Goal: Task Accomplishment & Management: Complete application form

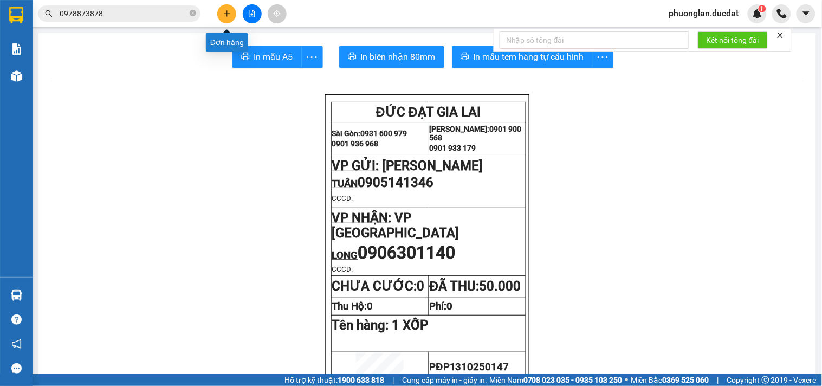
click at [225, 14] on icon "plus" at bounding box center [227, 13] width 6 height 1
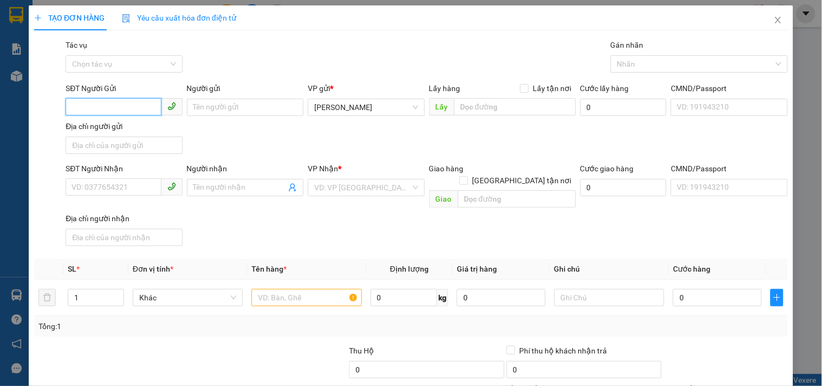
click at [122, 106] on input "SĐT Người Gửi" at bounding box center [113, 106] width 95 height 17
click at [128, 125] on div "0975138198 - VŨ CƯỜNG" at bounding box center [125, 129] width 107 height 12
type input "0975138198"
type input "[PERSON_NAME]"
type input "0776992504"
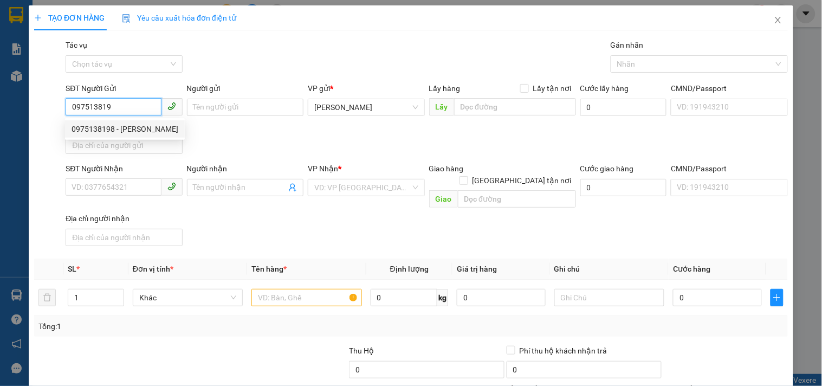
type input "TECH VISION"
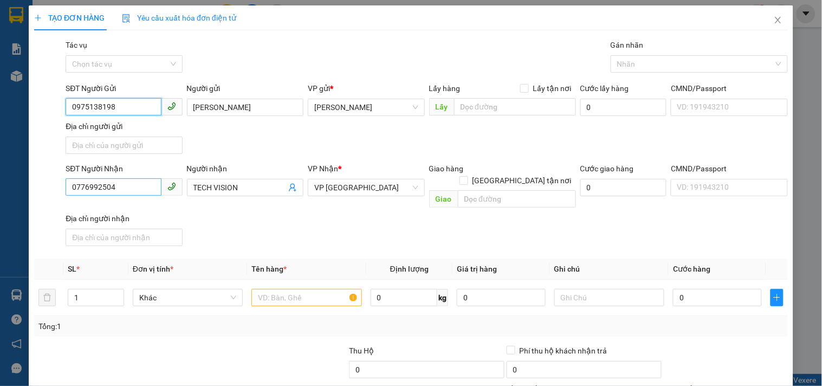
type input "0975138198"
drag, startPoint x: 155, startPoint y: 194, endPoint x: 83, endPoint y: 176, distance: 74.2
click at [83, 176] on div "SĐT Người Nhận 0776992504 0776992504" at bounding box center [124, 182] width 117 height 38
click at [93, 182] on input "0770909738972" at bounding box center [113, 186] width 95 height 17
click at [81, 185] on input "0770909738972" at bounding box center [113, 186] width 95 height 17
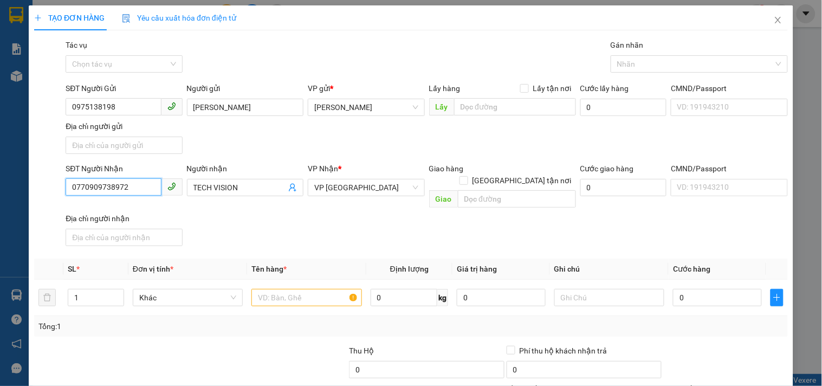
drag, startPoint x: 85, startPoint y: 185, endPoint x: 0, endPoint y: 197, distance: 85.5
click at [0, 199] on div "TẠO ĐƠN HÀNG Yêu cầu xuất hóa đơn điện tử Transit Pickup Surcharge Ids Transit …" at bounding box center [411, 193] width 822 height 386
type input "0909738972"
click at [159, 208] on div "0909738972 - BẢO HÀNH VT" at bounding box center [123, 210] width 102 height 12
type input "BẢO HÀNH VT"
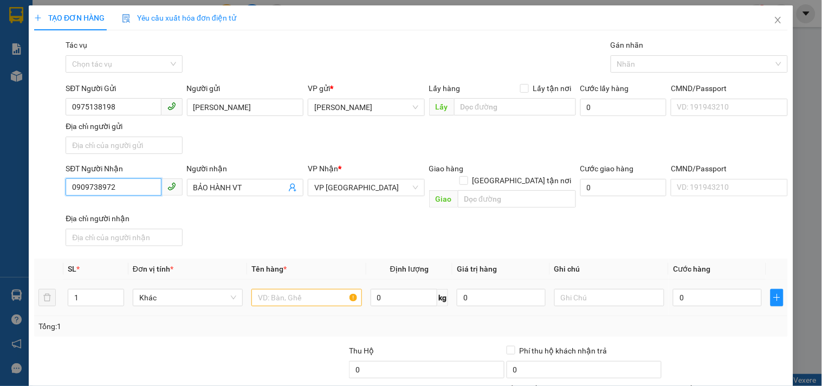
type input "0909738972"
click at [293, 289] on input "text" at bounding box center [307, 297] width 110 height 17
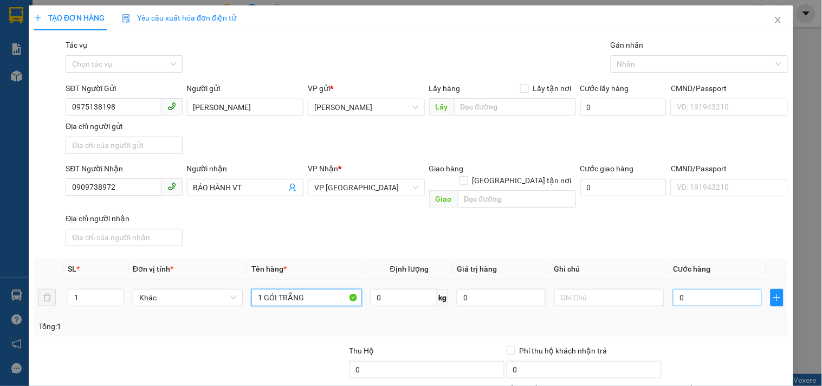
type input "1 GÓI TRẮNG"
type input "3"
type input "30"
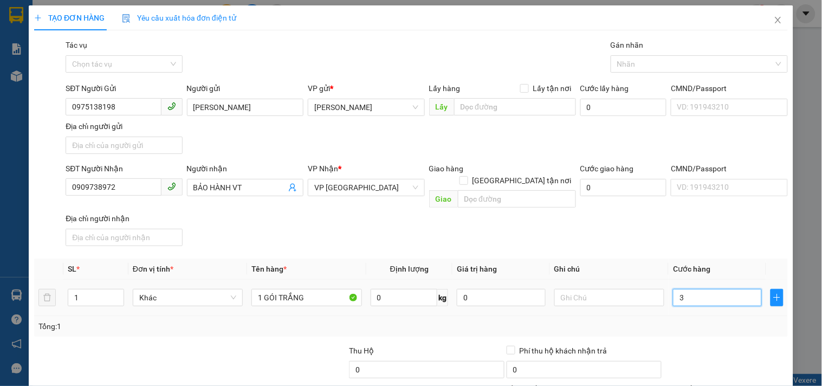
type input "30"
type input "30.000"
click at [656, 213] on div "SĐT Người Nhận 0909738972 Người nhận BẢO HÀNH VT VP Nhận * VP Sài Gòn Giao hàng…" at bounding box center [426, 207] width 727 height 88
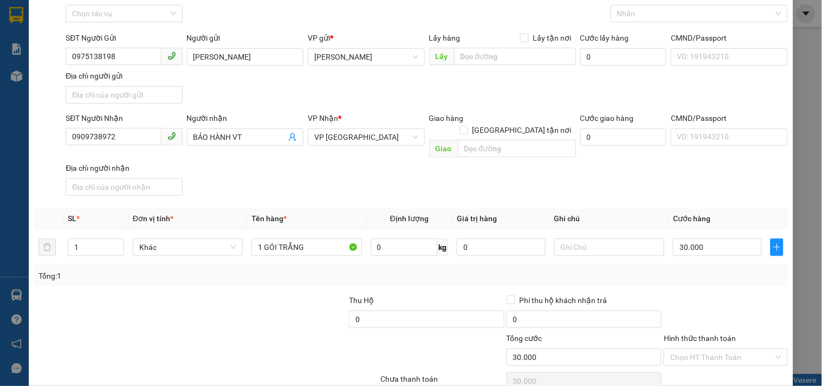
scroll to position [91, 0]
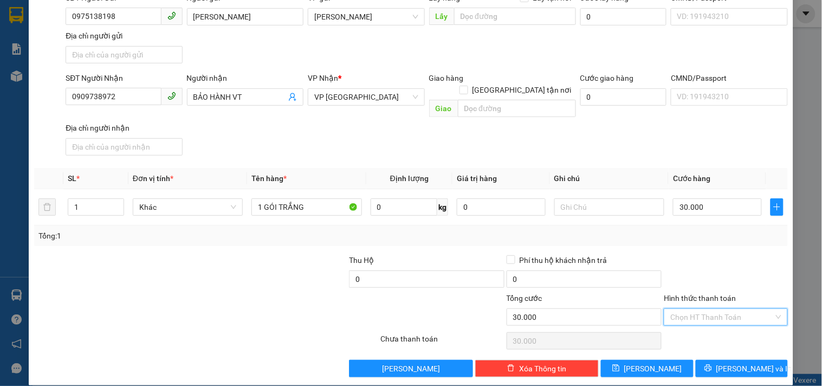
drag, startPoint x: 687, startPoint y: 310, endPoint x: 685, endPoint y: 302, distance: 8.1
click at [687, 309] on input "Hình thức thanh toán" at bounding box center [722, 317] width 103 height 16
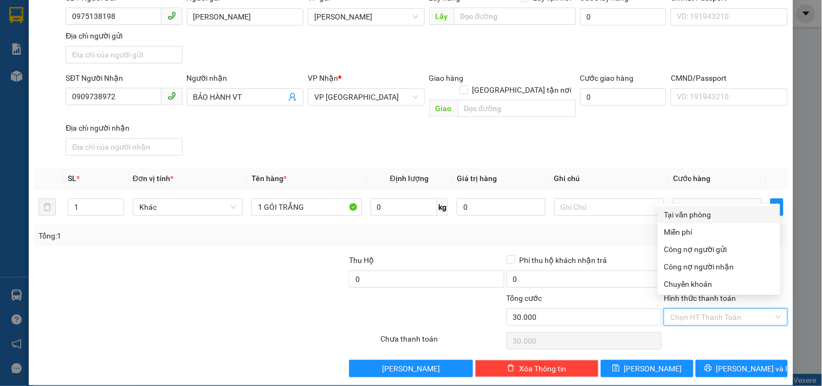
click at [683, 218] on div "Tại văn phòng" at bounding box center [720, 215] width 110 height 12
type input "0"
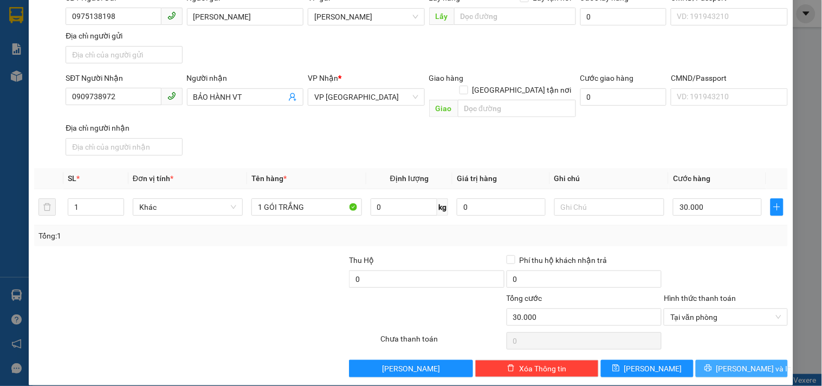
click at [728, 363] on span "[PERSON_NAME] và In" at bounding box center [755, 369] width 76 height 12
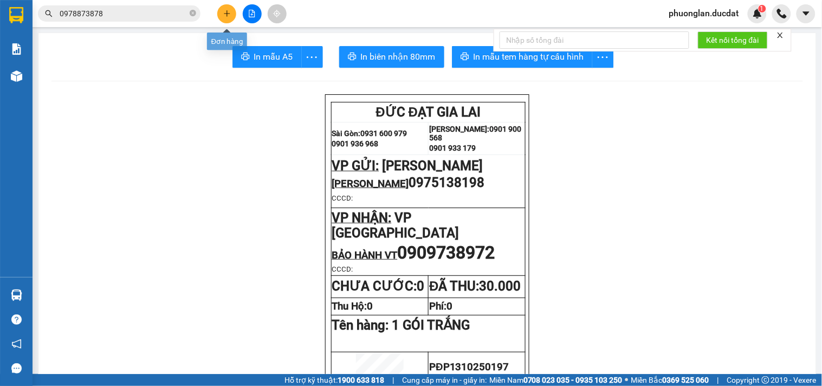
click at [222, 15] on button at bounding box center [226, 13] width 19 height 19
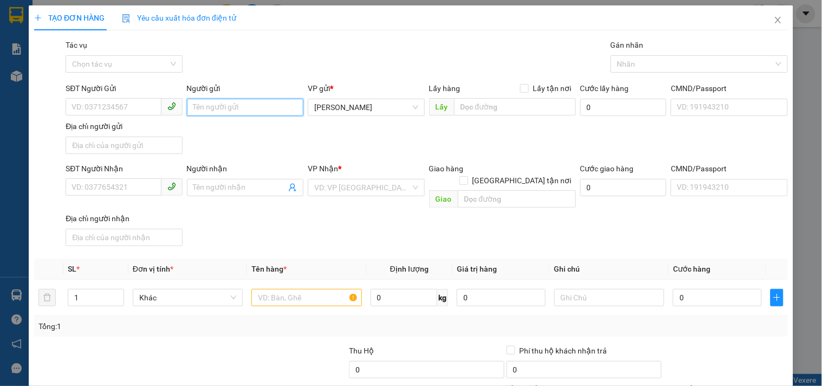
click at [198, 111] on input "Người gửi" at bounding box center [245, 107] width 117 height 17
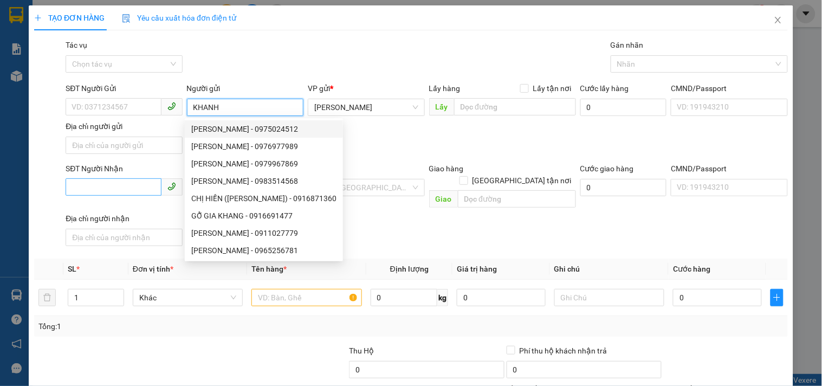
type input "KHANH"
click at [131, 183] on input "SĐT Người Nhận" at bounding box center [113, 186] width 95 height 17
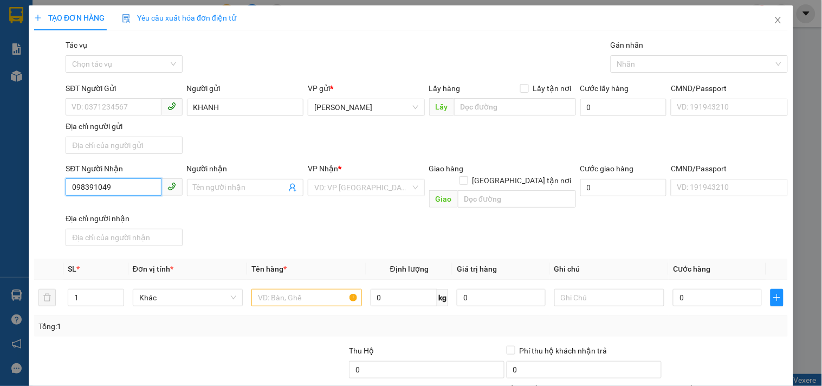
type input "0983910490"
click at [136, 205] on div "0983910490 - HƯƠNG" at bounding box center [123, 210] width 102 height 12
type input "HƯƠNG"
type input "0983910490"
drag, startPoint x: 255, startPoint y: 293, endPoint x: 242, endPoint y: 278, distance: 20.0
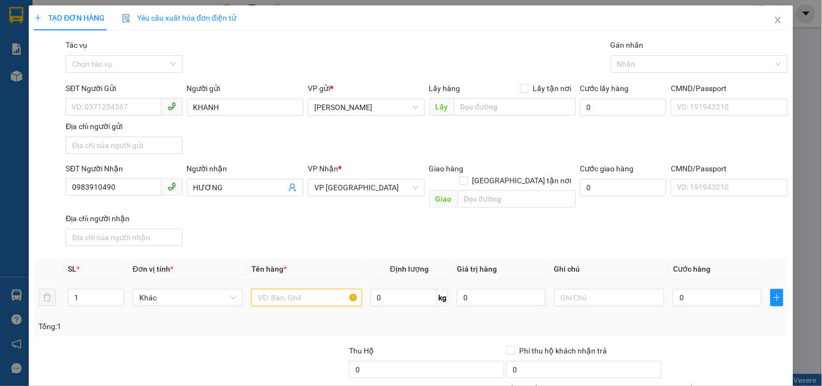
click at [256, 291] on input "text" at bounding box center [307, 297] width 110 height 17
type input "1 BAO BÁNH TRÁNG"
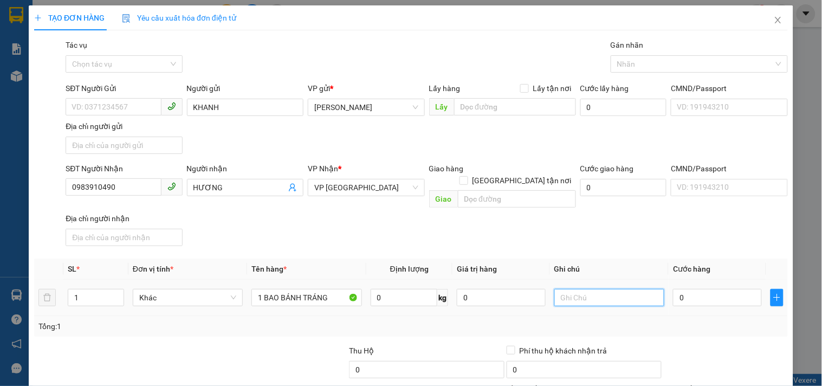
click at [599, 289] on input "text" at bounding box center [610, 297] width 110 height 17
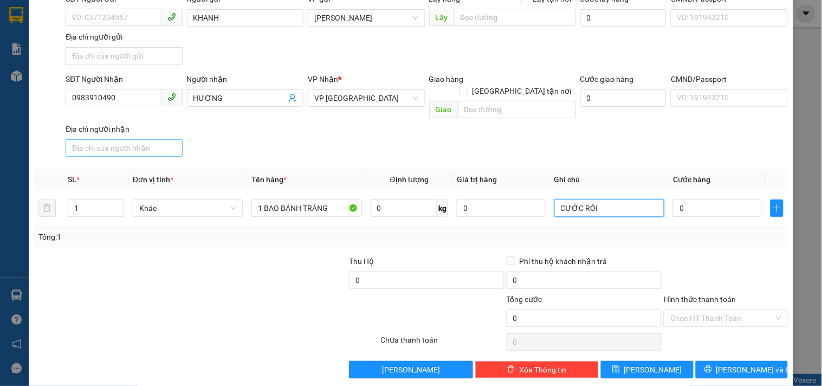
scroll to position [91, 0]
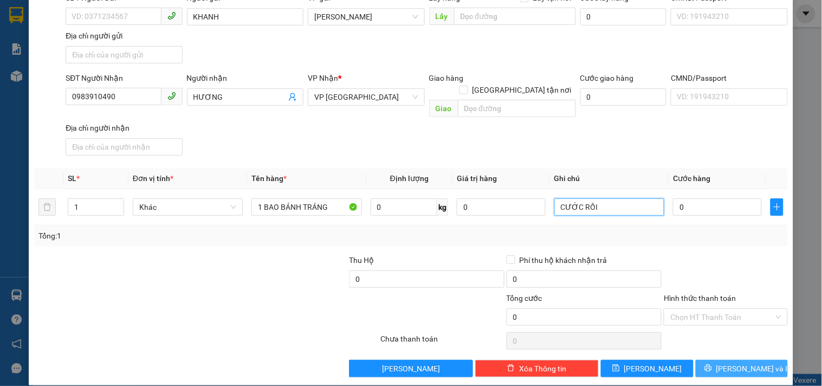
type input "CƯỚC RỒI"
click at [710, 360] on button "[PERSON_NAME] và In" at bounding box center [742, 368] width 92 height 17
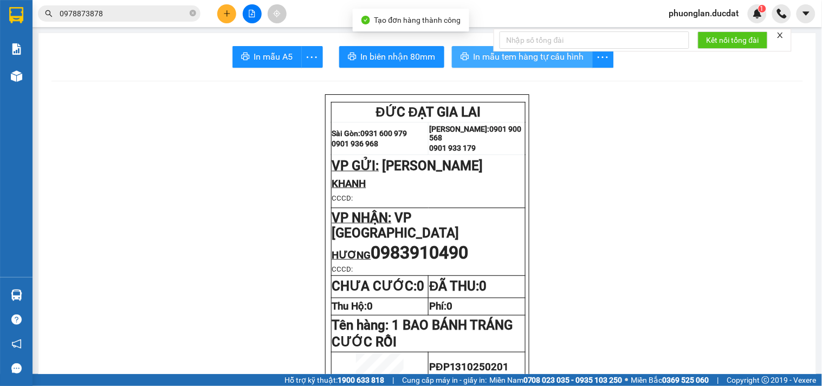
click at [498, 54] on span "In mẫu tem hàng tự cấu hình" at bounding box center [529, 57] width 111 height 14
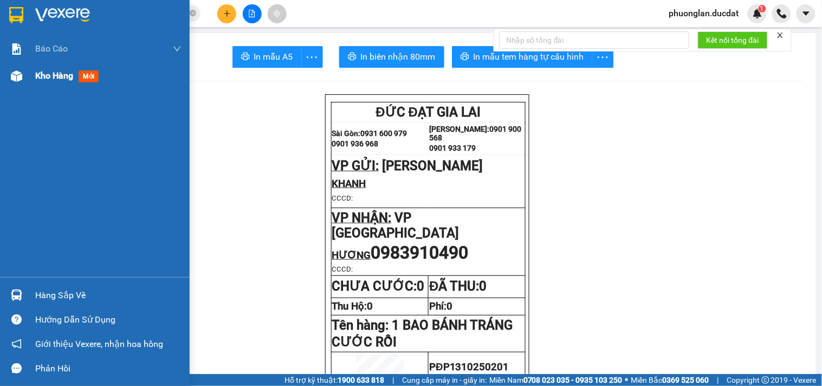
click at [44, 76] on span "Kho hàng" at bounding box center [54, 75] width 38 height 10
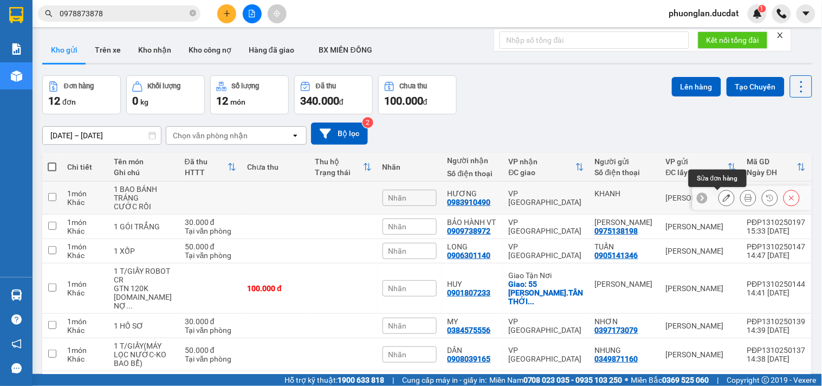
click at [719, 196] on button at bounding box center [726, 198] width 15 height 19
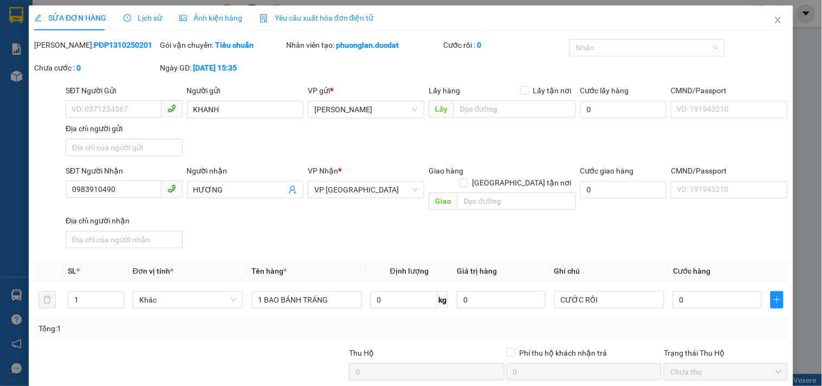
type input "0983910490"
type input "0"
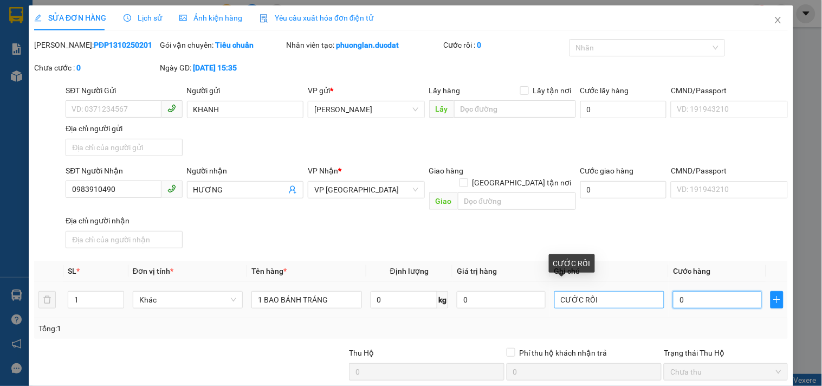
type input "7"
type input "70"
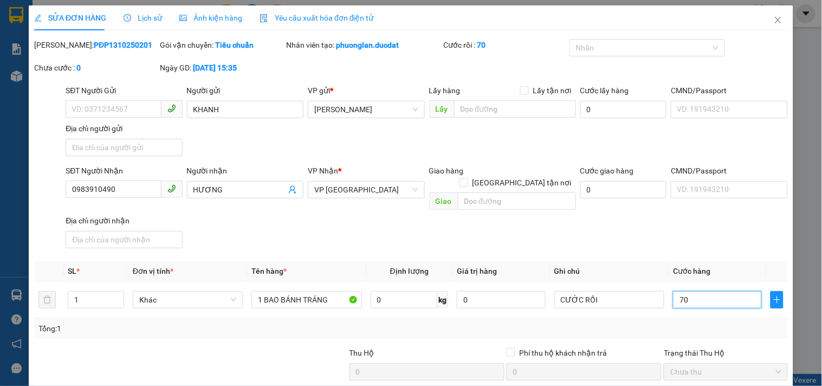
type input "70"
type input "70.000"
click at [676, 214] on div "SĐT Người Nhận 0983910490 Người nhận HƯƠNG VP Nhận * VP Đà Nẵng Giao hàng Giao …" at bounding box center [426, 209] width 727 height 88
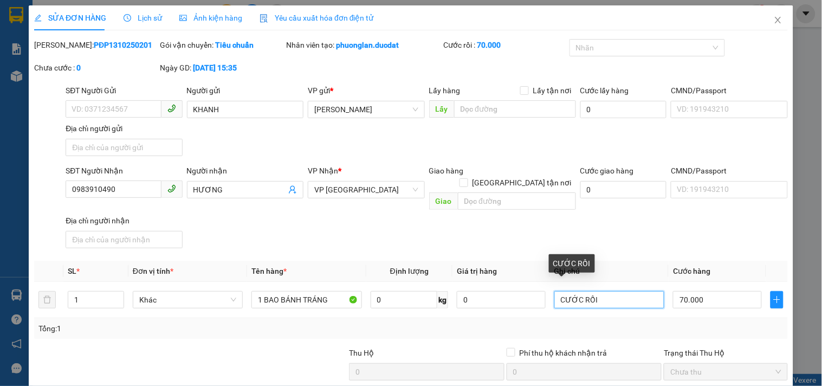
drag, startPoint x: 633, startPoint y: 288, endPoint x: 248, endPoint y: 394, distance: 399.6
click at [248, 385] on html "Kết quả tìm kiếm ( 3 ) Bộ lọc Mã ĐH Trạng thái Món hàng Thu hộ Tổng cước Chưa c…" at bounding box center [411, 193] width 822 height 386
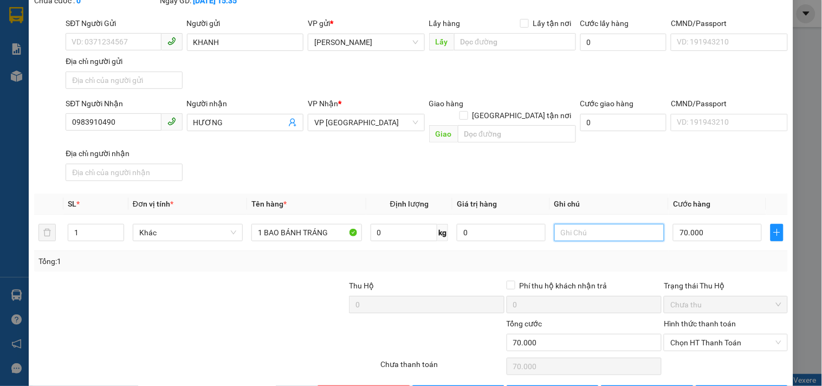
scroll to position [93, 0]
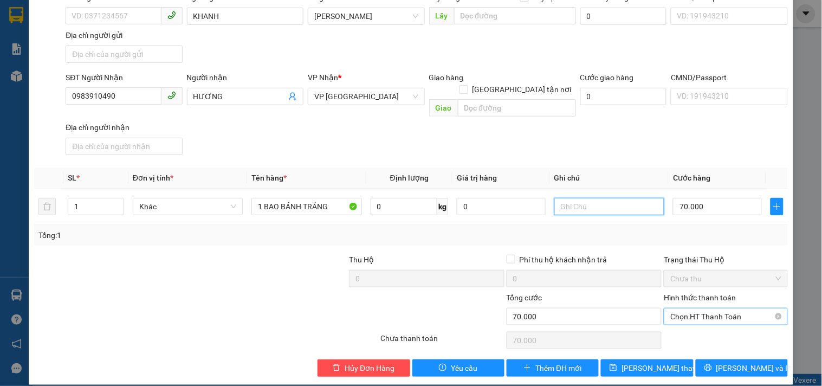
click at [692, 308] on span "Chọn HT Thanh Toán" at bounding box center [726, 316] width 111 height 16
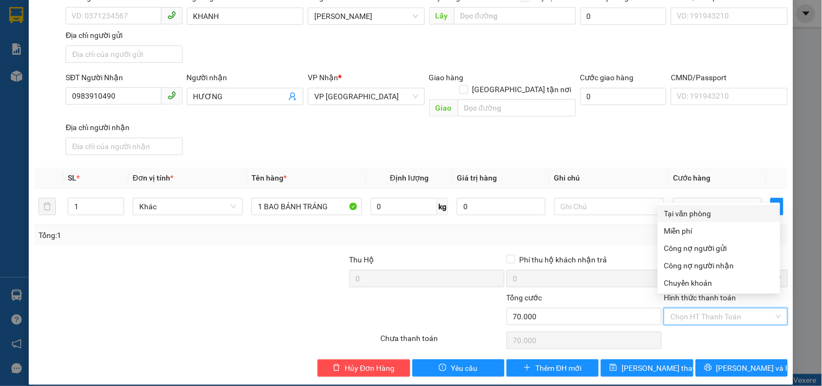
click at [691, 208] on div "Tại văn phòng" at bounding box center [720, 214] width 110 height 12
type input "0"
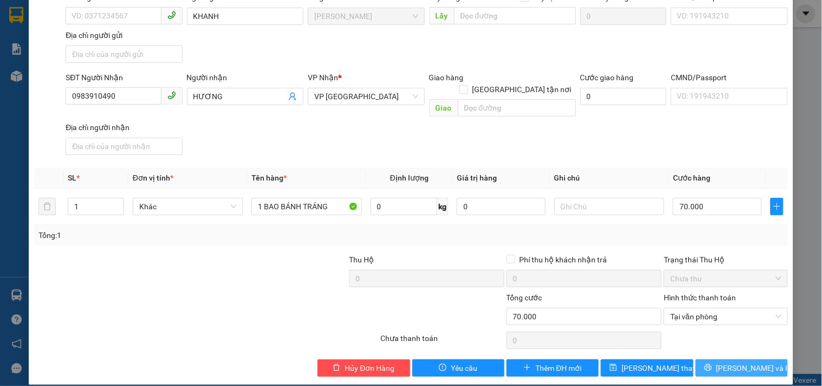
click at [730, 362] on span "[PERSON_NAME] và In" at bounding box center [755, 368] width 76 height 12
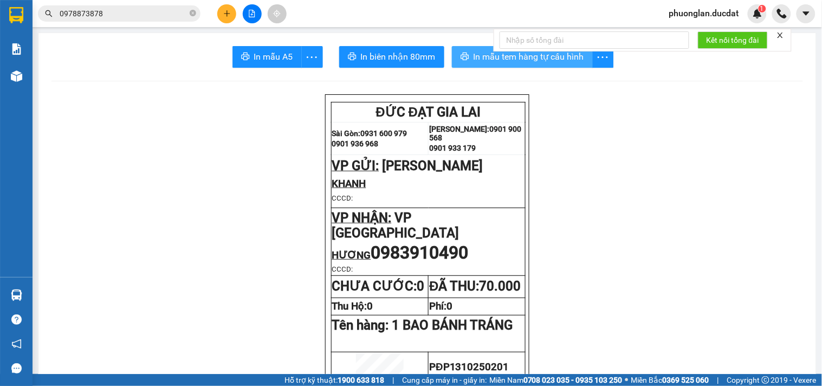
click at [474, 56] on span "In mẫu tem hàng tự cấu hình" at bounding box center [529, 57] width 111 height 14
click at [215, 15] on div at bounding box center [251, 13] width 81 height 19
click at [220, 15] on button at bounding box center [226, 13] width 19 height 19
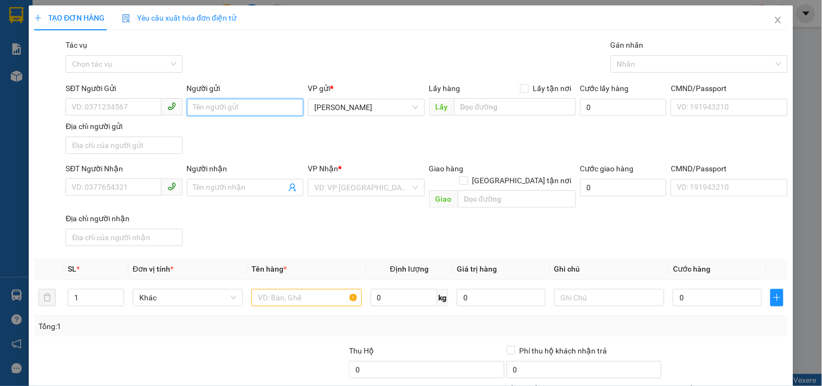
click at [205, 106] on input "Người gửi" at bounding box center [245, 107] width 117 height 17
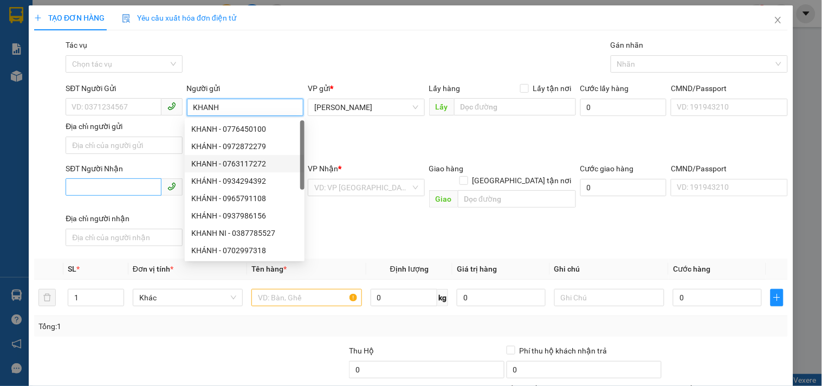
type input "KHANH"
click at [150, 182] on input "SĐT Người Nhận" at bounding box center [113, 186] width 95 height 17
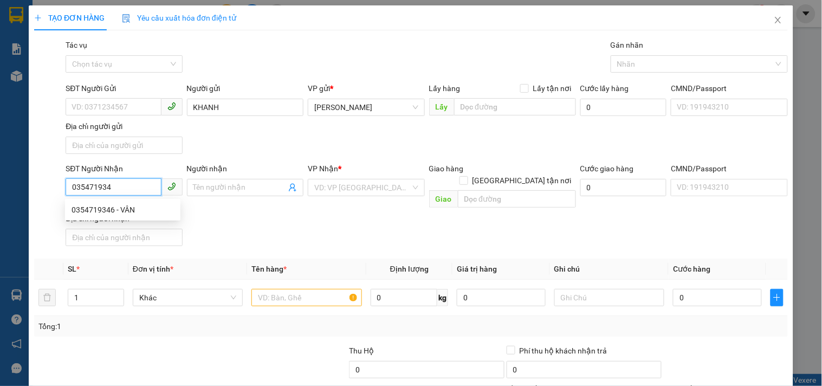
type input "0354719346"
click at [153, 207] on div "0354719346 - VÂN" at bounding box center [123, 210] width 102 height 12
type input "VÂN"
type input "QUẢNG NAM"
type input "0354719346"
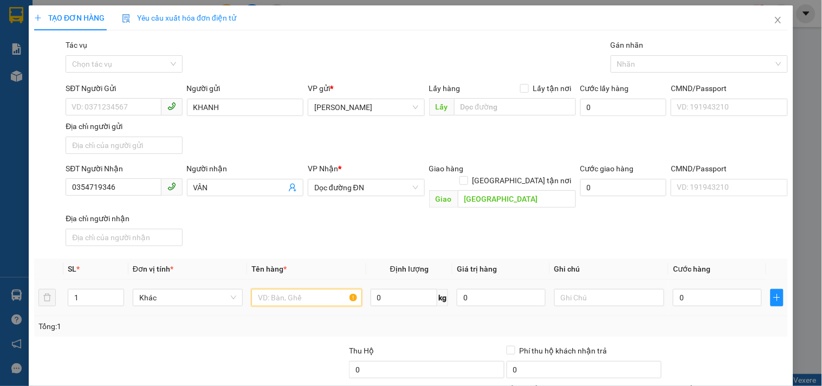
drag, startPoint x: 277, startPoint y: 288, endPoint x: 282, endPoint y: 298, distance: 11.6
click at [282, 298] on td at bounding box center [306, 298] width 119 height 36
type input "2 BAO BÁNH TRÁNG"
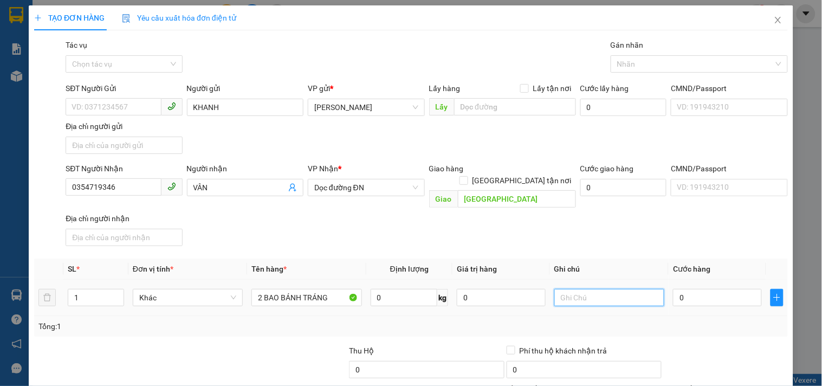
click at [592, 289] on input "text" at bounding box center [610, 297] width 110 height 17
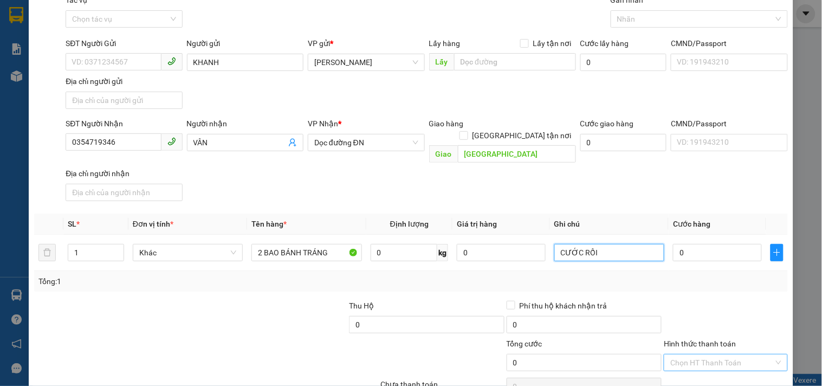
scroll to position [91, 0]
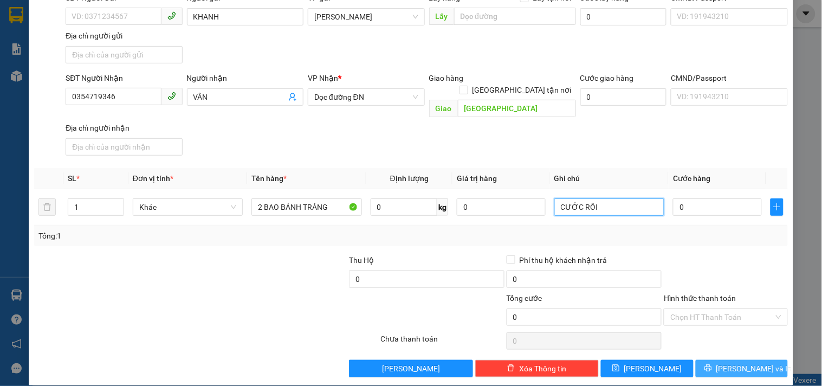
type input "CƯỚC RỒI"
click at [708, 360] on button "[PERSON_NAME] và In" at bounding box center [742, 368] width 92 height 17
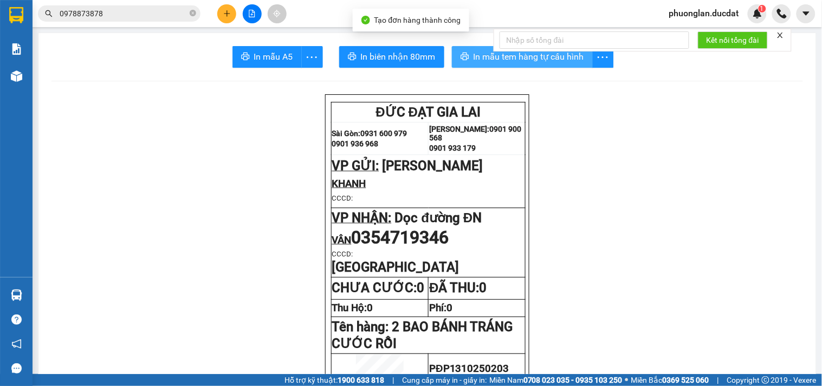
click at [502, 60] on span "In mẫu tem hàng tự cấu hình" at bounding box center [529, 57] width 111 height 14
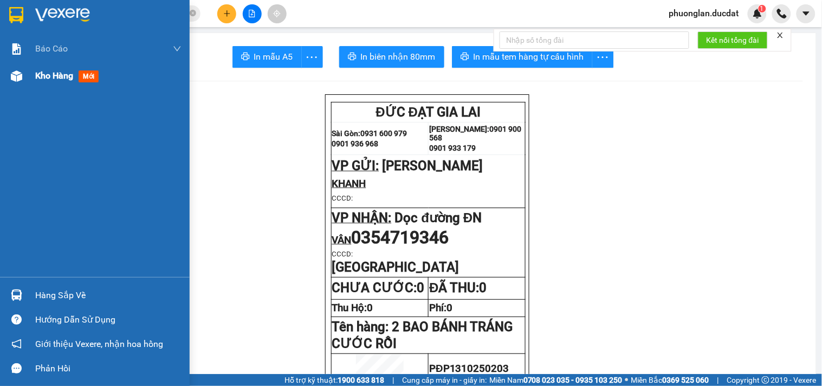
click at [62, 79] on span "Kho hàng" at bounding box center [54, 75] width 38 height 10
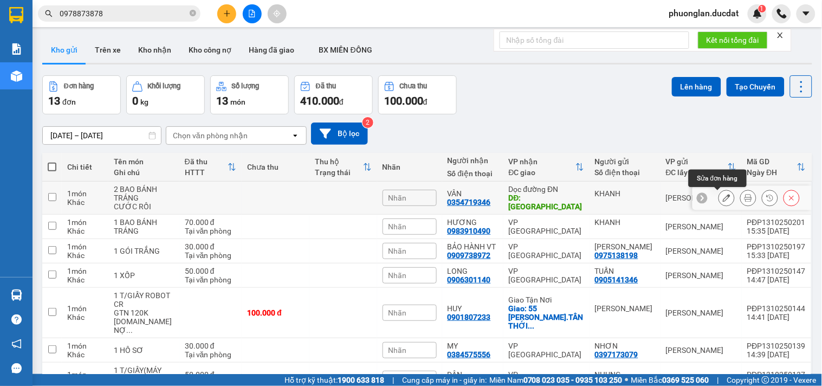
click at [723, 199] on icon at bounding box center [727, 198] width 8 height 8
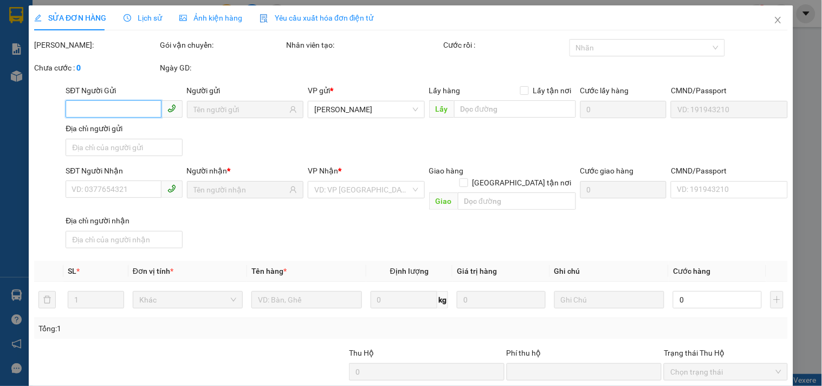
type input "0354719346"
type input "QUẢNG NAM"
type input "0"
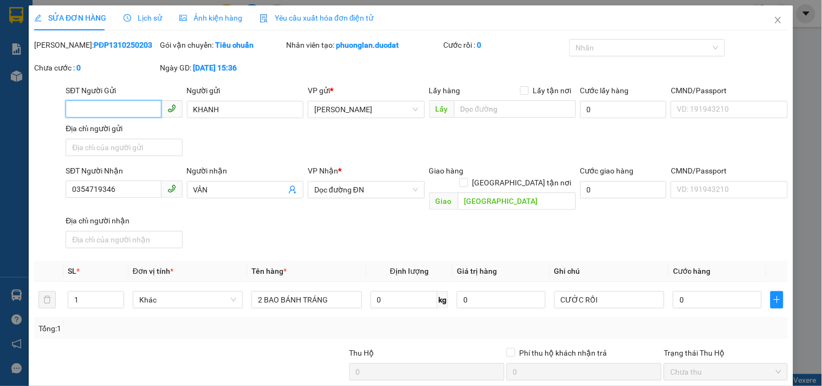
scroll to position [93, 0]
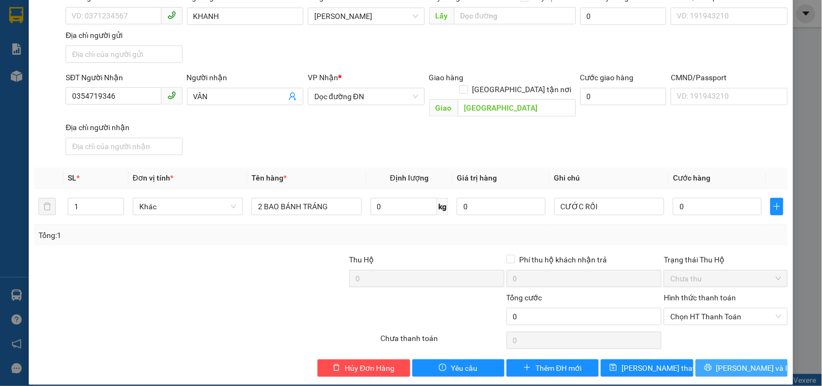
click at [706, 359] on button "[PERSON_NAME] và In" at bounding box center [742, 367] width 92 height 17
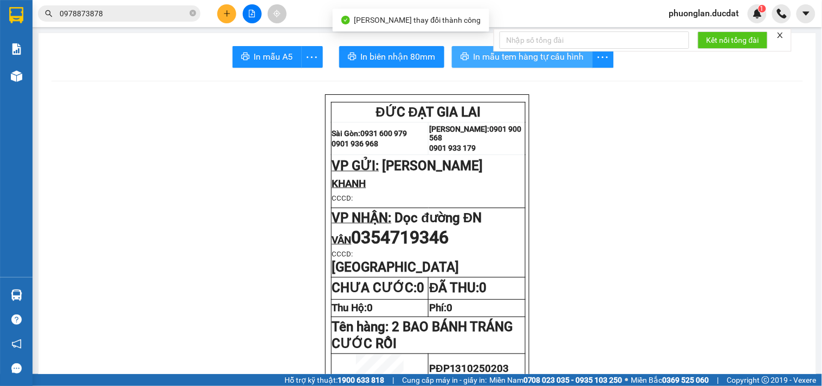
click at [474, 52] on span "In mẫu tem hàng tự cấu hình" at bounding box center [529, 57] width 111 height 14
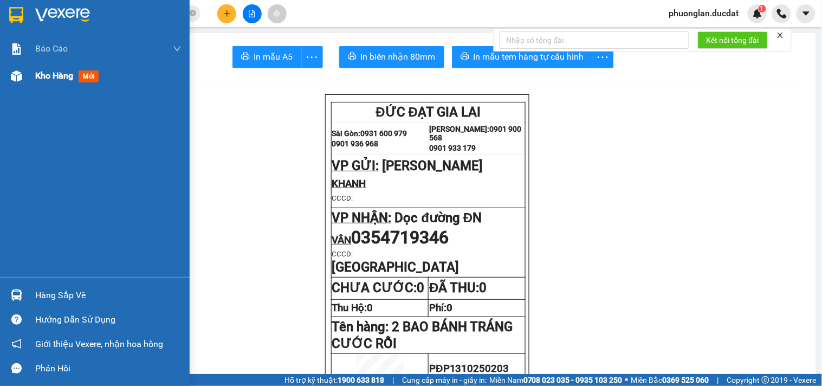
click at [49, 78] on span "Kho hàng" at bounding box center [54, 75] width 38 height 10
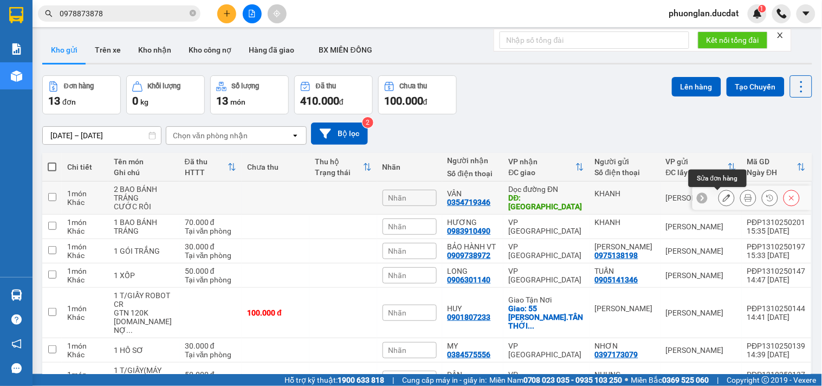
click at [723, 198] on icon at bounding box center [727, 198] width 8 height 8
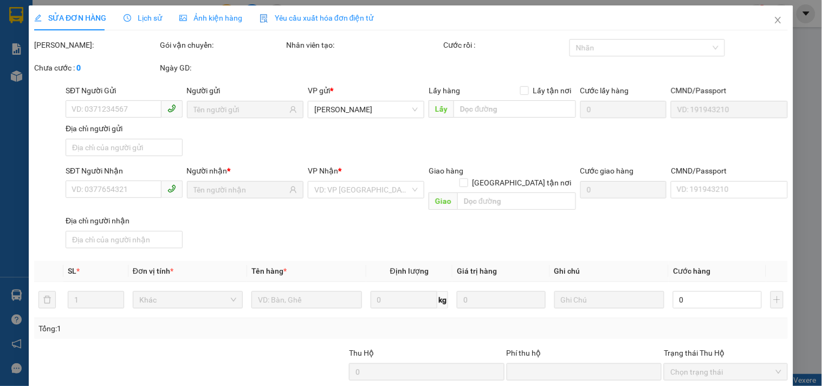
type input "0354719346"
type input "QUẢNG NAM"
type input "0"
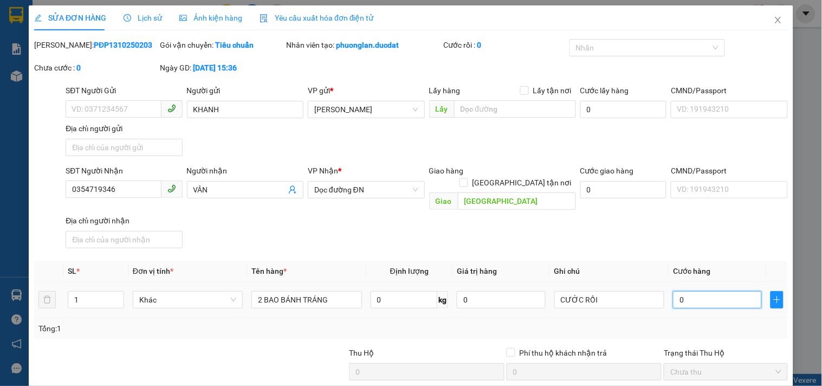
click at [683, 291] on input "0" at bounding box center [717, 299] width 89 height 17
type input "1"
type input "16"
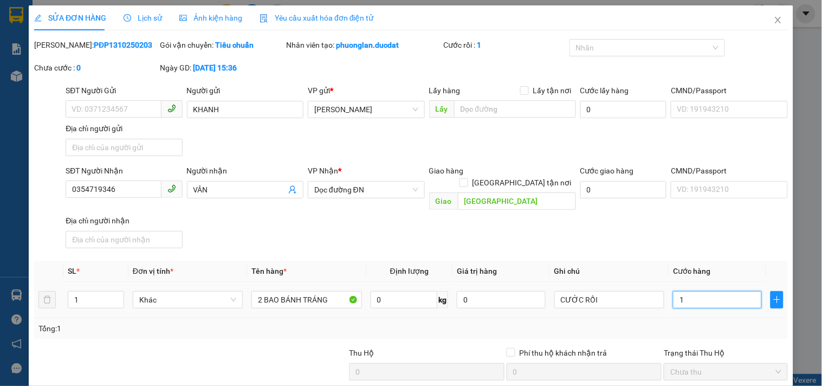
type input "16"
type input "160"
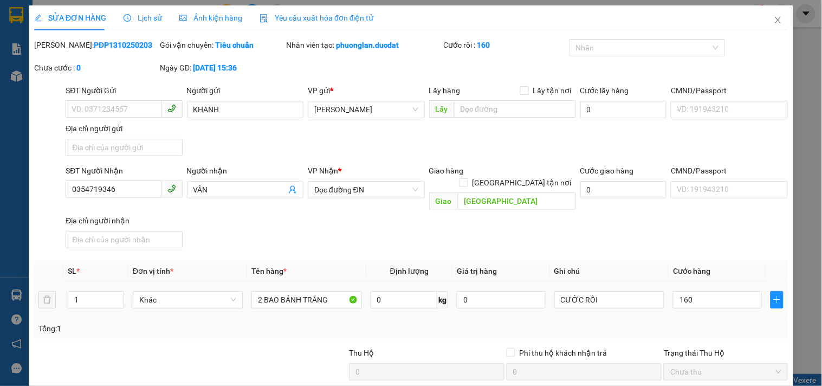
type input "160.000"
click at [685, 240] on div "SĐT Người Nhận 0354719346 Người nhận VÂN VP Nhận * Dọc đường ĐN Giao hàng Giao …" at bounding box center [426, 209] width 727 height 88
click at [604, 297] on div "CƯỚC RỒI" at bounding box center [610, 300] width 110 height 22
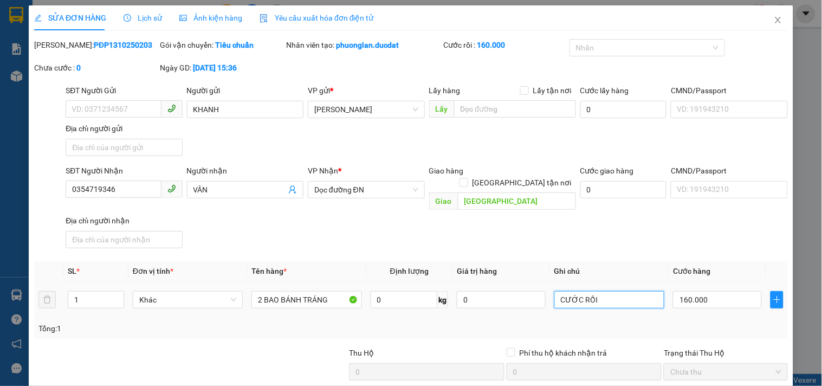
click at [604, 291] on input "CƯỚC RỒI" at bounding box center [610, 299] width 110 height 17
click at [606, 291] on input "CƯỚC RỒI" at bounding box center [610, 299] width 110 height 17
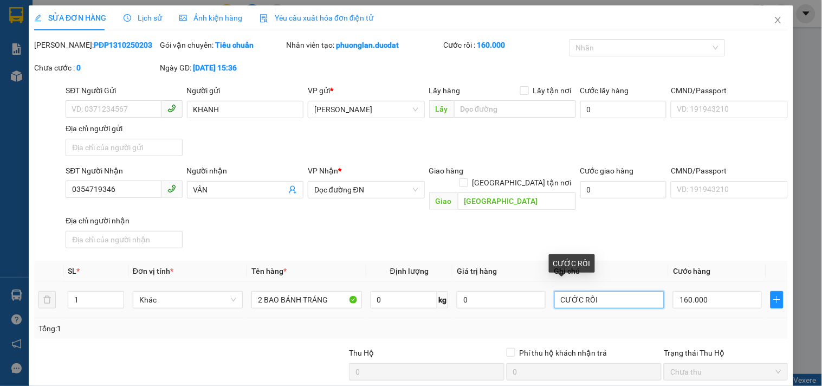
click at [606, 291] on input "CƯỚC RỒI" at bounding box center [610, 299] width 110 height 17
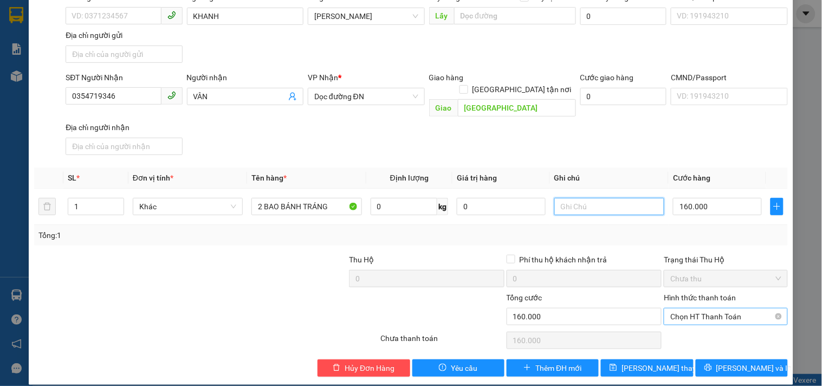
click at [720, 311] on span "Chọn HT Thanh Toán" at bounding box center [726, 316] width 111 height 16
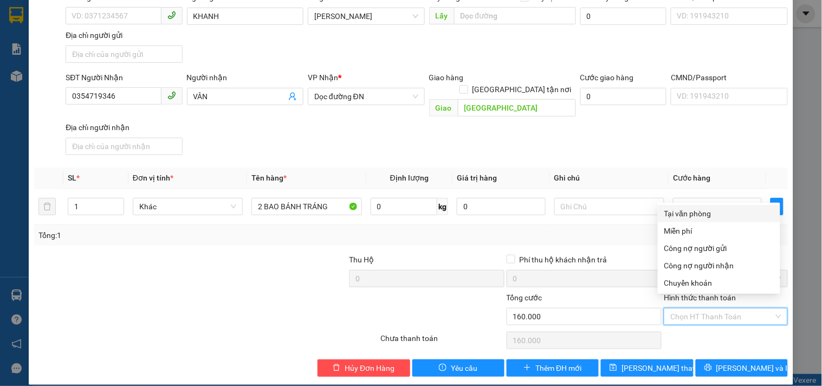
click at [697, 214] on div "Tại văn phòng" at bounding box center [720, 214] width 110 height 12
type input "0"
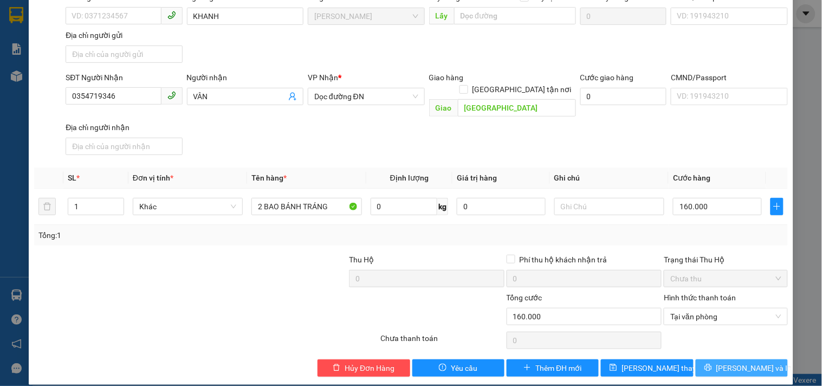
click at [712, 364] on icon "printer" at bounding box center [709, 368] width 8 height 8
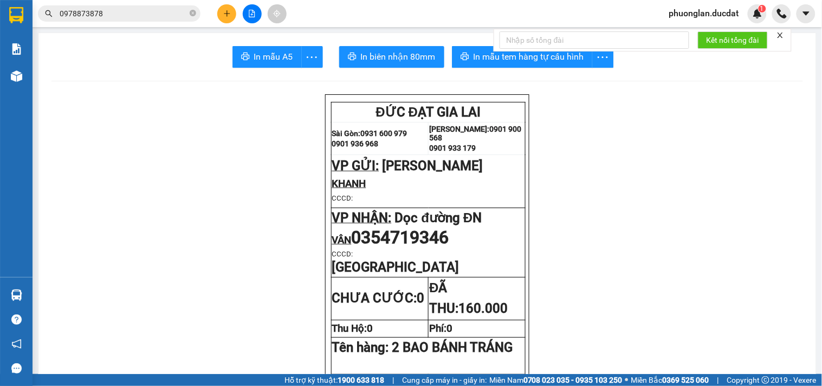
scroll to position [60, 0]
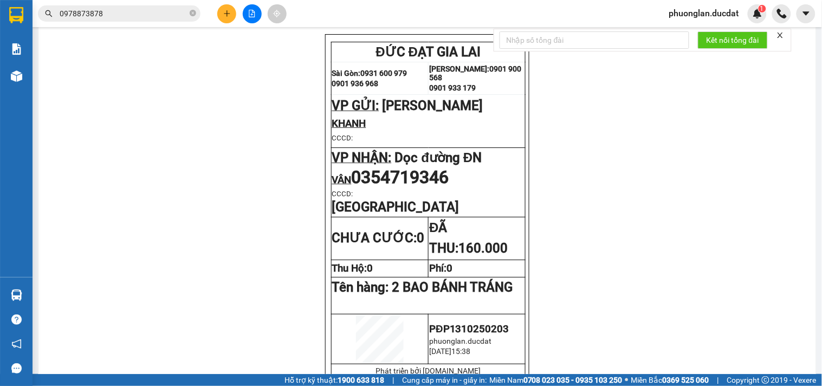
click at [232, 13] on button at bounding box center [226, 13] width 19 height 19
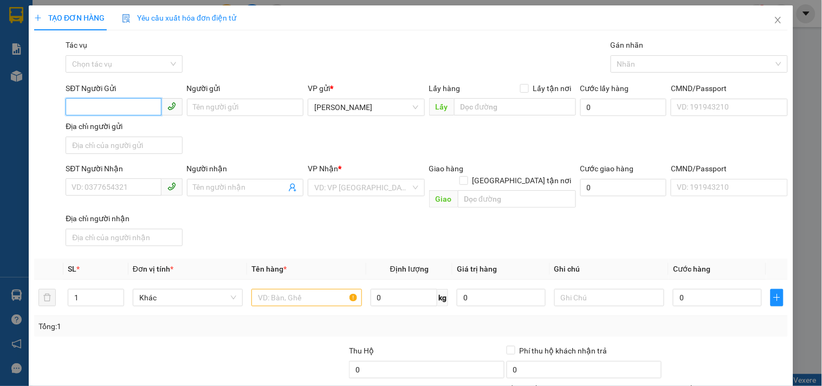
click at [111, 106] on input "SĐT Người Gửi" at bounding box center [113, 106] width 95 height 17
type input "0983536045"
click at [198, 112] on input "Người gửi" at bounding box center [245, 107] width 117 height 17
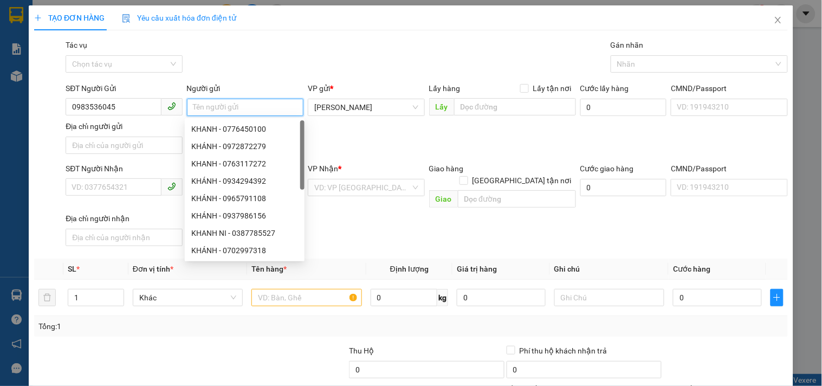
type input "D"
type input "ĐƯỜNG"
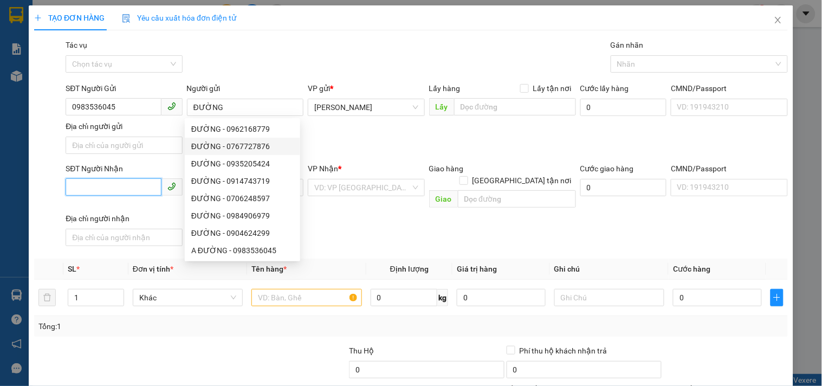
click at [139, 190] on input "SĐT Người Nhận" at bounding box center [113, 186] width 95 height 17
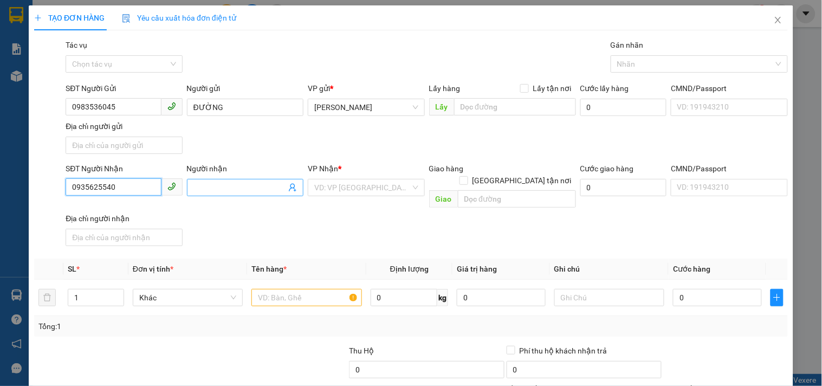
type input "0935625540"
click at [198, 191] on input "Người nhận" at bounding box center [240, 188] width 93 height 12
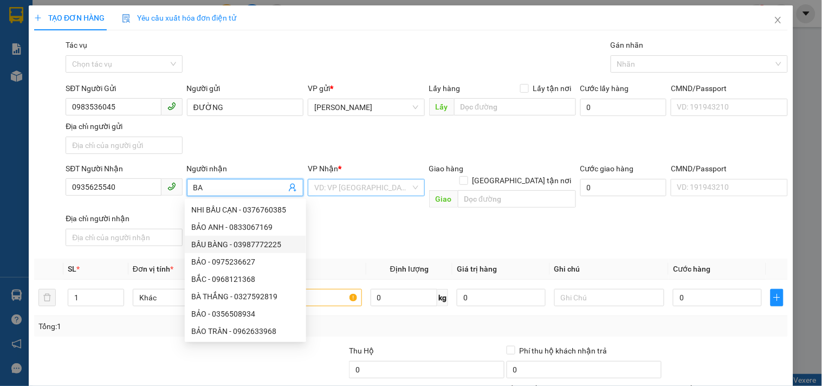
type input "BA"
click at [345, 185] on input "search" at bounding box center [362, 187] width 96 height 16
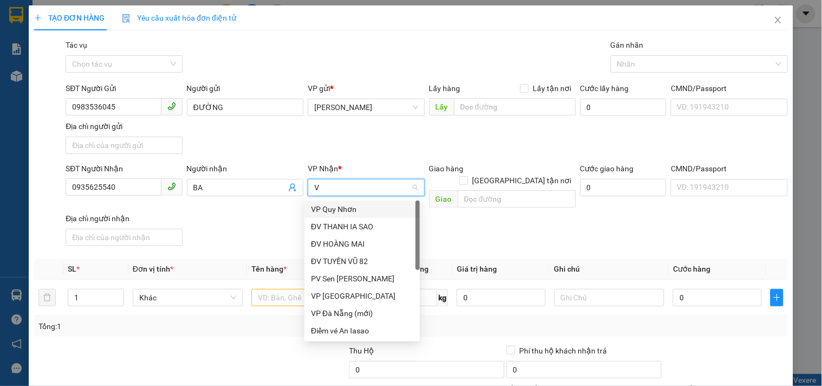
type input "VP"
click at [350, 223] on div "VP [GEOGRAPHIC_DATA]" at bounding box center [362, 227] width 102 height 12
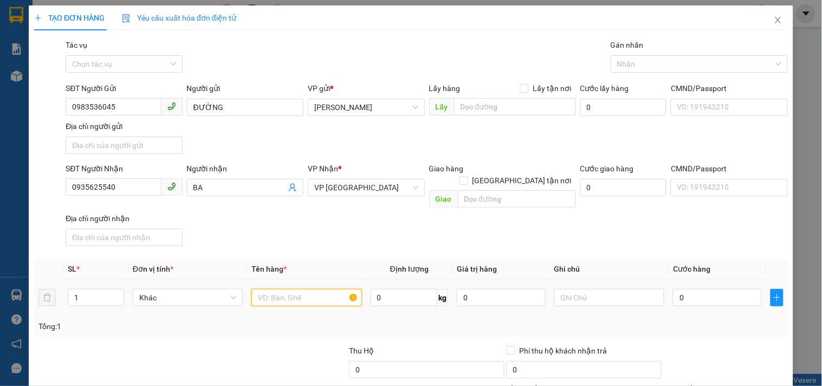
click at [286, 289] on input "text" at bounding box center [307, 297] width 110 height 17
type input "1 T/GIẤY CF"
click at [684, 289] on input "0" at bounding box center [717, 297] width 89 height 17
type input "5"
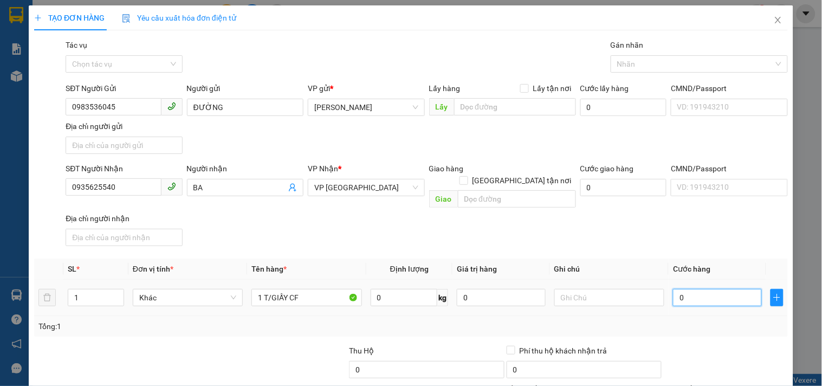
type input "5"
type input "50"
type input "50.000"
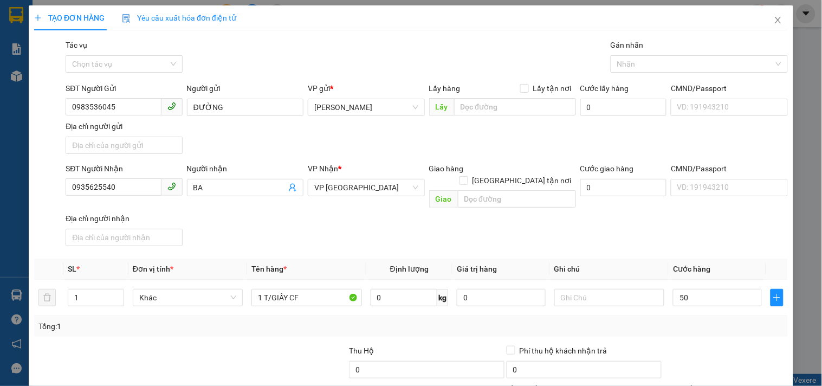
type input "50.000"
click at [647, 241] on div "Transit Pickup Surcharge Ids Transit Deliver Surcharge Ids Transit Deliver Surc…" at bounding box center [411, 253] width 754 height 429
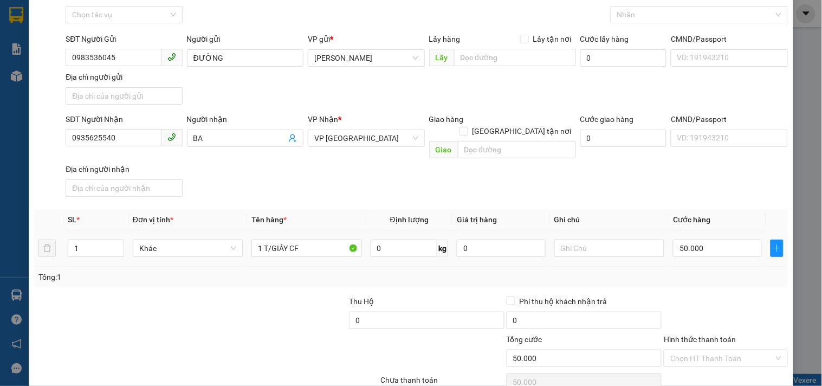
scroll to position [91, 0]
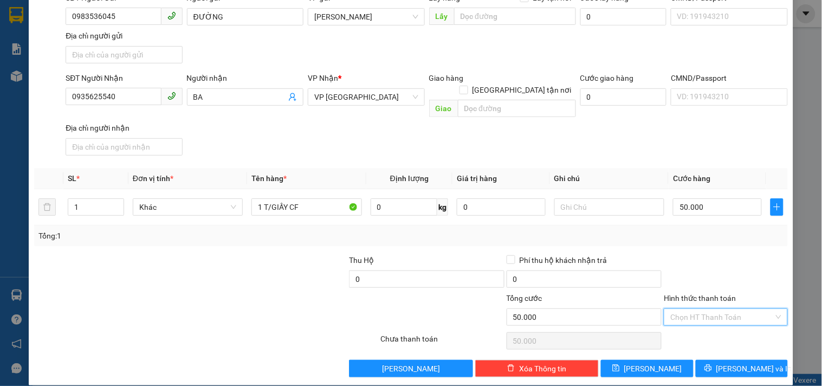
click at [696, 309] on input "Hình thức thanh toán" at bounding box center [722, 317] width 103 height 16
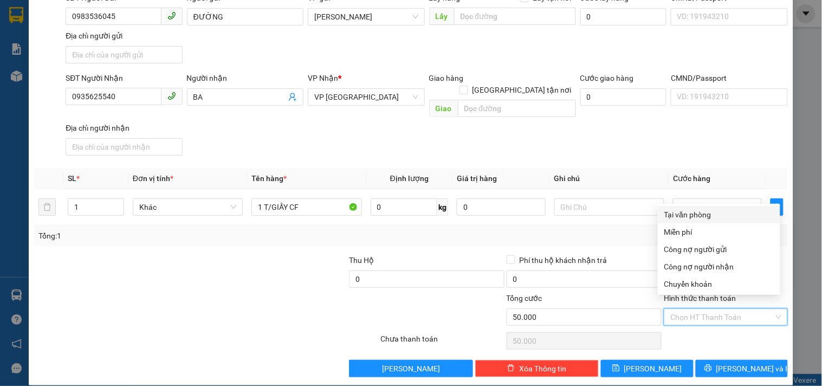
drag, startPoint x: 690, startPoint y: 218, endPoint x: 689, endPoint y: 320, distance: 101.9
click at [690, 226] on div "Tại văn phòng Miễn phí Công nợ người gửi Công nợ người nhận Chuyển khoản" at bounding box center [719, 249] width 123 height 87
click at [702, 219] on div "Tại văn phòng" at bounding box center [720, 215] width 110 height 12
type input "0"
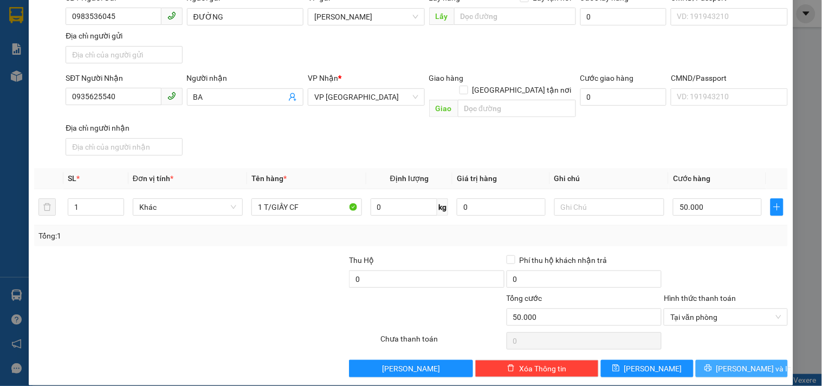
click at [721, 360] on button "[PERSON_NAME] và In" at bounding box center [742, 368] width 92 height 17
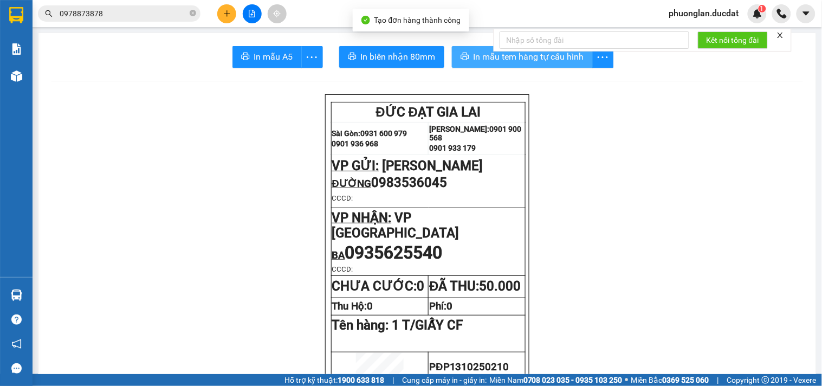
click at [519, 55] on span "In mẫu tem hàng tự cấu hình" at bounding box center [529, 57] width 111 height 14
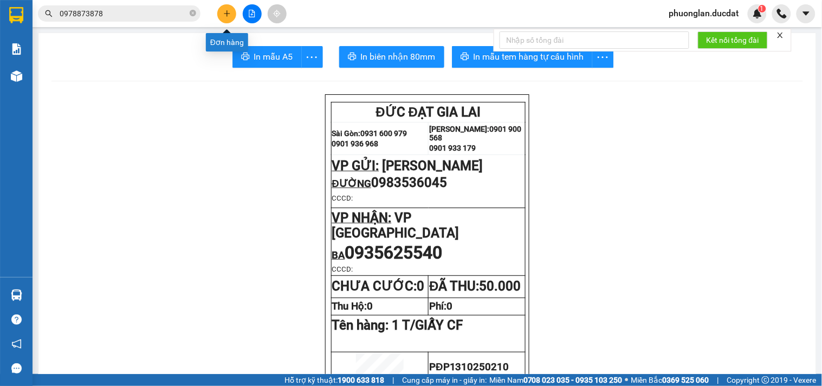
click at [232, 11] on button at bounding box center [226, 13] width 19 height 19
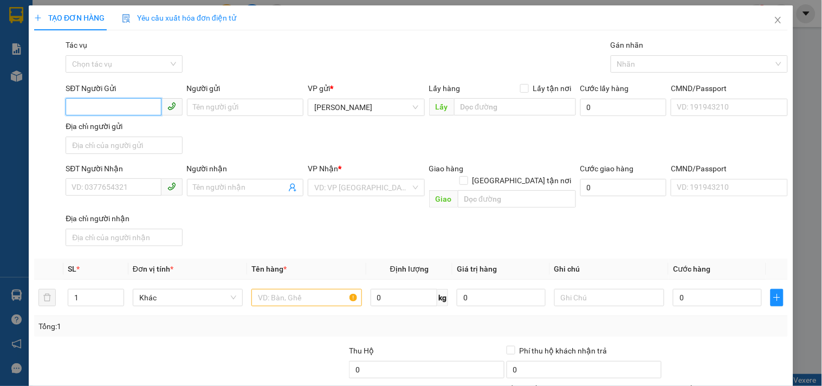
click at [143, 109] on input "SĐT Người Gửi" at bounding box center [113, 106] width 95 height 17
type input "0977338297"
click at [144, 125] on div "0977338297" at bounding box center [123, 129] width 102 height 12
type input "0963096440"
type input "CHÂU"
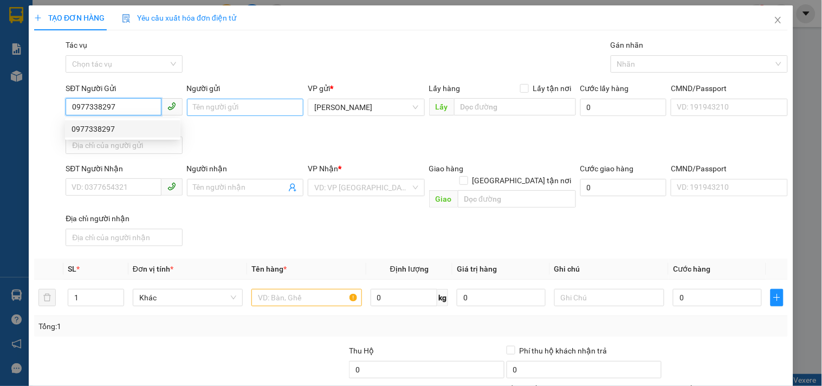
checkbox input "true"
type input "83/76/16/76/1 ĐÀO TÔNG NGUYÊN.NHÀ BÈ"
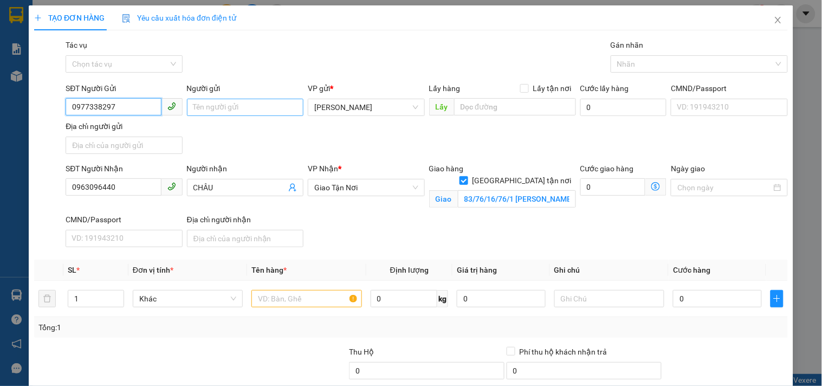
type input "0977338297"
click at [251, 112] on input "Người gửi" at bounding box center [245, 107] width 117 height 17
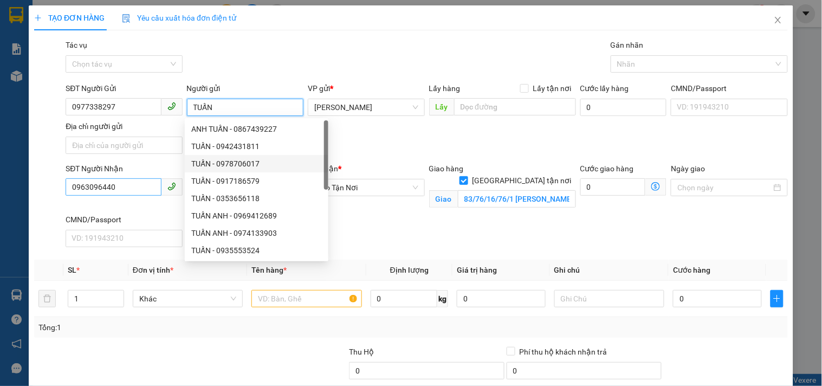
type input "TUẤN"
click at [137, 189] on input "0963096440" at bounding box center [113, 186] width 95 height 17
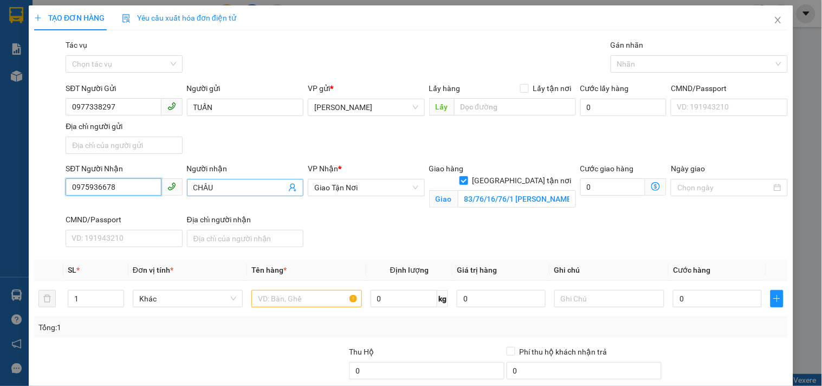
type input "0975936678"
click at [239, 187] on input "CHÂU" at bounding box center [240, 188] width 93 height 12
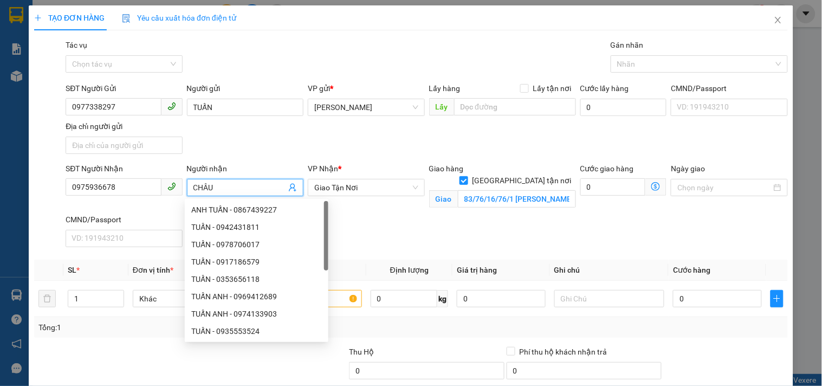
click at [239, 187] on input "CHÂU" at bounding box center [240, 188] width 93 height 12
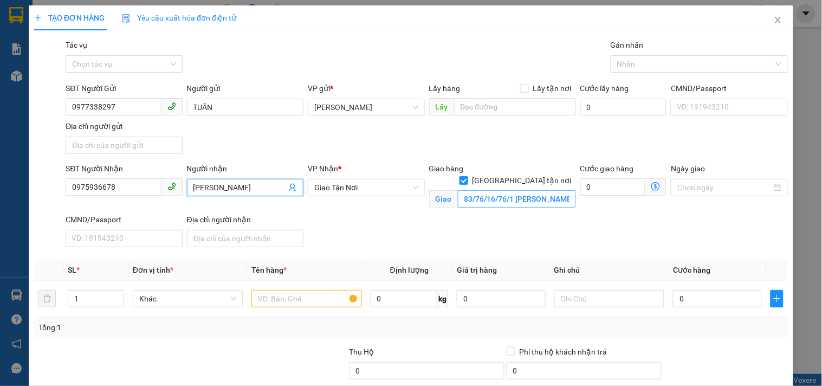
type input "[PERSON_NAME]"
click at [464, 191] on input "83/76/16/76/1 ĐÀO TÔNG NGUYÊN.NHÀ BÈ" at bounding box center [517, 198] width 118 height 17
type input "0"
type input "92 NGUYỄN HỮU CẢNH.BÌNH THẠNH"
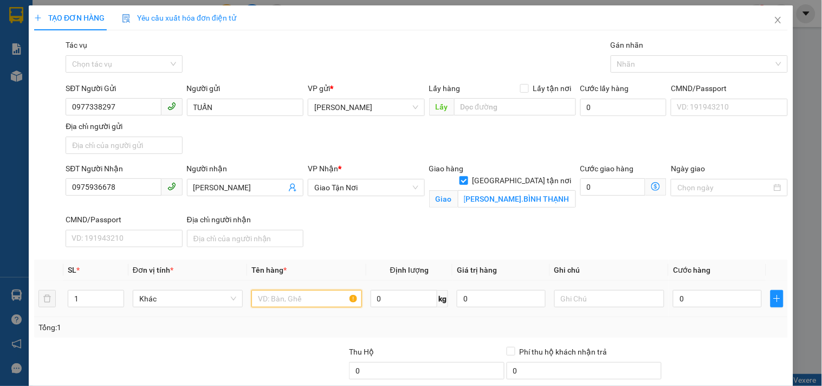
scroll to position [0, 0]
click at [322, 305] on input "text" at bounding box center [307, 298] width 110 height 17
type input "1 XỐP"
click at [702, 294] on input "0" at bounding box center [717, 298] width 89 height 17
type input "5"
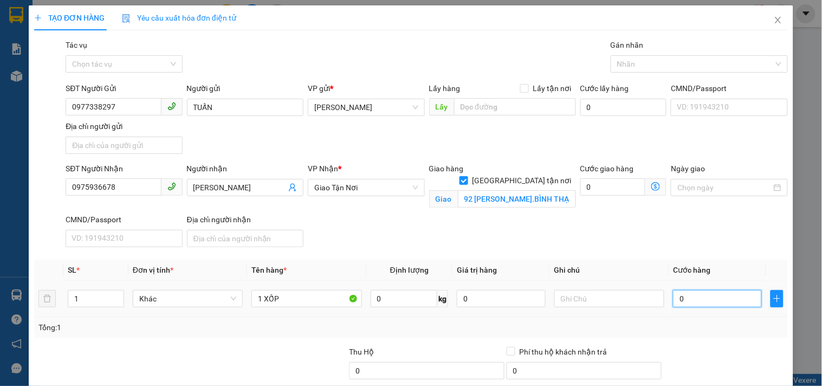
type input "5"
type input "50"
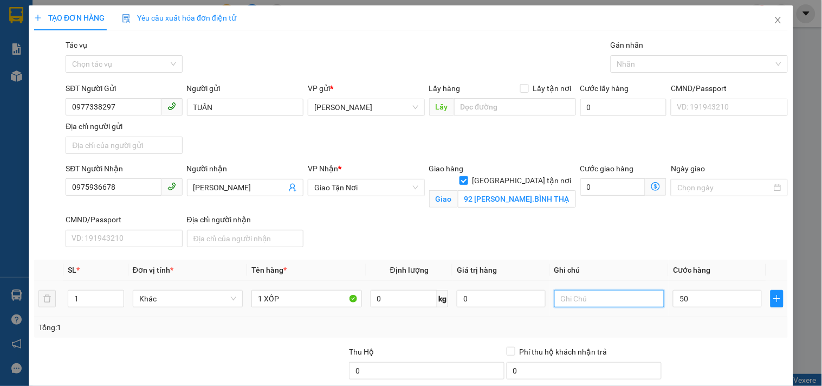
type input "50.000"
click at [600, 301] on input "text" at bounding box center [610, 298] width 110 height 17
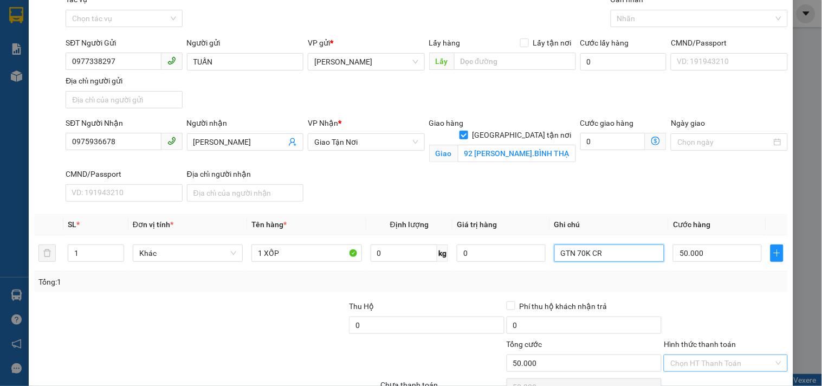
scroll to position [104, 0]
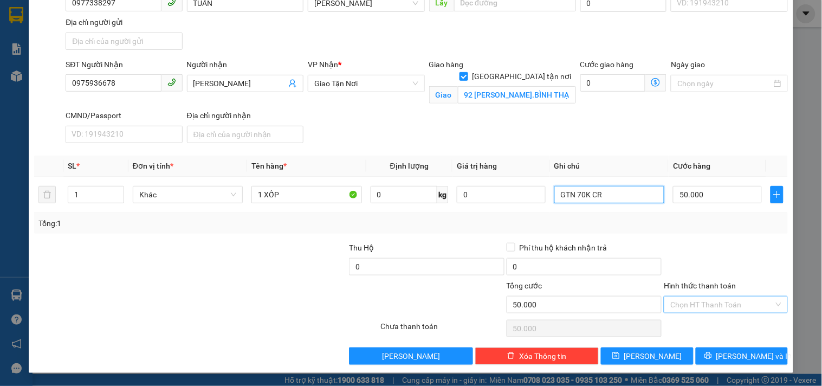
type input "GTN 70K CR"
click at [708, 310] on input "Hình thức thanh toán" at bounding box center [722, 305] width 103 height 16
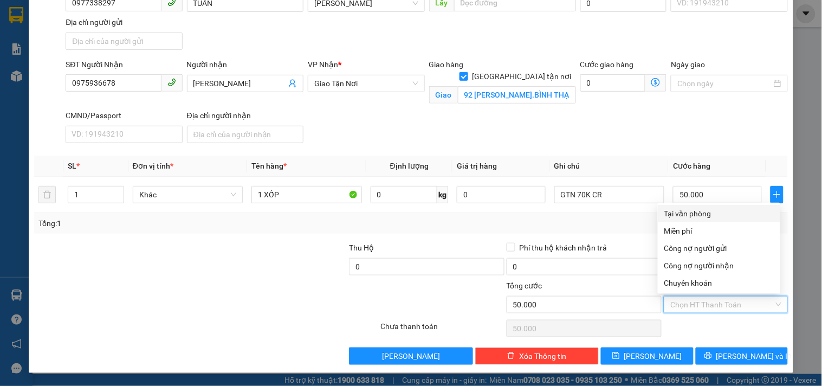
click at [693, 221] on div "Tại văn phòng" at bounding box center [719, 213] width 123 height 17
type input "0"
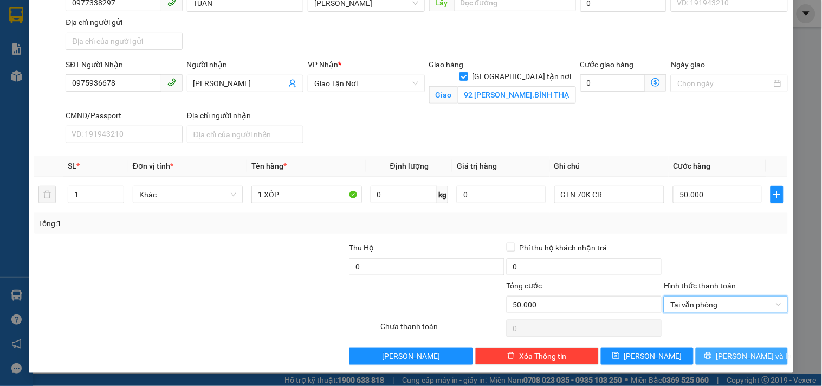
click at [712, 355] on icon "printer" at bounding box center [709, 356] width 8 height 8
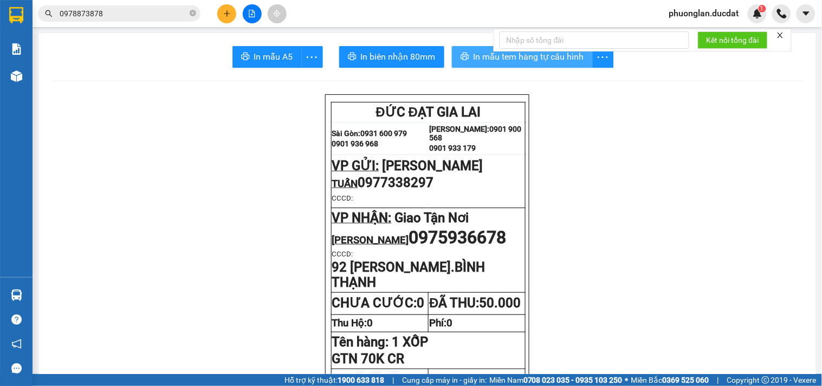
click at [468, 51] on button "In mẫu tem hàng tự cấu hình" at bounding box center [522, 57] width 141 height 22
click at [226, 12] on icon "plus" at bounding box center [227, 14] width 8 height 8
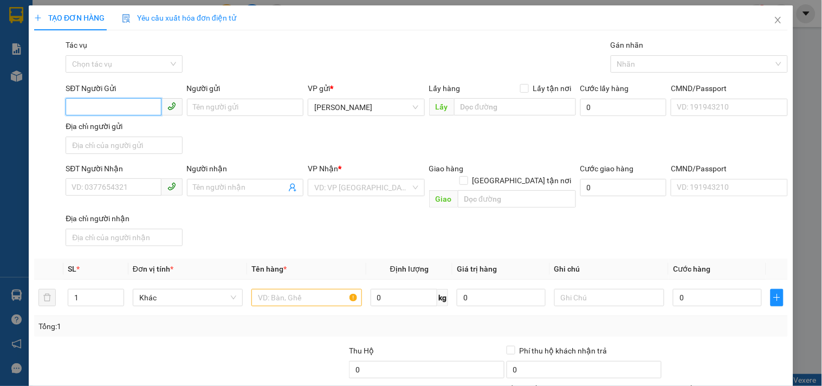
click at [124, 111] on input "SĐT Người Gửi" at bounding box center [113, 106] width 95 height 17
type input "0911341168"
click at [130, 128] on div "0911341168 - THANH" at bounding box center [123, 129] width 102 height 12
type input "THANH"
type input "0862328579"
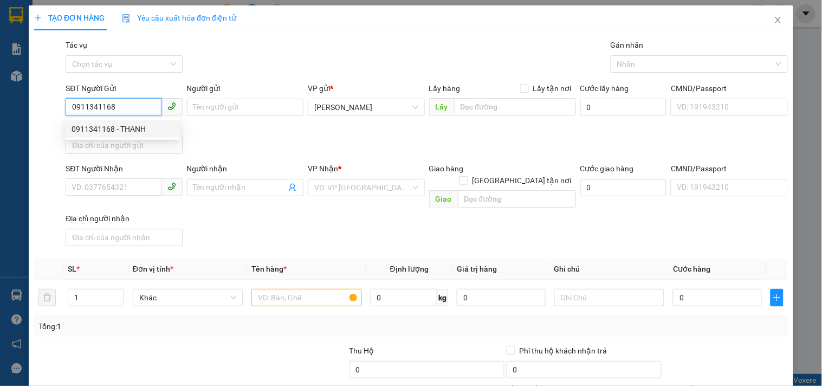
checkbox input "true"
type input "BV CHỢ RẪY ĐG NGUYỄN CHÍ THANH"
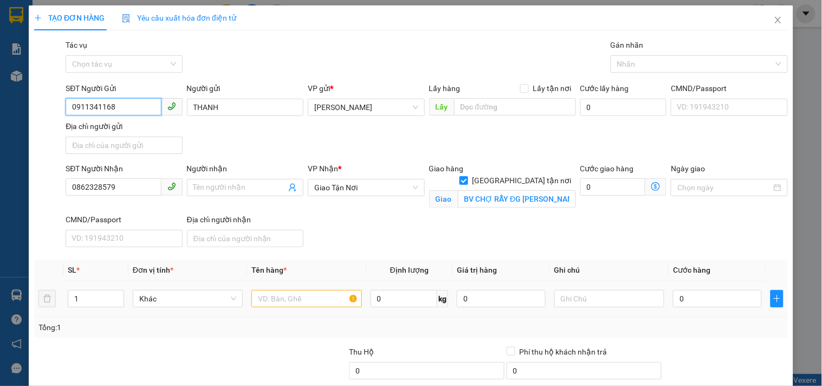
type input "0911341168"
click at [322, 294] on input "text" at bounding box center [307, 298] width 110 height 17
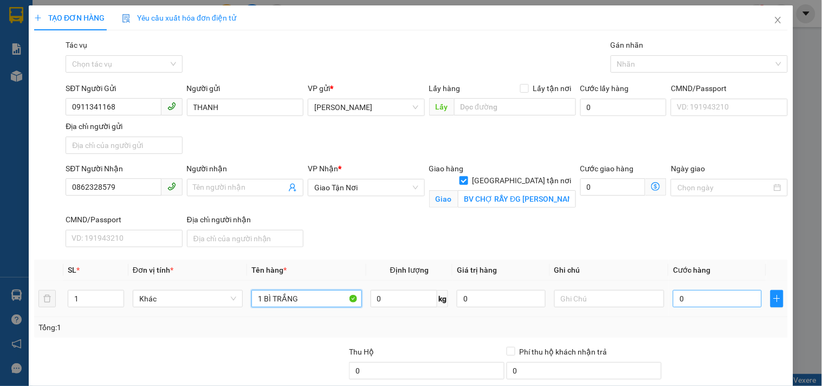
type input "1 BÌ TRẮNG"
type input "3"
type input "30"
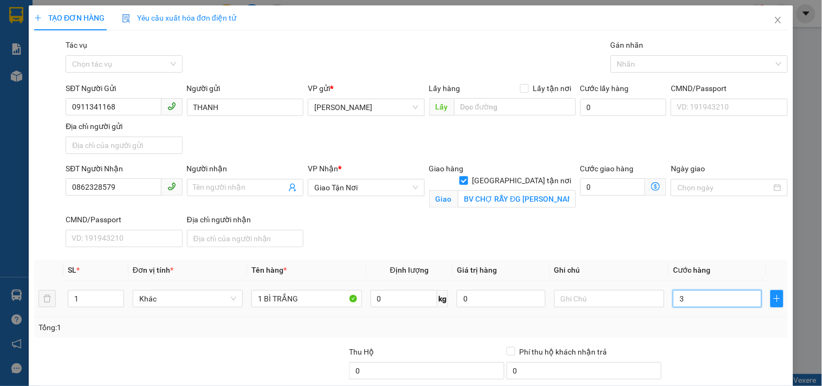
type input "30"
type input "30.000"
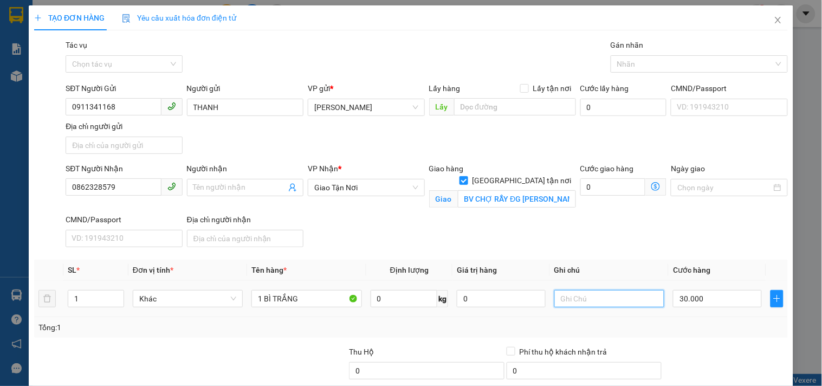
click at [601, 299] on input "text" at bounding box center [610, 298] width 110 height 17
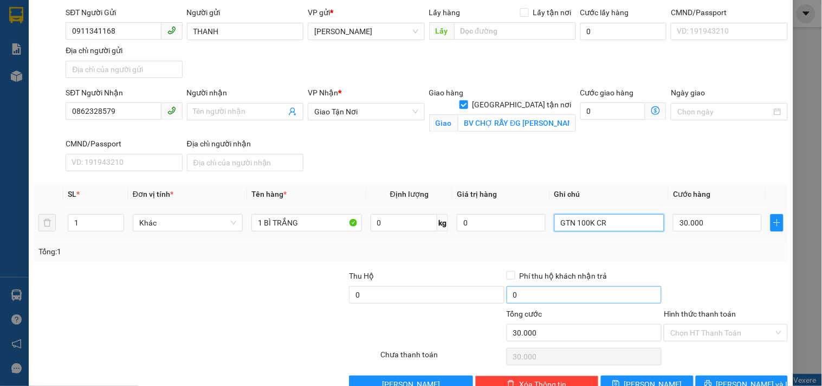
scroll to position [104, 0]
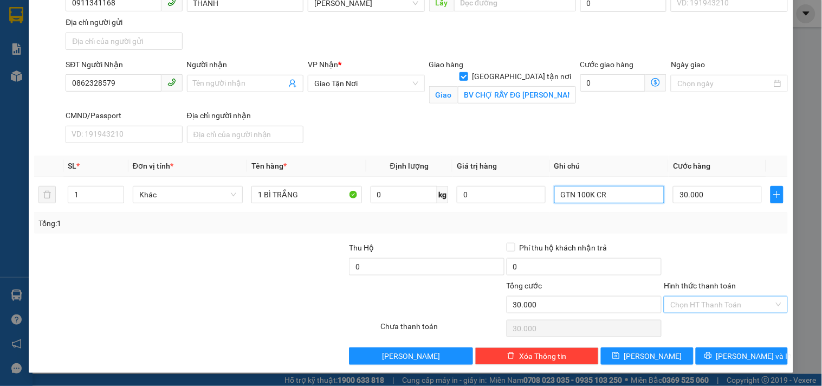
type input "GTN 100K CR"
click at [723, 303] on input "Hình thức thanh toán" at bounding box center [722, 305] width 103 height 16
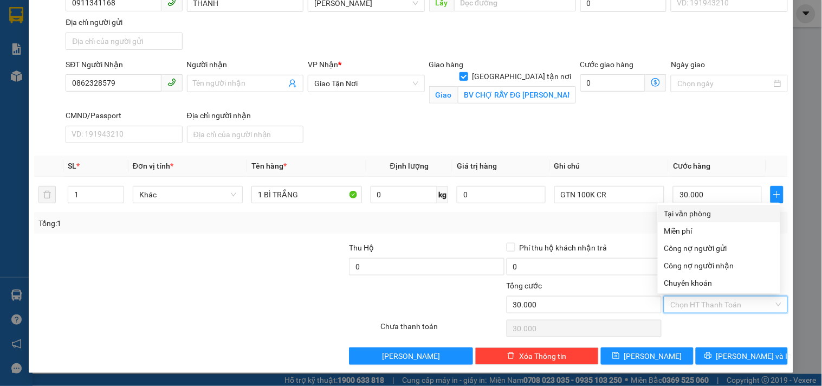
click at [705, 214] on div "Tại văn phòng" at bounding box center [720, 214] width 110 height 12
type input "0"
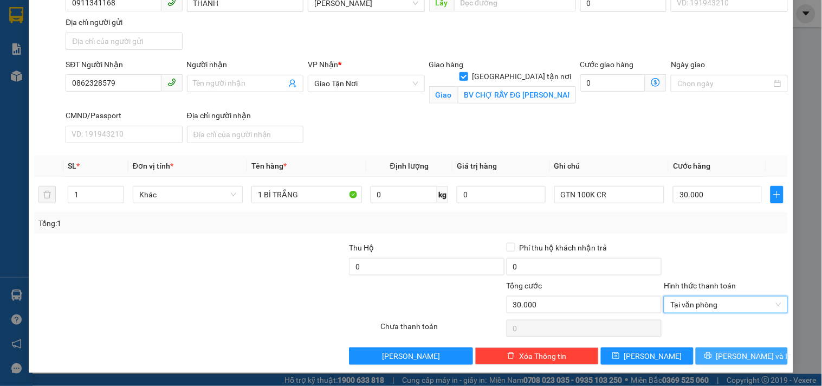
click at [719, 351] on button "[PERSON_NAME] và In" at bounding box center [742, 356] width 92 height 17
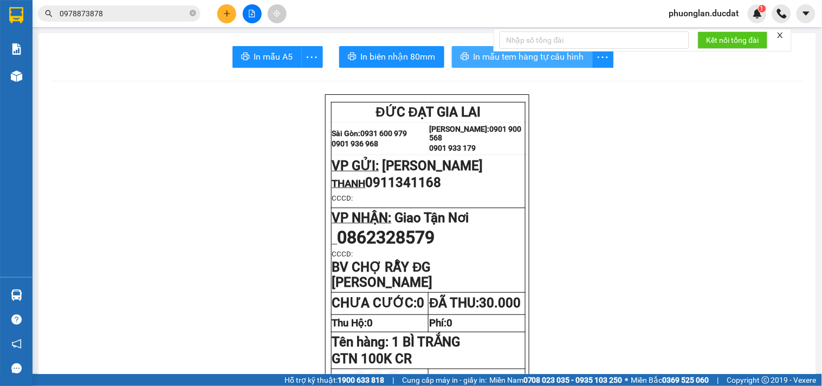
click at [483, 60] on span "In mẫu tem hàng tự cấu hình" at bounding box center [529, 57] width 111 height 14
click at [234, 15] on button at bounding box center [226, 13] width 19 height 19
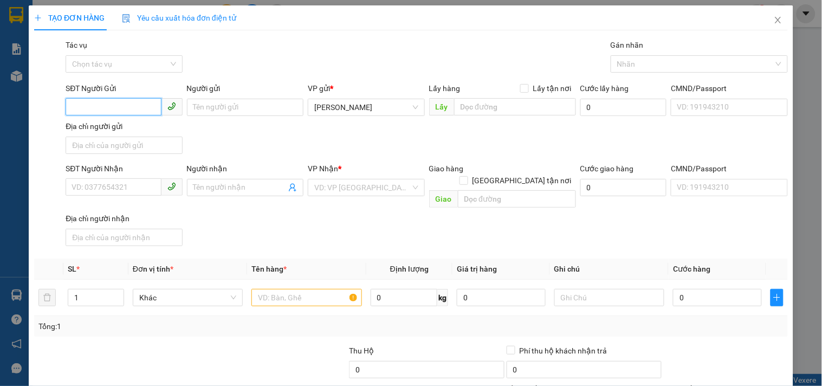
click at [105, 106] on input "SĐT Người Gửi" at bounding box center [113, 106] width 95 height 17
type input "0905012070"
click at [95, 128] on div "0905012070" at bounding box center [123, 129] width 102 height 12
type input "0356501023"
checkbox input "true"
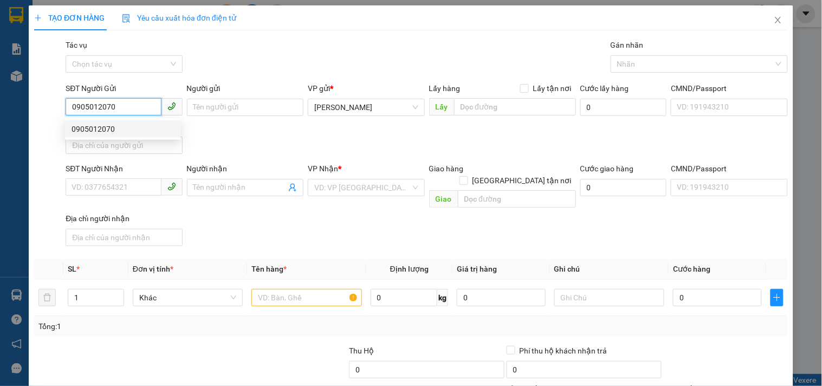
type input "02 NG THANH SƠN Q2"
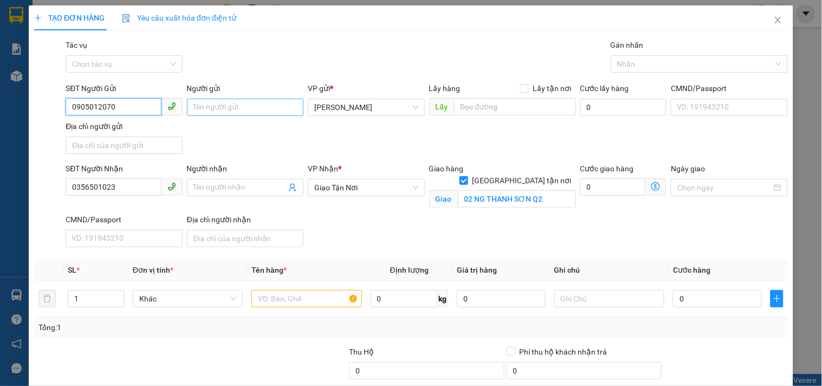
type input "0905012070"
click at [195, 115] on input "Người gửi" at bounding box center [245, 107] width 117 height 17
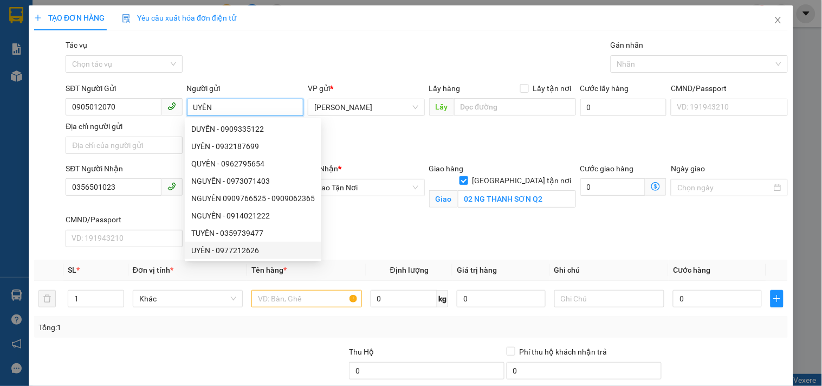
type input "UYÊN"
click at [403, 250] on div "SĐT Người Nhận 0356501023 Người nhận Tên người nhận VP Nhận * Giao Tận Nơi Gia…" at bounding box center [426, 207] width 727 height 89
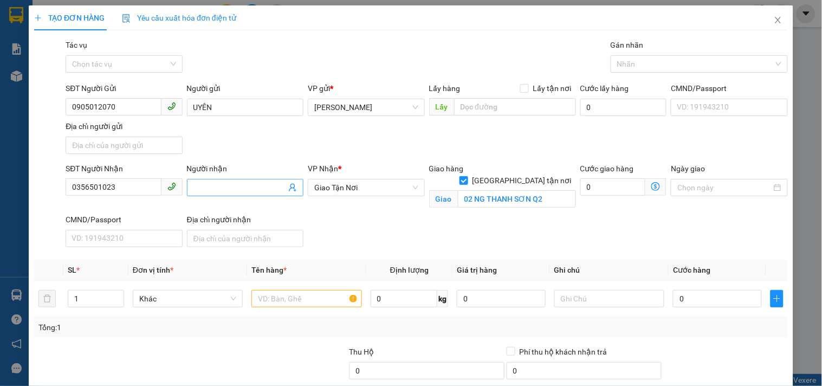
click at [249, 187] on input "Người nhận" at bounding box center [240, 188] width 93 height 12
type input "0933661113"
click at [558, 190] on input "02 NG THANH SƠN Q2" at bounding box center [517, 198] width 118 height 17
type input "CC MIZUKI PARK.BÌNH CHÁNH"
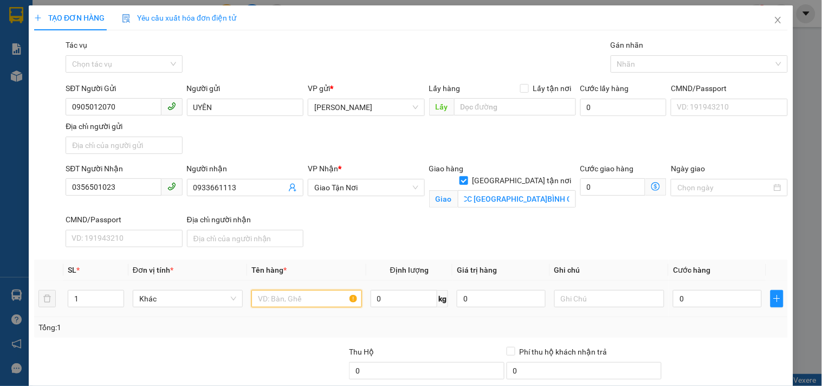
click at [316, 297] on input "text" at bounding box center [307, 298] width 110 height 17
type input "1 XỐP"
type input "8"
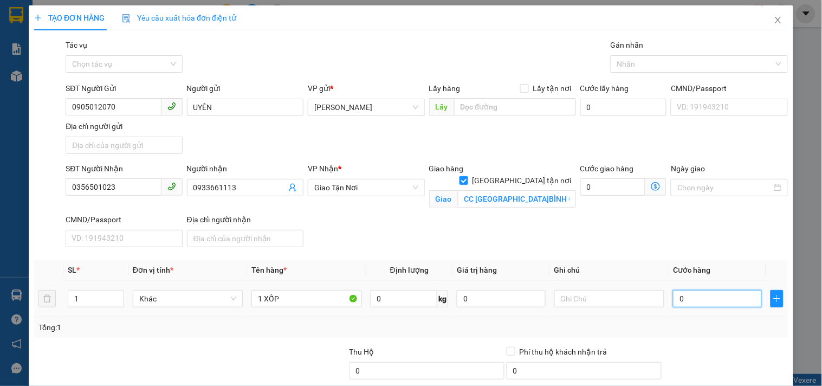
type input "8"
type input "80"
type input "80.000"
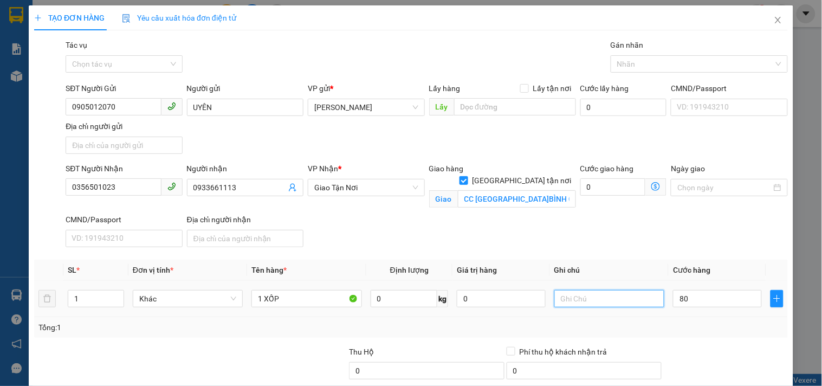
type input "80.000"
click at [588, 293] on input "text" at bounding box center [610, 298] width 110 height 17
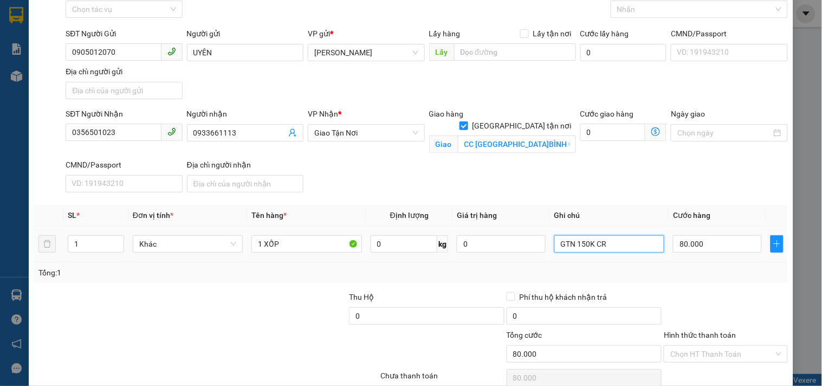
scroll to position [104, 0]
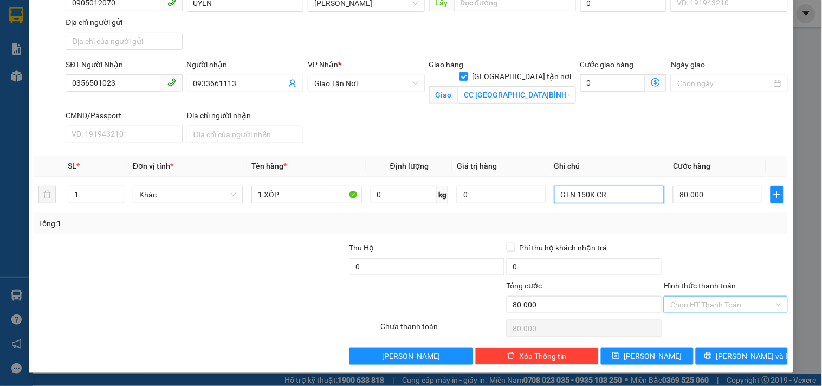
type input "GTN 150K CR"
drag, startPoint x: 708, startPoint y: 306, endPoint x: 704, endPoint y: 298, distance: 9.2
click at [704, 298] on input "Hình thức thanh toán" at bounding box center [722, 305] width 103 height 16
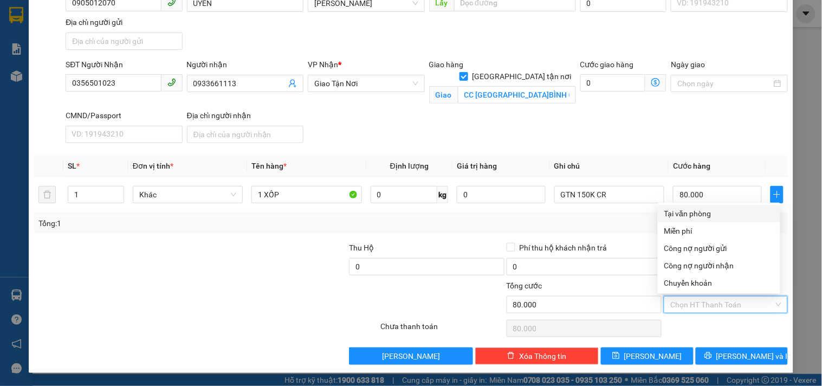
click at [708, 209] on div "Tại văn phòng" at bounding box center [720, 214] width 110 height 12
type input "0"
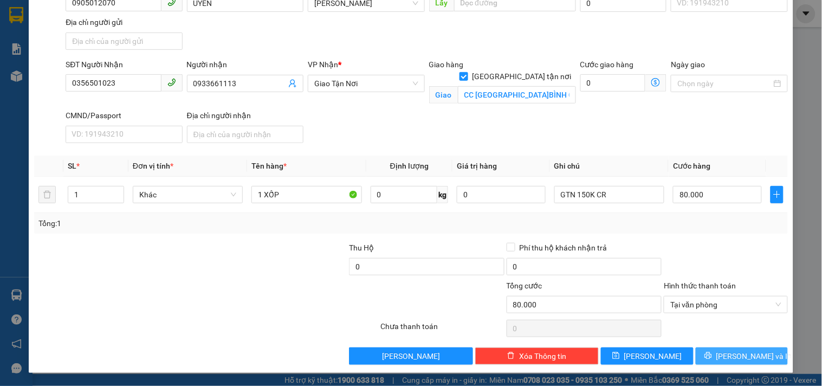
click at [712, 356] on icon "printer" at bounding box center [709, 356] width 8 height 8
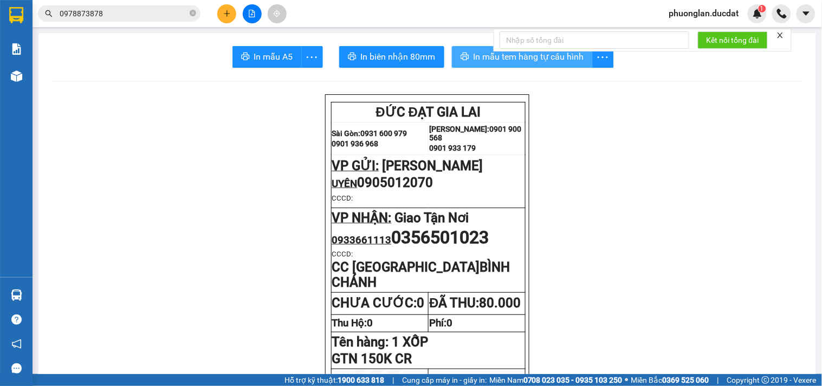
click at [474, 58] on span "In mẫu tem hàng tự cấu hình" at bounding box center [529, 57] width 111 height 14
click at [220, 7] on button at bounding box center [226, 13] width 19 height 19
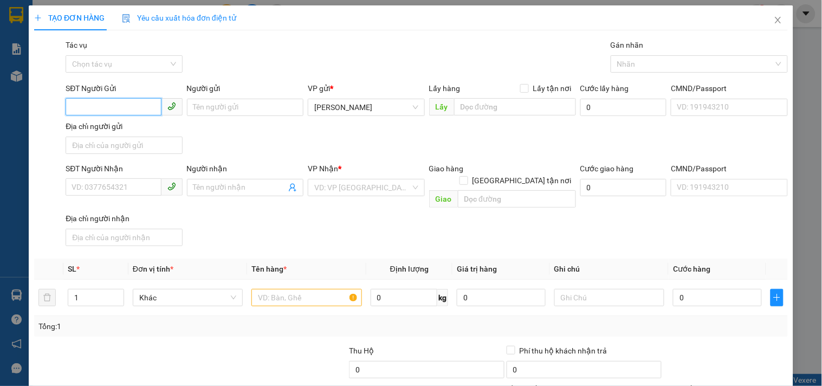
click at [142, 111] on input "SĐT Người Gửi" at bounding box center [113, 106] width 95 height 17
type input "0868922992"
click at [147, 119] on div "0868922992 0868922992 - NK BIG" at bounding box center [122, 129] width 115 height 22
click at [142, 106] on input "0868922992" at bounding box center [113, 106] width 95 height 17
click at [139, 127] on div "0868922992 - NK BIG" at bounding box center [123, 129] width 102 height 12
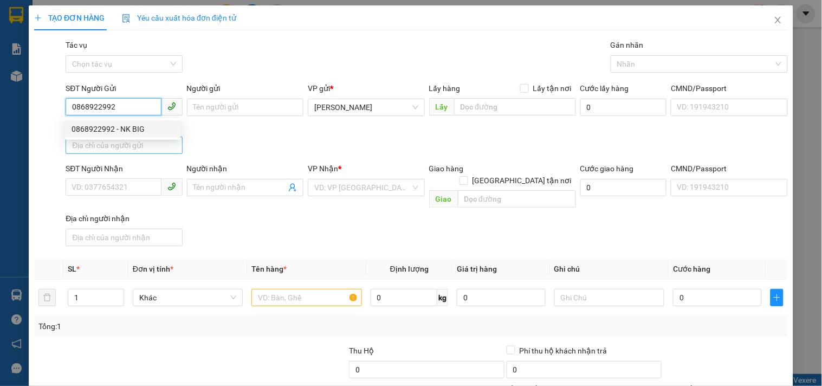
type input "NK BIG"
type input "0899922668"
type input "NK KIM XUÂN"
checkbox input "true"
type input "165 NGÔ TẤT TỐ.P22.BÌNH THẠNH"
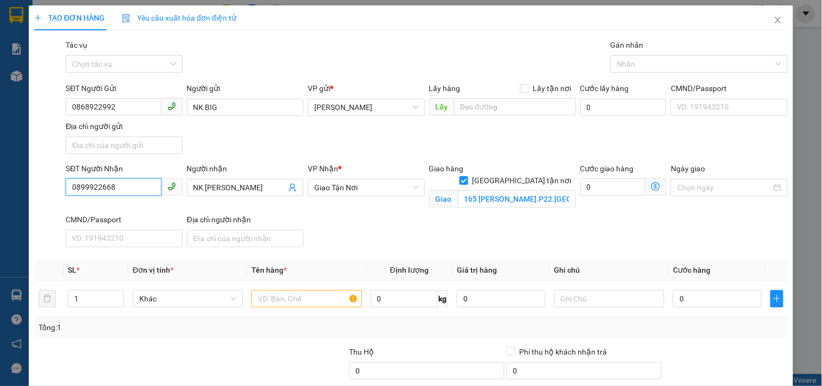
click at [152, 181] on input "0899922668" at bounding box center [113, 186] width 95 height 17
type input "02363608049"
click at [127, 204] on div "02363608049 - TÀI" at bounding box center [123, 210] width 102 height 12
type input "TÀI"
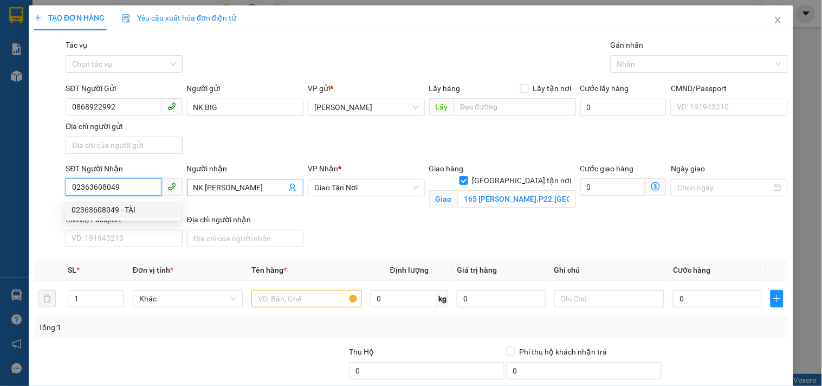
checkbox input "false"
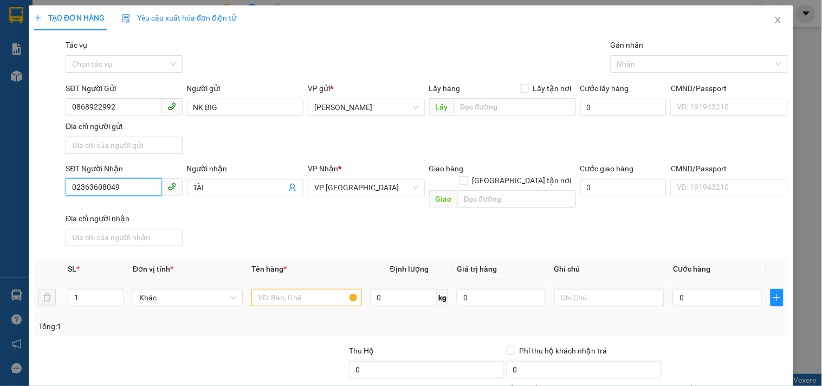
type input "02363608049"
click at [300, 289] on input "text" at bounding box center [307, 297] width 110 height 17
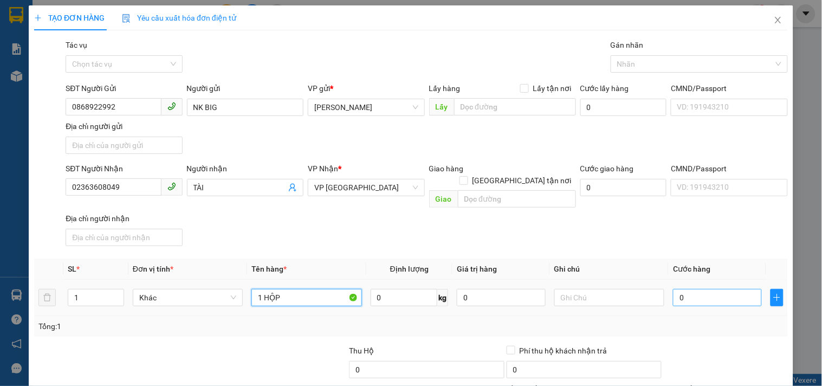
type input "1 HỘP"
drag, startPoint x: 689, startPoint y: 293, endPoint x: 683, endPoint y: 287, distance: 7.7
click at [689, 292] on input "0" at bounding box center [717, 297] width 89 height 17
type input "3"
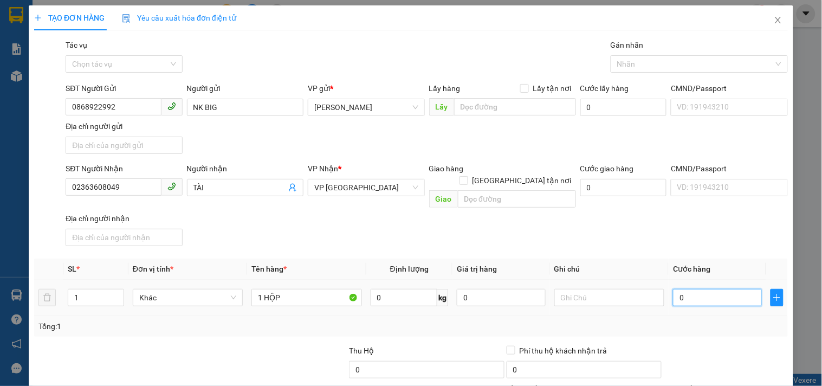
type input "3"
type input "30"
type input "30.000"
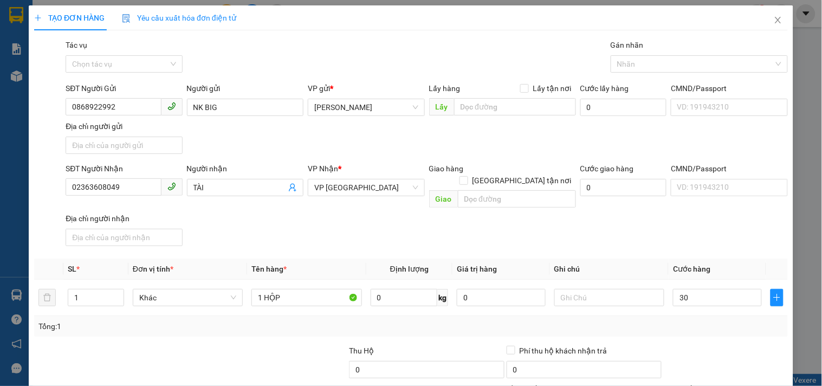
type input "30.000"
click at [622, 220] on div "SĐT Người Nhận 02363608049 Người nhận TÀI VP Nhận * VP Đà Nẵng Giao hàng Giao t…" at bounding box center [426, 207] width 727 height 88
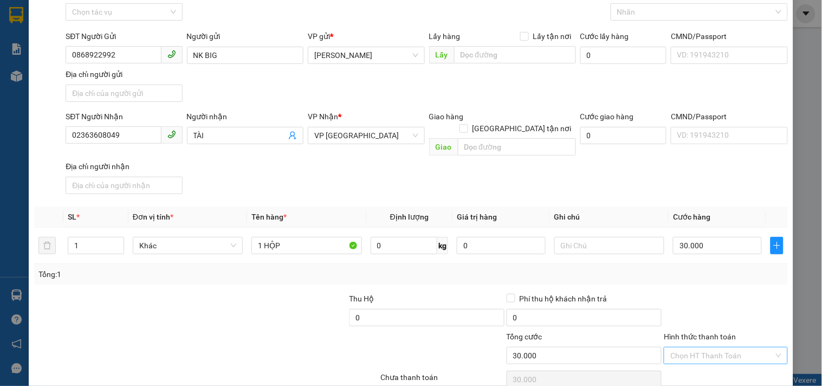
scroll to position [91, 0]
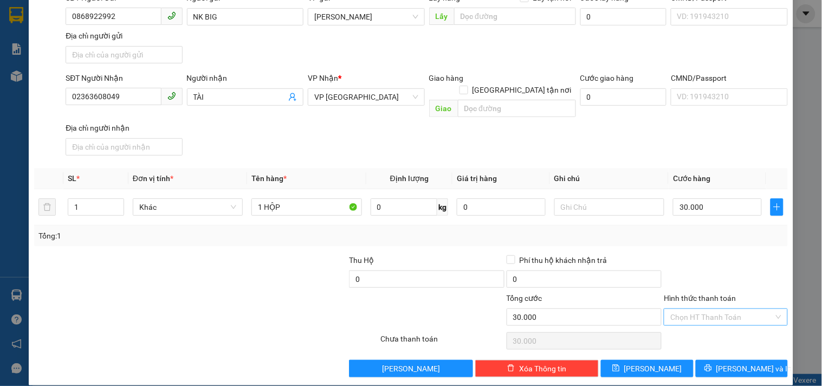
click at [690, 309] on input "Hình thức thanh toán" at bounding box center [722, 317] width 103 height 16
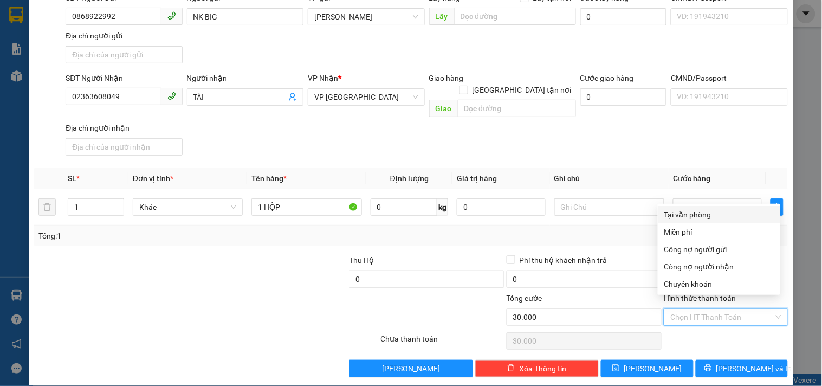
click at [690, 211] on div "Tại văn phòng" at bounding box center [720, 215] width 110 height 12
type input "0"
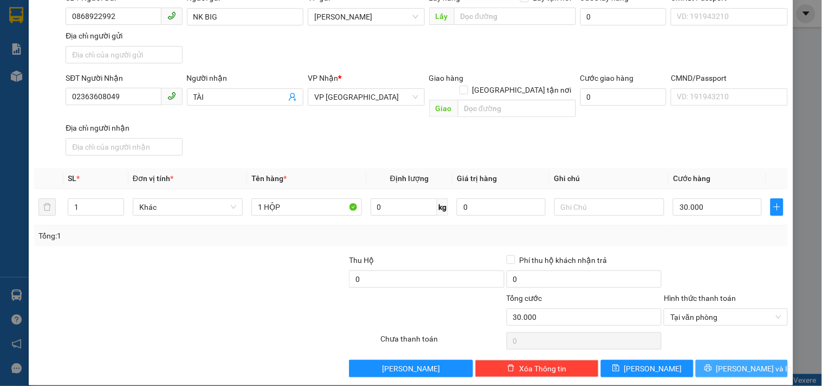
drag, startPoint x: 723, startPoint y: 353, endPoint x: 711, endPoint y: 315, distance: 40.5
click at [723, 360] on button "[PERSON_NAME] và In" at bounding box center [742, 368] width 92 height 17
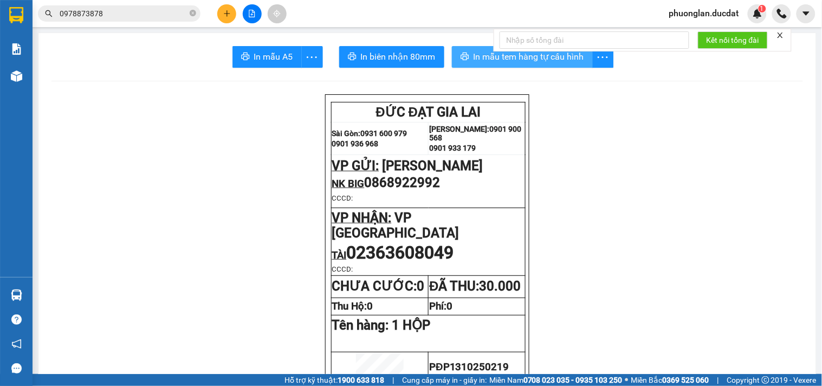
click at [472, 64] on button "In mẫu tem hàng tự cấu hình" at bounding box center [522, 57] width 141 height 22
click at [223, 12] on icon "plus" at bounding box center [227, 14] width 8 height 8
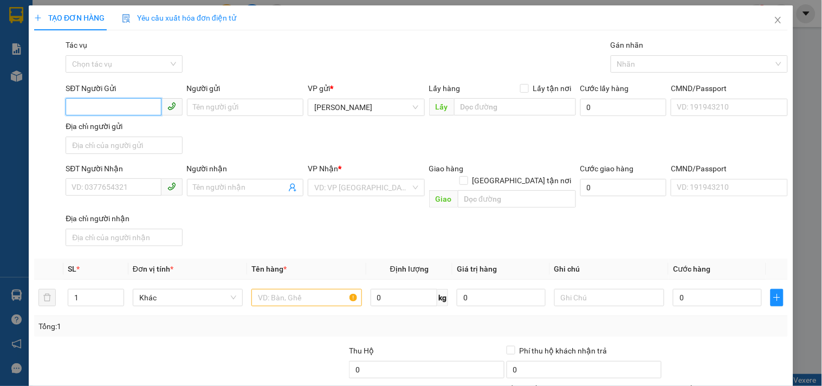
click at [152, 104] on input "SĐT Người Gửi" at bounding box center [113, 106] width 95 height 17
type input "0868922992"
click at [152, 129] on div "0868922992 - NK BIG" at bounding box center [123, 129] width 102 height 12
type input "NK BIG"
type input "02363608049"
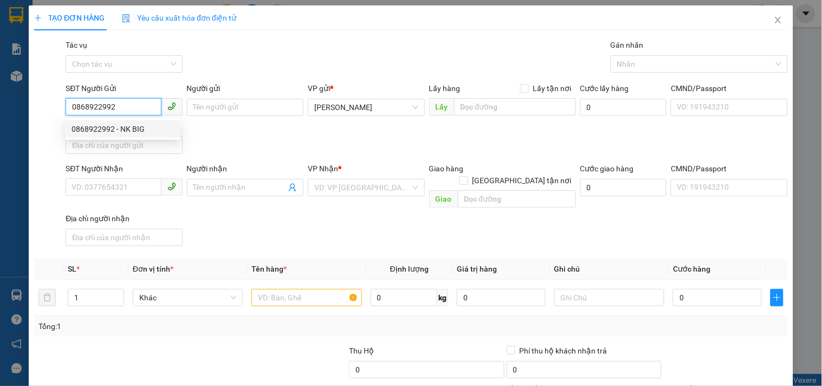
type input "TÀI"
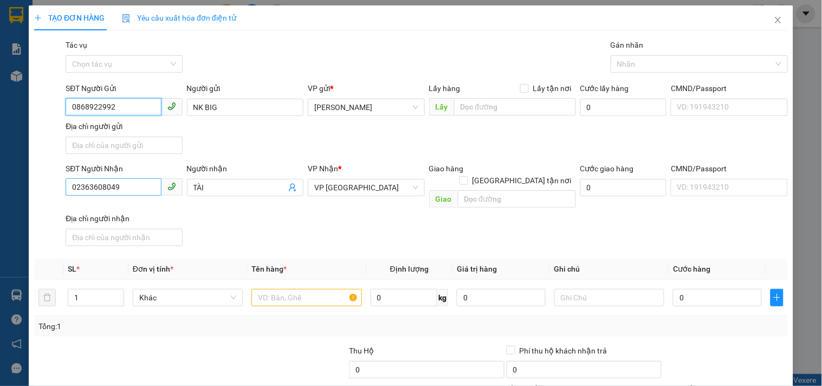
type input "0868922992"
click at [143, 190] on input "02363608049" at bounding box center [113, 186] width 95 height 17
type input "0919110193"
click at [216, 185] on input "TÀI" at bounding box center [240, 188] width 93 height 12
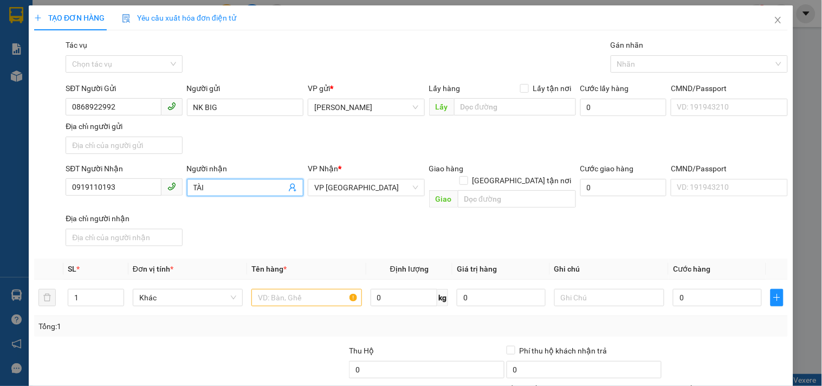
click at [216, 185] on input "TÀI" at bounding box center [240, 188] width 93 height 12
click at [215, 182] on input "TÀI" at bounding box center [240, 188] width 93 height 12
drag, startPoint x: 215, startPoint y: 182, endPoint x: 183, endPoint y: 187, distance: 32.3
click at [185, 187] on div "Người nhận TÀI TÀI" at bounding box center [245, 188] width 121 height 50
drag, startPoint x: 387, startPoint y: 187, endPoint x: 381, endPoint y: 197, distance: 11.4
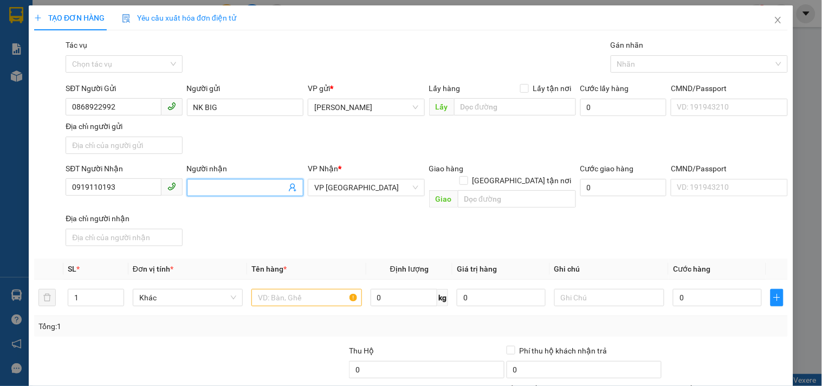
click at [382, 196] on span "VP [GEOGRAPHIC_DATA]" at bounding box center [366, 187] width 104 height 16
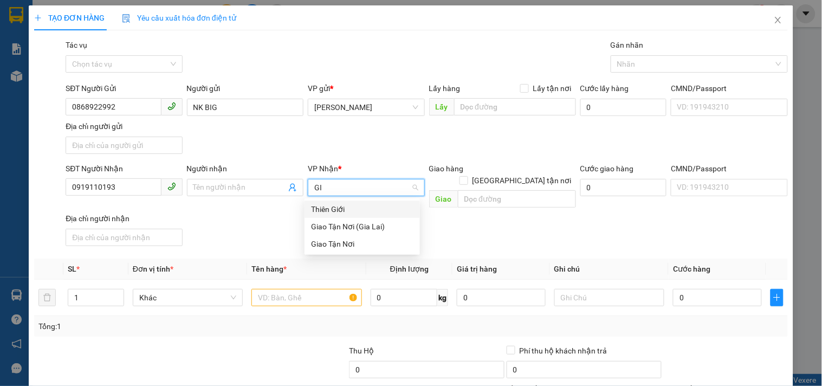
type input "GIA"
click at [374, 223] on div "Giao Tận Nơi" at bounding box center [362, 227] width 102 height 12
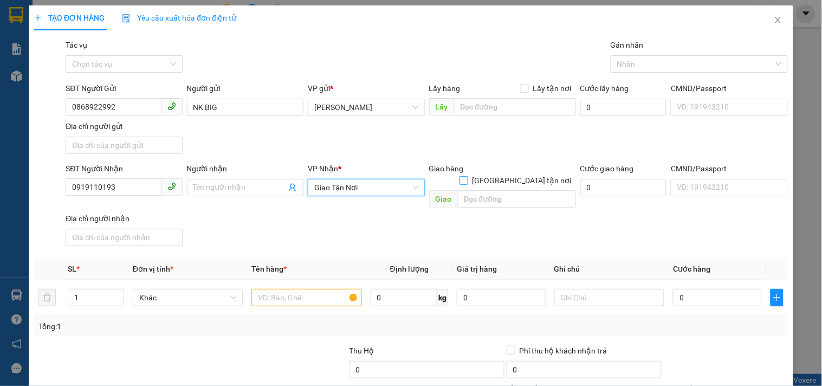
click at [467, 176] on input "[GEOGRAPHIC_DATA] tận nơi" at bounding box center [464, 180] width 8 height 8
checkbox input "true"
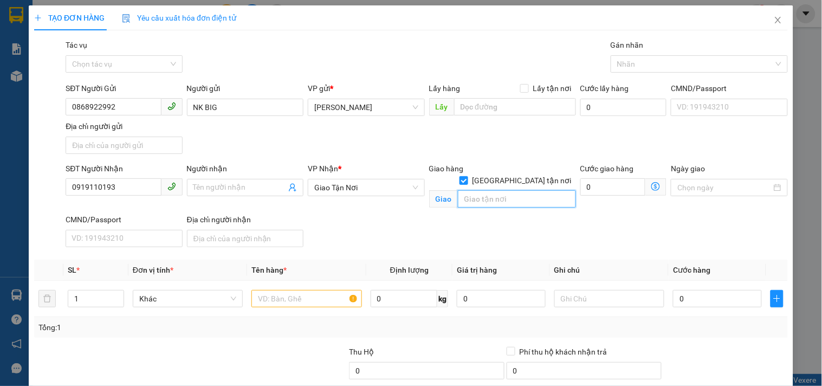
click at [512, 190] on input "text" at bounding box center [517, 198] width 118 height 17
type input "130-132 HỒNG HÀ.P ĐỨC THUẬN"
click at [320, 291] on input "text" at bounding box center [307, 298] width 110 height 17
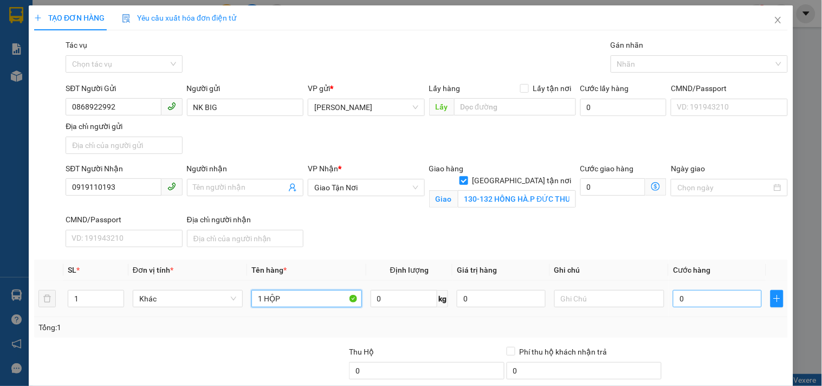
type input "1 HỘP"
click at [698, 300] on input "0" at bounding box center [717, 298] width 89 height 17
type input "3"
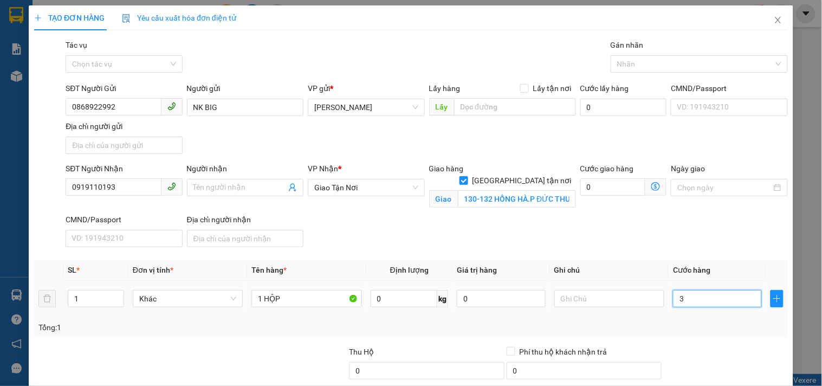
type input "30"
type input "30.000"
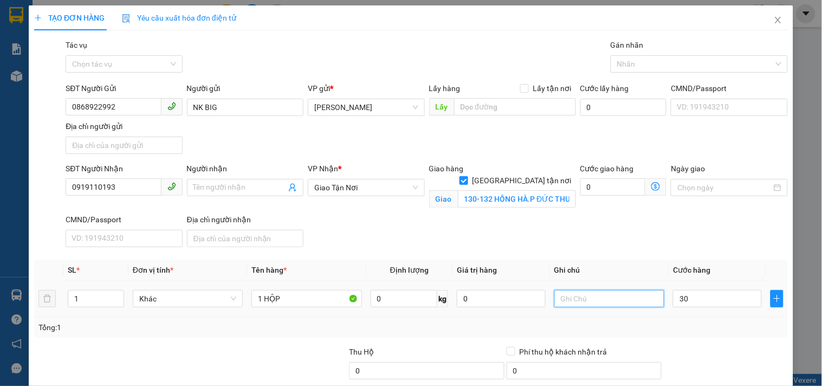
type input "30.000"
drag, startPoint x: 632, startPoint y: 297, endPoint x: 622, endPoint y: 299, distance: 9.9
click at [631, 297] on input "text" at bounding box center [610, 298] width 110 height 17
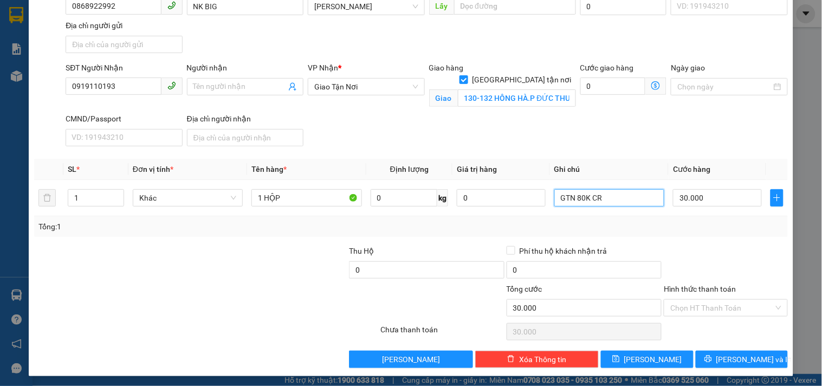
scroll to position [104, 0]
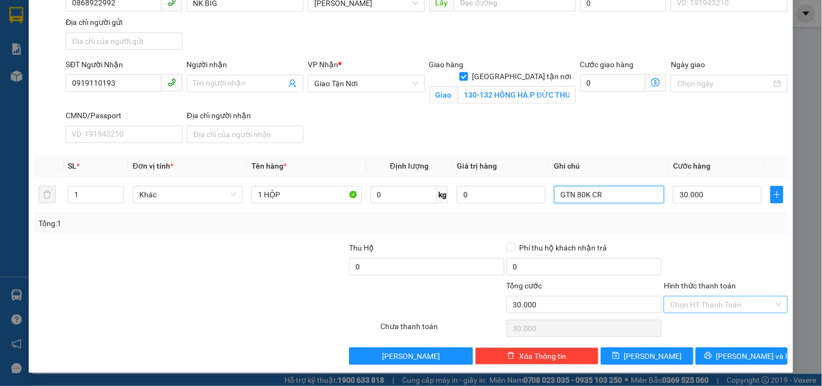
type input "GTN 80K CR"
click at [704, 299] on input "Hình thức thanh toán" at bounding box center [722, 305] width 103 height 16
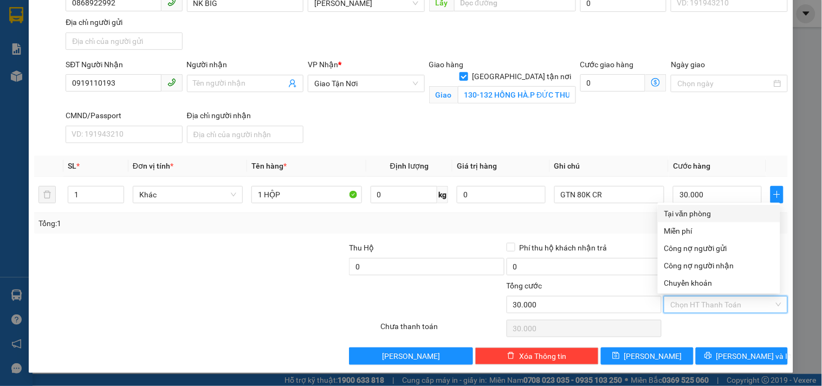
click at [697, 213] on div "Tại văn phòng" at bounding box center [720, 214] width 110 height 12
type input "0"
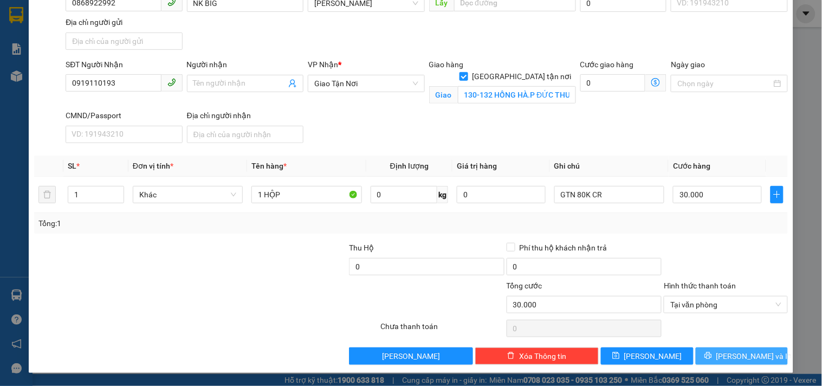
click at [725, 354] on span "[PERSON_NAME] và In" at bounding box center [755, 356] width 76 height 12
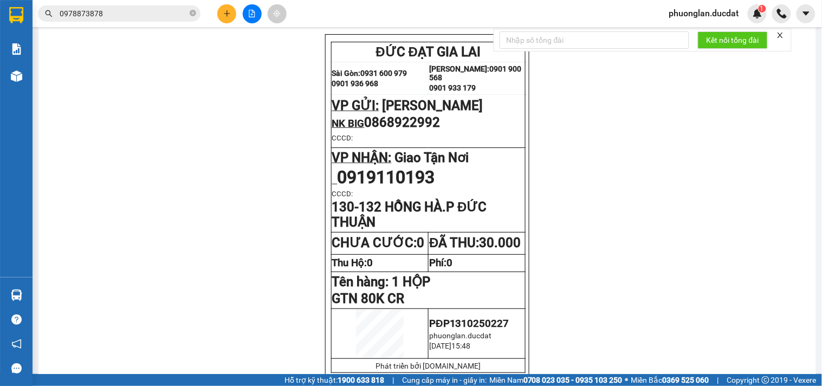
scroll to position [120, 0]
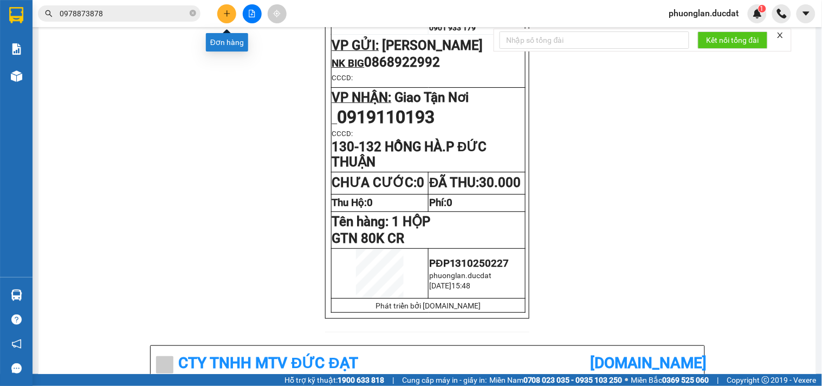
click at [220, 11] on button at bounding box center [226, 13] width 19 height 19
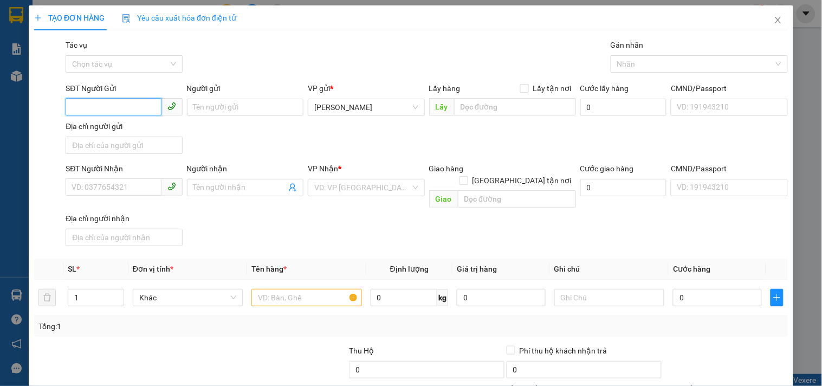
click at [99, 112] on input "SĐT Người Gửi" at bounding box center [113, 106] width 95 height 17
type input "0385954085"
click at [240, 105] on input "Người gửi" at bounding box center [245, 107] width 117 height 17
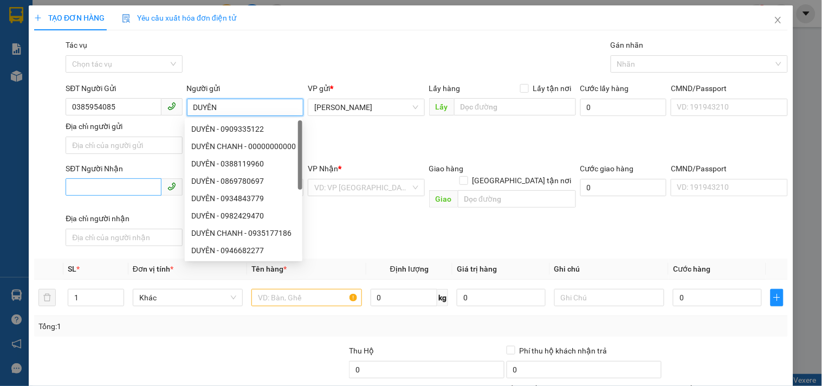
type input "DUYÊN"
click at [104, 192] on input "SĐT Người Nhận" at bounding box center [113, 186] width 95 height 17
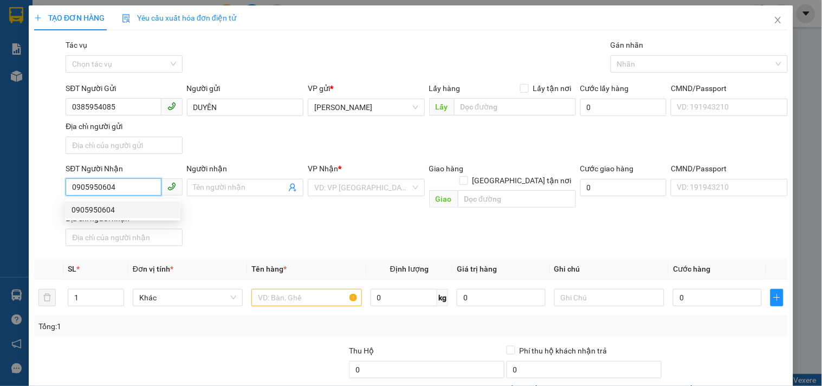
click at [121, 204] on div "0905950604" at bounding box center [123, 210] width 102 height 12
type input "0905950604"
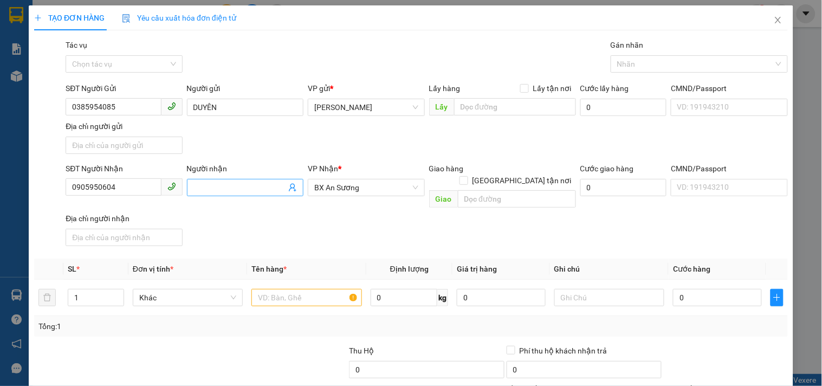
click at [256, 191] on input "Người nhận" at bounding box center [240, 188] width 93 height 12
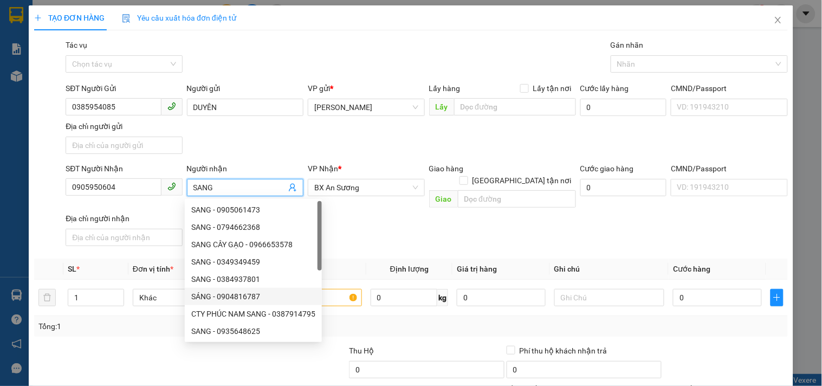
type input "SANG"
click at [385, 222] on div "SĐT Người Nhận 0905950604 Người nhận SANG VP Nhận * BX An Sương Giao hàng Giao …" at bounding box center [426, 207] width 727 height 88
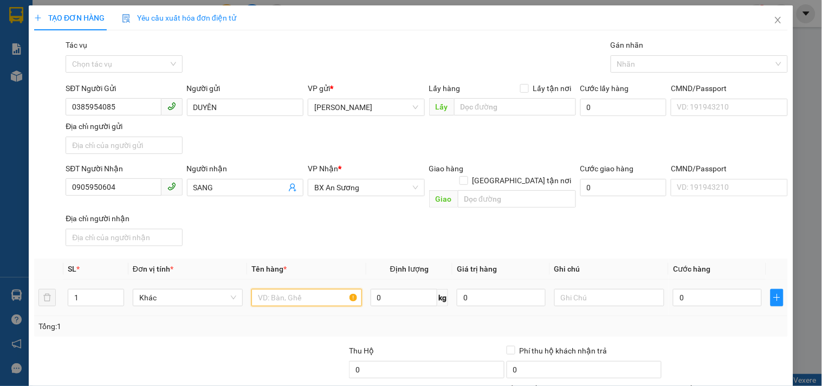
click at [335, 289] on input "text" at bounding box center [307, 297] width 110 height 17
type input "1 T/GIẤY"
click at [711, 295] on div "0" at bounding box center [717, 298] width 89 height 22
click at [652, 280] on td at bounding box center [609, 298] width 119 height 36
click at [696, 289] on input "0" at bounding box center [717, 297] width 89 height 17
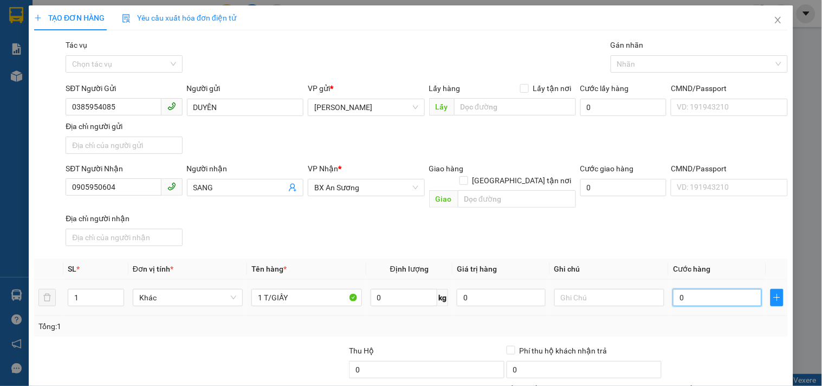
type input "5"
type input "50"
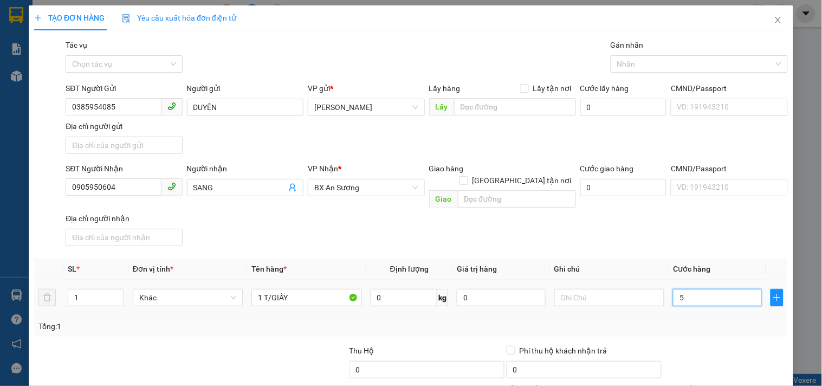
type input "50"
type input "50.000"
click at [692, 243] on div "Transit Pickup Surcharge Ids Transit Deliver Surcharge Ids Transit Deliver Surc…" at bounding box center [411, 253] width 754 height 429
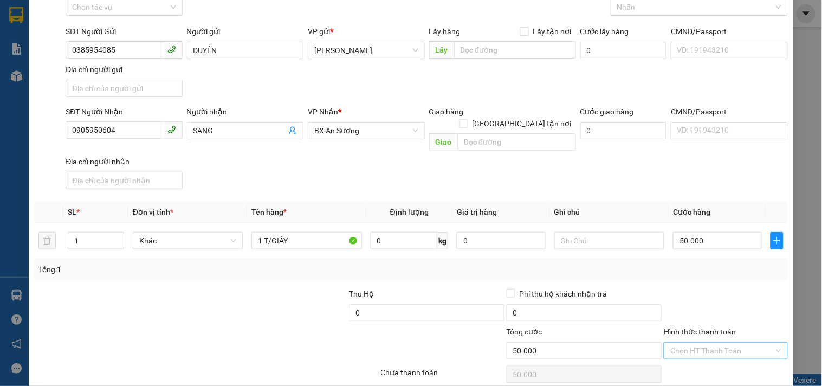
scroll to position [91, 0]
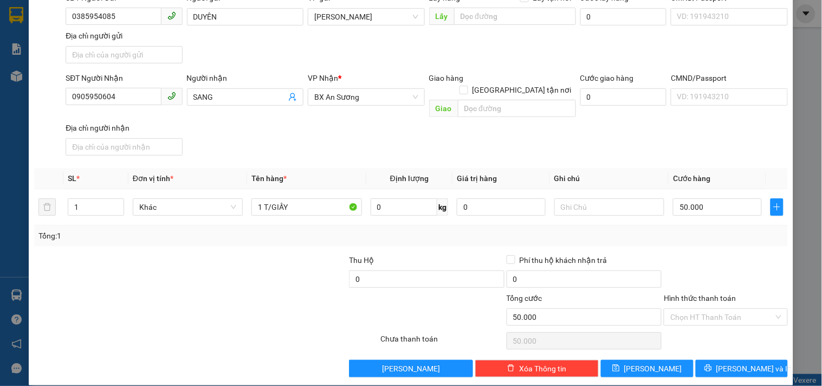
drag, startPoint x: 704, startPoint y: 306, endPoint x: 704, endPoint y: 295, distance: 11.4
click at [704, 309] on input "Hình thức thanh toán" at bounding box center [722, 317] width 103 height 16
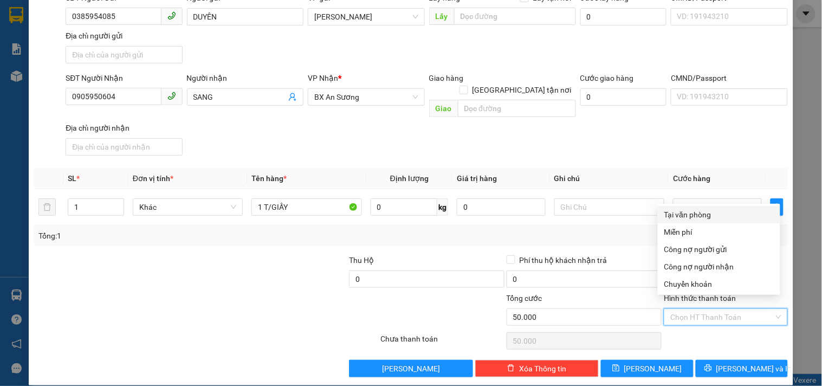
click at [712, 209] on div "Tại văn phòng" at bounding box center [720, 215] width 110 height 12
type input "0"
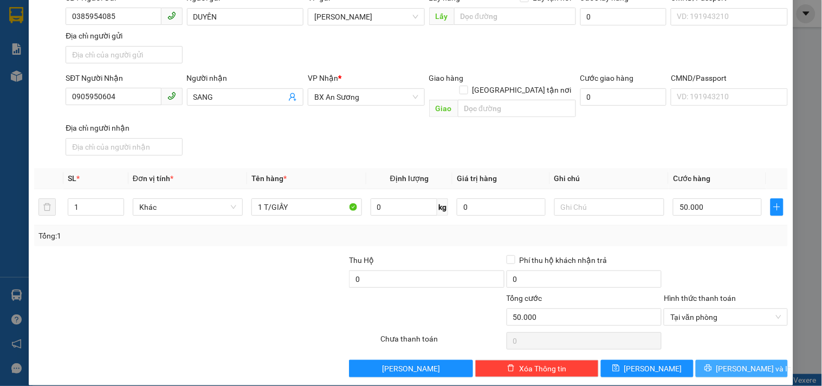
drag, startPoint x: 730, startPoint y: 359, endPoint x: 742, endPoint y: 357, distance: 12.2
click at [730, 363] on span "[PERSON_NAME] và In" at bounding box center [755, 369] width 76 height 12
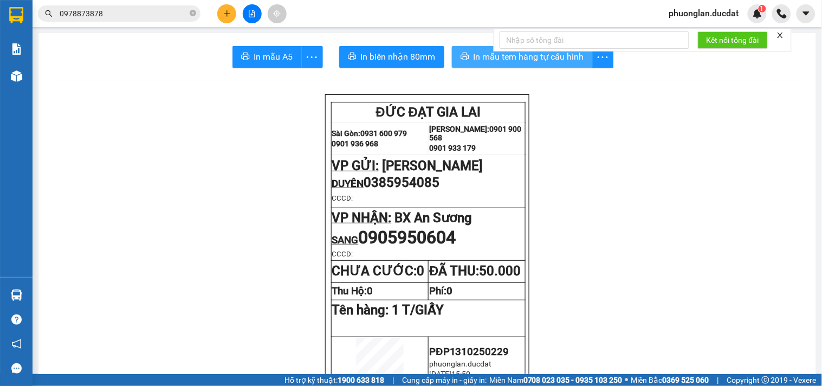
click at [475, 60] on span "In mẫu tem hàng tự cấu hình" at bounding box center [529, 57] width 111 height 14
click at [225, 9] on button at bounding box center [226, 13] width 19 height 19
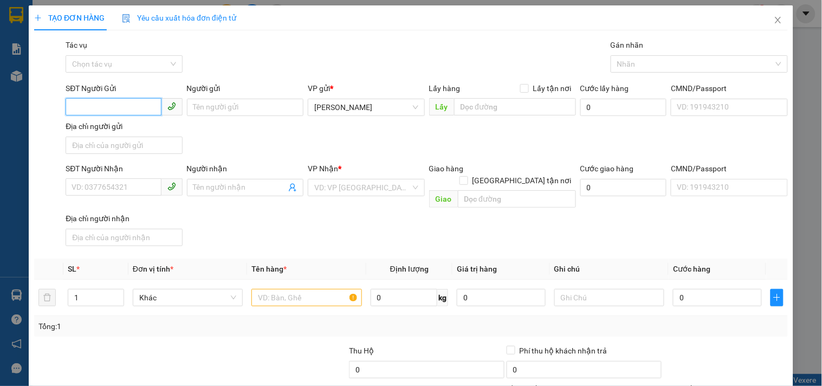
click at [117, 110] on input "SĐT Người Gửi" at bounding box center [113, 106] width 95 height 17
click at [117, 121] on div "0968086567" at bounding box center [122, 128] width 115 height 17
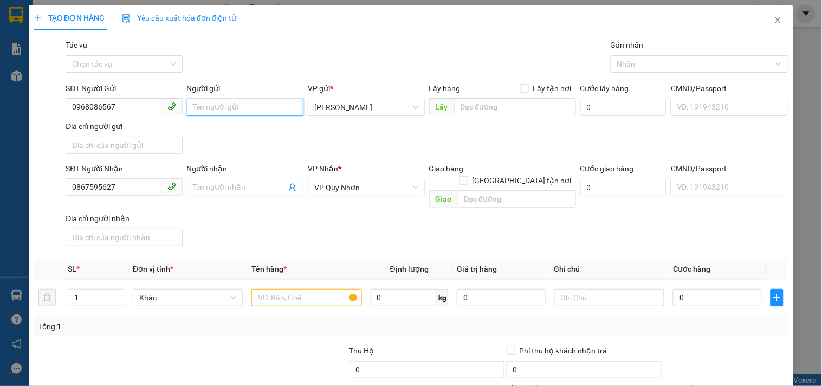
drag, startPoint x: 228, startPoint y: 108, endPoint x: 225, endPoint y: 114, distance: 6.6
click at [228, 112] on input "Người gửi" at bounding box center [245, 107] width 117 height 17
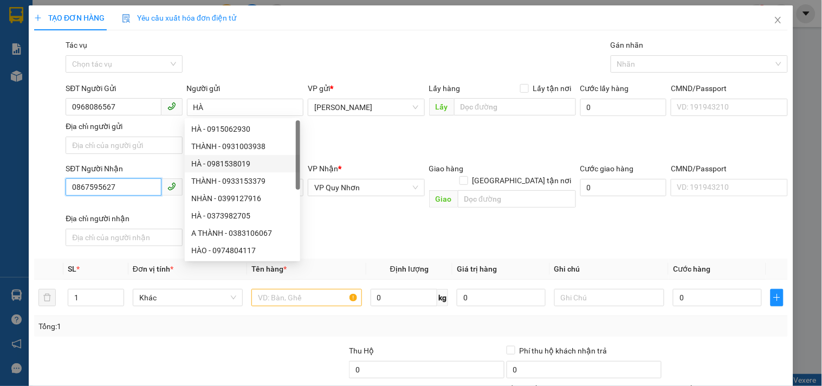
click at [143, 190] on input "0867595627" at bounding box center [113, 186] width 95 height 17
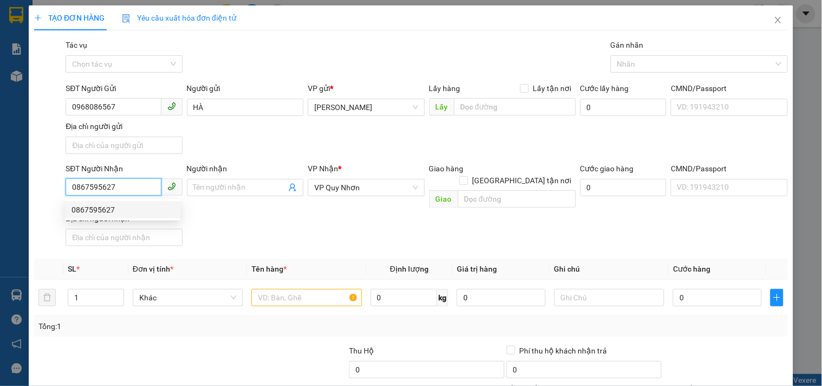
drag, startPoint x: 143, startPoint y: 190, endPoint x: 0, endPoint y: 184, distance: 143.3
click at [0, 184] on div "TẠO ĐƠN HÀNG Yêu cầu xuất hóa đơn điện tử Transit Pickup Surcharge Ids Transit …" at bounding box center [411, 193] width 822 height 386
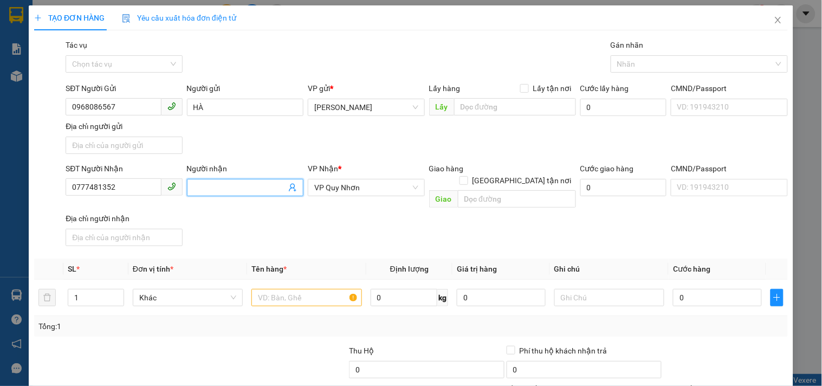
click at [214, 187] on input "Người nhận" at bounding box center [240, 188] width 93 height 12
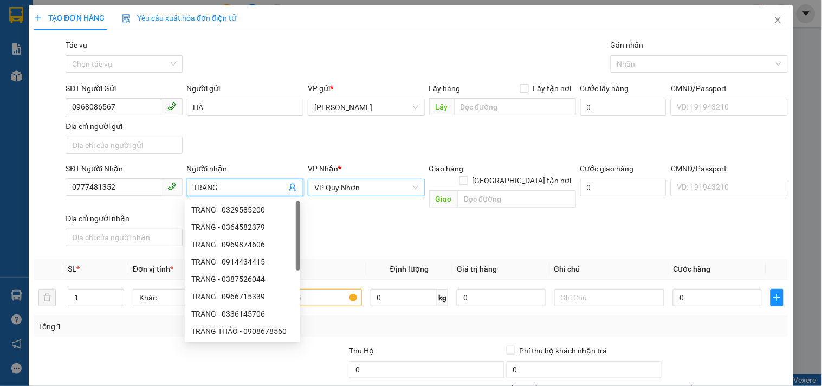
drag, startPoint x: 354, startPoint y: 196, endPoint x: 339, endPoint y: 190, distance: 15.8
click at [354, 197] on div "VP Nhận * VP Quy Nhơn" at bounding box center [366, 182] width 117 height 38
click at [368, 194] on span "VP Quy Nhơn" at bounding box center [366, 187] width 104 height 16
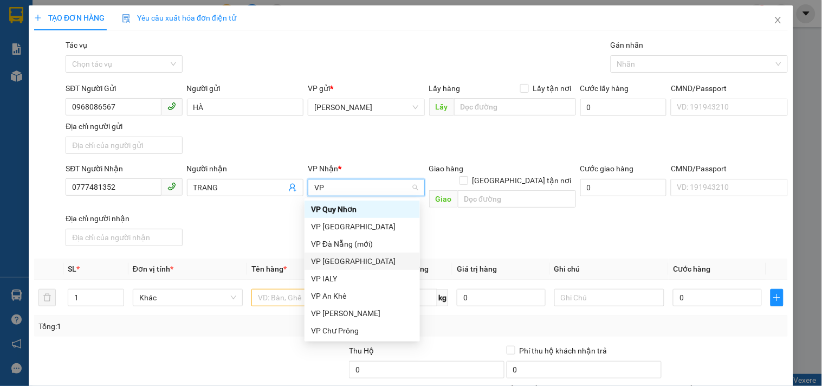
drag, startPoint x: 349, startPoint y: 258, endPoint x: 267, endPoint y: 237, distance: 84.4
click at [349, 259] on div "VP [GEOGRAPHIC_DATA]" at bounding box center [362, 261] width 102 height 12
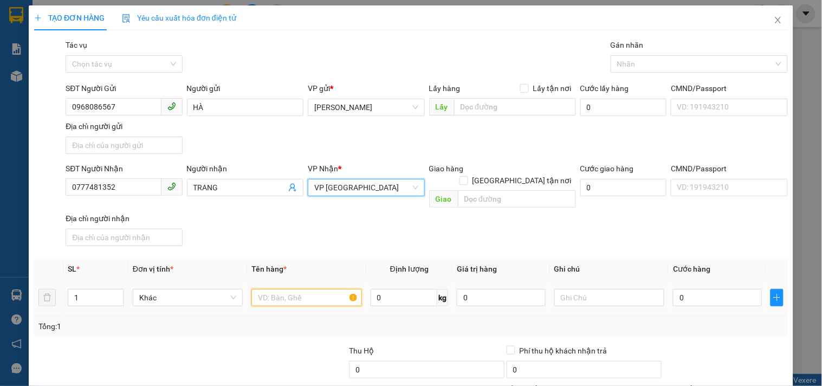
drag, startPoint x: 284, startPoint y: 291, endPoint x: 261, endPoint y: 274, distance: 27.9
click at [284, 289] on input "text" at bounding box center [307, 297] width 110 height 17
click at [689, 289] on input "0" at bounding box center [717, 297] width 89 height 17
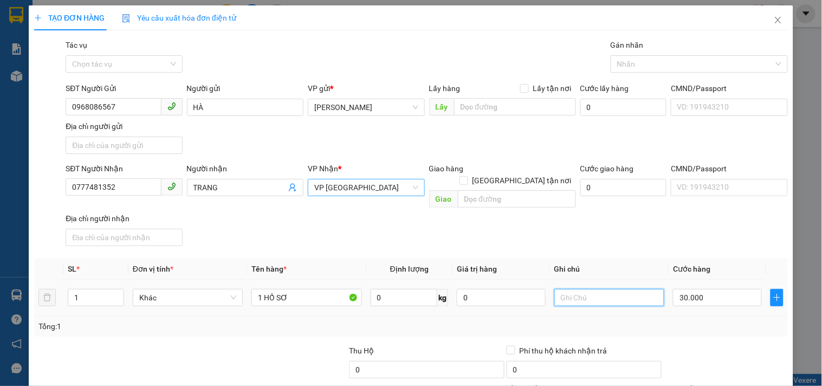
click at [606, 289] on input "text" at bounding box center [610, 297] width 110 height 17
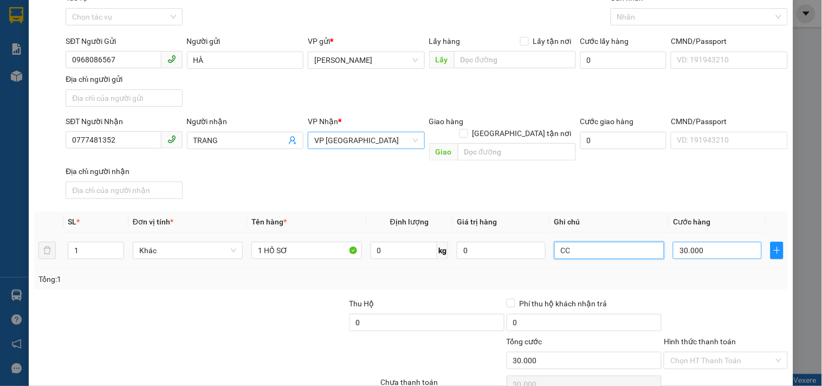
scroll to position [91, 0]
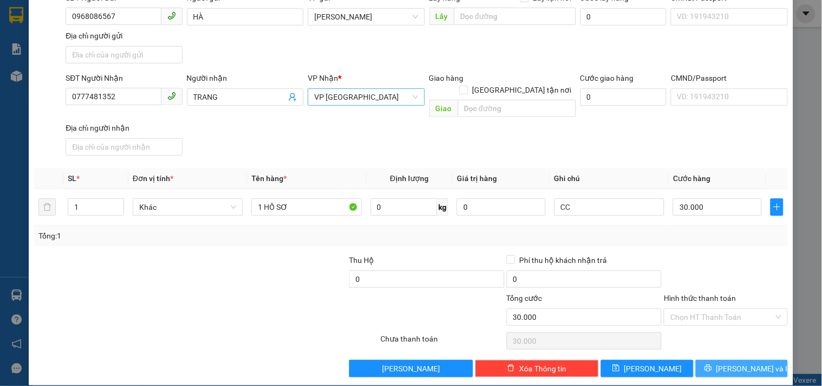
click at [712, 364] on icon "printer" at bounding box center [709, 368] width 8 height 8
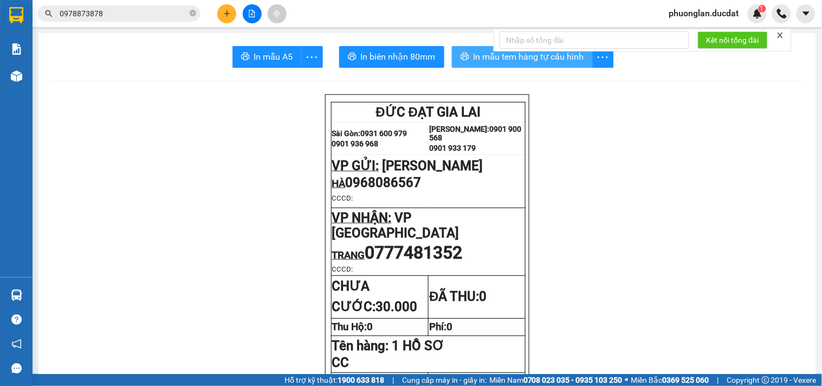
drag, startPoint x: 485, startPoint y: 57, endPoint x: 485, endPoint y: 67, distance: 10.3
click at [485, 60] on span "In mẫu tem hàng tự cấu hình" at bounding box center [529, 57] width 111 height 14
click at [219, 10] on button at bounding box center [226, 13] width 19 height 19
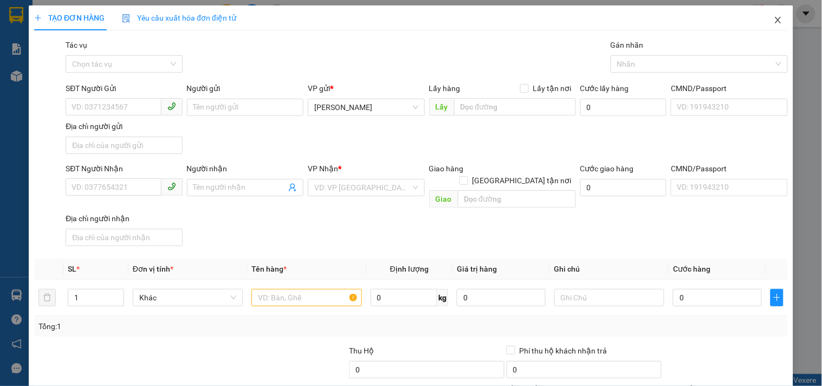
click at [774, 18] on icon "close" at bounding box center [778, 20] width 9 height 9
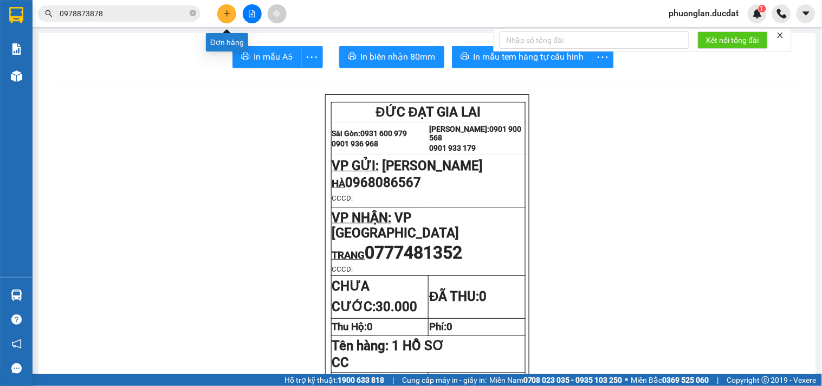
click at [229, 15] on icon "plus" at bounding box center [227, 14] width 8 height 8
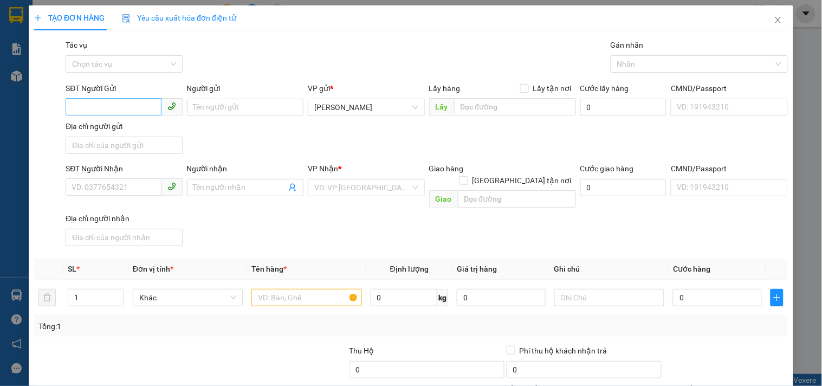
click at [118, 98] on div "SĐT Người Gửi VD: 0371234567" at bounding box center [124, 101] width 117 height 38
click at [131, 111] on input "SĐT Người Gửi" at bounding box center [113, 106] width 95 height 17
drag, startPoint x: 120, startPoint y: 137, endPoint x: 120, endPoint y: 122, distance: 14.6
click at [120, 136] on div "0934906799" at bounding box center [122, 128] width 115 height 17
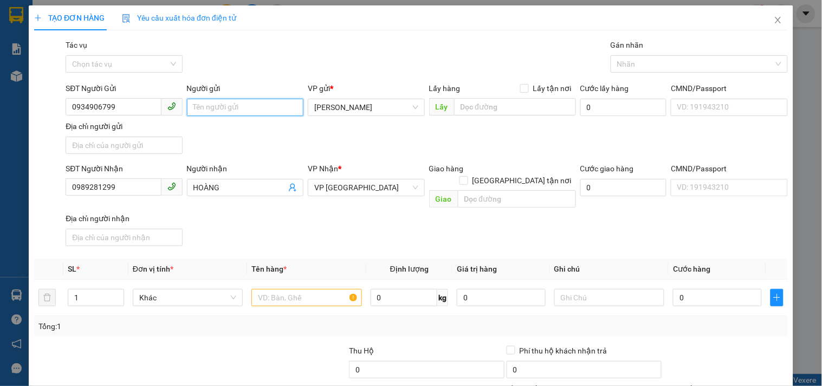
click at [229, 107] on input "Người gửi" at bounding box center [245, 107] width 117 height 17
click at [229, 103] on input "THANH HÒNG" at bounding box center [245, 107] width 117 height 17
drag, startPoint x: 233, startPoint y: 104, endPoint x: 225, endPoint y: 106, distance: 8.4
click at [225, 106] on input "THANH HÒANG" at bounding box center [245, 107] width 117 height 17
click at [247, 122] on div "SĐT Người Gửi 0934906799 Người gửi THANH HÒANG THANH HÒANG VP gửi * Phan Đình P…" at bounding box center [426, 120] width 727 height 76
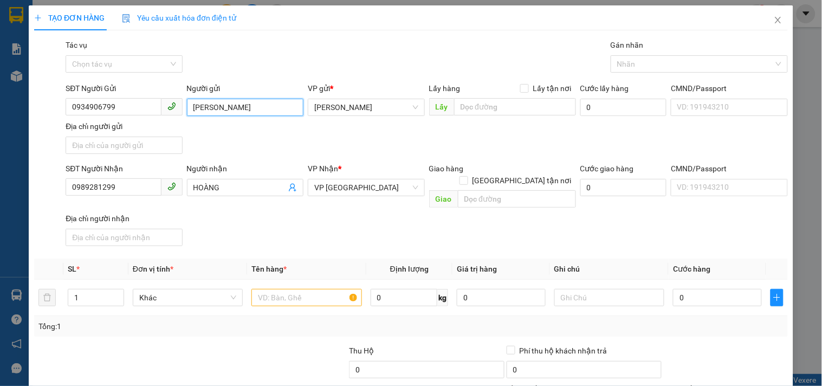
drag, startPoint x: 225, startPoint y: 105, endPoint x: 287, endPoint y: 113, distance: 62.9
click at [287, 113] on input "THANH HÒANG" at bounding box center [245, 107] width 117 height 17
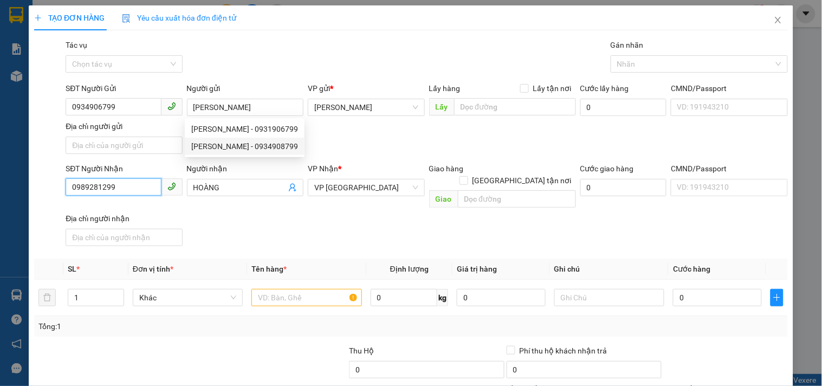
click at [121, 191] on input "0989281299" at bounding box center [113, 186] width 95 height 17
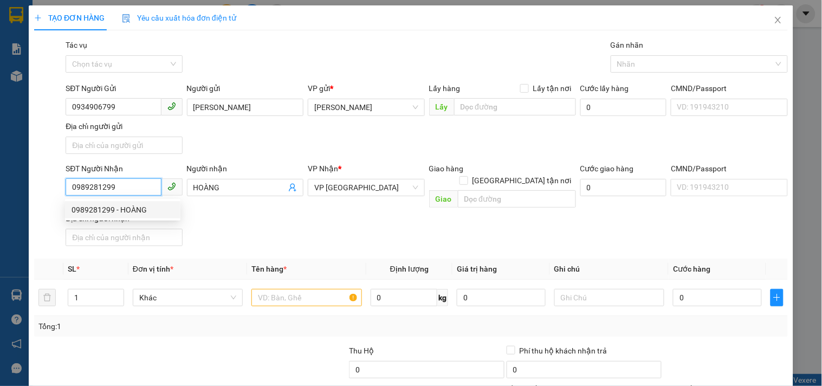
click at [121, 191] on input "0989281299" at bounding box center [113, 186] width 95 height 17
click at [131, 209] on div "0938864268" at bounding box center [123, 210] width 102 height 12
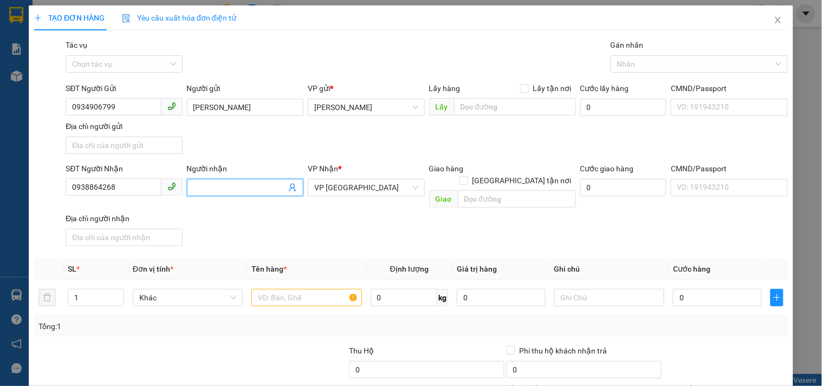
click at [218, 183] on input "Người nhận" at bounding box center [240, 188] width 93 height 12
click at [198, 188] on input "Người nhận" at bounding box center [240, 188] width 93 height 12
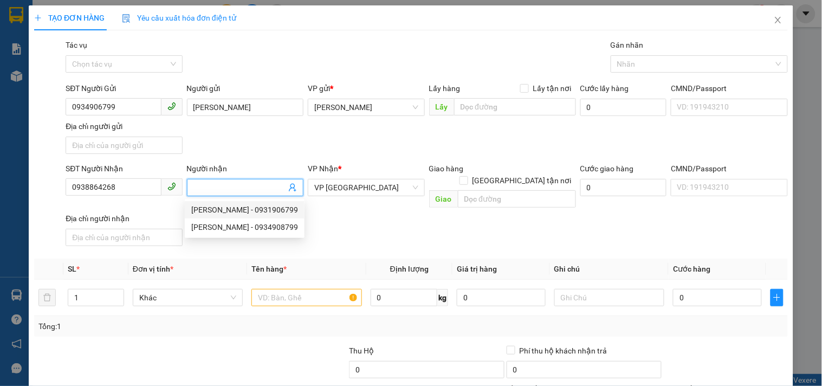
click at [198, 188] on input "Người nhận" at bounding box center [240, 188] width 93 height 12
click at [268, 289] on input "text" at bounding box center [307, 297] width 110 height 17
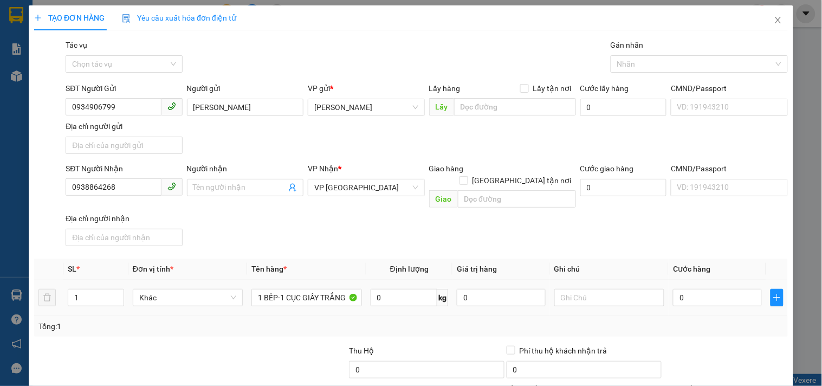
click at [709, 287] on div "0" at bounding box center [717, 298] width 89 height 22
click at [697, 289] on input "0" at bounding box center [717, 297] width 89 height 17
click at [599, 289] on input "text" at bounding box center [610, 297] width 110 height 17
click at [131, 186] on input "0938864268" at bounding box center [113, 186] width 95 height 17
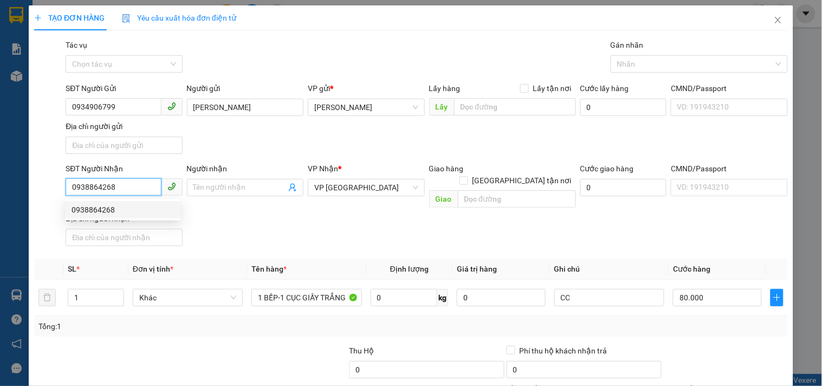
click at [131, 186] on input "0938864268" at bounding box center [113, 186] width 95 height 17
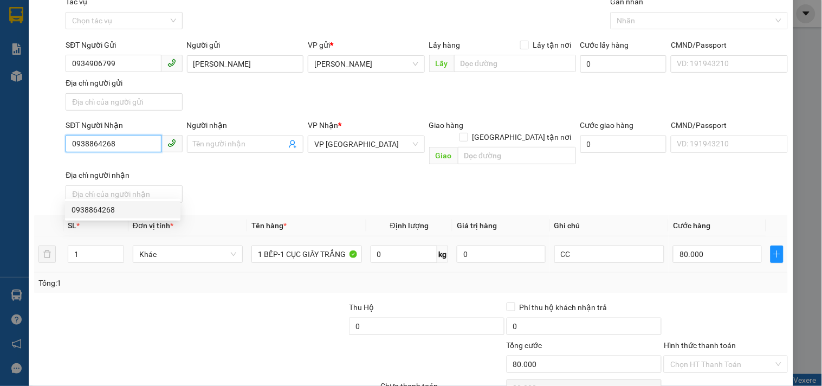
scroll to position [91, 0]
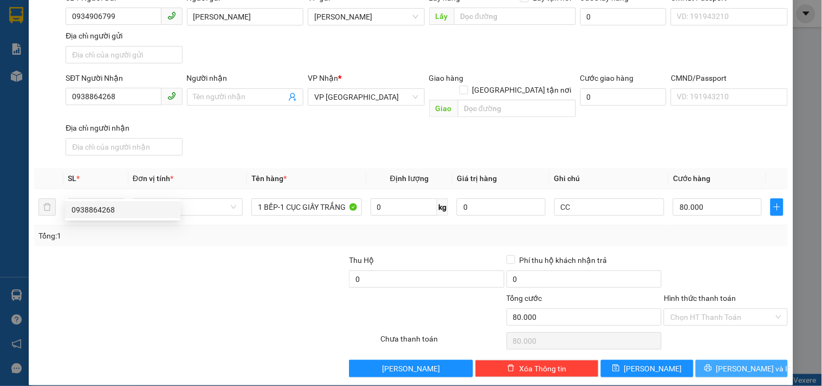
click at [728, 360] on button "[PERSON_NAME] và In" at bounding box center [742, 368] width 92 height 17
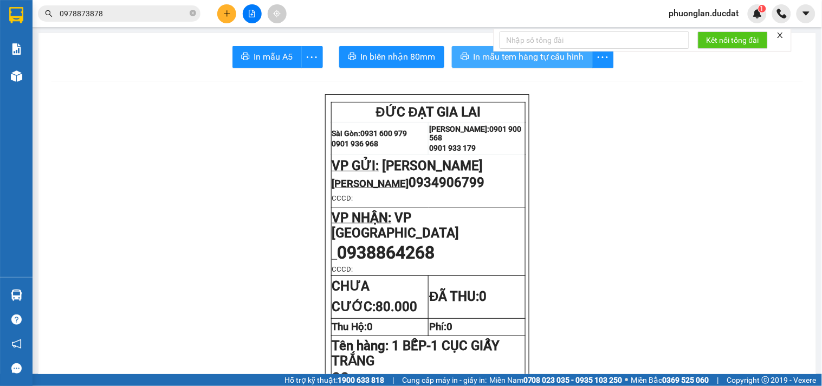
click at [475, 62] on span "In mẫu tem hàng tự cấu hình" at bounding box center [529, 57] width 111 height 14
click at [223, 12] on icon "plus" at bounding box center [227, 14] width 8 height 8
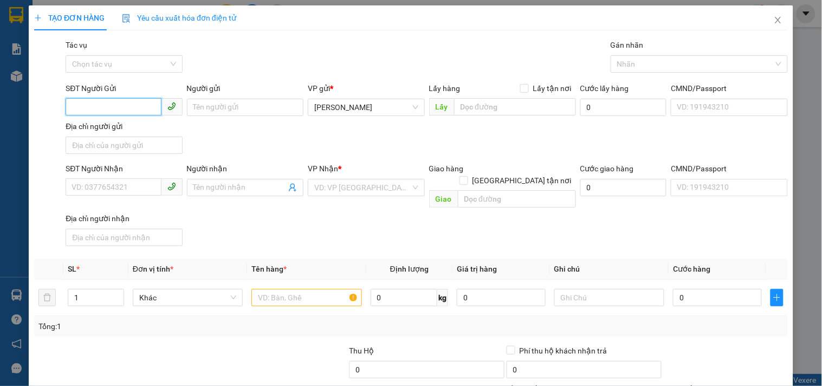
click at [141, 104] on input "SĐT Người Gửi" at bounding box center [113, 106] width 95 height 17
click at [125, 123] on div "0366641203" at bounding box center [123, 129] width 102 height 12
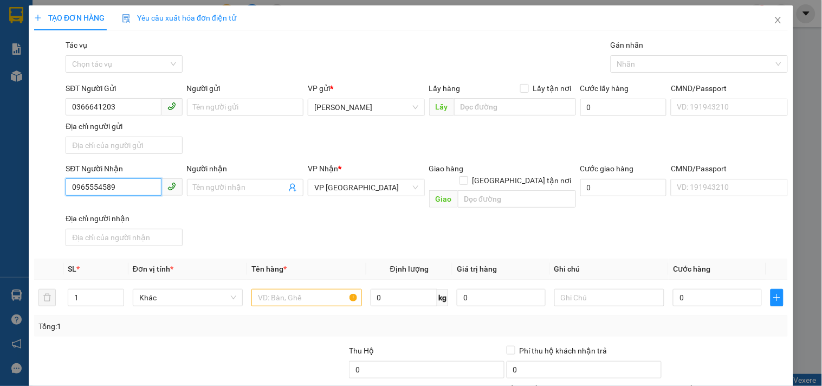
click at [118, 188] on input "0965554589" at bounding box center [113, 186] width 95 height 17
drag, startPoint x: 36, startPoint y: 186, endPoint x: 18, endPoint y: 191, distance: 18.7
click at [17, 188] on div "TẠO ĐƠN HÀNG Yêu cầu xuất hóa đơn điện tử Transit Pickup Surcharge Ids Transit …" at bounding box center [411, 193] width 822 height 386
click at [147, 208] on div "0965554589" at bounding box center [123, 210] width 102 height 12
click at [309, 289] on input "text" at bounding box center [307, 297] width 110 height 17
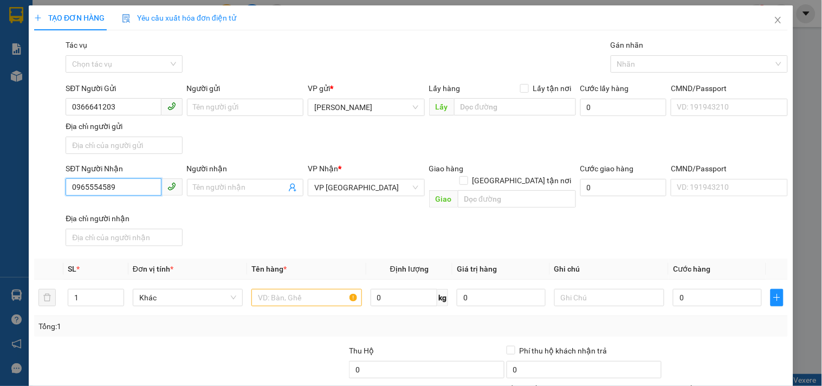
click at [121, 188] on input "0965554589" at bounding box center [113, 186] width 95 height 17
drag, startPoint x: 83, startPoint y: 188, endPoint x: 0, endPoint y: 208, distance: 85.3
click at [0, 208] on div "TẠO ĐƠN HÀNG Yêu cầu xuất hóa đơn điện tử Transit Pickup Surcharge Ids Transit …" at bounding box center [411, 193] width 822 height 386
click at [133, 112] on input "0366641203" at bounding box center [113, 106] width 95 height 17
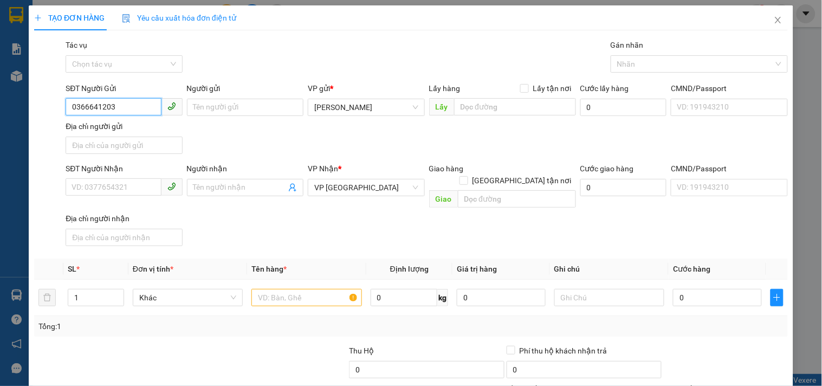
click at [134, 111] on input "0366641203" at bounding box center [113, 106] width 95 height 17
drag, startPoint x: 127, startPoint y: 105, endPoint x: 0, endPoint y: 150, distance: 134.4
click at [0, 144] on div "TẠO ĐƠN HÀNG Yêu cầu xuất hóa đơn điện tử Transit Pickup Surcharge Ids Transit …" at bounding box center [411, 193] width 822 height 386
click at [83, 133] on div "0366641203" at bounding box center [123, 129] width 102 height 12
drag, startPoint x: 125, startPoint y: 105, endPoint x: 0, endPoint y: 146, distance: 131.3
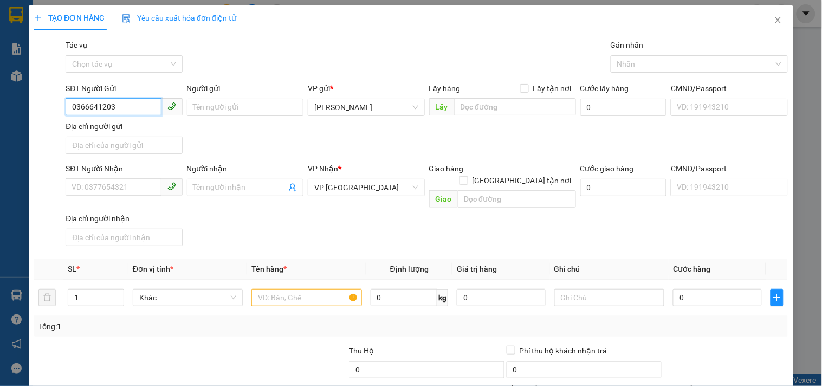
click at [0, 134] on div "TẠO ĐƠN HÀNG Yêu cầu xuất hóa đơn điện tử Transit Pickup Surcharge Ids Transit …" at bounding box center [411, 193] width 822 height 386
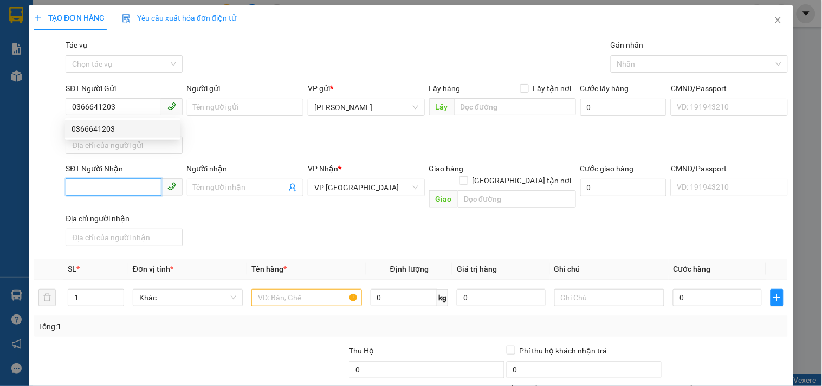
click at [116, 180] on input "SĐT Người Nhận" at bounding box center [113, 186] width 95 height 17
paste input "0366641203"
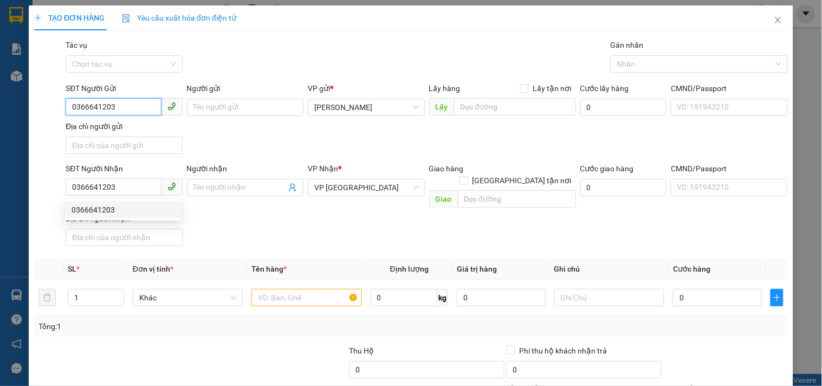
click at [136, 112] on input "0366641203" at bounding box center [113, 106] width 95 height 17
drag, startPoint x: 31, startPoint y: 136, endPoint x: 3, endPoint y: 172, distance: 45.2
click at [0, 174] on div "TẠO ĐƠN HÀNG Yêu cầu xuất hóa đơn điện tử Transit Pickup Surcharge Ids Transit …" at bounding box center [411, 193] width 822 height 386
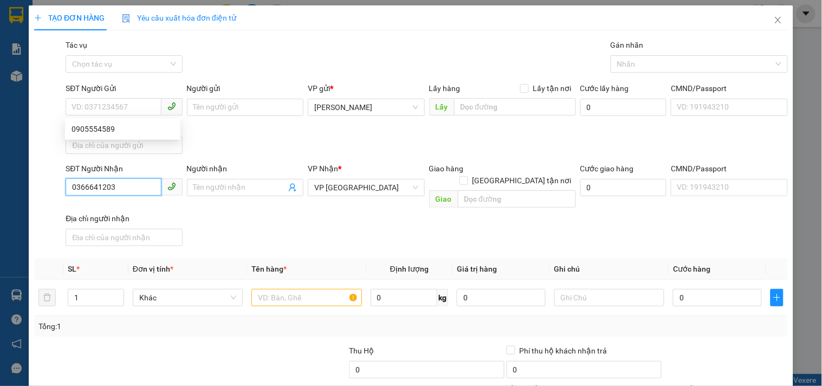
click at [130, 187] on input "0366641203" at bounding box center [113, 186] width 95 height 17
click at [133, 211] on div "0366641203" at bounding box center [123, 210] width 102 height 12
drag, startPoint x: 324, startPoint y: 290, endPoint x: 322, endPoint y: 280, distance: 9.9
click at [324, 289] on input "text" at bounding box center [307, 297] width 110 height 17
click at [120, 188] on input "0366641203" at bounding box center [113, 186] width 95 height 17
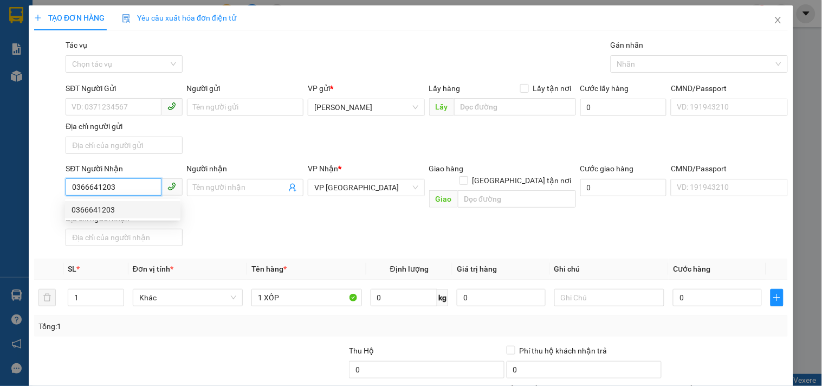
click at [120, 204] on div "0366641203" at bounding box center [123, 210] width 102 height 12
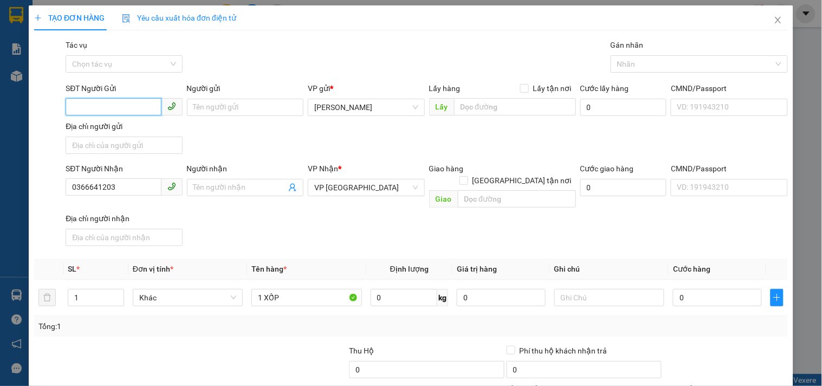
click at [126, 101] on input "SĐT Người Gửi" at bounding box center [113, 106] width 95 height 17
click at [126, 129] on div "0905554589" at bounding box center [123, 129] width 102 height 12
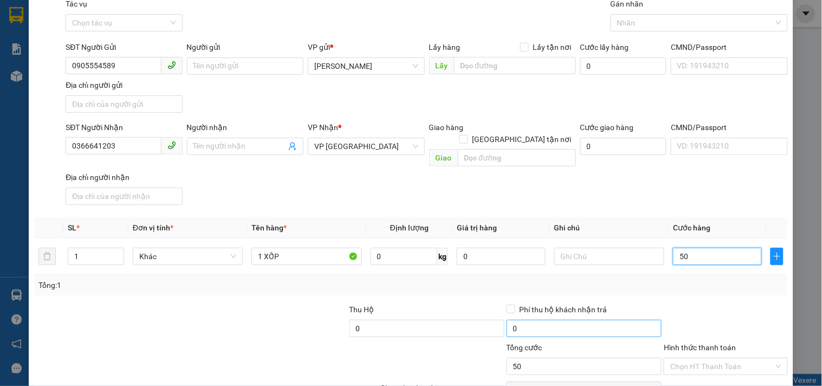
scroll to position [91, 0]
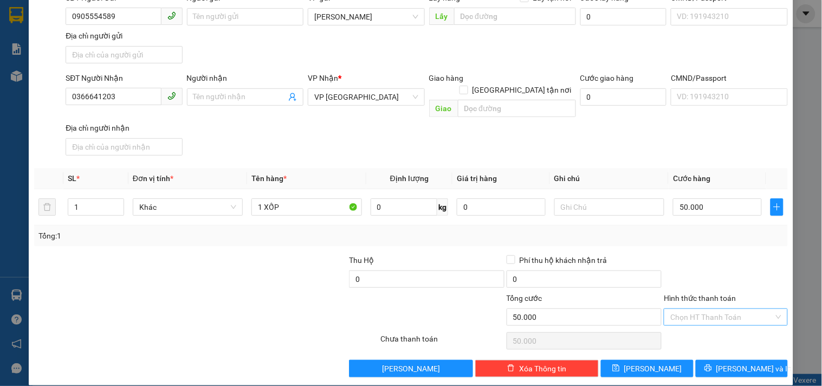
click at [685, 309] on input "Hình thức thanh toán" at bounding box center [722, 317] width 103 height 16
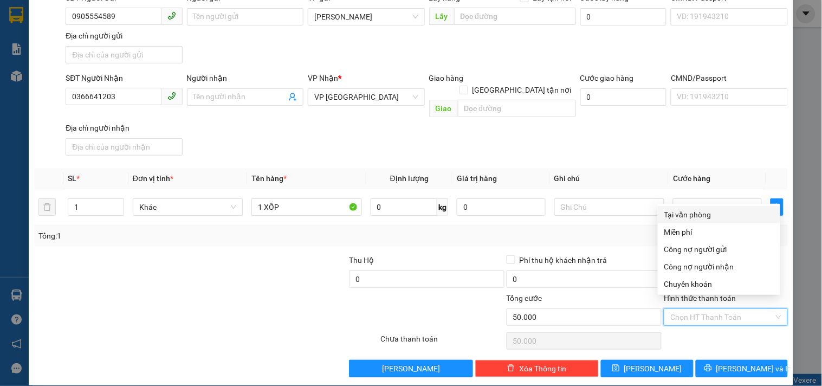
click at [673, 217] on div "Tại văn phòng" at bounding box center [720, 215] width 110 height 12
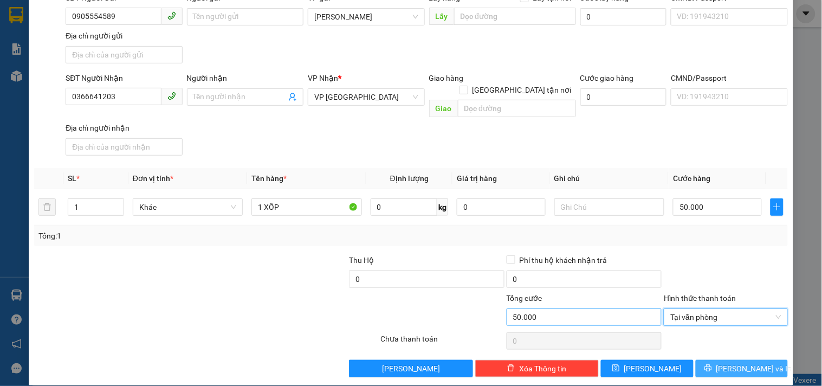
click at [708, 360] on button "[PERSON_NAME] và In" at bounding box center [742, 368] width 92 height 17
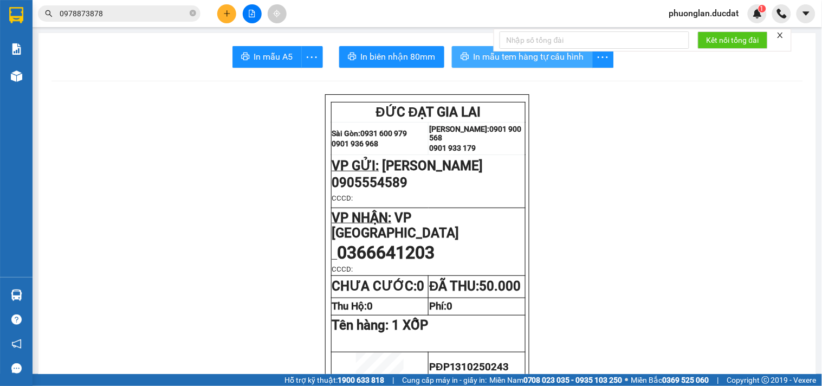
click at [489, 64] on button "In mẫu tem hàng tự cấu hình" at bounding box center [522, 57] width 141 height 22
click at [225, 17] on icon "plus" at bounding box center [227, 14] width 8 height 8
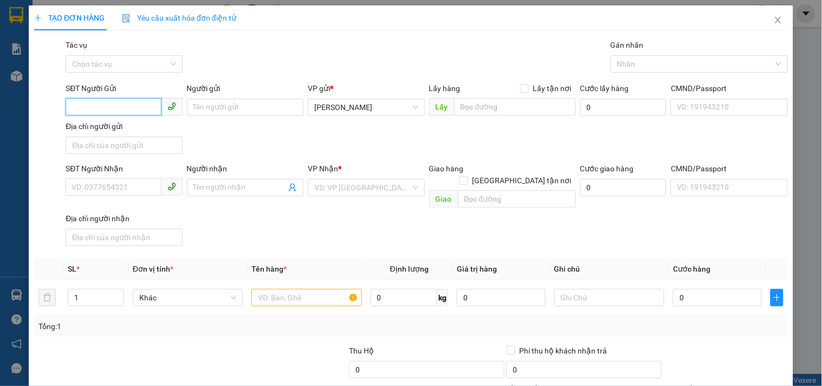
click at [101, 106] on input "SĐT Người Gửi" at bounding box center [113, 106] width 95 height 17
click at [219, 99] on input "Người gửi" at bounding box center [245, 107] width 117 height 17
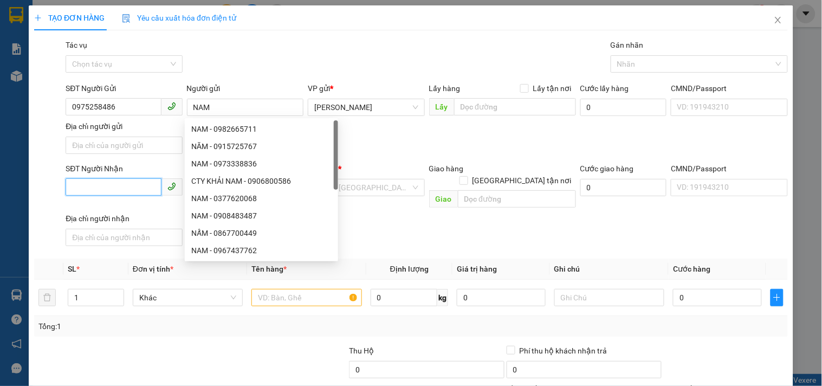
drag, startPoint x: 127, startPoint y: 193, endPoint x: 67, endPoint y: 198, distance: 60.4
click at [122, 193] on input "SĐT Người Nhận" at bounding box center [113, 186] width 95 height 17
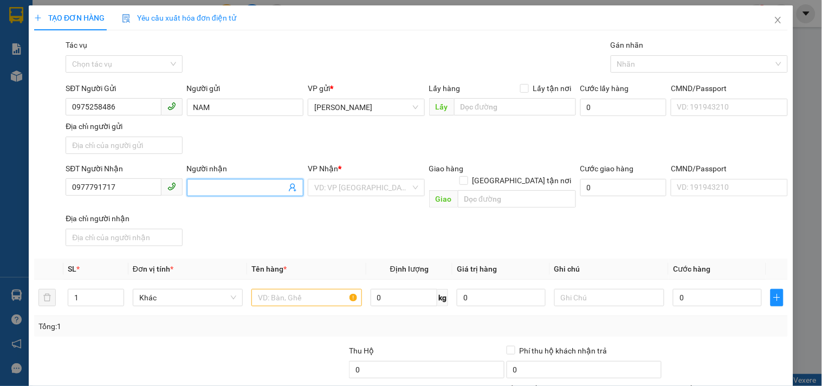
drag, startPoint x: 227, startPoint y: 185, endPoint x: 202, endPoint y: 201, distance: 28.7
click at [225, 187] on input "Người nhận" at bounding box center [240, 188] width 93 height 12
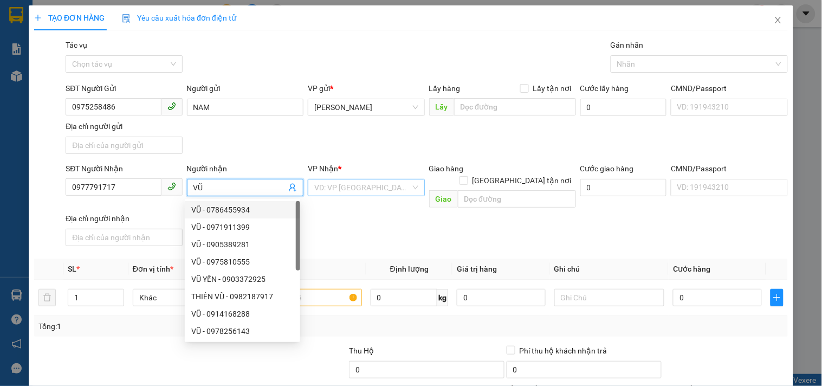
click at [346, 187] on input "search" at bounding box center [362, 187] width 96 height 16
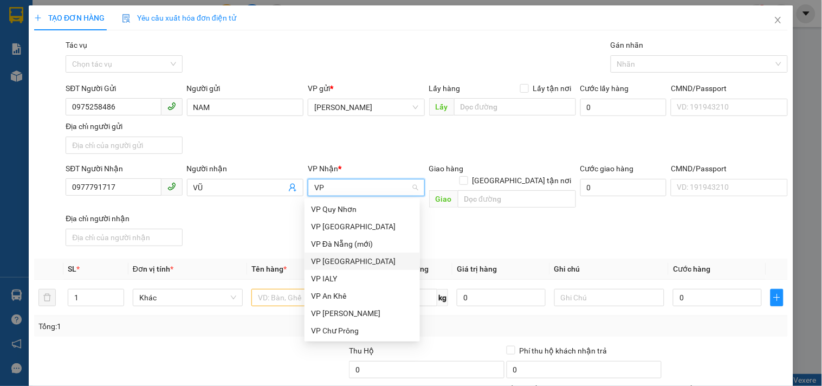
click at [346, 258] on div "VP [GEOGRAPHIC_DATA]" at bounding box center [362, 261] width 102 height 12
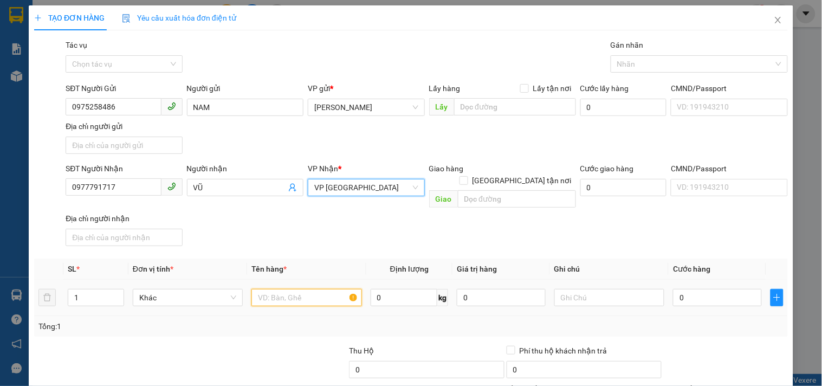
click at [300, 289] on input "text" at bounding box center [307, 297] width 110 height 17
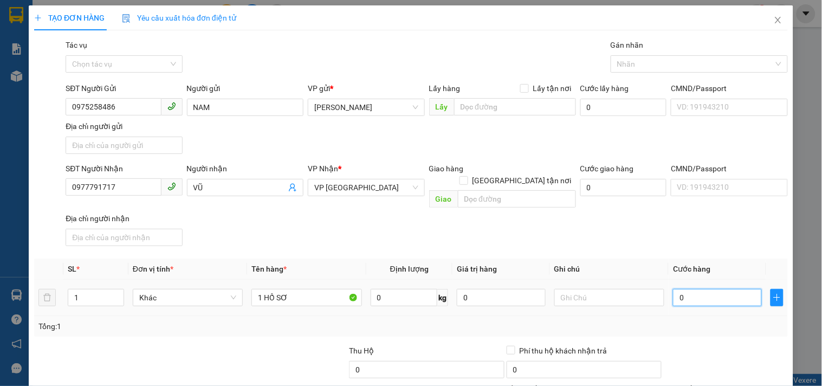
click at [710, 289] on input "0" at bounding box center [717, 297] width 89 height 17
click at [678, 280] on td "30.000" at bounding box center [718, 298] width 98 height 36
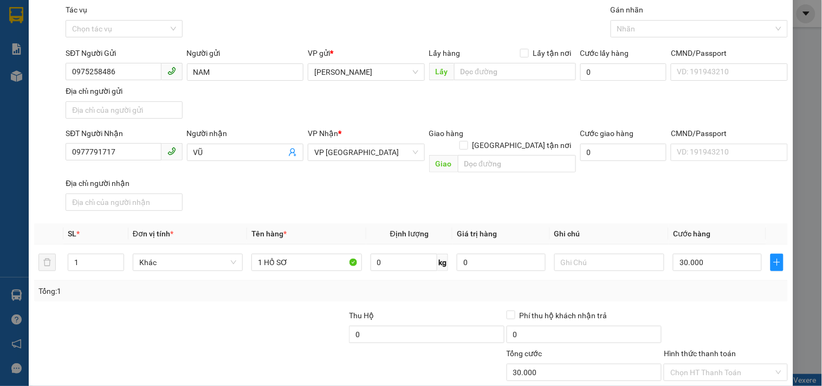
scroll to position [91, 0]
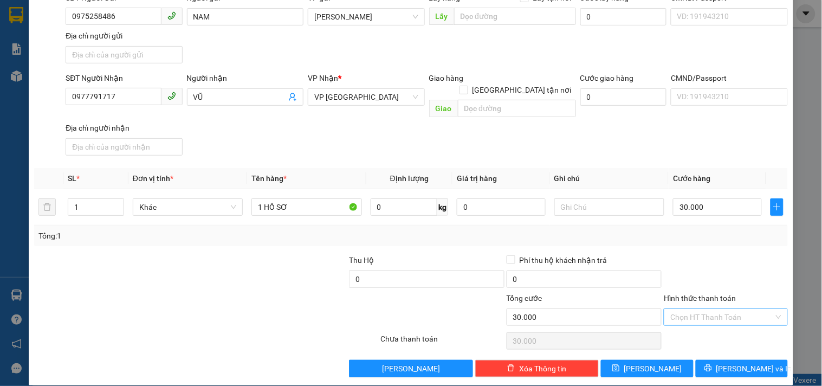
click at [708, 309] on input "Hình thức thanh toán" at bounding box center [722, 317] width 103 height 16
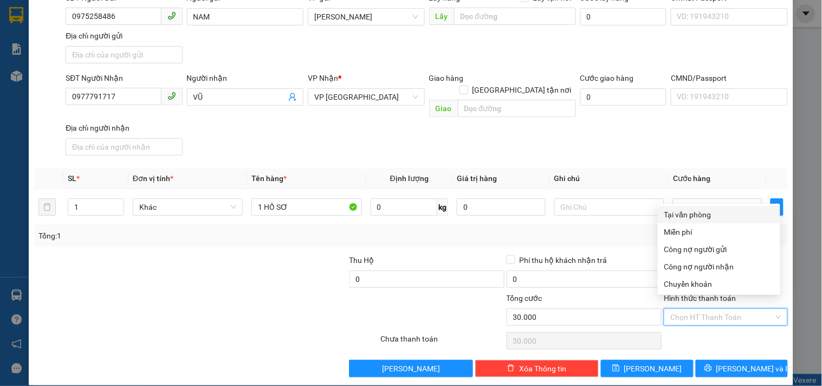
click at [700, 211] on div "Tại văn phòng" at bounding box center [720, 215] width 110 height 12
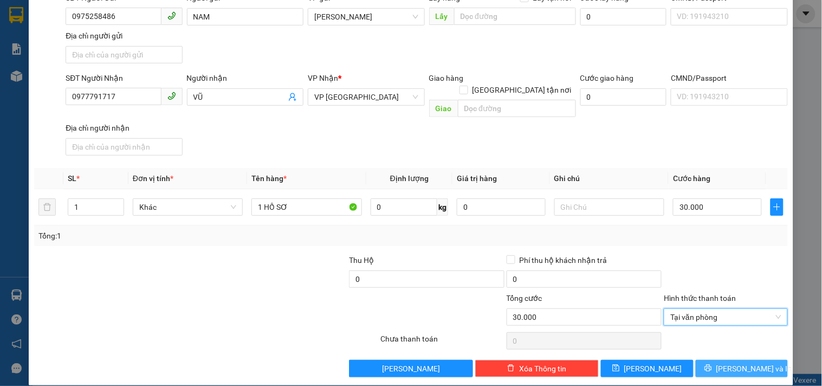
click at [721, 360] on button "[PERSON_NAME] và In" at bounding box center [742, 368] width 92 height 17
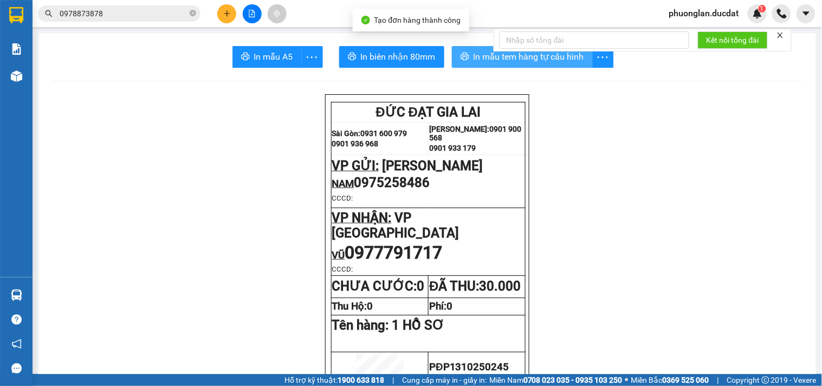
click at [465, 53] on button "In mẫu tem hàng tự cấu hình" at bounding box center [522, 57] width 141 height 22
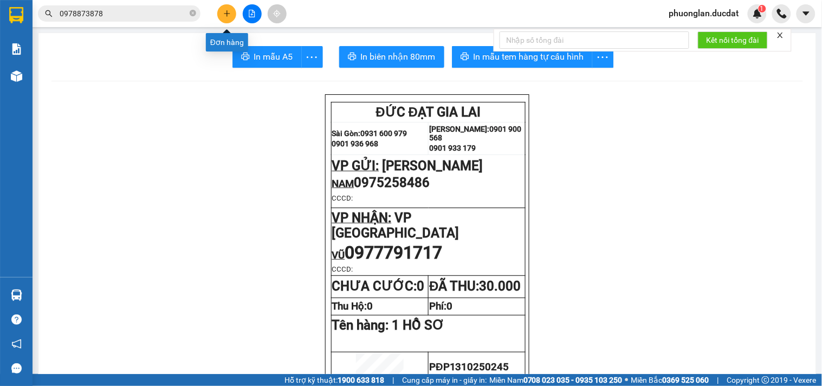
click at [232, 15] on button at bounding box center [226, 13] width 19 height 19
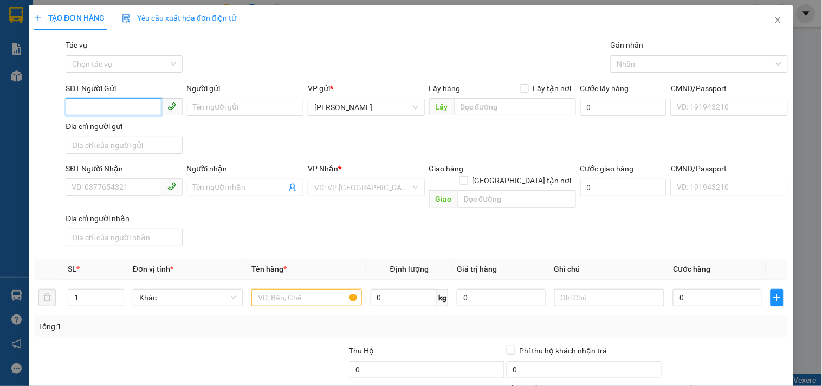
drag, startPoint x: 101, startPoint y: 104, endPoint x: 75, endPoint y: 112, distance: 27.1
click at [83, 107] on input "SĐT Người Gửi" at bounding box center [113, 106] width 95 height 17
click at [142, 126] on div "0963520943 - KHANG" at bounding box center [123, 129] width 102 height 12
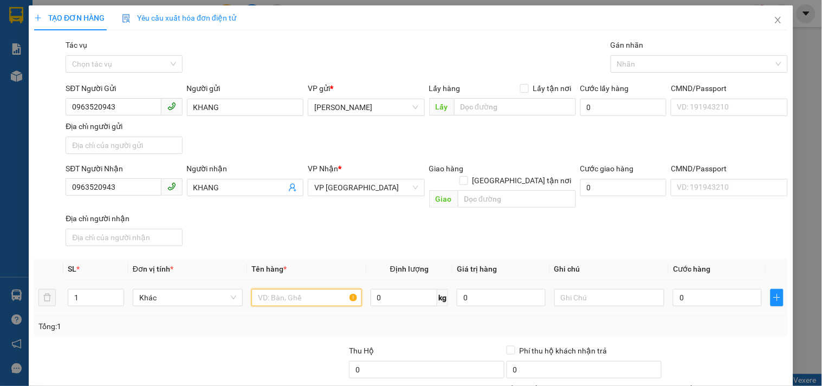
click at [322, 289] on input "text" at bounding box center [307, 297] width 110 height 17
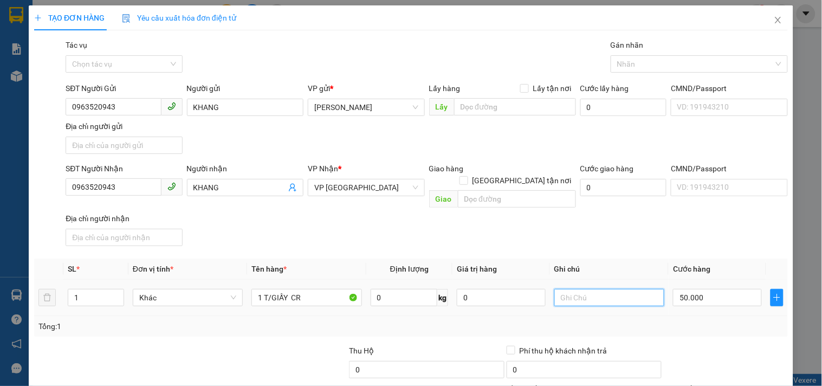
click at [586, 289] on input "text" at bounding box center [610, 297] width 110 height 17
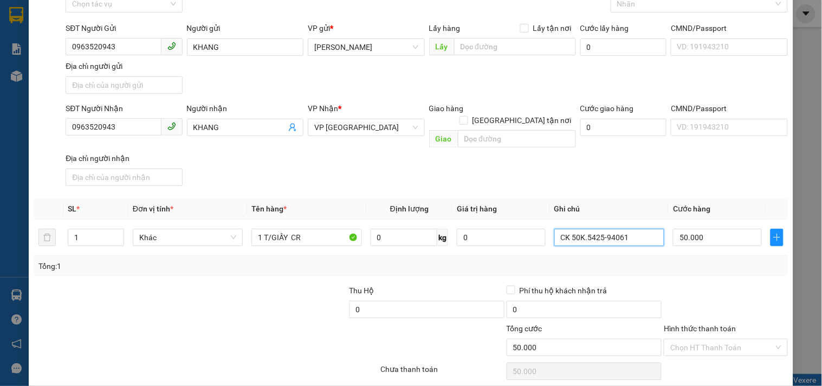
scroll to position [91, 0]
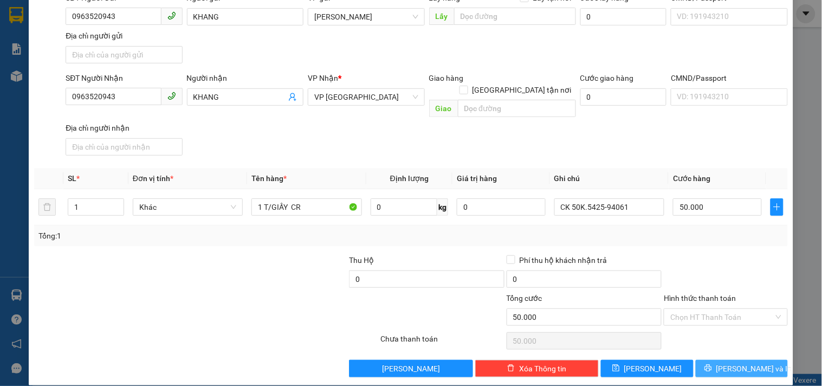
click at [717, 360] on button "[PERSON_NAME] và In" at bounding box center [742, 368] width 92 height 17
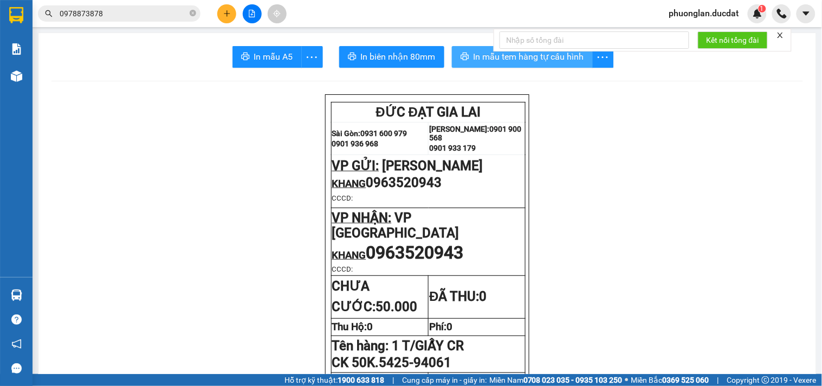
click at [485, 58] on span "In mẫu tem hàng tự cấu hình" at bounding box center [529, 57] width 111 height 14
click at [235, 17] on button at bounding box center [226, 13] width 19 height 19
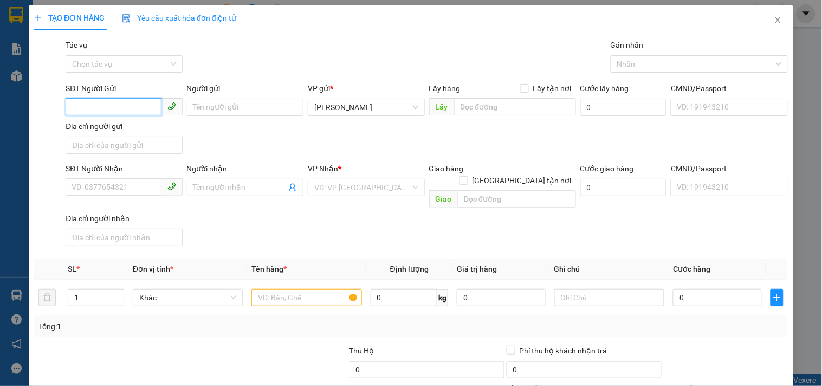
click at [107, 104] on input "SĐT Người Gửi" at bounding box center [113, 106] width 95 height 17
click at [104, 132] on div "0909661919" at bounding box center [123, 129] width 102 height 12
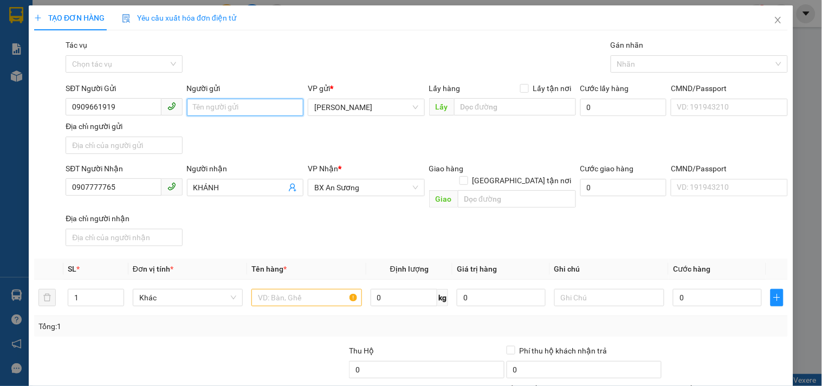
click at [229, 112] on input "Người gửi" at bounding box center [245, 107] width 117 height 17
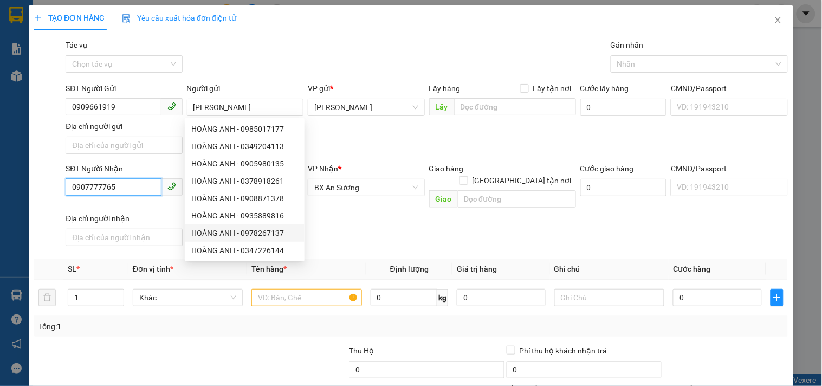
click at [136, 194] on input "0907777765" at bounding box center [113, 186] width 95 height 17
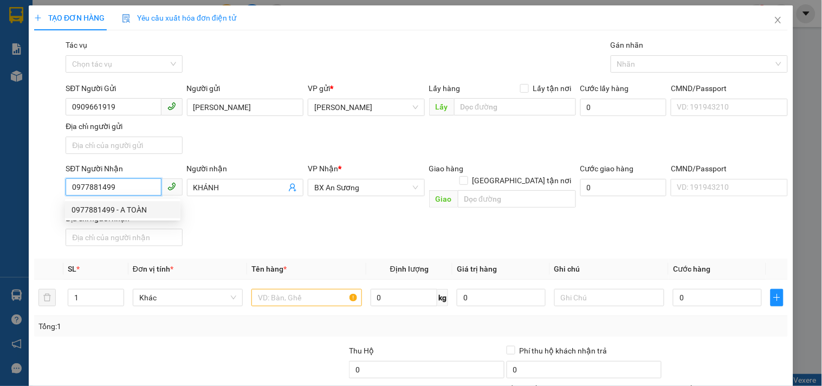
click at [119, 212] on div "0977881499 - A TOÀN" at bounding box center [123, 210] width 102 height 12
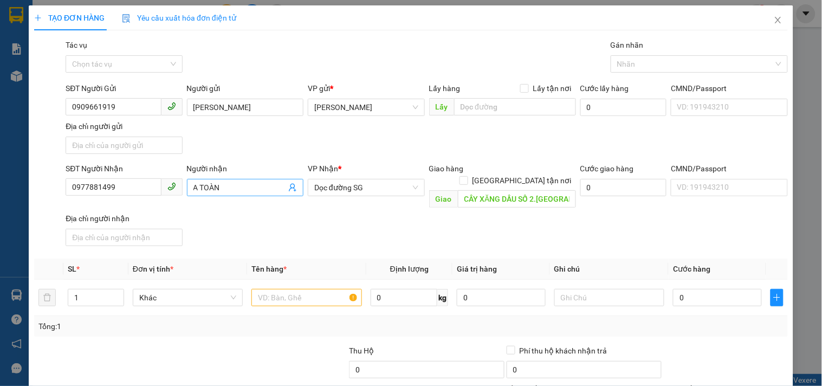
click at [263, 187] on input "A TOÀN" at bounding box center [240, 188] width 93 height 12
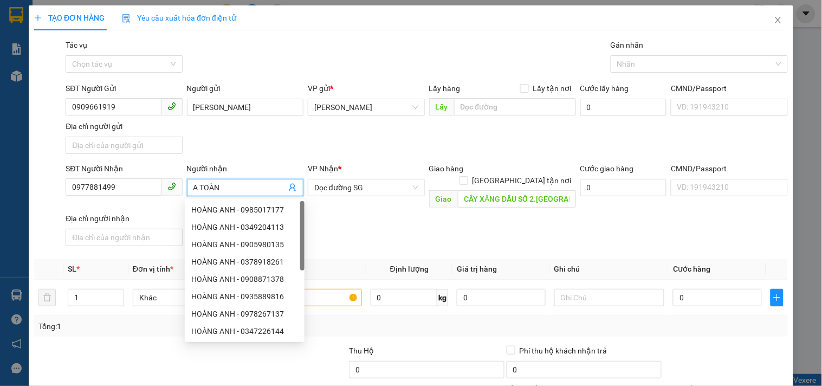
drag, startPoint x: 263, startPoint y: 187, endPoint x: 224, endPoint y: 184, distance: 38.6
click at [224, 183] on input "A TOÀN" at bounding box center [240, 188] width 93 height 12
click at [426, 209] on div "SĐT Người Nhận 0977881499 Người nhận TRANG VP Nhận * Dọc đường SG Giao hàng Gia…" at bounding box center [426, 207] width 727 height 88
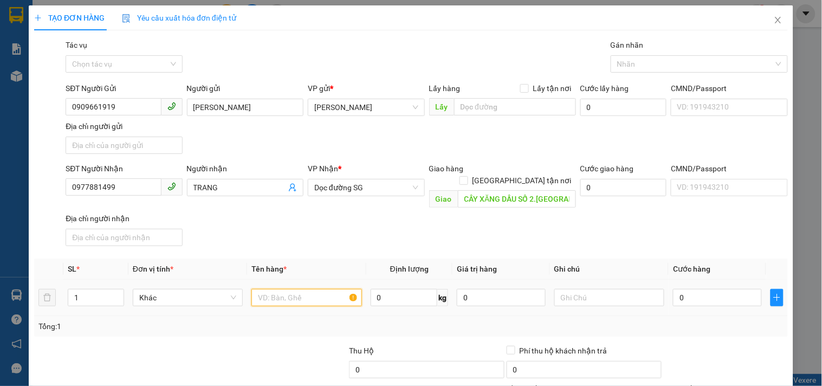
click at [283, 289] on input "text" at bounding box center [307, 297] width 110 height 17
click at [702, 289] on input "0" at bounding box center [717, 297] width 89 height 17
click at [680, 245] on div "Transit Pickup Surcharge Ids Transit Deliver Surcharge Ids Transit Deliver Surc…" at bounding box center [411, 253] width 754 height 429
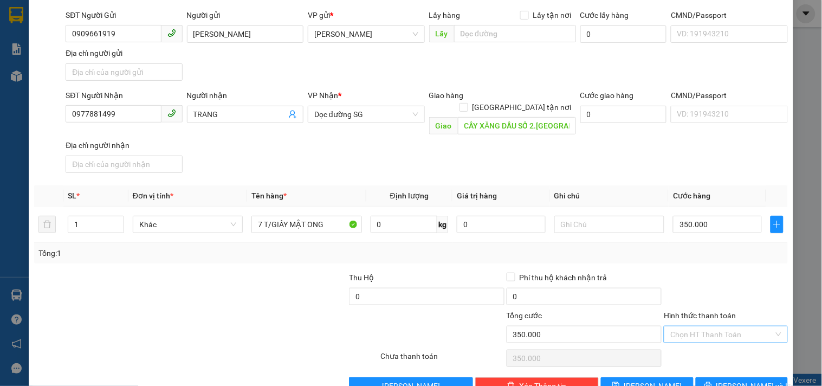
scroll to position [91, 0]
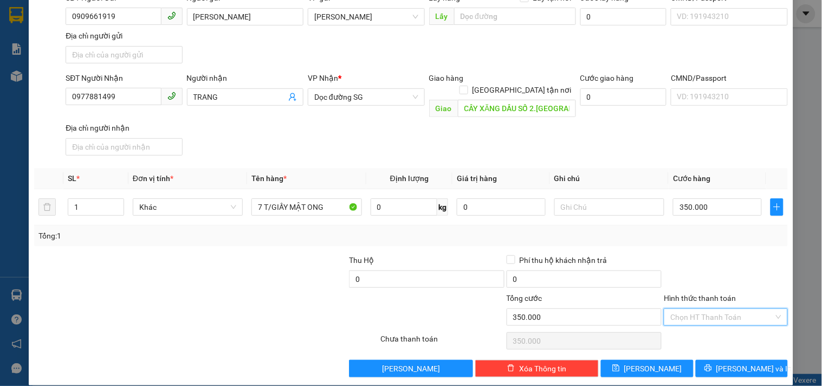
click at [696, 309] on input "Hình thức thanh toán" at bounding box center [722, 317] width 103 height 16
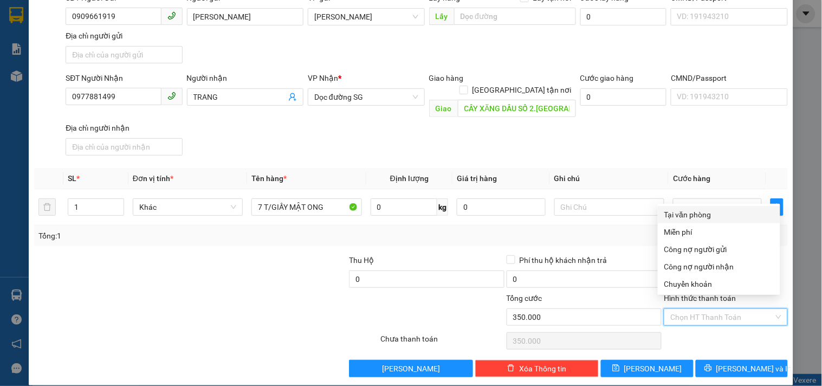
click at [689, 216] on div "Tại văn phòng" at bounding box center [720, 215] width 110 height 12
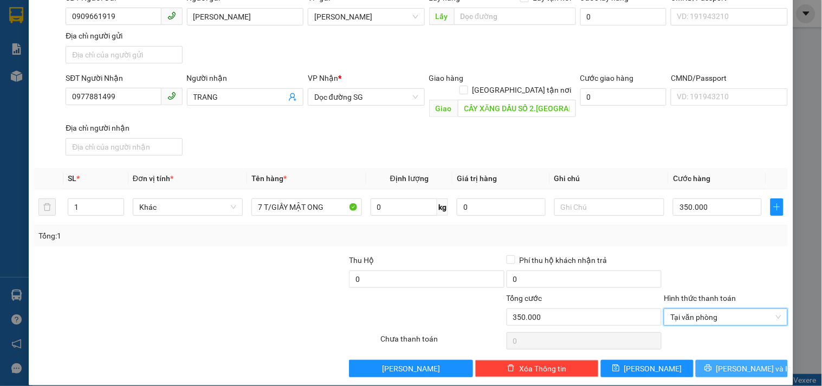
click at [716, 360] on button "[PERSON_NAME] và In" at bounding box center [742, 368] width 92 height 17
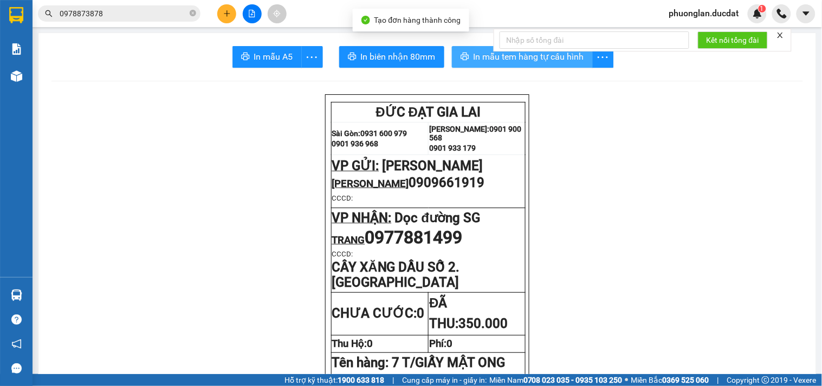
click at [502, 60] on span "In mẫu tem hàng tự cấu hình" at bounding box center [529, 57] width 111 height 14
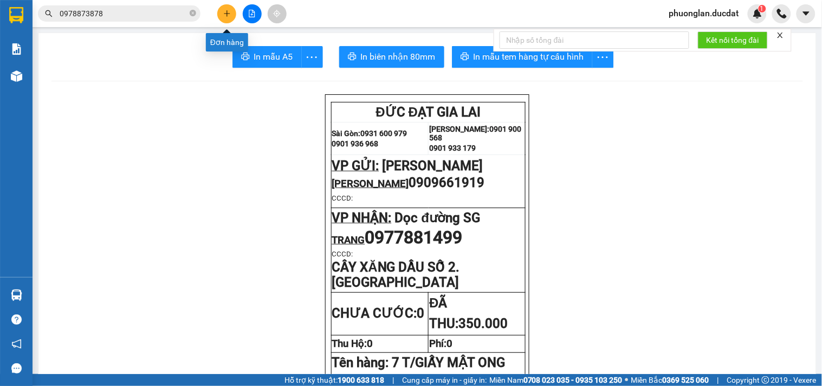
click at [224, 22] on button at bounding box center [226, 13] width 19 height 19
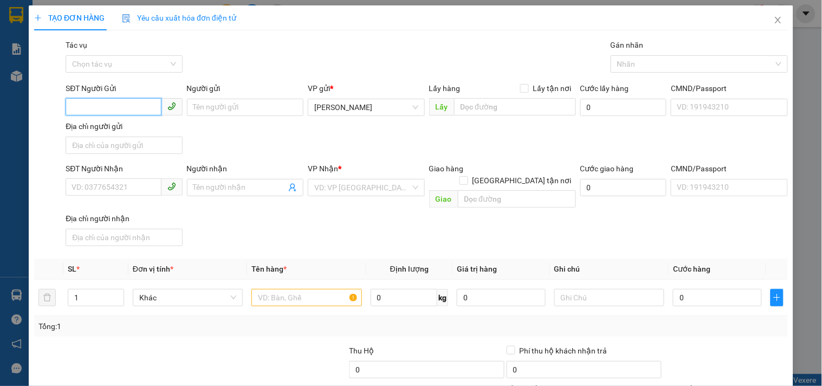
drag, startPoint x: 125, startPoint y: 107, endPoint x: 108, endPoint y: 126, distance: 24.6
click at [120, 117] on div "SĐT Người Gửi VD: 0371234567" at bounding box center [124, 101] width 117 height 38
click at [131, 126] on div "0764344812 - THÚY" at bounding box center [123, 129] width 102 height 12
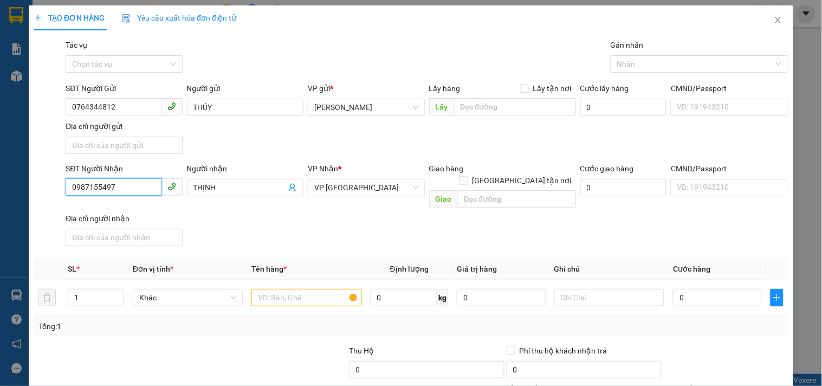
click at [150, 188] on input "0987155497" at bounding box center [113, 186] width 95 height 17
click at [114, 211] on div "0357492727 - UYÊN" at bounding box center [125, 210] width 107 height 12
click at [311, 289] on input "text" at bounding box center [307, 297] width 110 height 17
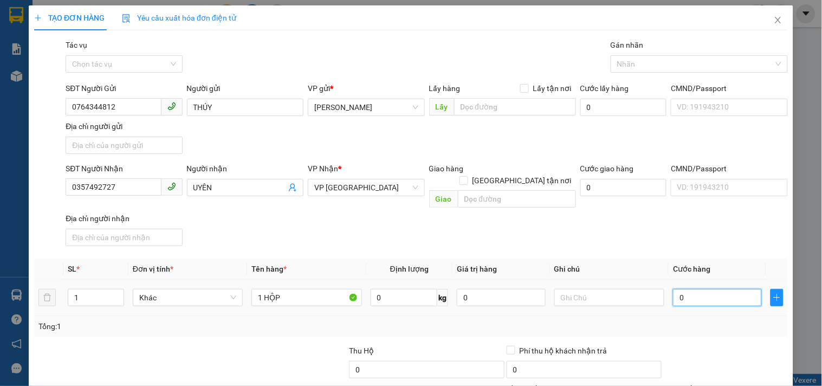
click at [675, 294] on input "0" at bounding box center [717, 297] width 89 height 17
click at [633, 289] on input "text" at bounding box center [610, 297] width 110 height 17
click at [128, 192] on input "0357492727" at bounding box center [113, 186] width 95 height 17
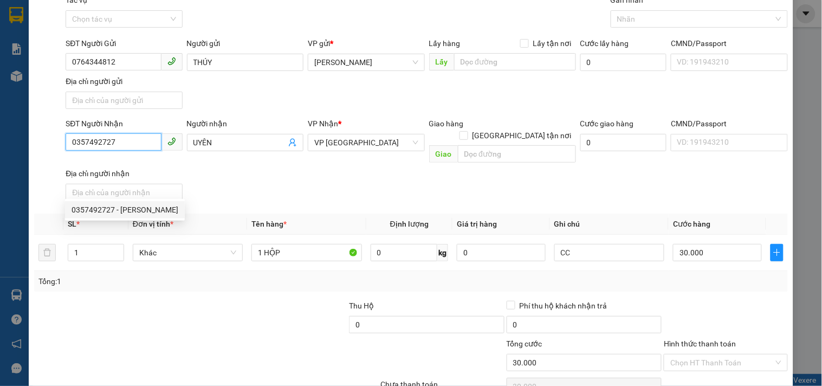
scroll to position [91, 0]
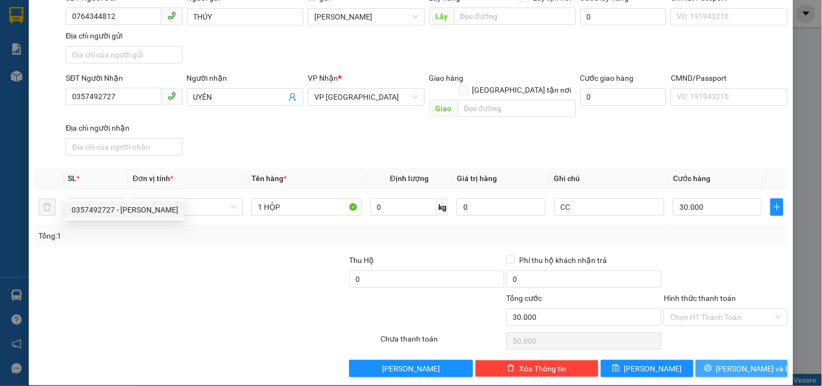
click at [702, 360] on button "[PERSON_NAME] và In" at bounding box center [742, 368] width 92 height 17
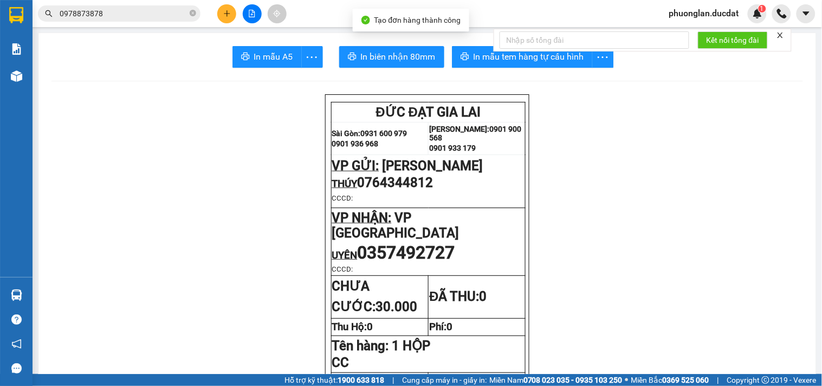
click at [494, 49] on div "Kết nối tổng đài" at bounding box center [643, 40] width 298 height 23
click at [493, 55] on span "In mẫu tem hàng tự cấu hình" at bounding box center [529, 57] width 111 height 14
click at [229, 17] on icon "plus" at bounding box center [227, 14] width 8 height 8
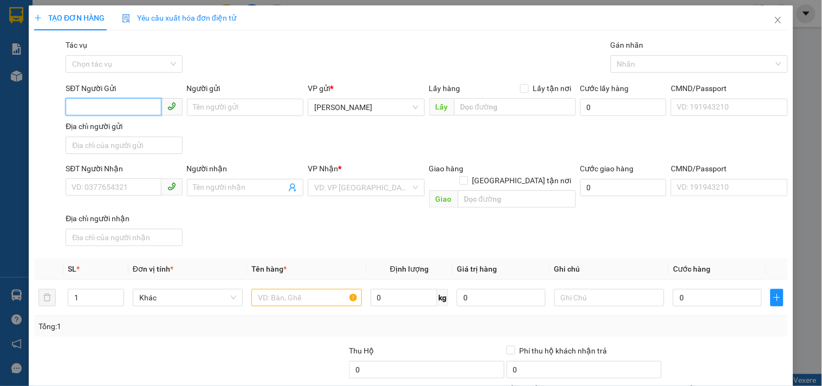
click at [88, 111] on input "SĐT Người Gửi" at bounding box center [113, 106] width 95 height 17
type input "0903570026"
click at [112, 127] on div "0903570026 - HỢP NGUYÊN" at bounding box center [123, 129] width 102 height 12
type input "HỢP NGUYÊN"
type input "0933197468"
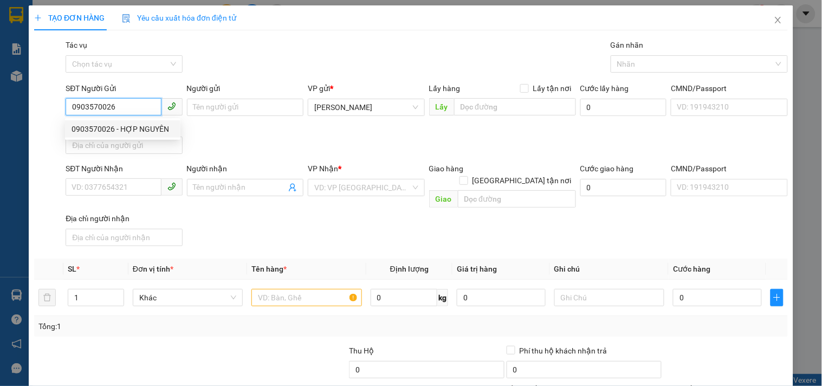
type input "VANI"
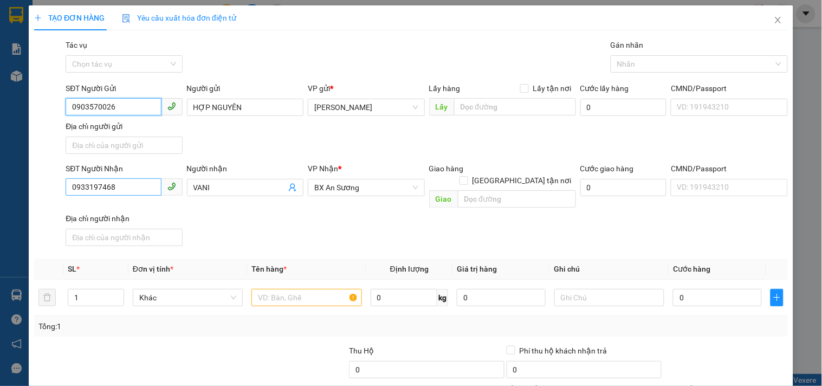
type input "0903570026"
click at [136, 187] on input "0933197468" at bounding box center [113, 186] width 95 height 17
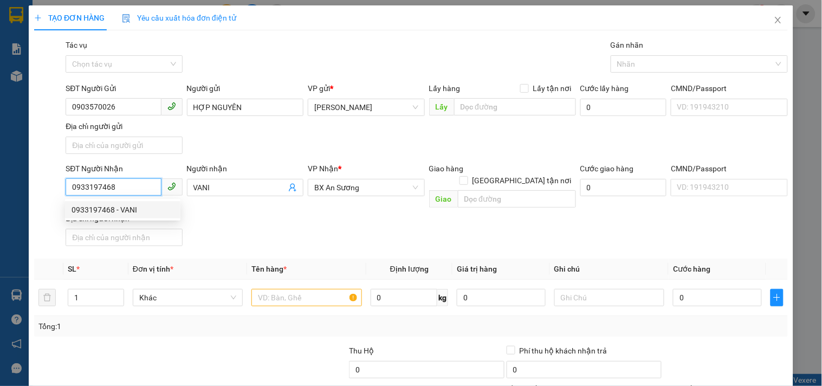
click at [113, 211] on div "0933197468 - VANI" at bounding box center [123, 210] width 102 height 12
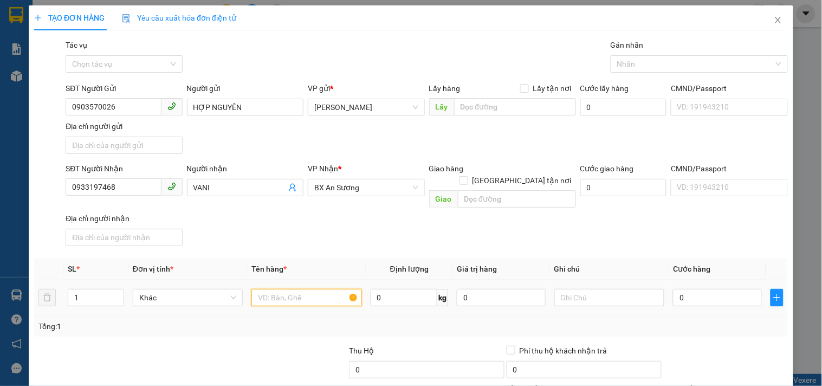
click at [296, 289] on input "text" at bounding box center [307, 297] width 110 height 17
type input "2 T/GIẤY(KO BAO BỂ)"
type input "1"
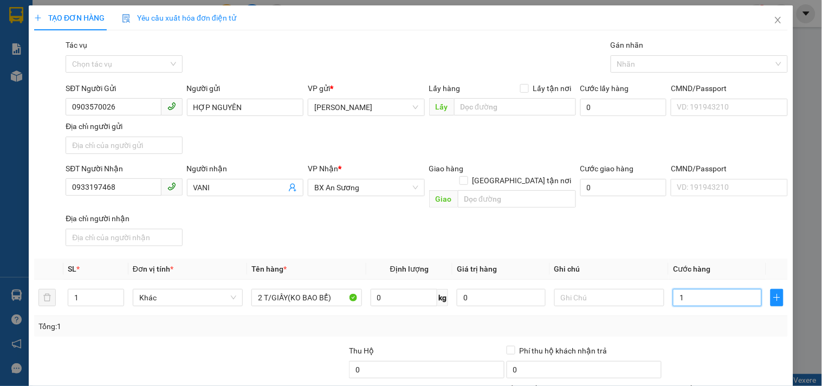
type input "12"
type input "120"
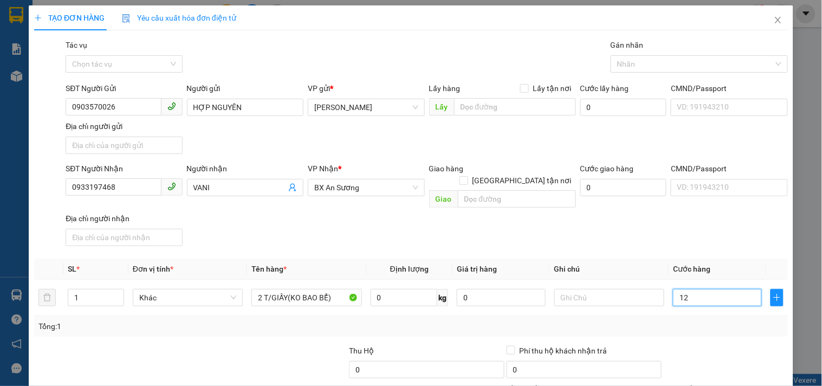
type input "120"
type input "120.000"
click at [573, 289] on input "text" at bounding box center [610, 297] width 110 height 17
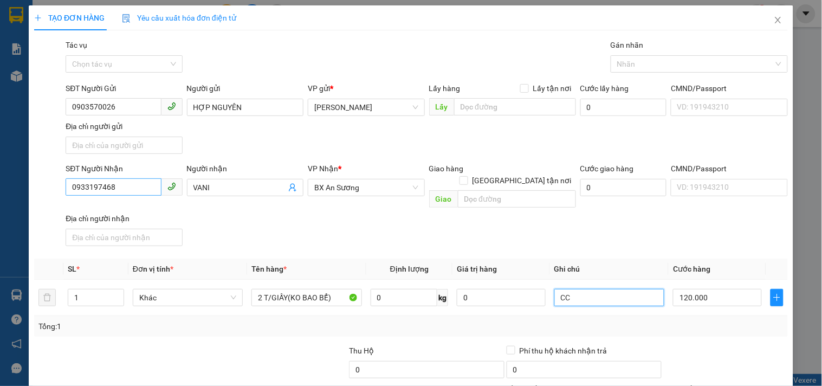
type input "CC"
click at [142, 187] on input "0933197468" at bounding box center [113, 186] width 95 height 17
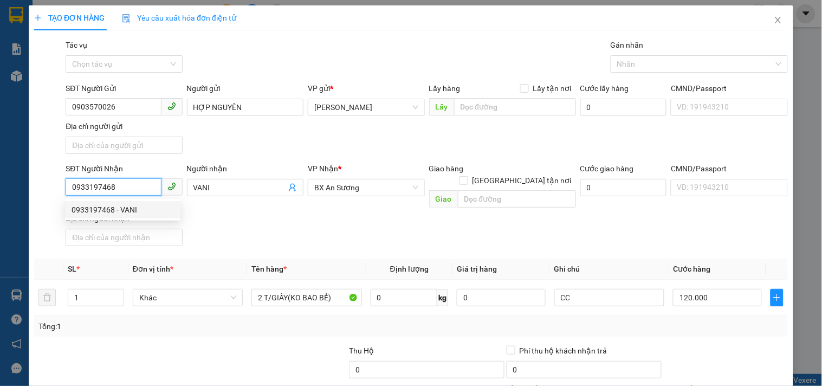
scroll to position [91, 0]
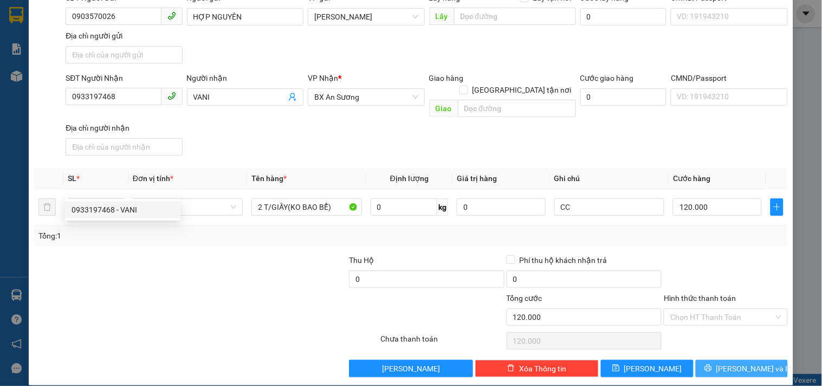
click at [717, 362] on button "[PERSON_NAME] và In" at bounding box center [742, 368] width 92 height 17
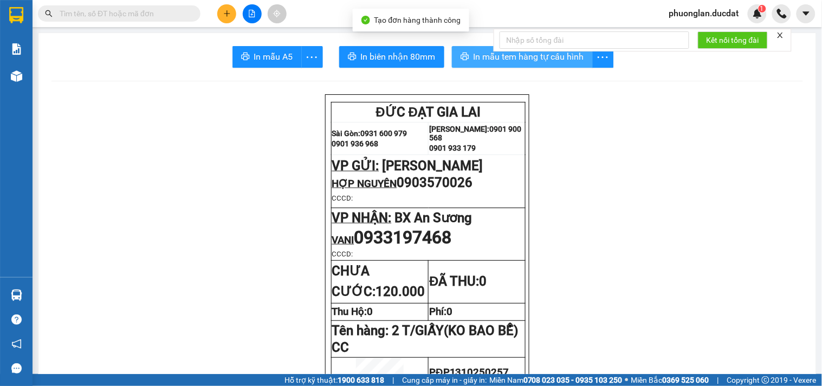
click at [462, 56] on icon "printer" at bounding box center [465, 56] width 9 height 9
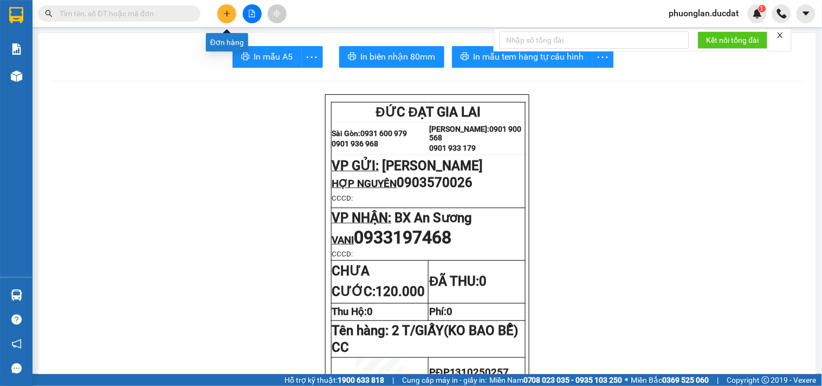
click at [229, 12] on icon "plus" at bounding box center [227, 14] width 8 height 8
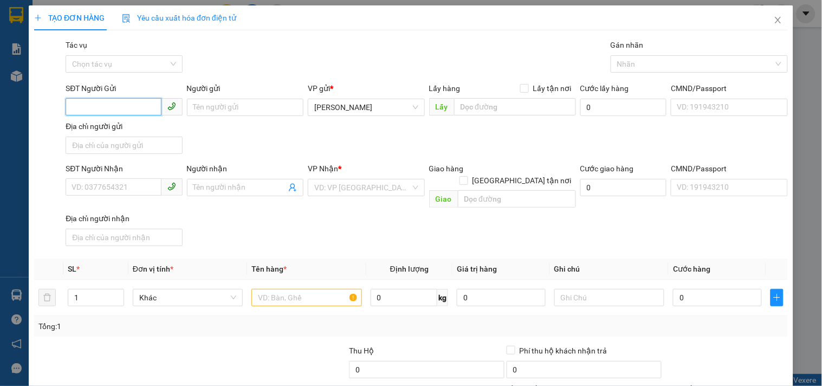
click at [104, 105] on input "SĐT Người Gửi" at bounding box center [113, 106] width 95 height 17
type input "0979711415"
drag, startPoint x: 153, startPoint y: 131, endPoint x: 192, endPoint y: 111, distance: 43.9
click at [153, 130] on div "0979711415" at bounding box center [123, 129] width 102 height 12
type input "0904100291"
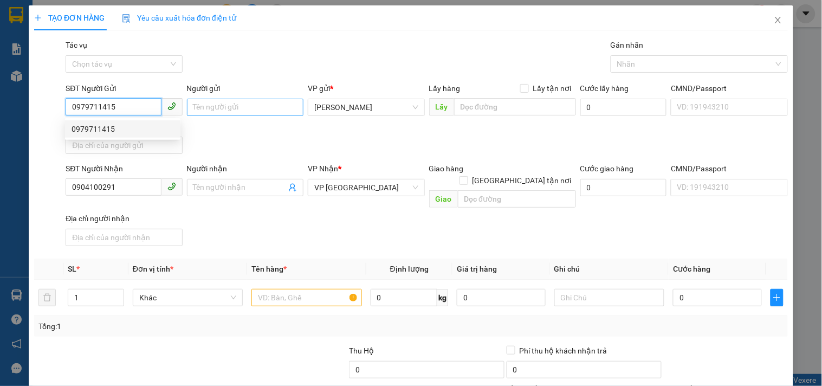
type input "0979711415"
click at [228, 110] on input "Người gửi" at bounding box center [245, 107] width 117 height 17
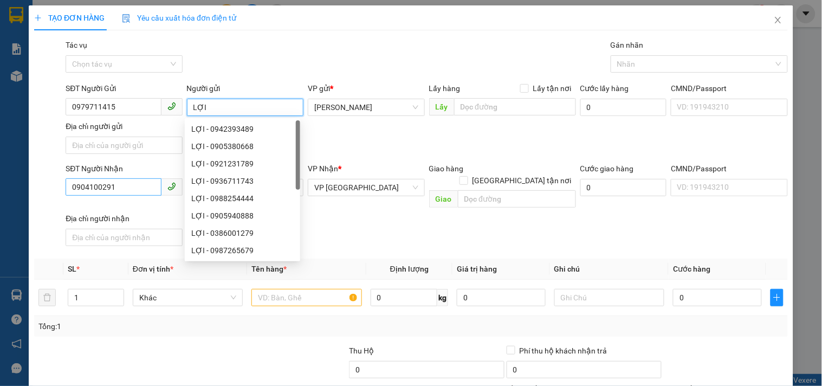
type input "LỢI"
click at [119, 185] on input "0904100291" at bounding box center [113, 186] width 95 height 17
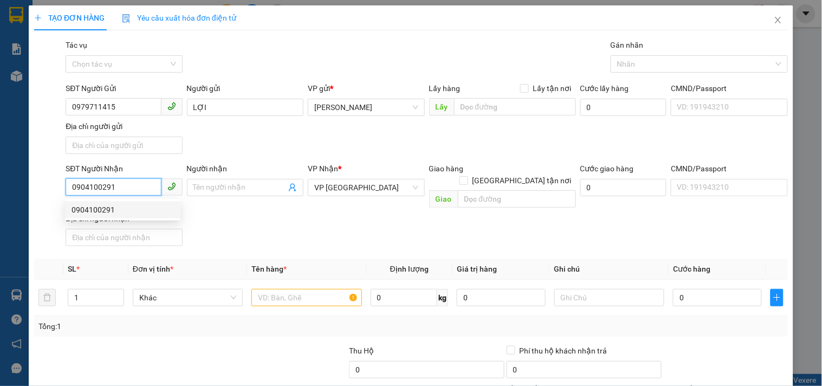
click at [119, 185] on input "0904100291" at bounding box center [113, 186] width 95 height 17
drag, startPoint x: 119, startPoint y: 185, endPoint x: 0, endPoint y: 253, distance: 137.5
click at [0, 223] on div "TẠO ĐƠN HÀNG Yêu cầu xuất hóa đơn điện tử Transit Pickup Surcharge Ids Transit …" at bounding box center [411, 193] width 822 height 386
type input "0904997670"
click at [112, 204] on div "0904997670 - LOAN" at bounding box center [123, 210] width 102 height 12
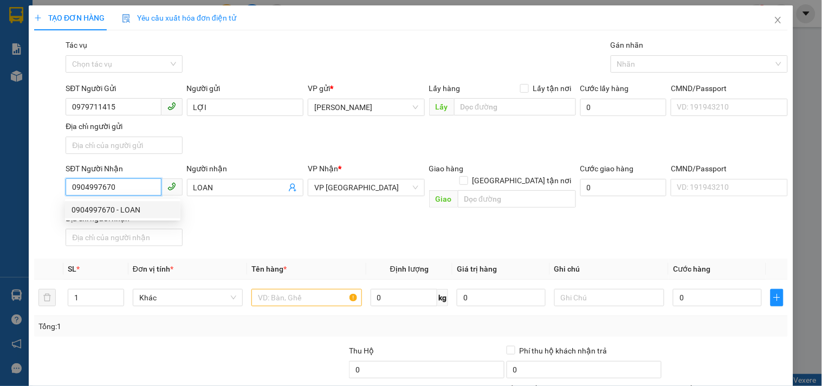
type input "LOAN"
type input "0904997670"
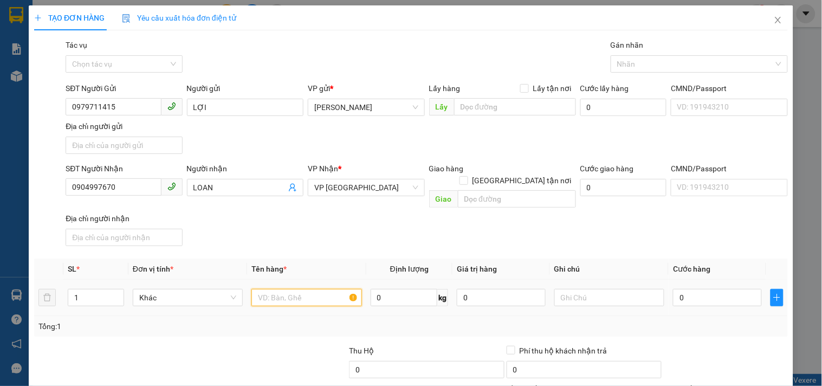
click at [318, 289] on input "text" at bounding box center [307, 297] width 110 height 17
type input "1 T/GIẤY NHỎ"
click at [716, 289] on input "0" at bounding box center [717, 297] width 89 height 17
type input "3"
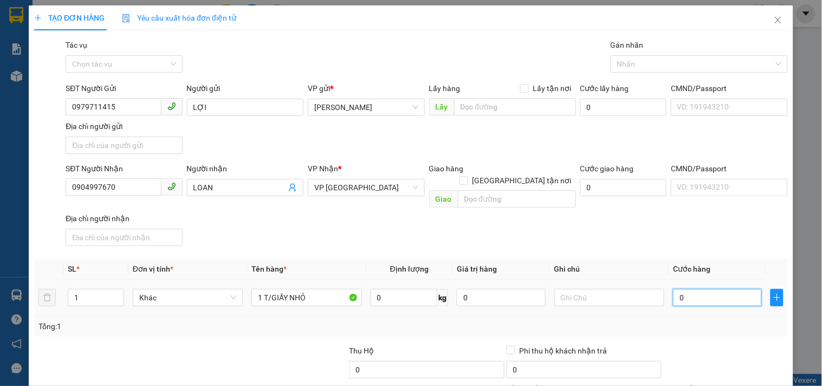
type input "3"
type input "30"
type input "30.000"
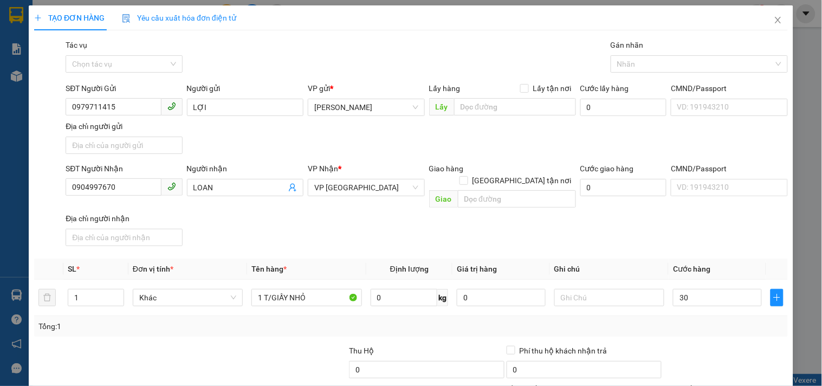
type input "30.000"
click at [682, 240] on div "Transit Pickup Surcharge Ids Transit Deliver Surcharge Ids Transit Deliver Surc…" at bounding box center [411, 253] width 754 height 429
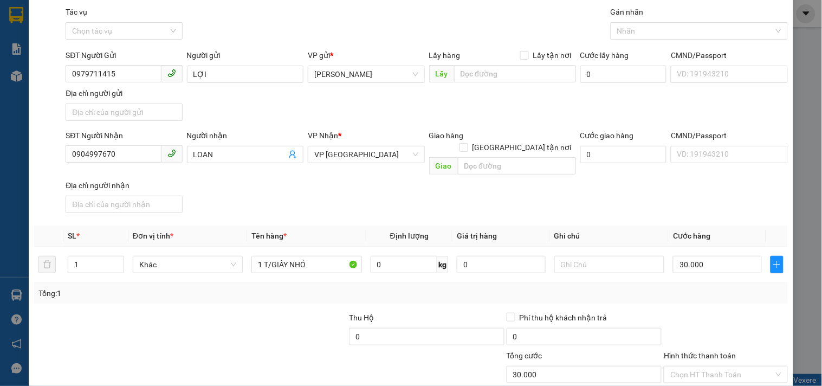
scroll to position [91, 0]
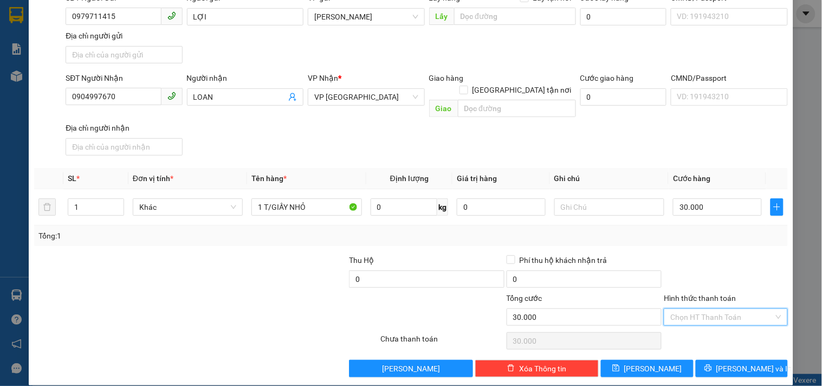
click at [699, 309] on input "Hình thức thanh toán" at bounding box center [722, 317] width 103 height 16
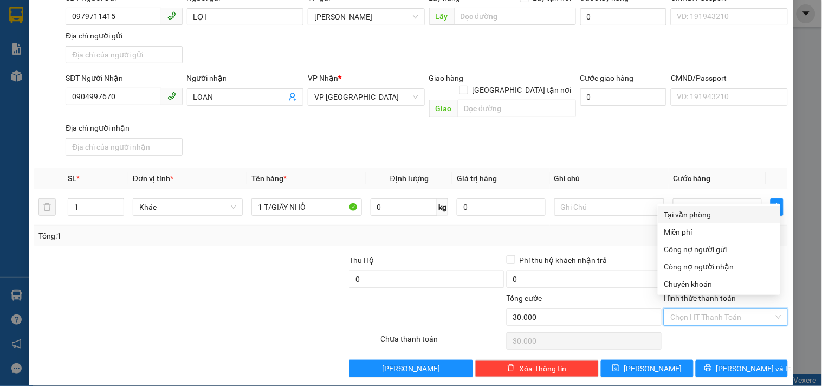
click at [711, 217] on div "Tại văn phòng" at bounding box center [720, 215] width 110 height 12
type input "0"
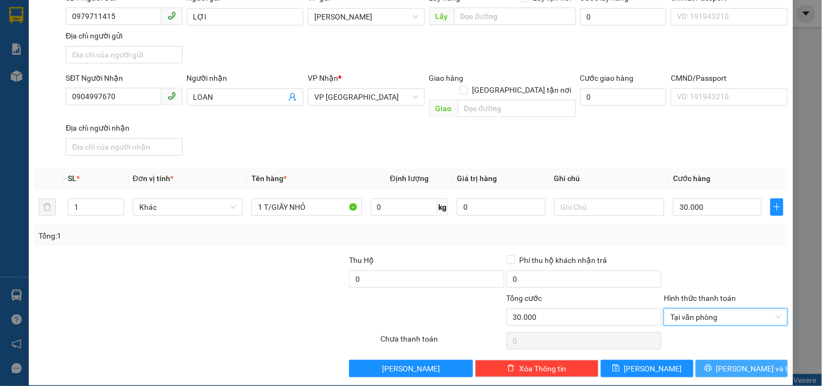
click at [738, 360] on button "[PERSON_NAME] và In" at bounding box center [742, 368] width 92 height 17
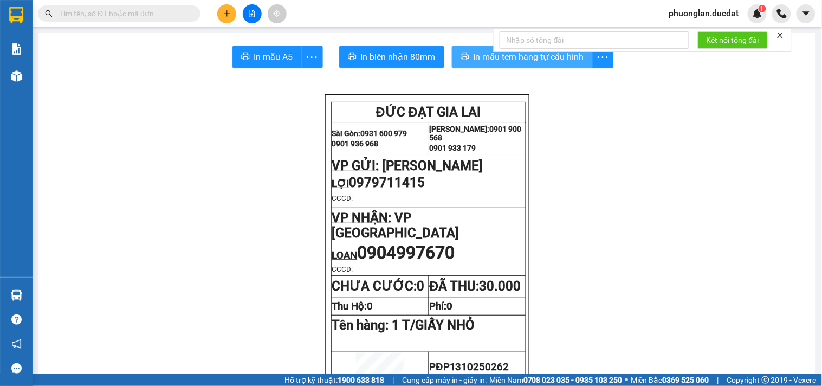
click at [463, 55] on icon "printer" at bounding box center [465, 56] width 9 height 9
click at [224, 11] on icon "plus" at bounding box center [227, 14] width 8 height 8
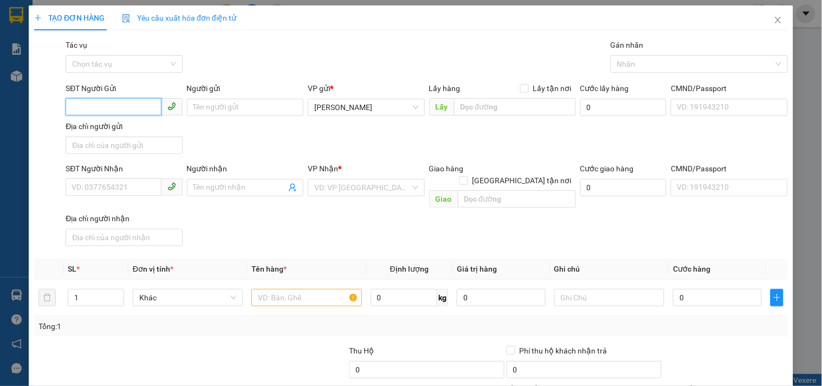
click at [125, 115] on span at bounding box center [124, 107] width 117 height 17
click at [121, 104] on input "SĐT Người Gửi" at bounding box center [113, 106] width 95 height 17
type input "0931184270"
click at [112, 127] on div "0931184270" at bounding box center [123, 129] width 102 height 12
type input "0908688398"
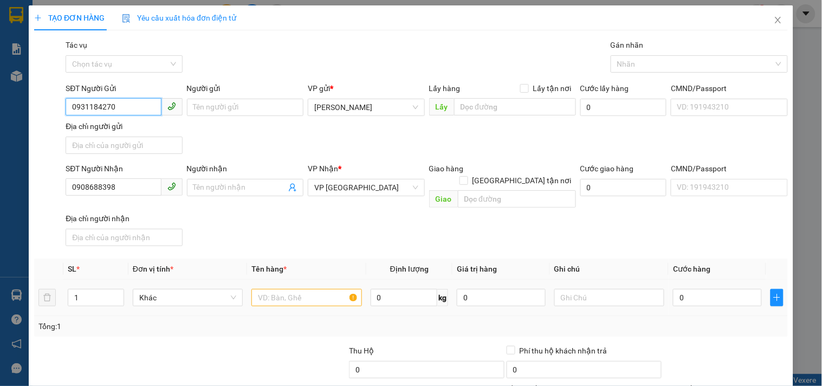
type input "0931184270"
click at [321, 289] on input "text" at bounding box center [307, 297] width 110 height 17
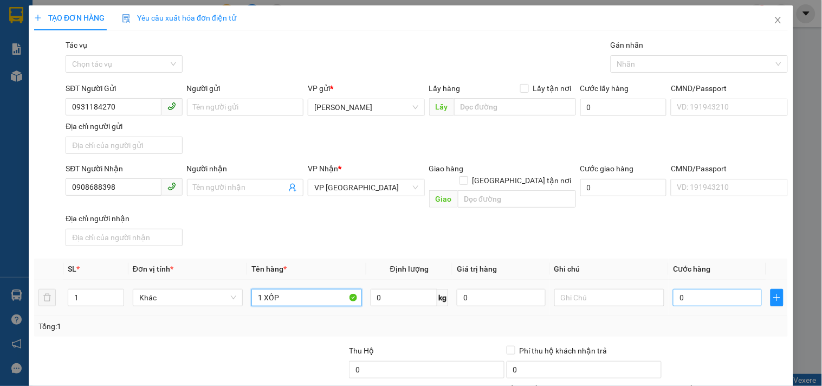
type input "1 XỐP"
click at [693, 289] on input "0" at bounding box center [717, 297] width 89 height 17
type input "5"
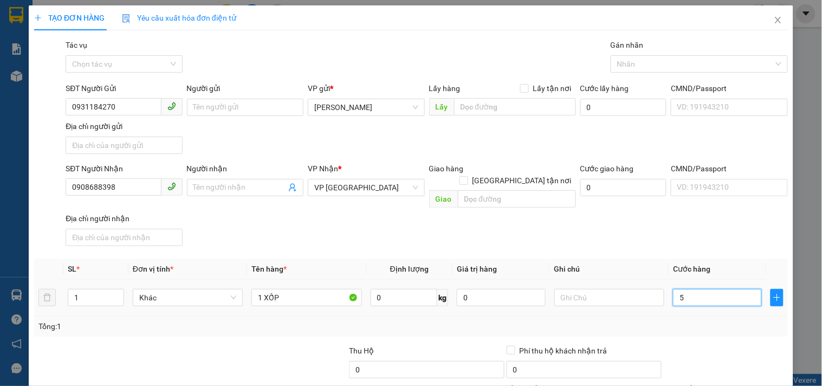
type input "50"
type input "50.000"
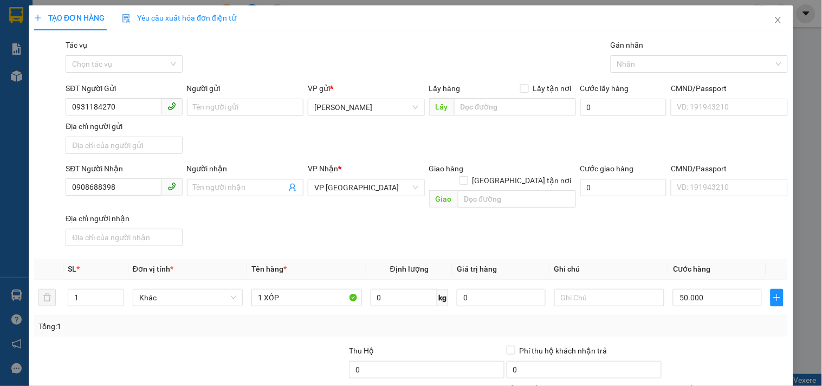
click at [672, 234] on div "SĐT Người Nhận 0908688398 Người nhận Tên người nhận VP Nhận * VP [GEOGRAPHIC_DA…" at bounding box center [426, 207] width 727 height 88
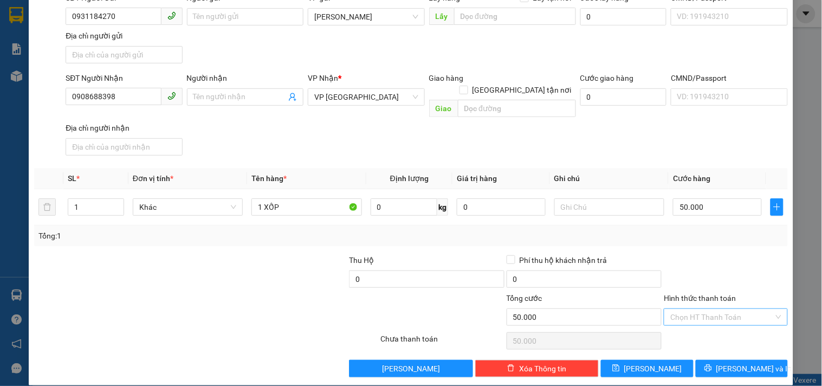
click at [698, 309] on input "Hình thức thanh toán" at bounding box center [722, 317] width 103 height 16
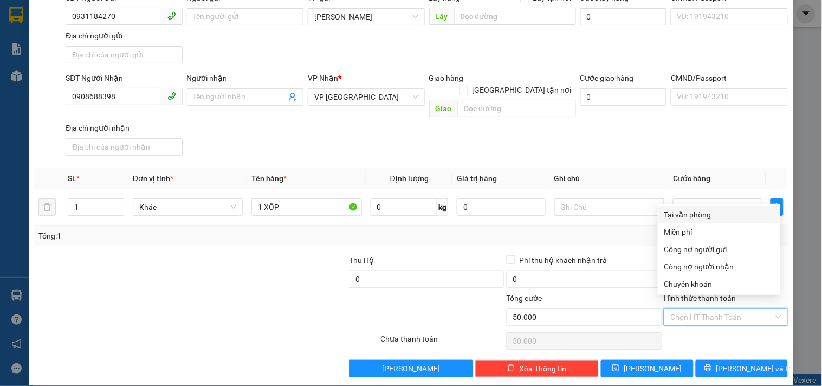
click at [690, 213] on div "Tại văn phòng" at bounding box center [720, 215] width 110 height 12
type input "0"
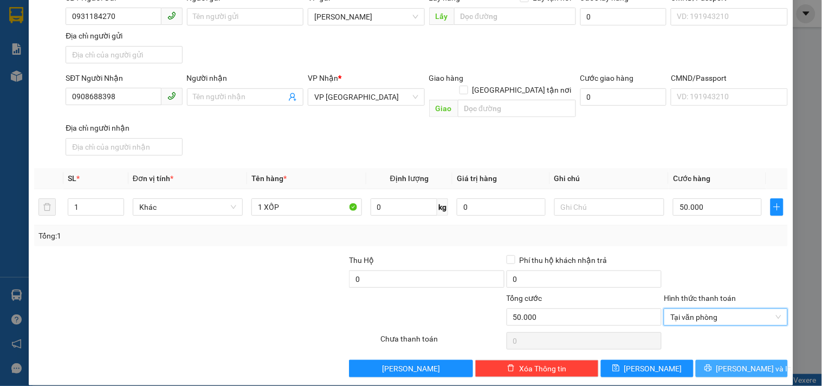
click at [729, 363] on span "[PERSON_NAME] và In" at bounding box center [755, 369] width 76 height 12
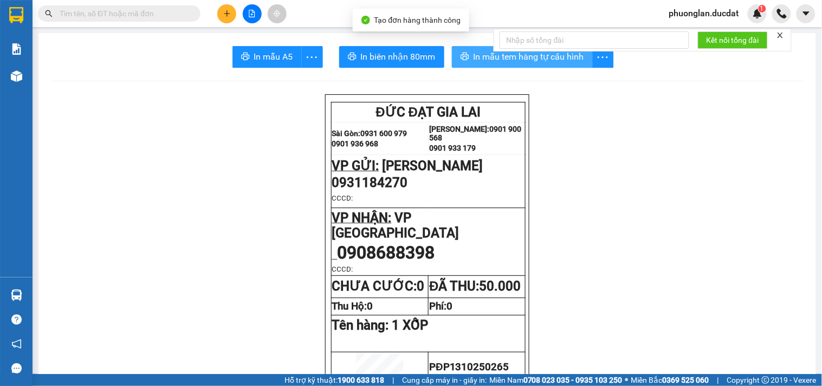
click at [503, 56] on span "In mẫu tem hàng tự cấu hình" at bounding box center [529, 57] width 111 height 14
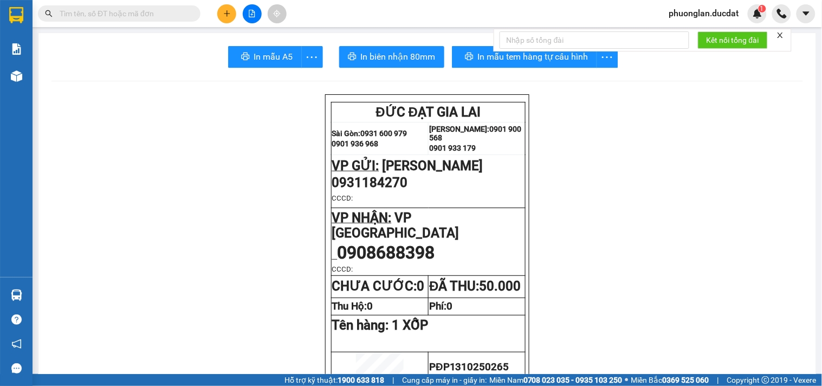
click at [225, 17] on button at bounding box center [226, 13] width 19 height 19
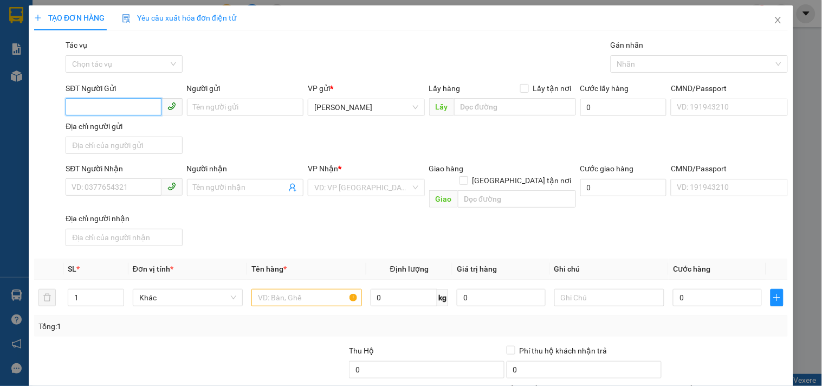
click at [128, 112] on input "SĐT Người Gửi" at bounding box center [113, 106] width 95 height 17
type input "9"
type input "0903974204"
click at [128, 123] on div "0903974204" at bounding box center [123, 129] width 102 height 12
type input "0906368548"
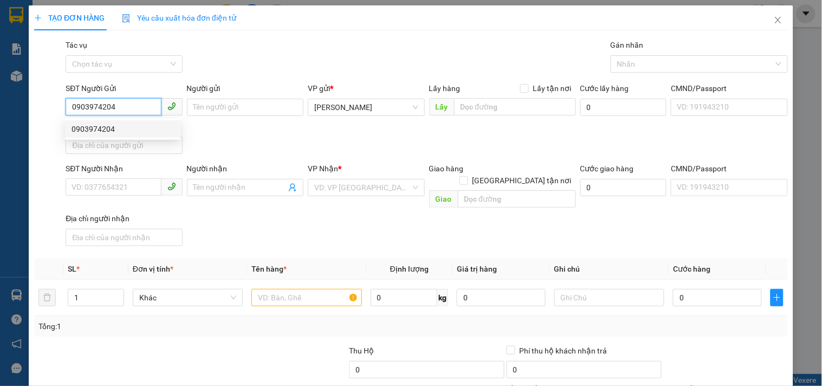
type input "PHỤNG"
checkbox input "true"
type input "600/18 [PERSON_NAME] , GÒ VẤP"
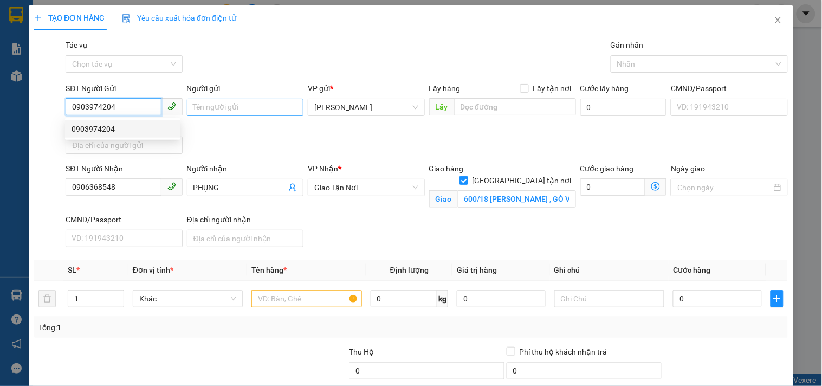
type input "0903974204"
click at [214, 112] on input "Người gửi" at bounding box center [245, 107] width 117 height 17
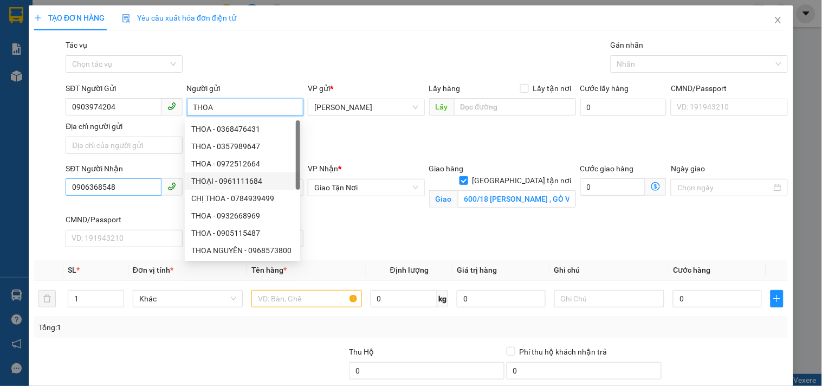
type input "THOA"
click at [132, 189] on input "0906368548" at bounding box center [113, 186] width 95 height 17
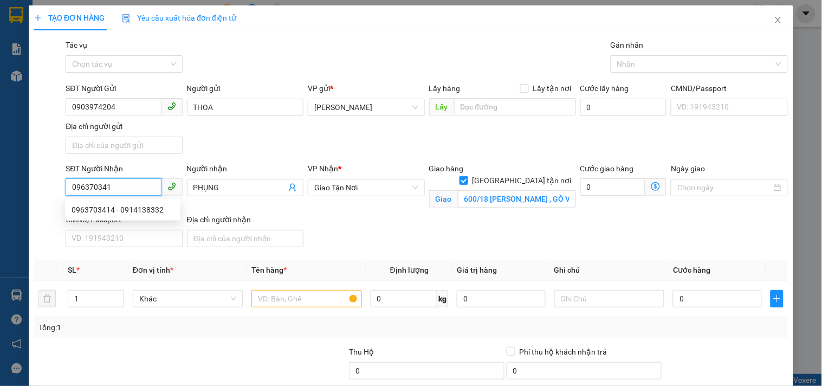
type input "0963703414"
click at [128, 207] on div "0963703414 - 0914138332" at bounding box center [123, 210] width 102 height 12
type input "0914138332"
type input "153/25 [PERSON_NAME]"
type input "0963703414"
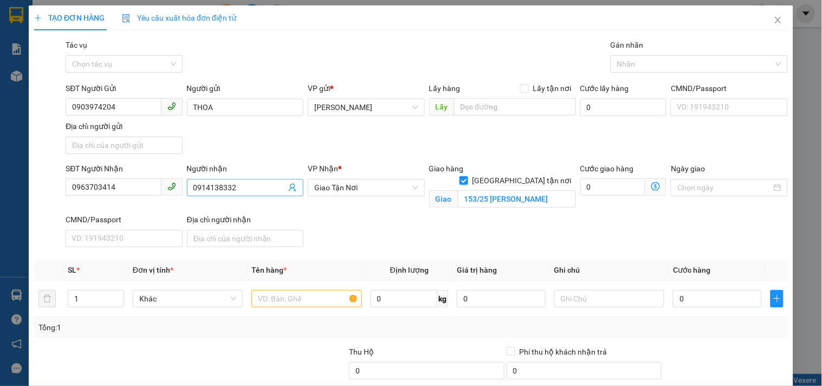
click at [248, 185] on input "0914138332" at bounding box center [240, 188] width 93 height 12
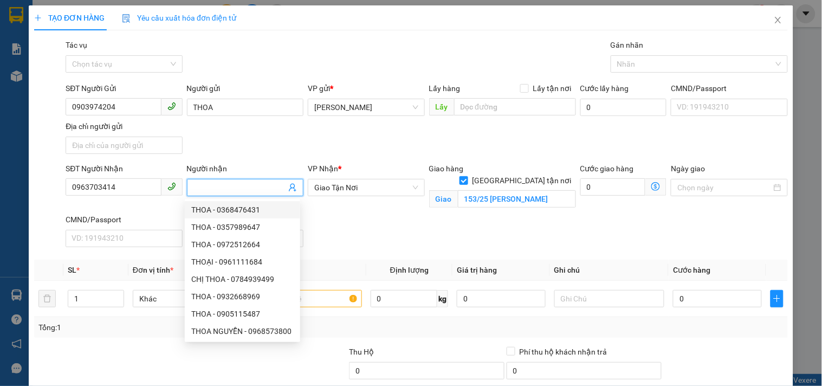
click at [258, 177] on div "Người nhận" at bounding box center [245, 171] width 117 height 16
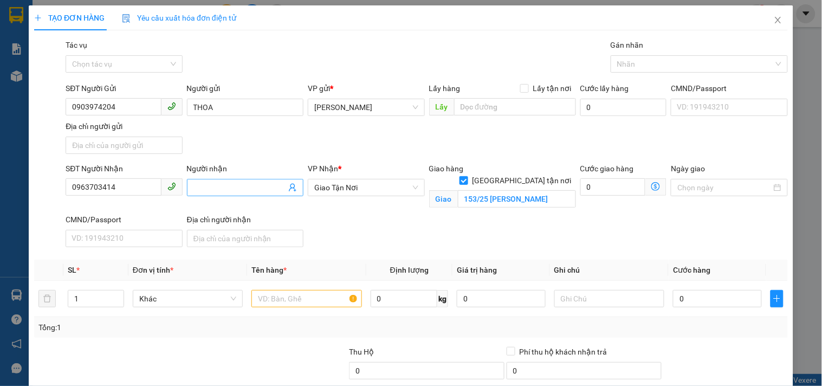
click at [248, 190] on input "Người nhận" at bounding box center [240, 188] width 93 height 12
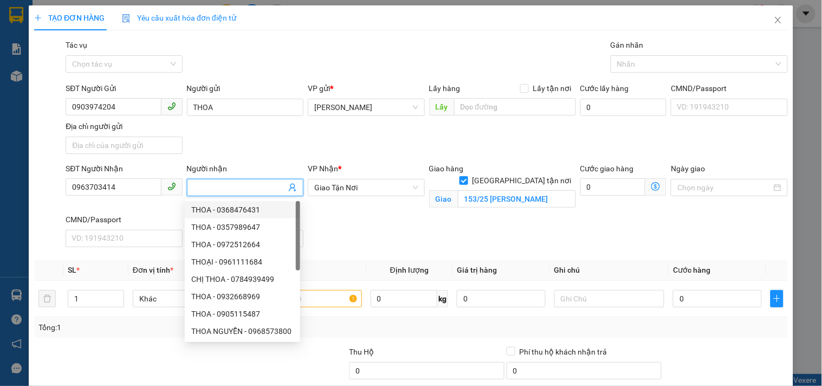
type input "G"
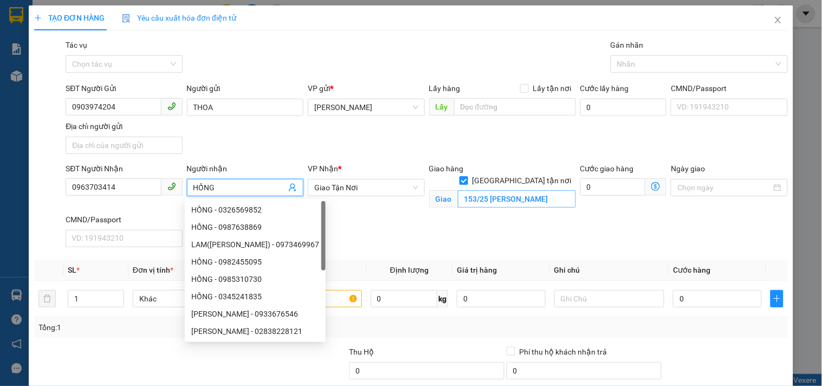
type input "HỒNG"
click at [537, 190] on input "153/25 [PERSON_NAME]" at bounding box center [517, 198] width 118 height 17
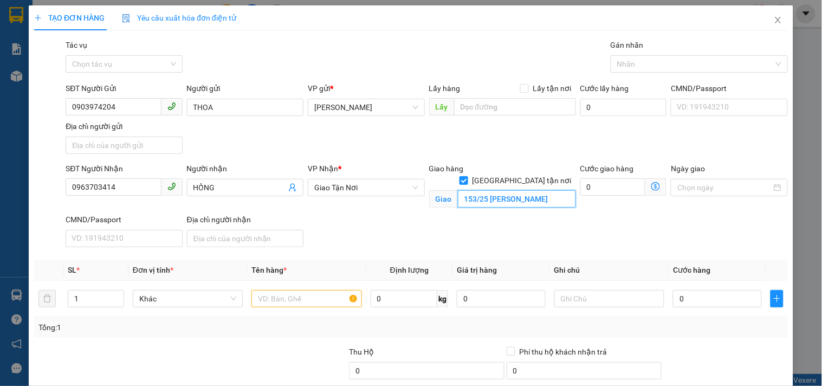
click at [536, 190] on input "153/25 [PERSON_NAME]" at bounding box center [517, 198] width 118 height 17
drag, startPoint x: 536, startPoint y: 187, endPoint x: 393, endPoint y: 190, distance: 142.6
click at [458, 190] on input ".P8.GÒ VẤP" at bounding box center [517, 198] width 118 height 17
type input "1"
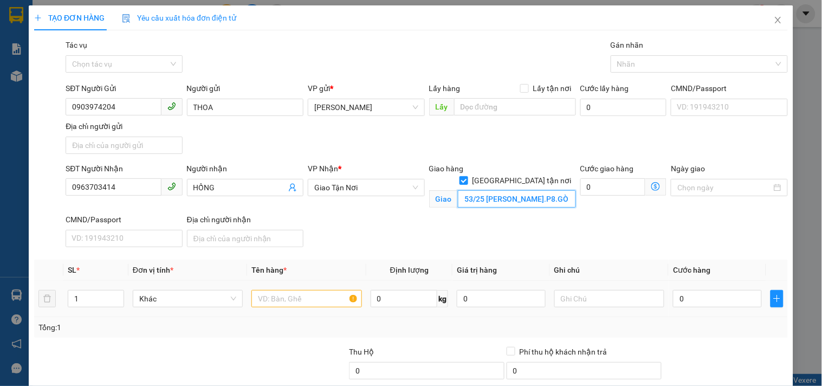
type input "153/25 [PERSON_NAME].P8.GÒ VẤP"
click at [307, 301] on input "text" at bounding box center [307, 298] width 110 height 17
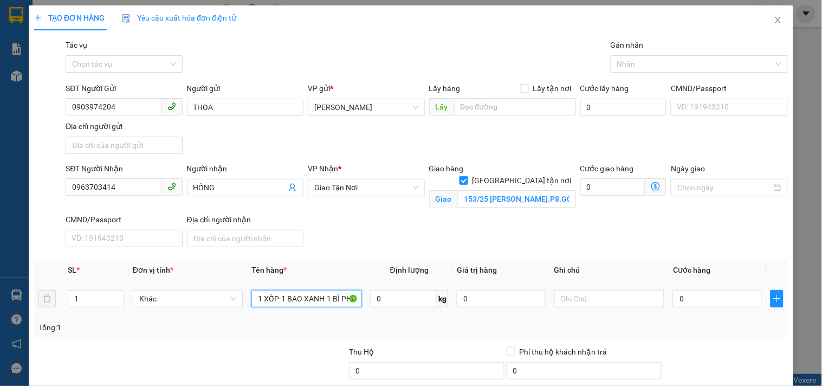
scroll to position [0, 4]
type input "1 XỐP-1 BAO XANH-1 BÌ PHỞ"
click at [702, 301] on input "0" at bounding box center [717, 298] width 89 height 17
type input "1"
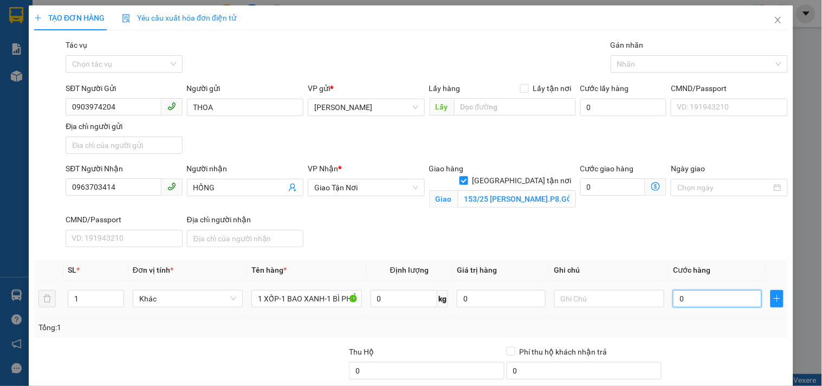
type input "1"
type input "15"
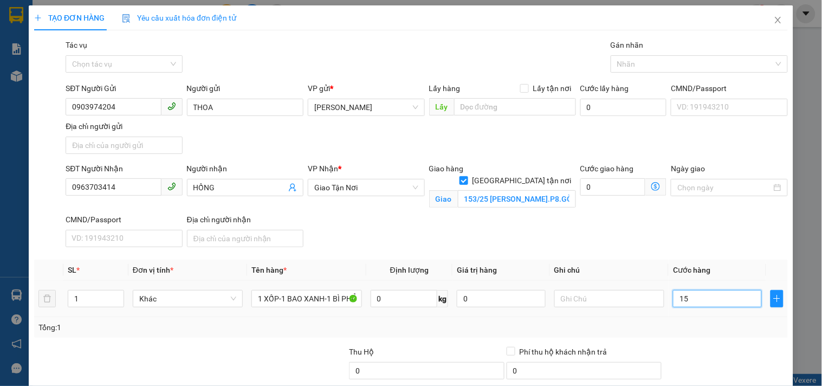
type input "150"
type input "150.000"
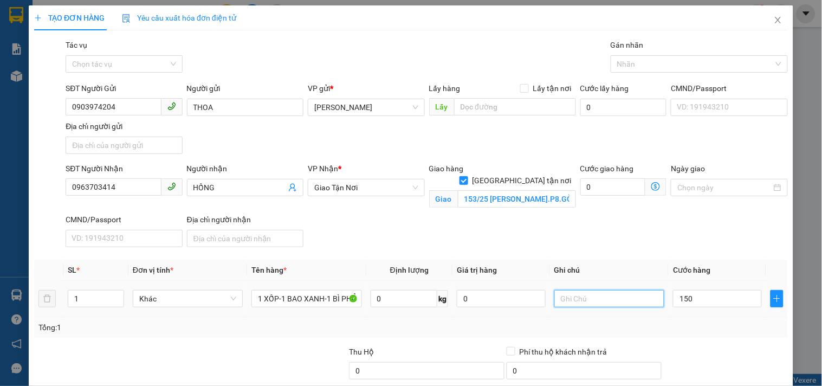
type input "150.000"
click at [636, 301] on input "text" at bounding box center [610, 298] width 110 height 17
type input "CC.GTN CC"
click at [117, 189] on input "0963703414" at bounding box center [113, 186] width 95 height 17
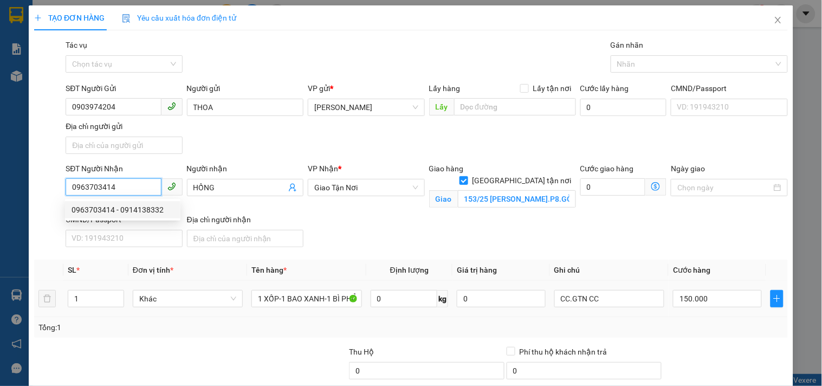
scroll to position [104, 0]
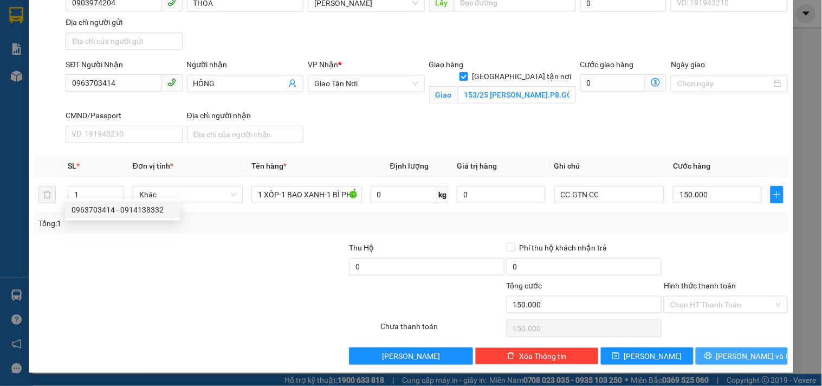
click at [706, 352] on button "[PERSON_NAME] và In" at bounding box center [742, 356] width 92 height 17
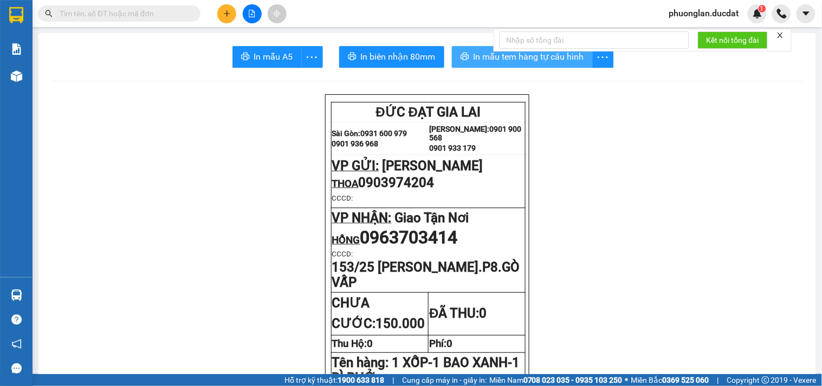
click at [478, 65] on button "In mẫu tem hàng tự cấu hình" at bounding box center [522, 57] width 141 height 22
click at [232, 15] on button at bounding box center [226, 13] width 19 height 19
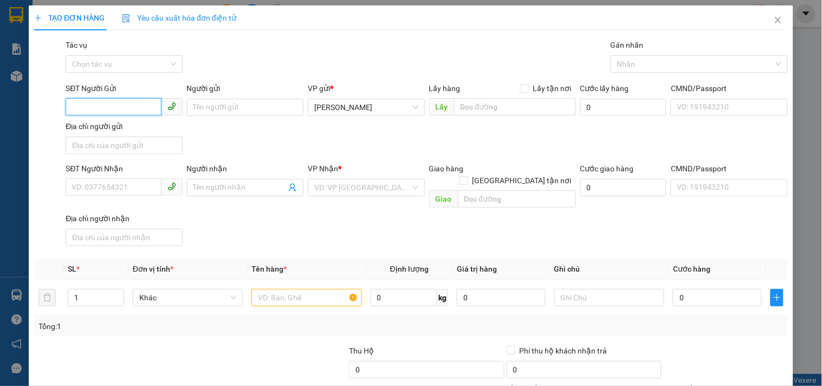
drag, startPoint x: 125, startPoint y: 103, endPoint x: 121, endPoint y: 114, distance: 12.0
click at [125, 106] on input "SĐT Người Gửi" at bounding box center [113, 106] width 95 height 17
click at [145, 196] on span at bounding box center [124, 187] width 117 height 17
type input "0399262584"
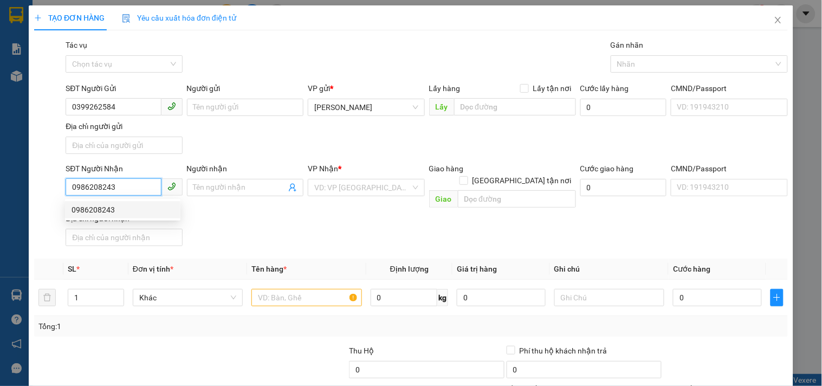
click at [150, 211] on div "0986208243" at bounding box center [123, 210] width 102 height 12
type input "0986208243"
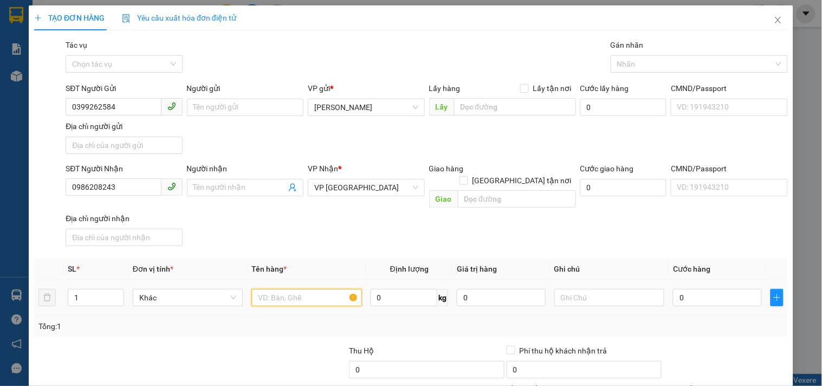
click at [291, 289] on input "text" at bounding box center [307, 297] width 110 height 17
type input "1 XỐP"
click at [679, 289] on input "0" at bounding box center [717, 297] width 89 height 17
type input "4"
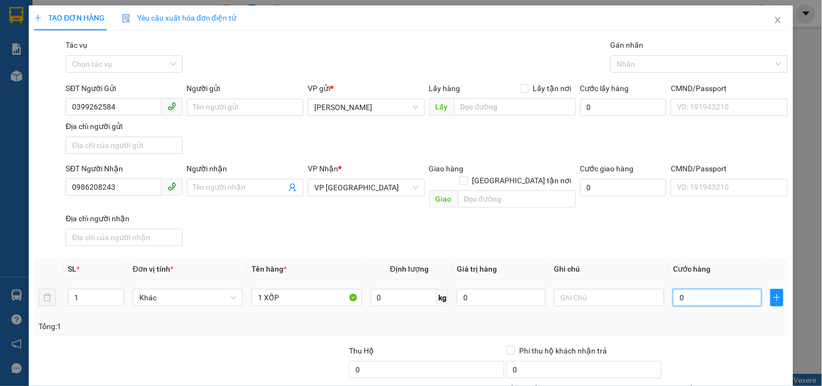
type input "4"
type input "40"
type input "40.000"
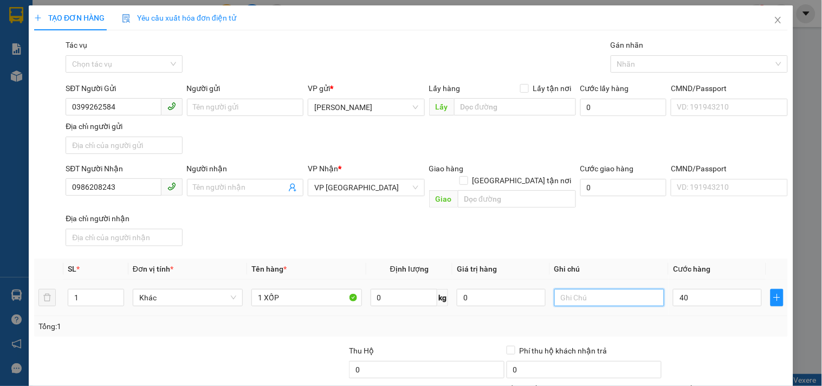
type input "40.000"
click at [641, 293] on input "text" at bounding box center [610, 297] width 110 height 17
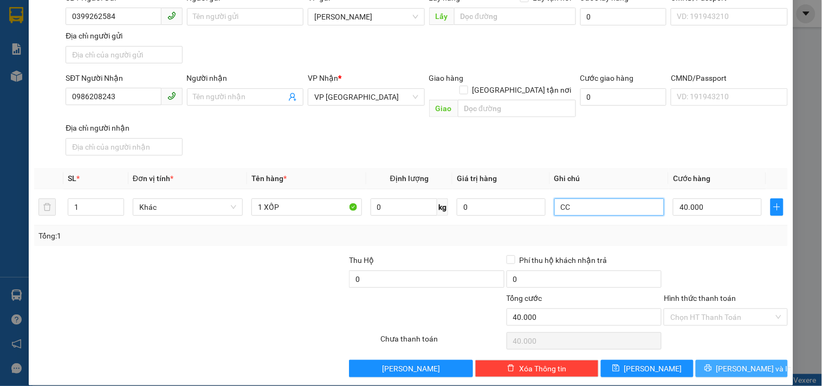
type input "CC"
click at [712, 362] on button "[PERSON_NAME] và In" at bounding box center [742, 368] width 92 height 17
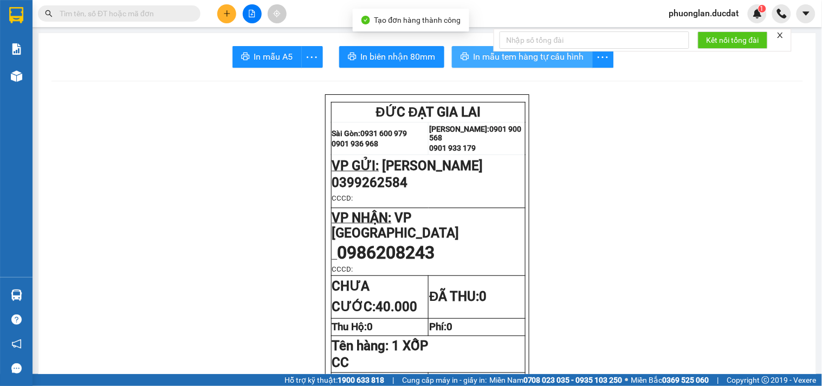
click at [490, 56] on span "In mẫu tem hàng tự cấu hình" at bounding box center [529, 57] width 111 height 14
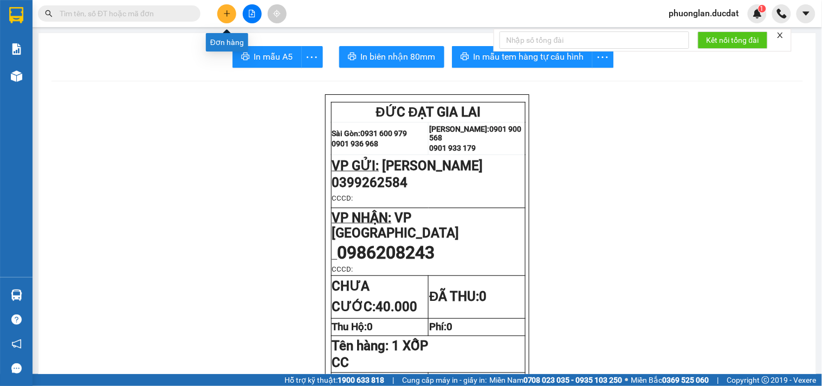
click at [230, 15] on icon "plus" at bounding box center [227, 14] width 8 height 8
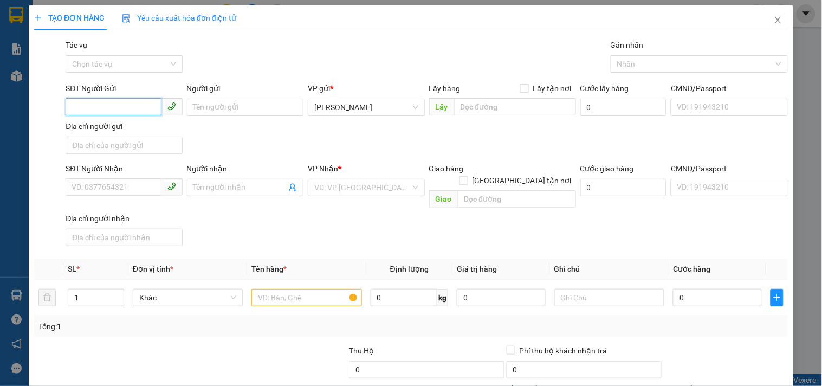
click at [132, 111] on input "SĐT Người Gửi" at bounding box center [113, 106] width 95 height 17
type input "0965573779"
click at [106, 128] on div "0965573779 - DƯƠNG" at bounding box center [123, 129] width 102 height 12
type input "DƯƠNG"
type input "0776450100"
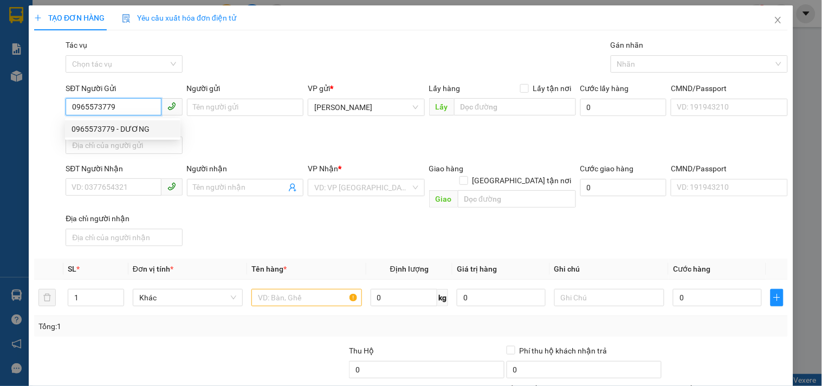
type input "KHANH"
checkbox input "true"
type input "144 [GEOGRAPHIC_DATA]QUẬN [GEOGRAPHIC_DATA]ĐN"
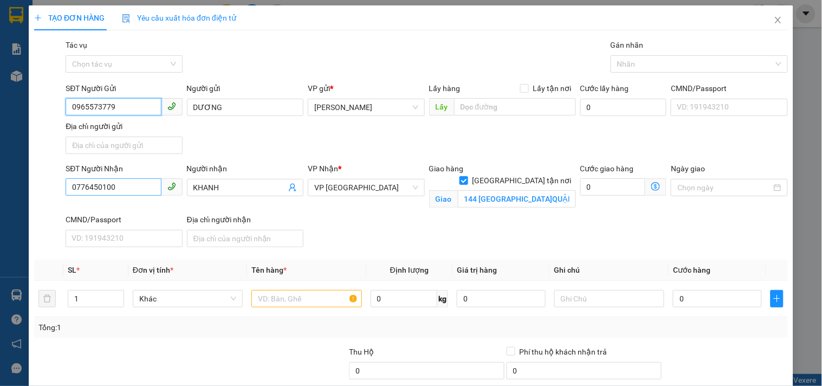
type input "0965573779"
drag, startPoint x: 118, startPoint y: 183, endPoint x: 0, endPoint y: 156, distance: 120.9
click at [0, 159] on div "TẠO ĐƠN HÀNG Yêu cầu xuất hóa đơn điện tử Transit Pickup Surcharge Ids Transit …" at bounding box center [411, 193] width 822 height 386
type input "0946207676"
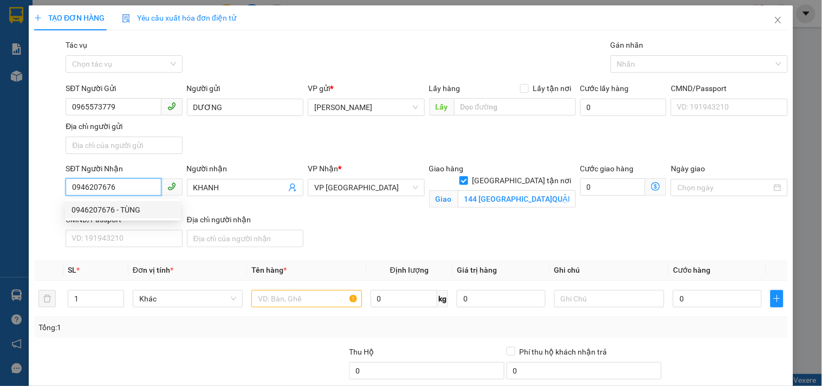
click at [108, 207] on div "0946207676 - TÙNG" at bounding box center [123, 210] width 102 height 12
type input "TÙNG"
checkbox input "false"
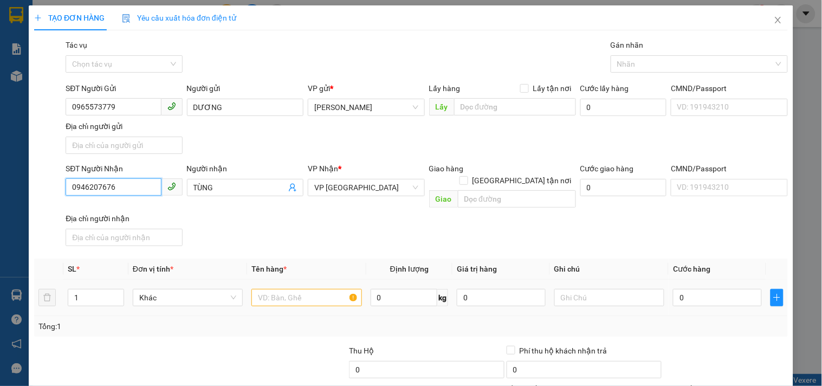
type input "0946207676"
click at [270, 289] on input "text" at bounding box center [307, 297] width 110 height 17
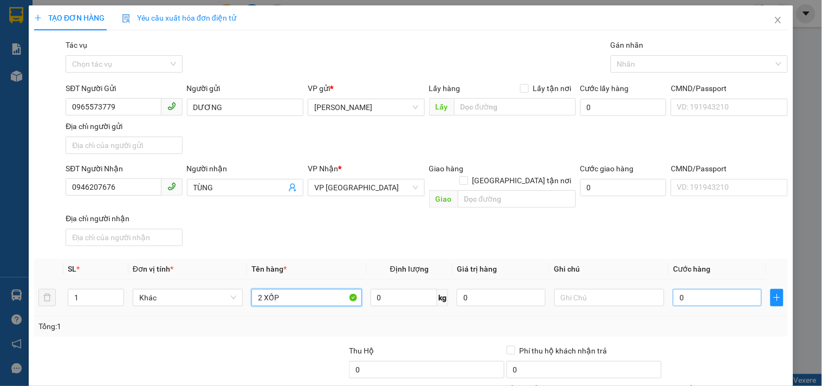
type input "2 XỐP"
click at [743, 289] on input "0" at bounding box center [717, 297] width 89 height 17
type input "8"
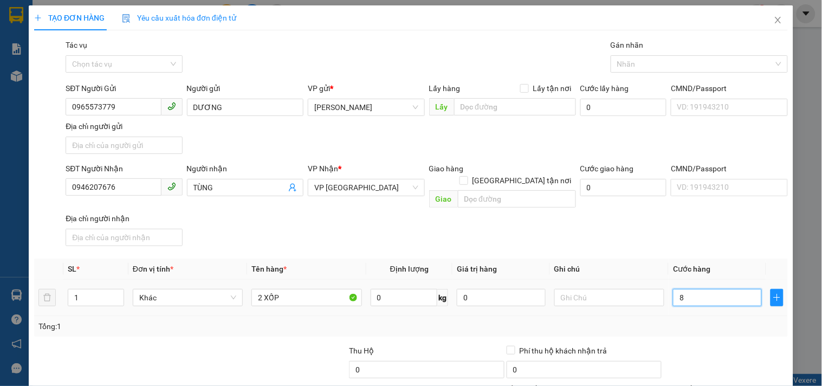
type input "80"
type input "80.000"
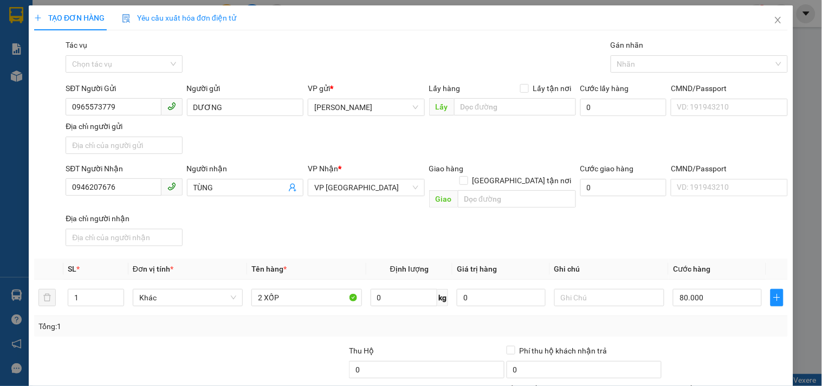
click at [686, 221] on div "SĐT Người Nhận 0946207676 Người nhận TÙNG VP Nhận * VP [GEOGRAPHIC_DATA] Giao h…" at bounding box center [426, 207] width 727 height 88
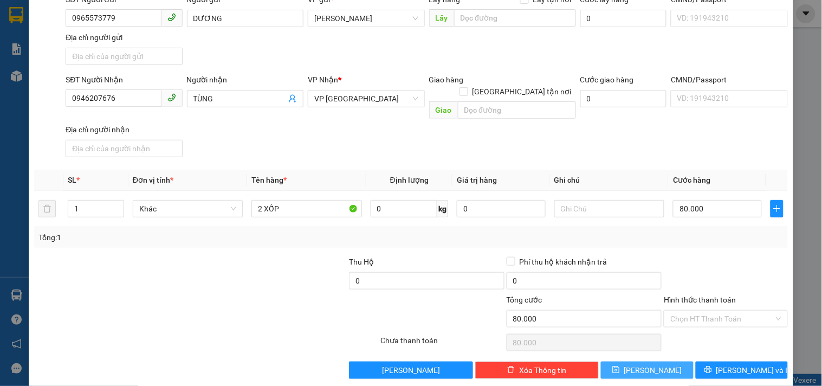
scroll to position [91, 0]
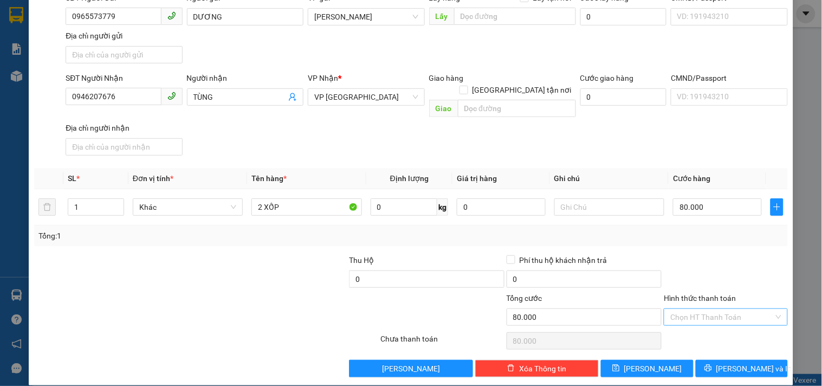
click at [683, 309] on input "Hình thức thanh toán" at bounding box center [722, 317] width 103 height 16
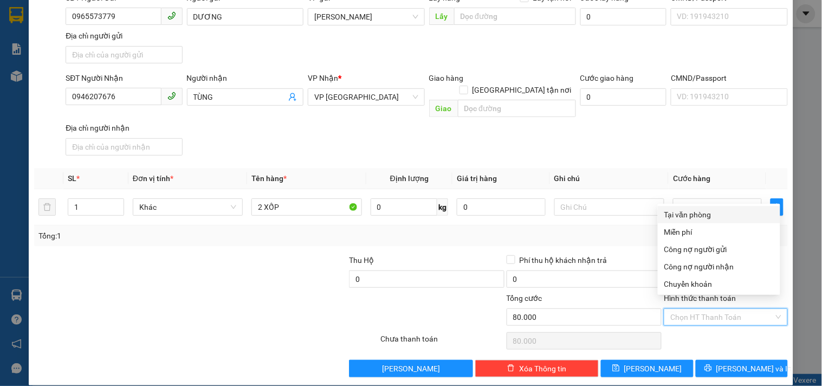
click at [681, 215] on div "Tại văn phòng" at bounding box center [720, 215] width 110 height 12
type input "0"
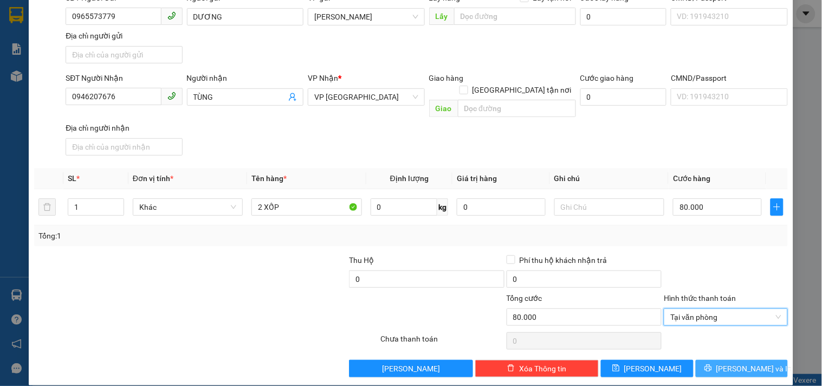
click at [721, 360] on button "[PERSON_NAME] và In" at bounding box center [742, 368] width 92 height 17
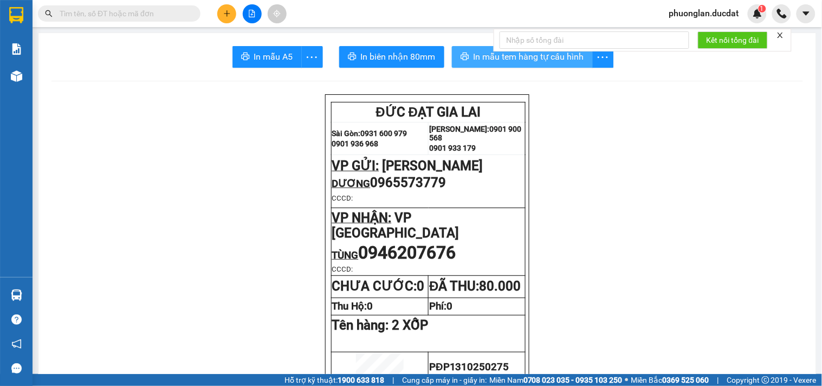
click at [499, 61] on span "In mẫu tem hàng tự cấu hình" at bounding box center [529, 57] width 111 height 14
click at [219, 11] on button at bounding box center [226, 13] width 19 height 19
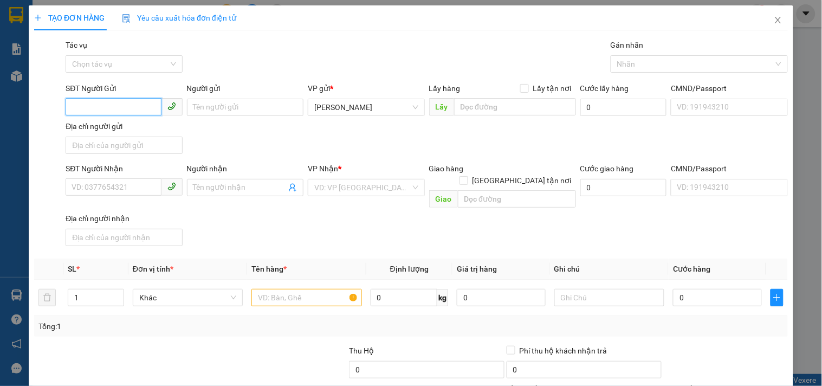
click at [84, 99] on input "SĐT Người Gửi" at bounding box center [113, 106] width 95 height 17
type input "0967366536"
click at [101, 132] on div "0967366536 - QUANG" at bounding box center [123, 129] width 102 height 12
type input "QUANG"
type input "0921231789"
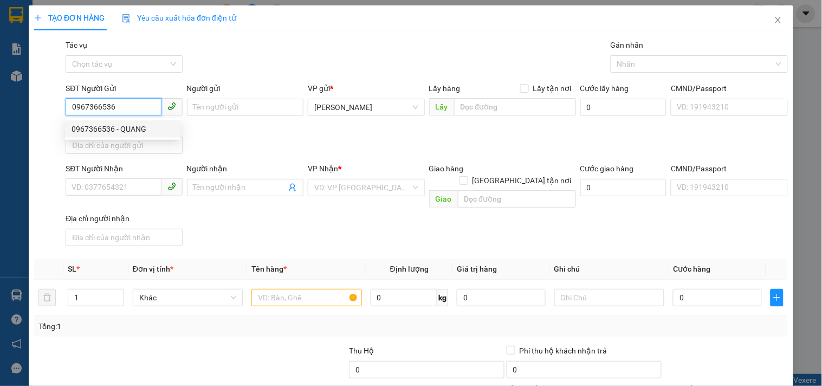
type input "LỢI"
type input "CÂY XĂNG HÀ LAM"
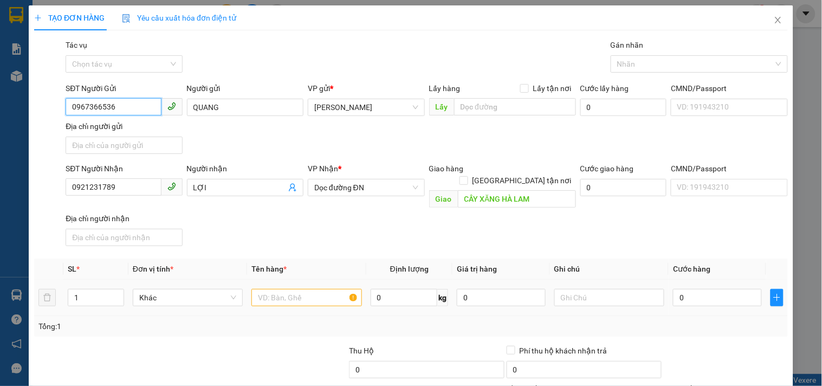
type input "0967366536"
click at [282, 289] on input "text" at bounding box center [307, 297] width 110 height 17
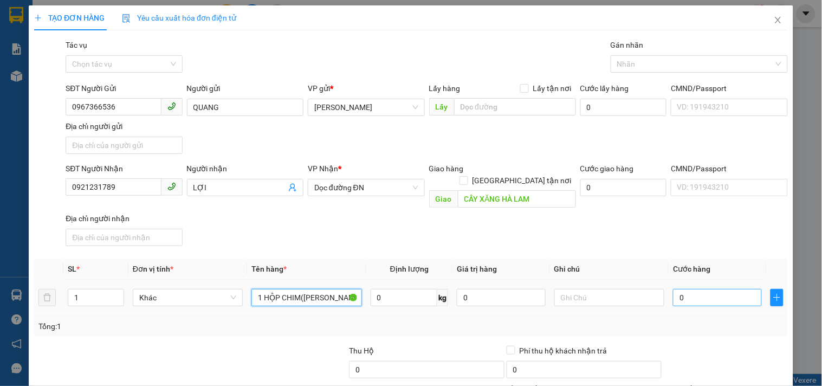
type input "1 HỘP CHIM([PERSON_NAME] CHẾT)"
click at [690, 289] on input "0" at bounding box center [717, 297] width 89 height 17
type input "1"
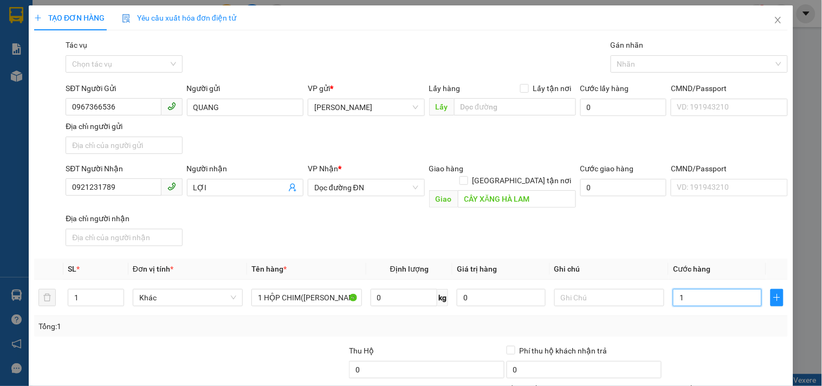
type input "10"
type input "100"
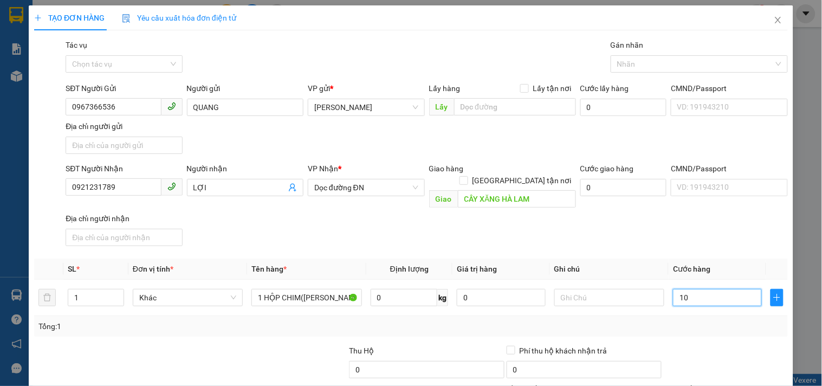
type input "100"
type input "100.000"
click at [610, 236] on div "SĐT Người Nhận 0921231789 Người nhận LỢI VP Nhận * Dọc đường ĐN Giao hàng Giao …" at bounding box center [426, 207] width 727 height 88
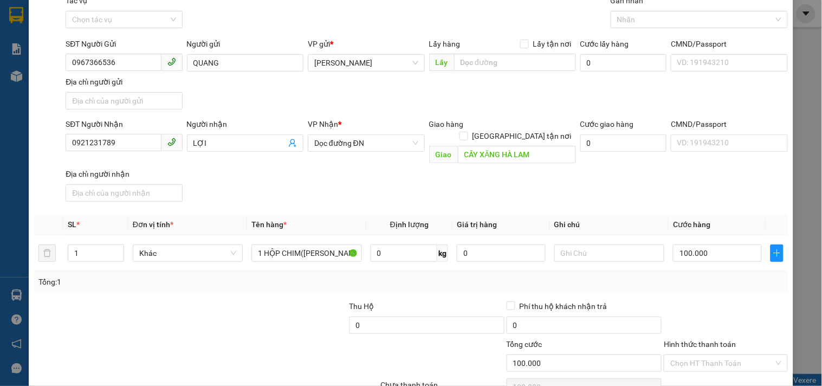
scroll to position [91, 0]
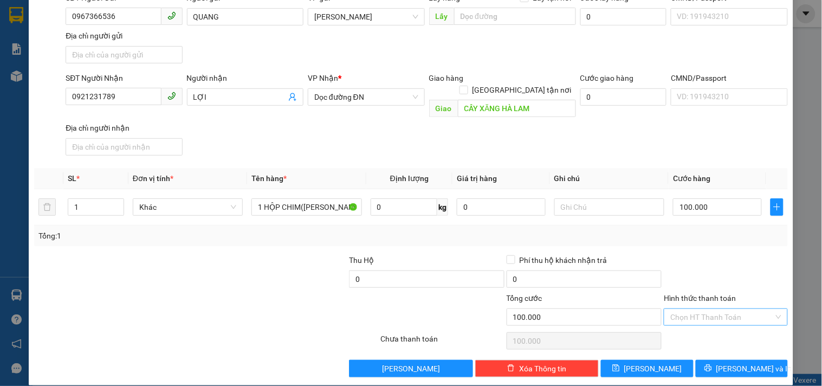
drag, startPoint x: 708, startPoint y: 305, endPoint x: 705, endPoint y: 297, distance: 9.1
click at [705, 309] on input "Hình thức thanh toán" at bounding box center [722, 317] width 103 height 16
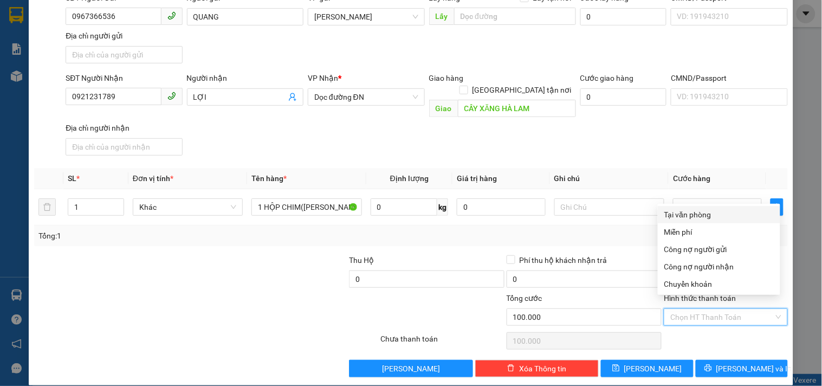
click at [685, 214] on div "Tại văn phòng" at bounding box center [720, 215] width 110 height 12
type input "0"
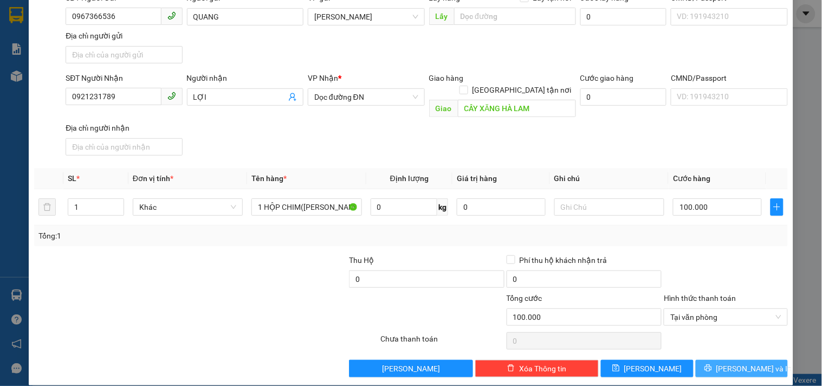
drag, startPoint x: 719, startPoint y: 352, endPoint x: 706, endPoint y: 331, distance: 25.1
click at [718, 360] on button "[PERSON_NAME] và In" at bounding box center [742, 368] width 92 height 17
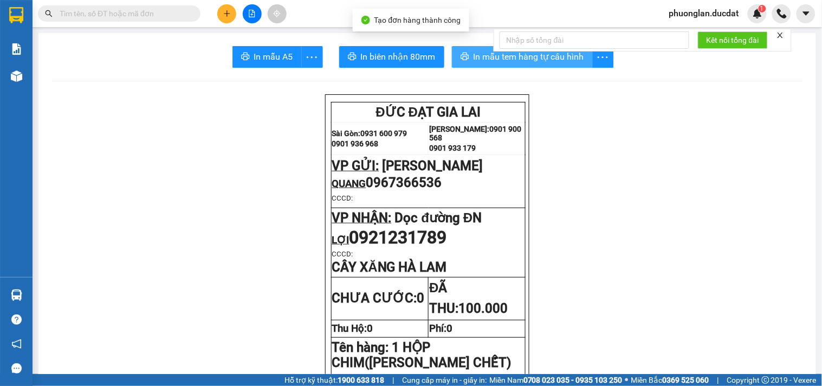
click at [483, 59] on span "In mẫu tem hàng tự cấu hình" at bounding box center [529, 57] width 111 height 14
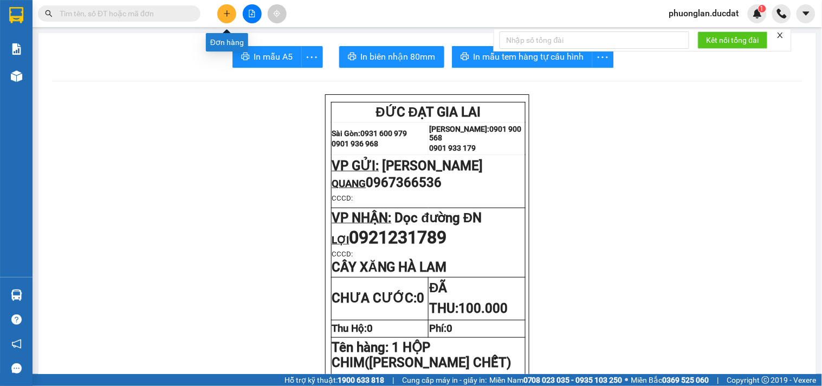
click at [226, 12] on icon "plus" at bounding box center [227, 14] width 8 height 8
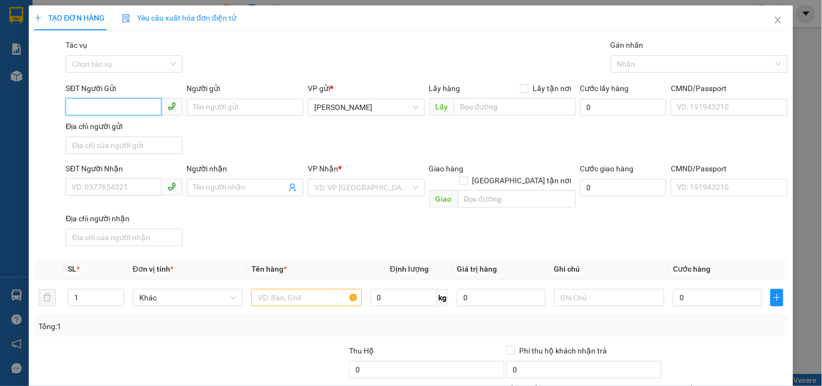
drag, startPoint x: 112, startPoint y: 124, endPoint x: 109, endPoint y: 132, distance: 9.3
click at [111, 127] on div "SĐT Người Gửi VD: 0371234567 Người gửi Tên người gửi VP gửi * [PERSON_NAME] Lấy…" at bounding box center [426, 120] width 727 height 76
type input "0905327781"
click at [112, 128] on div "0905327781 - LIỄU" at bounding box center [123, 129] width 102 height 12
type input "LIỄU"
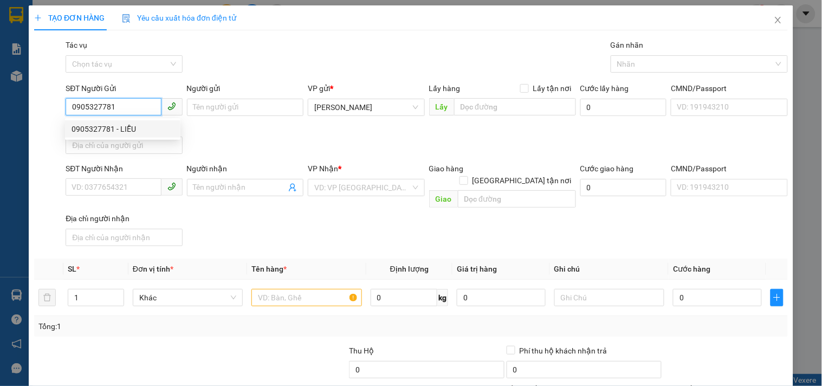
type input "0767812200"
type input "0905327781"
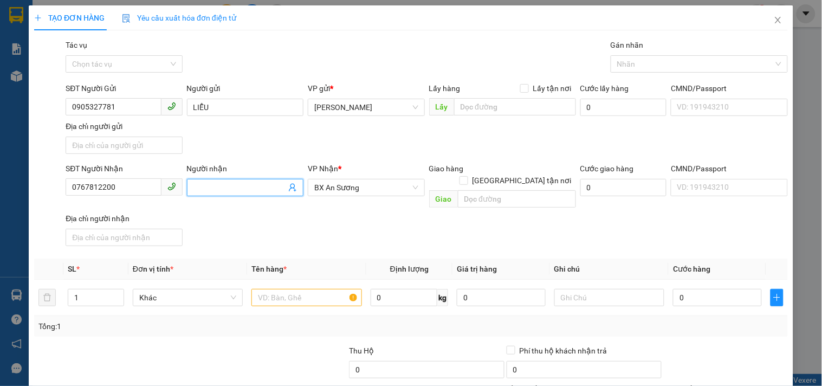
click at [230, 190] on input "Người nhận" at bounding box center [240, 188] width 93 height 12
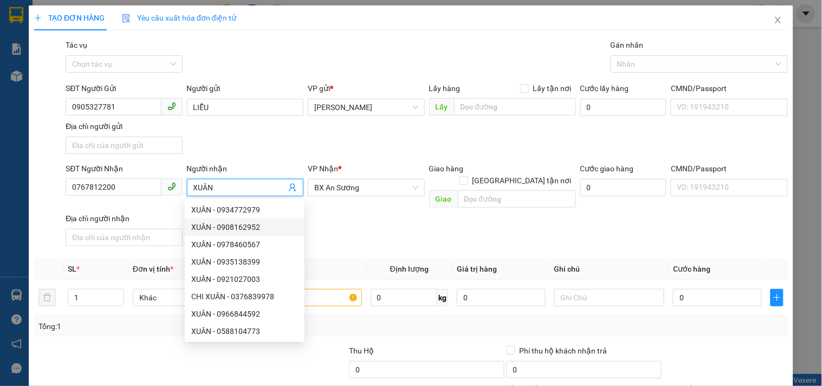
type input "XUÂN"
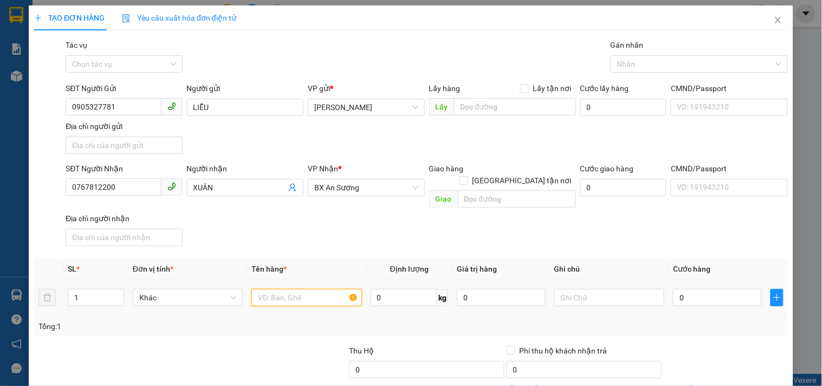
click at [303, 289] on input "text" at bounding box center [307, 297] width 110 height 17
type input "1 T/GIẤY MẬT ONG"
click at [703, 289] on input "0" at bounding box center [717, 297] width 89 height 17
type input "4"
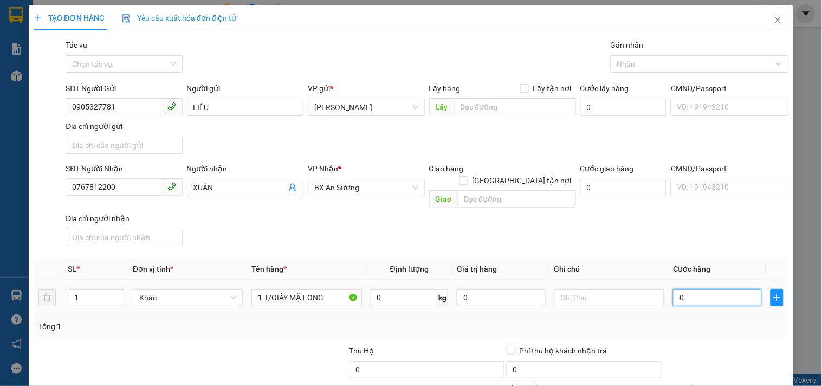
type input "4"
type input "40"
type input "40.000"
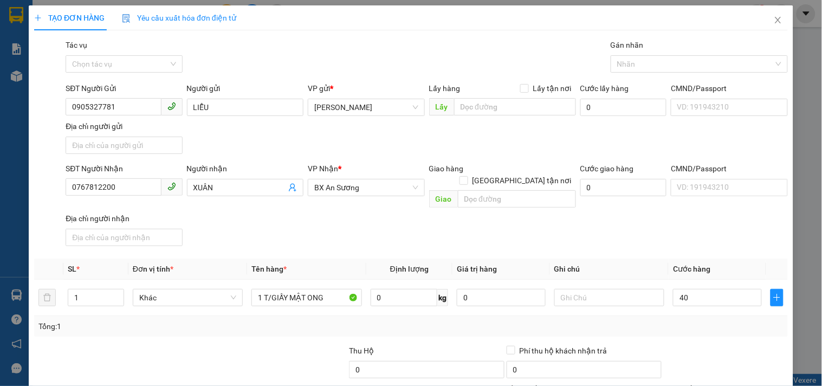
type input "40.000"
click at [687, 240] on div "Transit Pickup Surcharge Ids Transit Deliver Surcharge Ids Transit Deliver Surc…" at bounding box center [411, 253] width 754 height 429
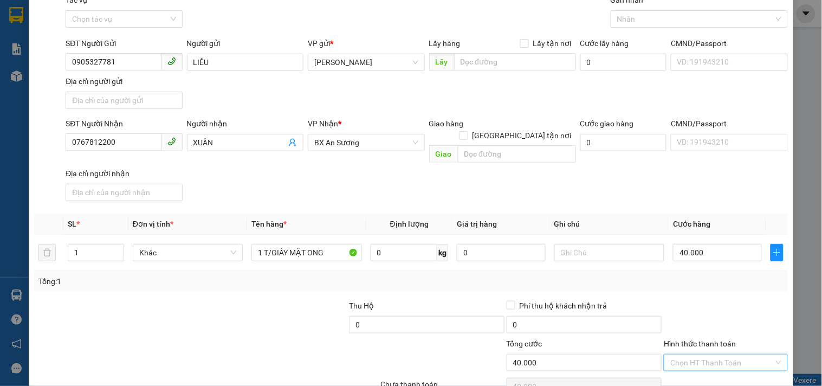
scroll to position [91, 0]
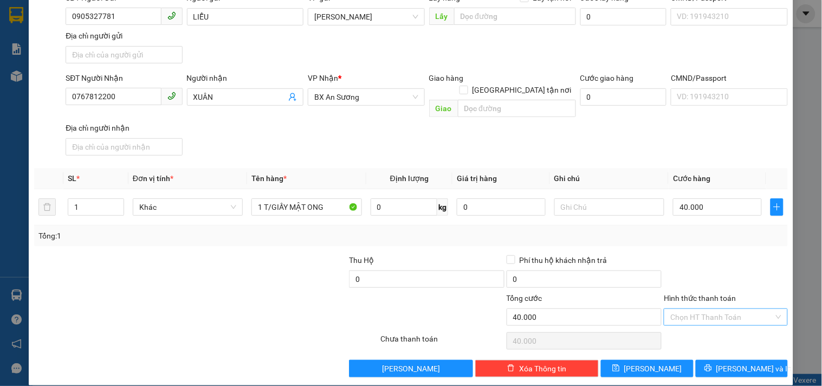
click at [700, 309] on input "Hình thức thanh toán" at bounding box center [722, 317] width 103 height 16
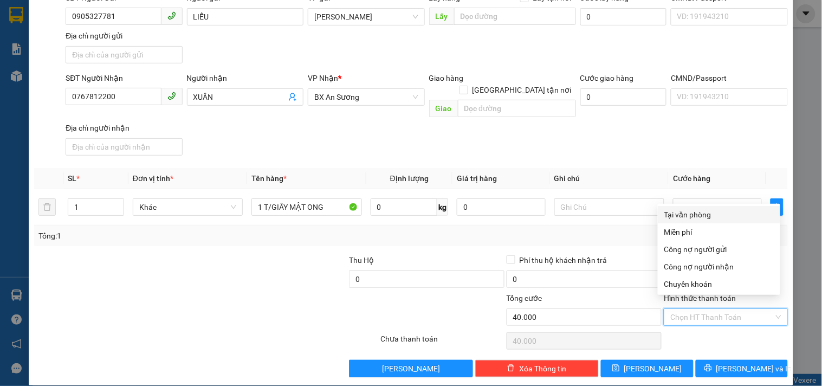
click at [686, 217] on div "Tại văn phòng" at bounding box center [720, 215] width 110 height 12
type input "0"
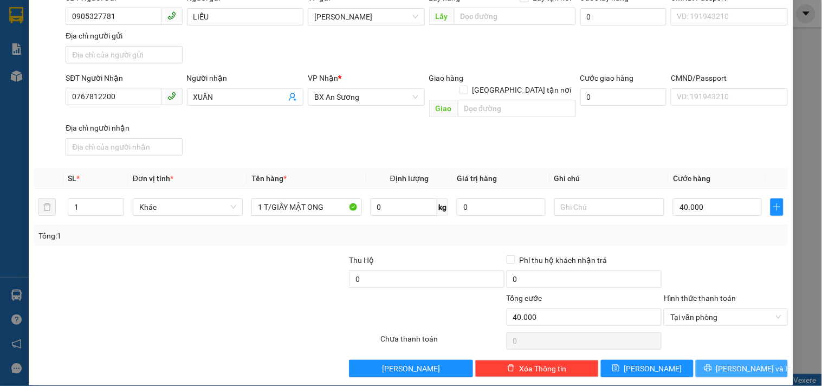
click at [712, 364] on icon "printer" at bounding box center [709, 368] width 8 height 8
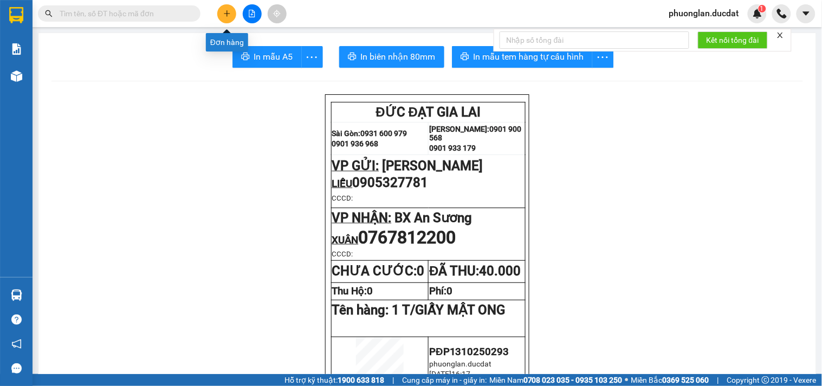
click at [229, 15] on icon "plus" at bounding box center [227, 14] width 8 height 8
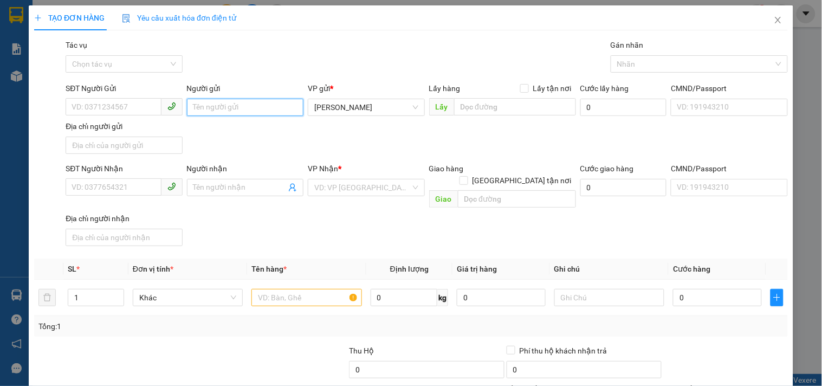
click at [221, 111] on input "Người gửi" at bounding box center [245, 107] width 117 height 17
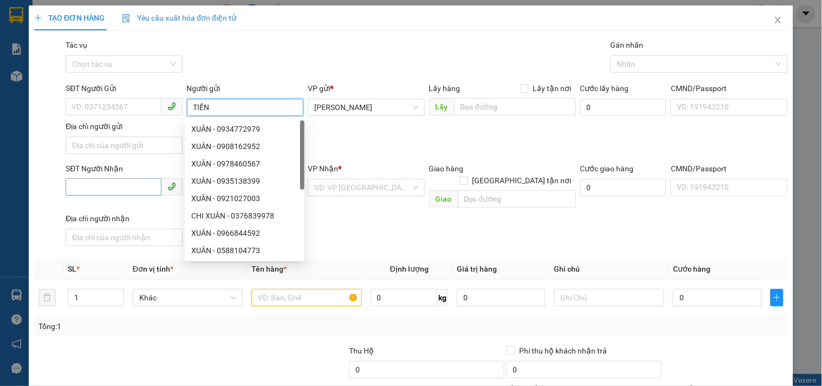
type input "TIẾN"
drag, startPoint x: 140, startPoint y: 178, endPoint x: 145, endPoint y: 187, distance: 10.4
click at [139, 179] on input "SĐT Người Nhận" at bounding box center [113, 186] width 95 height 17
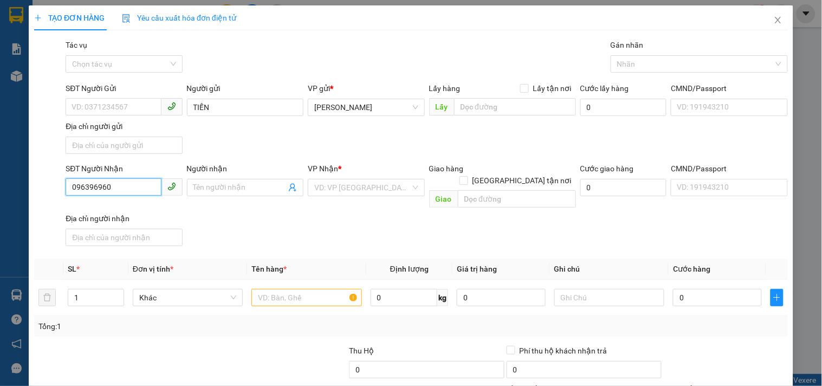
type input "0963969604"
click at [136, 210] on div "0963969604 - TUYẾT" at bounding box center [123, 210] width 102 height 12
type input "TUYẾT"
type input "0963969604"
click at [322, 289] on input "text" at bounding box center [307, 297] width 110 height 17
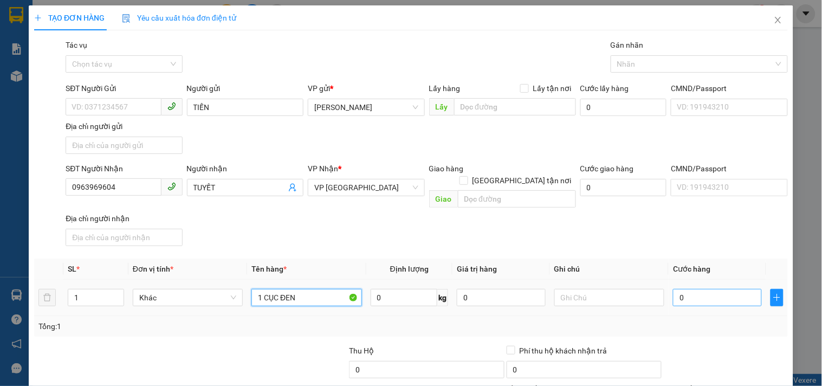
type input "1 CỤC ĐEN"
click at [676, 289] on input "0" at bounding box center [717, 297] width 89 height 17
type input "6"
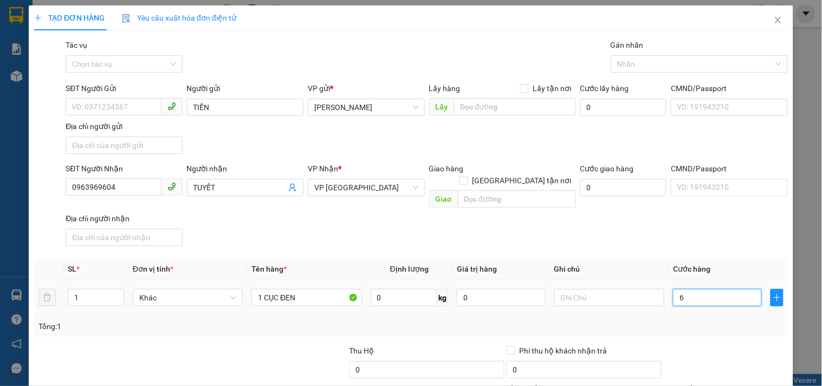
type input "60"
type input "60.000"
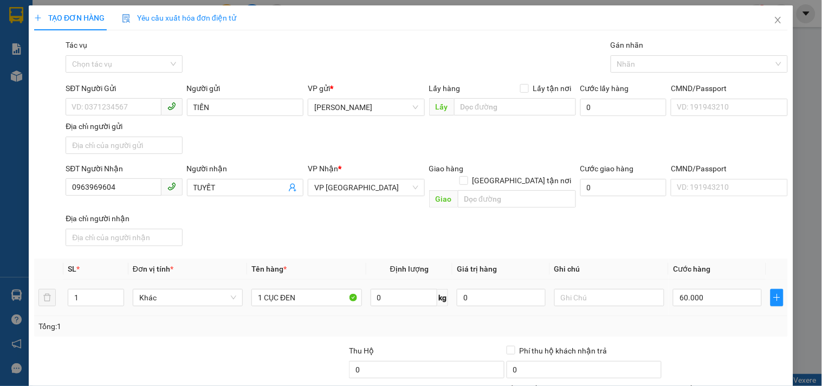
click at [690, 230] on div "SĐT Người Nhận 0963969604 Người nhận TUYẾT VP Nhận * VP [GEOGRAPHIC_DATA] Giao …" at bounding box center [426, 207] width 727 height 88
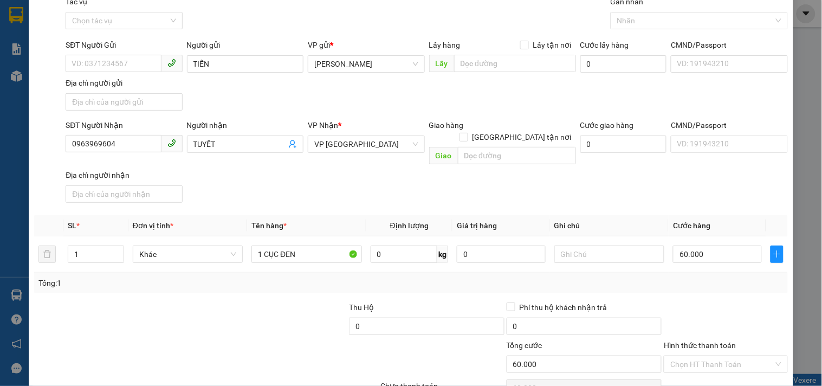
scroll to position [91, 0]
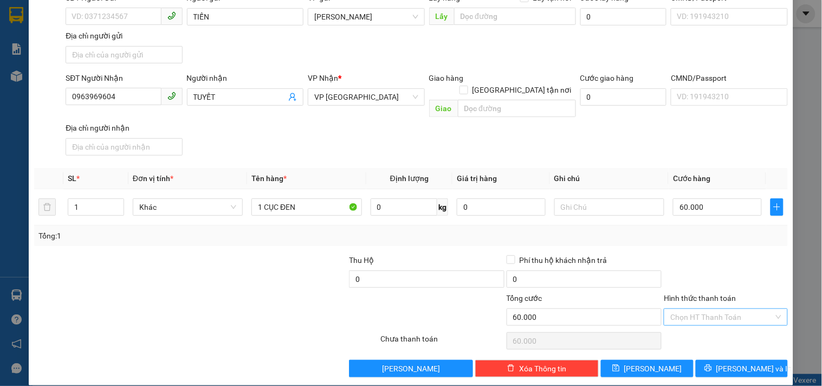
drag, startPoint x: 702, startPoint y: 310, endPoint x: 702, endPoint y: 298, distance: 11.9
click at [702, 309] on input "Hình thức thanh toán" at bounding box center [722, 317] width 103 height 16
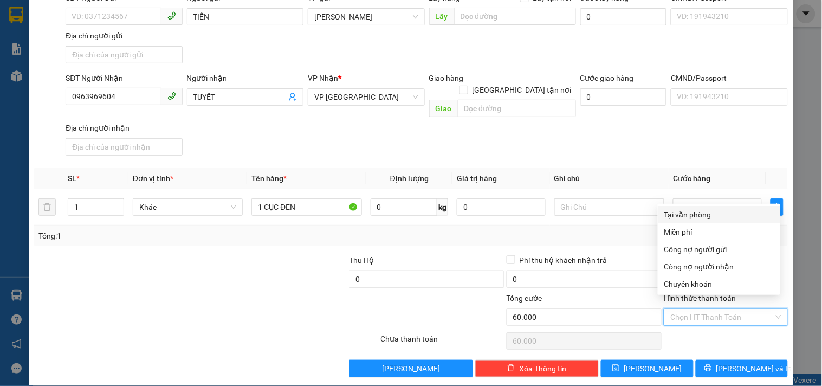
click at [676, 214] on div "Tại văn phòng" at bounding box center [720, 215] width 110 height 12
type input "0"
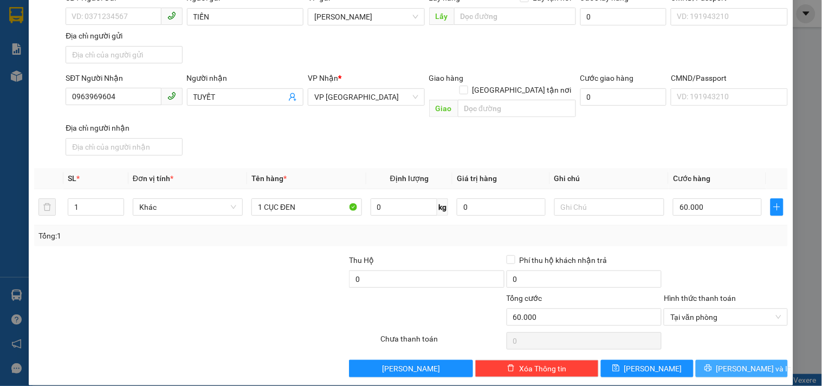
click at [712, 364] on icon "printer" at bounding box center [709, 368] width 8 height 8
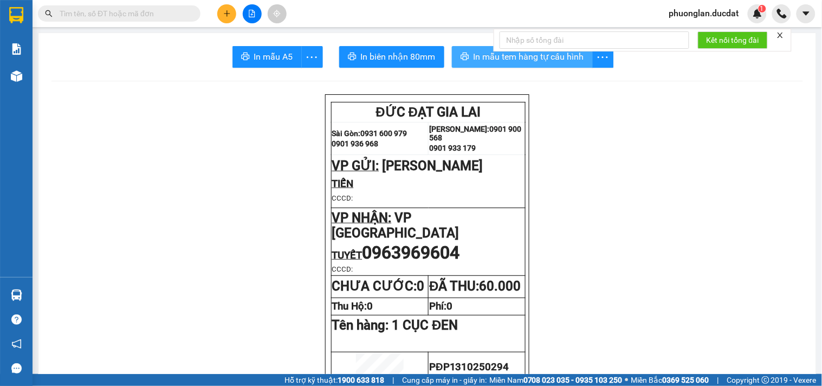
click at [478, 61] on span "In mẫu tem hàng tự cấu hình" at bounding box center [529, 57] width 111 height 14
click at [218, 20] on div at bounding box center [251, 13] width 81 height 19
click at [220, 16] on button at bounding box center [226, 13] width 19 height 19
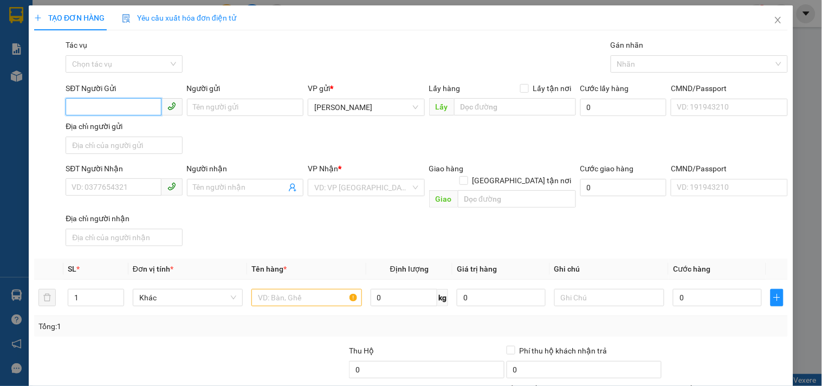
drag, startPoint x: 145, startPoint y: 105, endPoint x: 144, endPoint y: 153, distance: 48.3
click at [145, 114] on input "SĐT Người Gửi" at bounding box center [113, 106] width 95 height 17
type input "0947001151"
click at [134, 123] on div "0947001151 - [GEOGRAPHIC_DATA]" at bounding box center [133, 129] width 122 height 12
type input "TÂY SƠN"
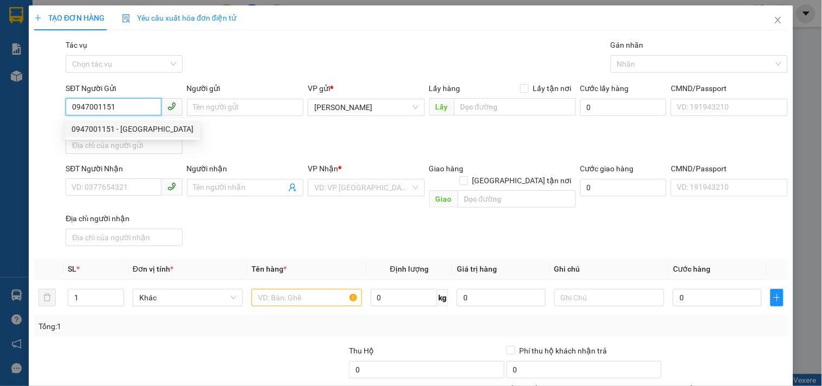
type input "0901373589"
type input "CTY VIỆT HÀN"
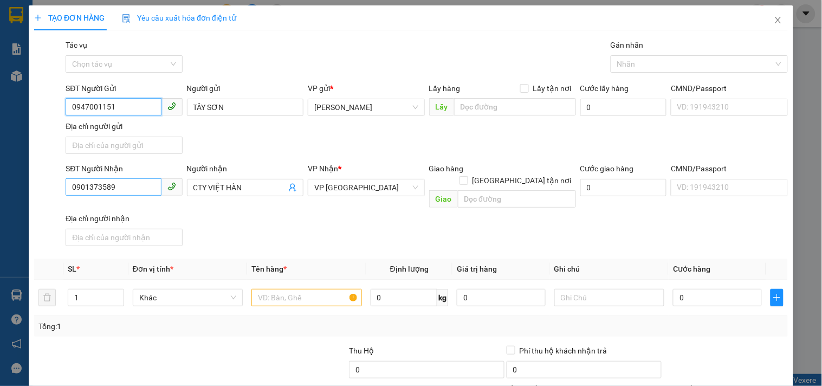
type input "0947001151"
click at [142, 183] on input "0901373589" at bounding box center [113, 186] width 95 height 17
click at [143, 183] on input "0901373589" at bounding box center [113, 186] width 95 height 17
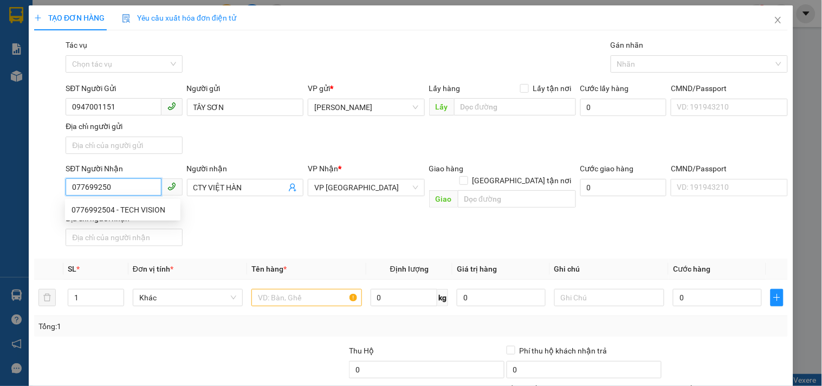
type input "0776992504"
click at [152, 208] on div "0776992504 - TECH VISION" at bounding box center [123, 210] width 102 height 12
type input "TECH VISION"
type input "0776992504"
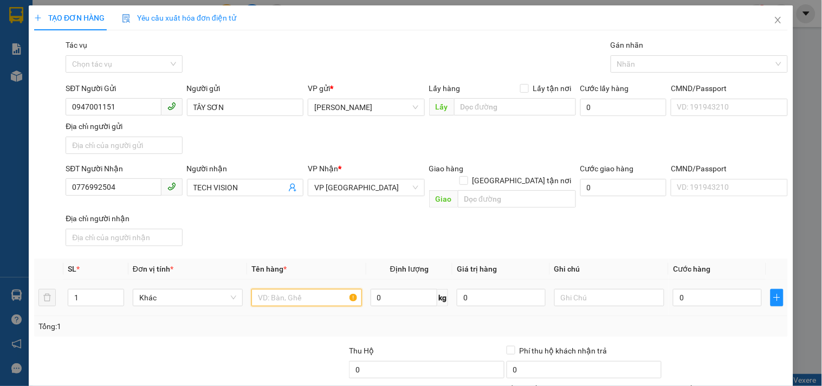
click at [320, 289] on input "text" at bounding box center [307, 297] width 110 height 17
type input "1 THÙNG ĐEN"
click at [687, 298] on td "0" at bounding box center [718, 298] width 98 height 36
click at [687, 291] on input "0" at bounding box center [717, 297] width 89 height 17
type input "5"
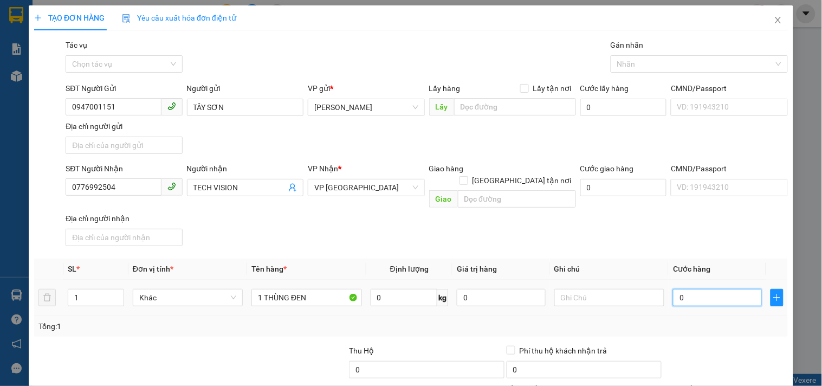
type input "5"
type input "50"
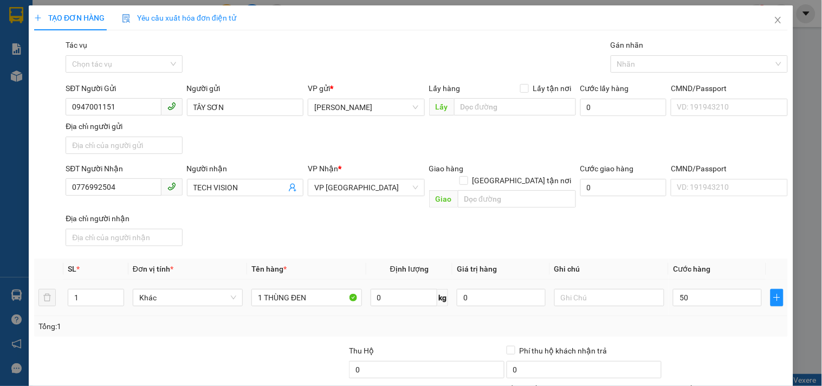
type input "50.000"
click at [657, 232] on div "SĐT Người Nhận 0776992504 Người nhận TECH VISION VP Nhận * VP [GEOGRAPHIC_DATA]…" at bounding box center [426, 207] width 727 height 88
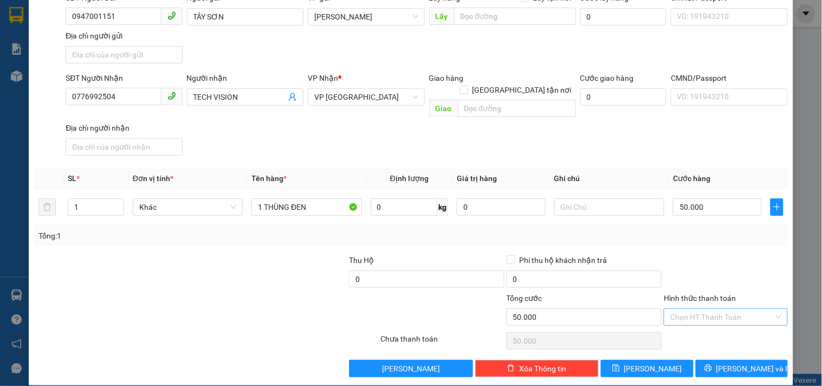
drag, startPoint x: 679, startPoint y: 311, endPoint x: 677, endPoint y: 295, distance: 16.0
click at [679, 309] on input "Hình thức thanh toán" at bounding box center [722, 317] width 103 height 16
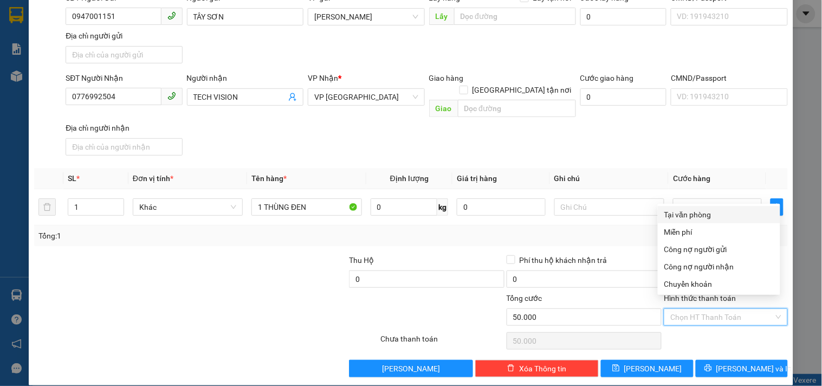
click at [676, 219] on div "Tại văn phòng" at bounding box center [720, 215] width 110 height 12
type input "0"
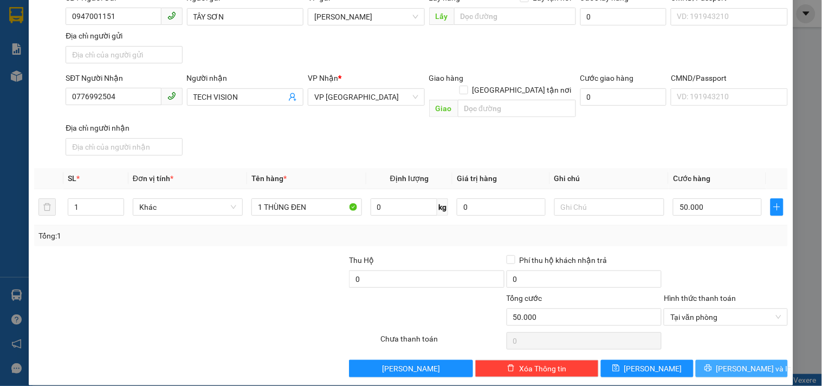
drag, startPoint x: 718, startPoint y: 353, endPoint x: 696, endPoint y: 347, distance: 23.7
click at [712, 364] on icon "printer" at bounding box center [709, 368] width 8 height 8
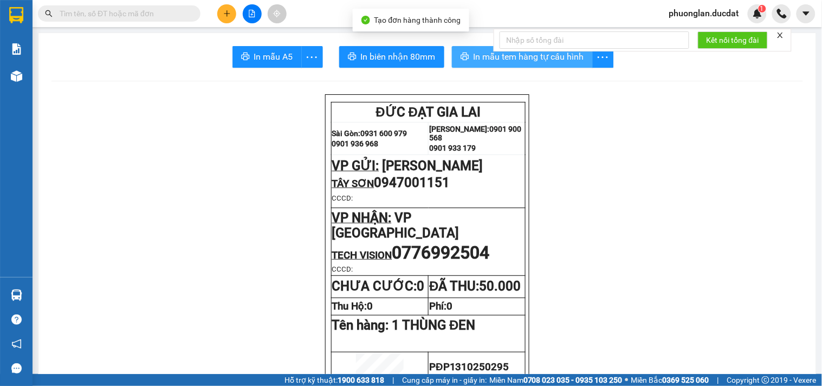
click at [454, 64] on button "In mẫu tem hàng tự cấu hình" at bounding box center [522, 57] width 141 height 22
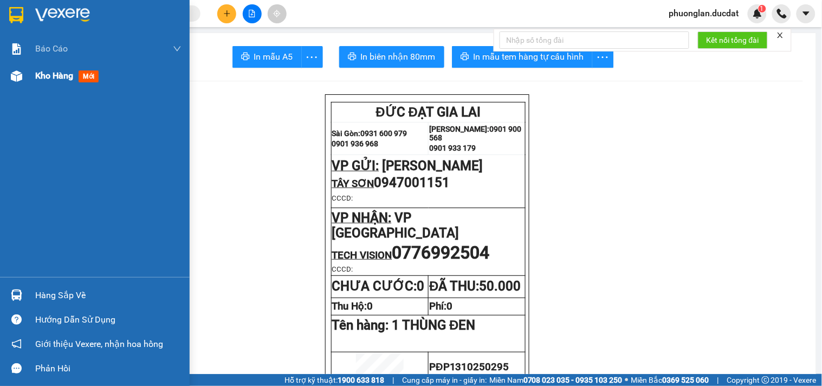
click at [43, 76] on span "Kho hàng" at bounding box center [54, 75] width 38 height 10
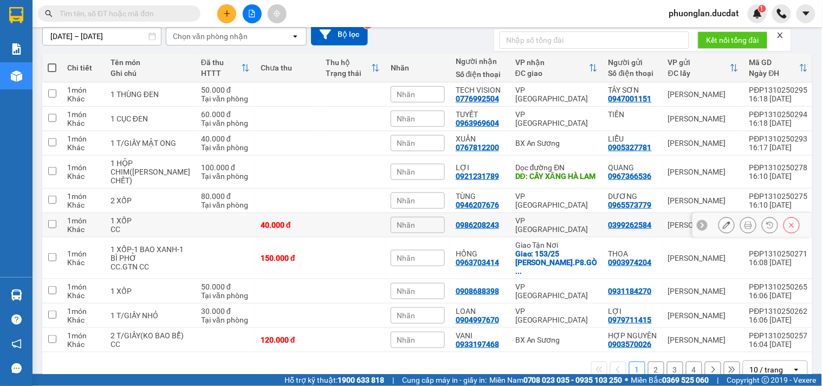
scroll to position [120, 0]
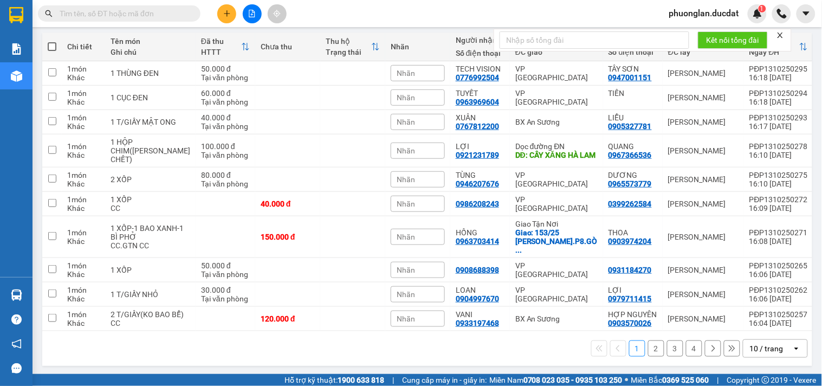
click at [757, 354] on div "10 / trang" at bounding box center [767, 348] width 34 height 11
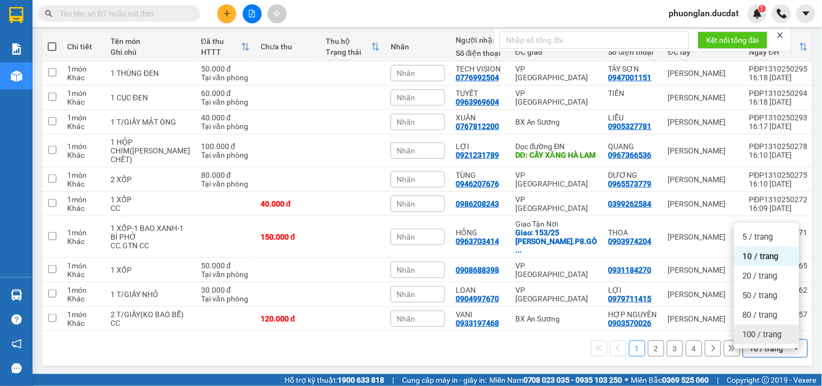
click at [746, 331] on span "100 / trang" at bounding box center [762, 334] width 39 height 11
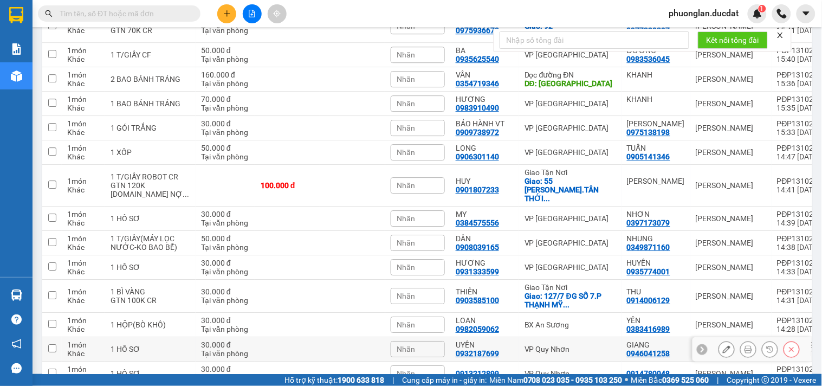
scroll to position [706, 0]
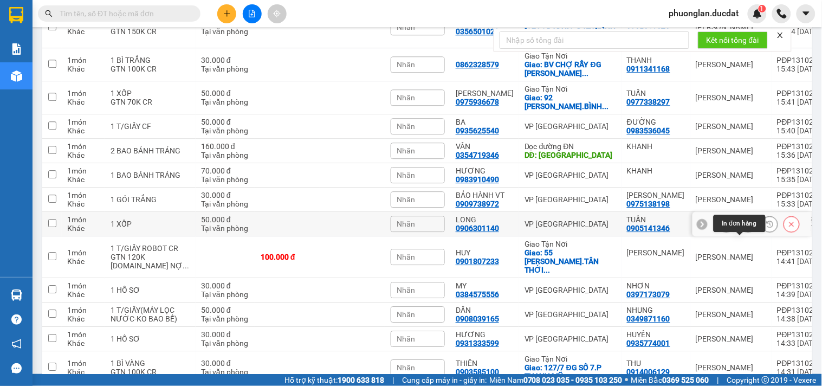
click at [742, 234] on button at bounding box center [748, 224] width 15 height 19
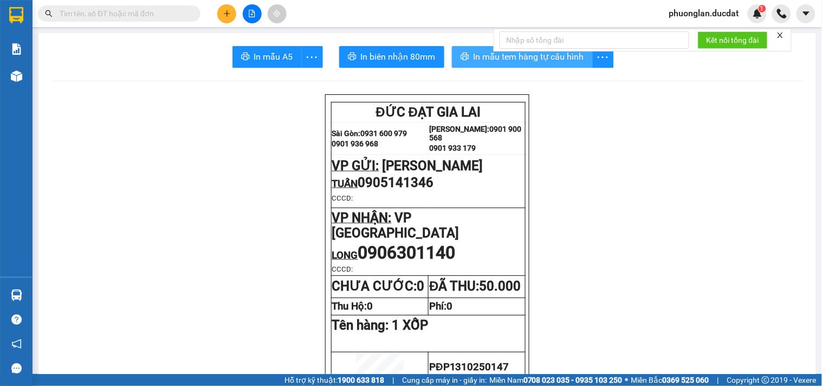
click at [474, 54] on span "In mẫu tem hàng tự cấu hình" at bounding box center [529, 57] width 111 height 14
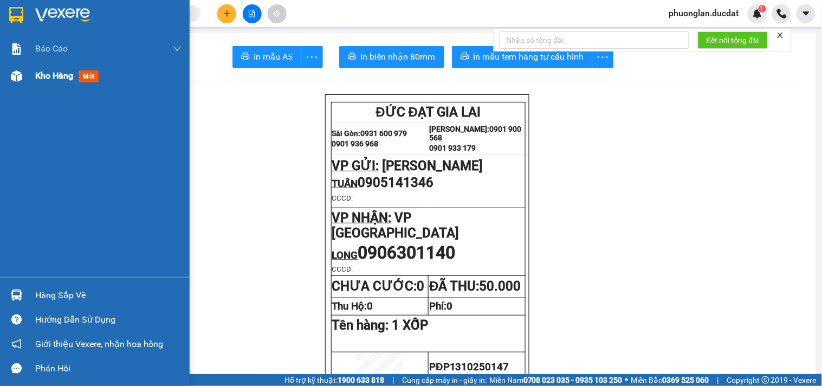
click at [59, 79] on span "Kho hàng" at bounding box center [54, 75] width 38 height 10
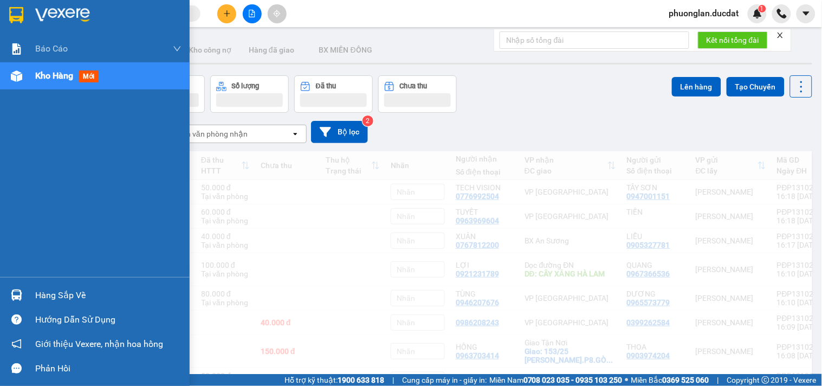
click at [57, 73] on span "Kho hàng" at bounding box center [54, 75] width 38 height 10
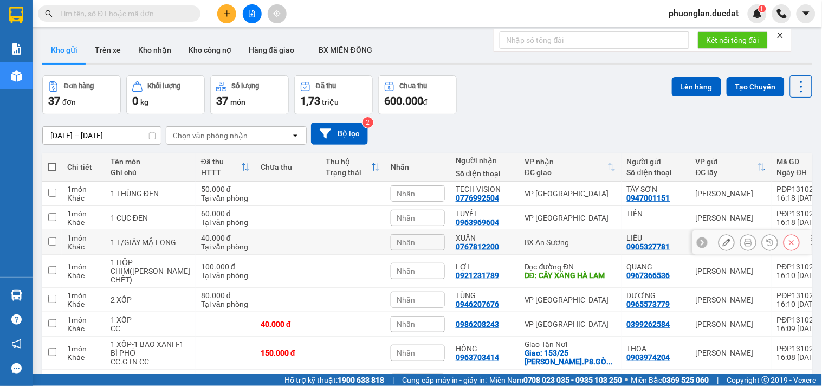
click at [730, 242] on div at bounding box center [759, 242] width 81 height 16
click at [745, 244] on icon at bounding box center [749, 243] width 8 height 8
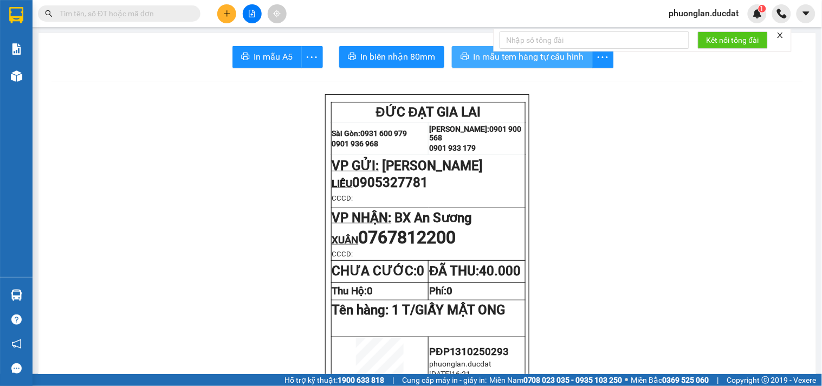
click at [461, 56] on icon "printer" at bounding box center [465, 56] width 9 height 9
click at [221, 4] on div at bounding box center [251, 13] width 81 height 19
click at [226, 8] on button at bounding box center [226, 13] width 19 height 19
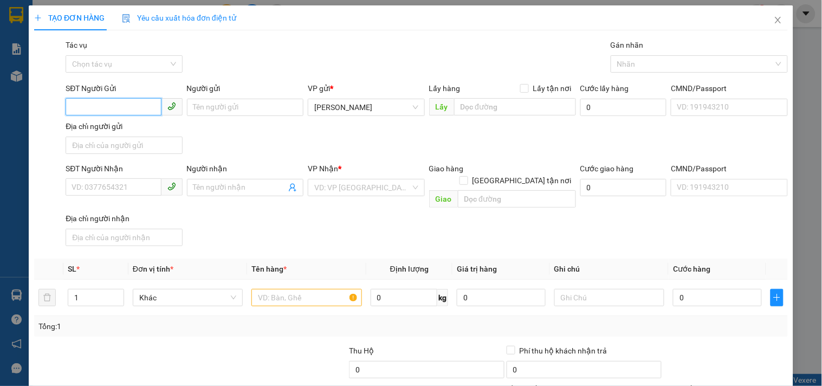
click at [129, 110] on input "SĐT Người Gửi" at bounding box center [113, 106] width 95 height 17
type input "0984548885"
click at [147, 131] on div "0984548885" at bounding box center [123, 129] width 102 height 12
type input "0398293241"
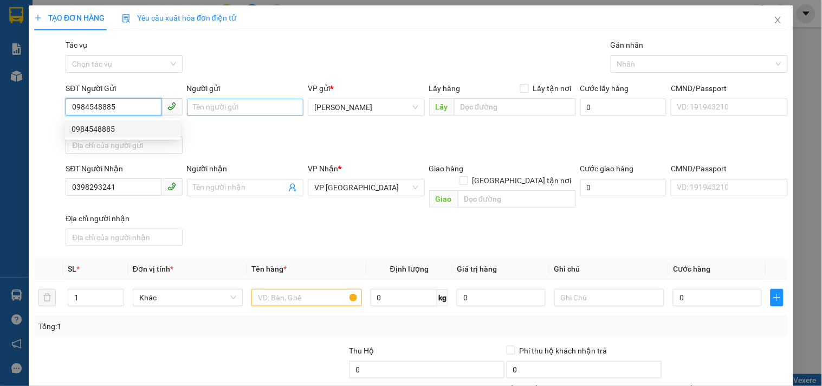
type input "0984548885"
click at [247, 99] on input "Người gửi" at bounding box center [245, 107] width 117 height 17
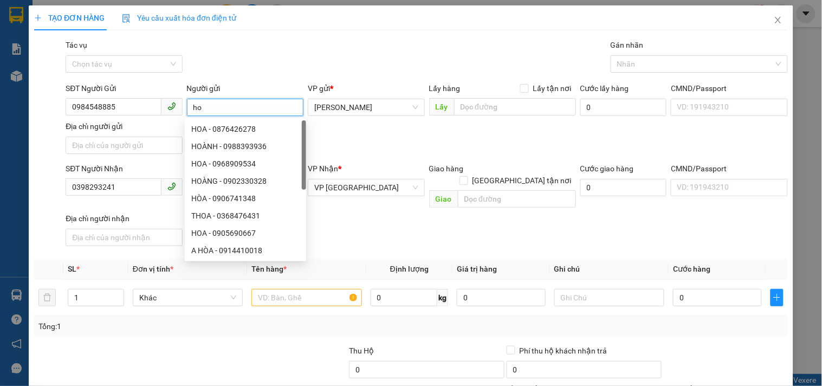
type input "h"
type input "HOA"
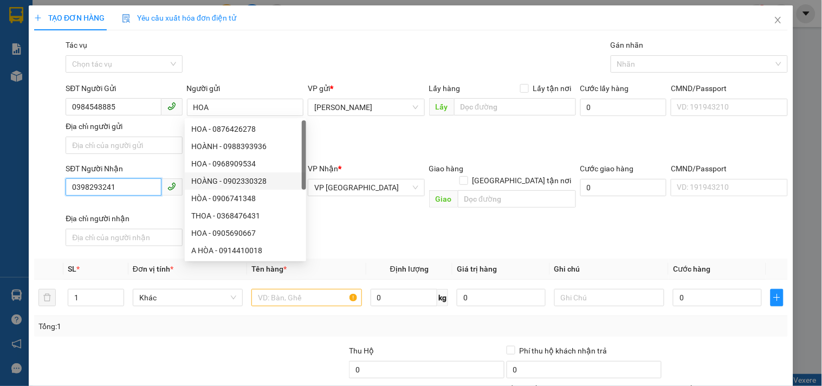
click at [138, 193] on input "0398293241" at bounding box center [113, 186] width 95 height 17
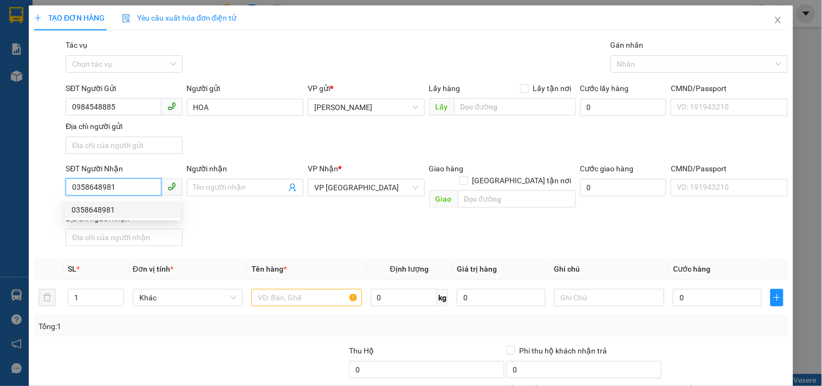
click at [92, 211] on div "0358648981" at bounding box center [123, 210] width 102 height 12
type input "0358648981"
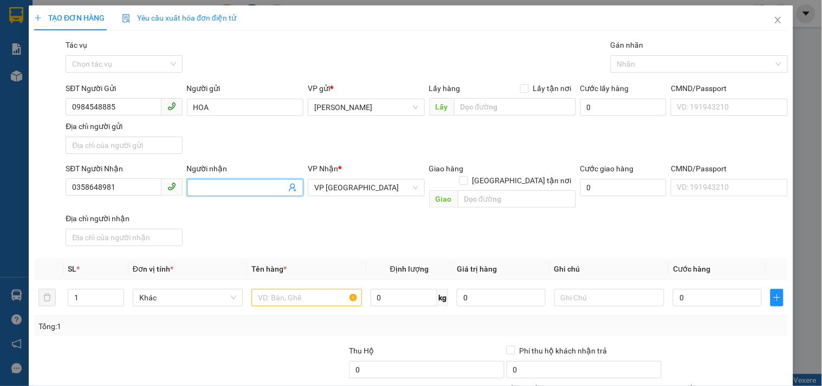
click at [236, 183] on input "Người nhận" at bounding box center [240, 188] width 93 height 12
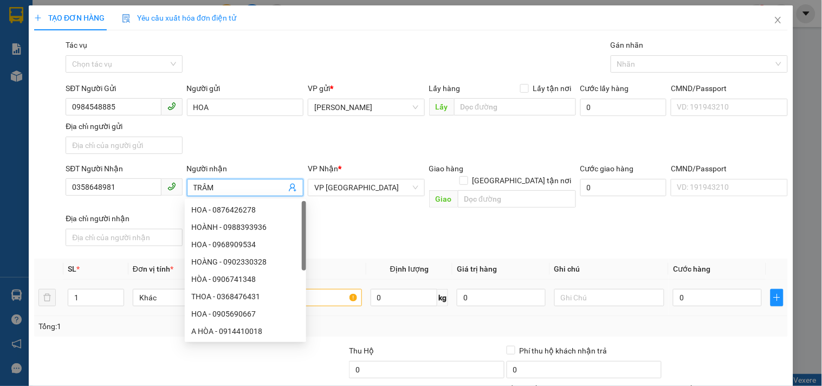
type input "TRÂM"
click at [320, 289] on input "text" at bounding box center [307, 297] width 110 height 17
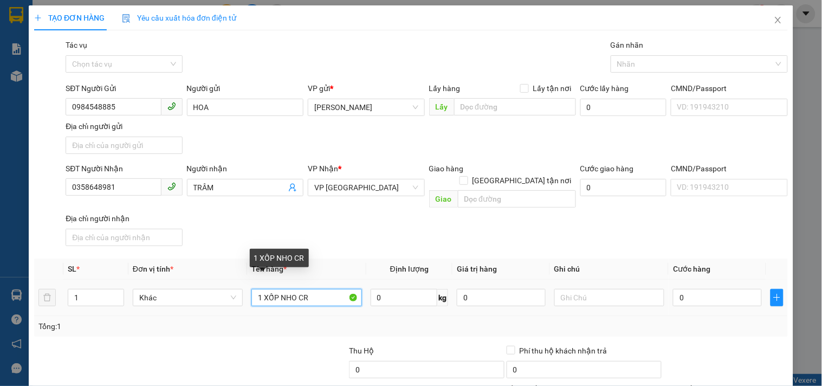
drag, startPoint x: 306, startPoint y: 287, endPoint x: 290, endPoint y: 286, distance: 16.8
click at [290, 289] on input "1 XỐP NHO CR" at bounding box center [307, 297] width 110 height 17
type input "1 XỐP NHỎ CR"
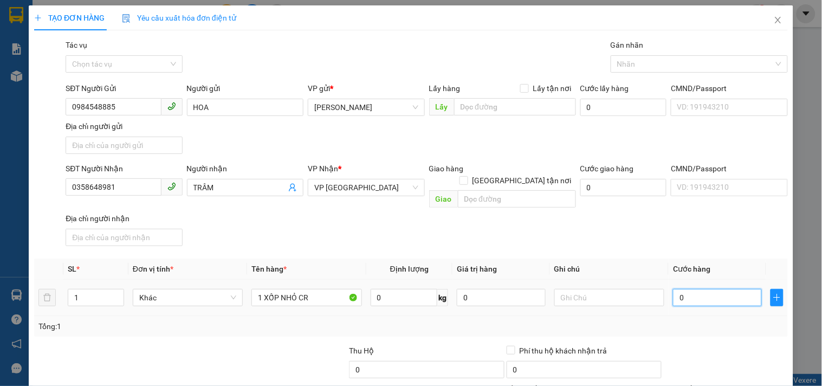
click at [674, 290] on input "0" at bounding box center [717, 297] width 89 height 17
type input "3"
type input "30"
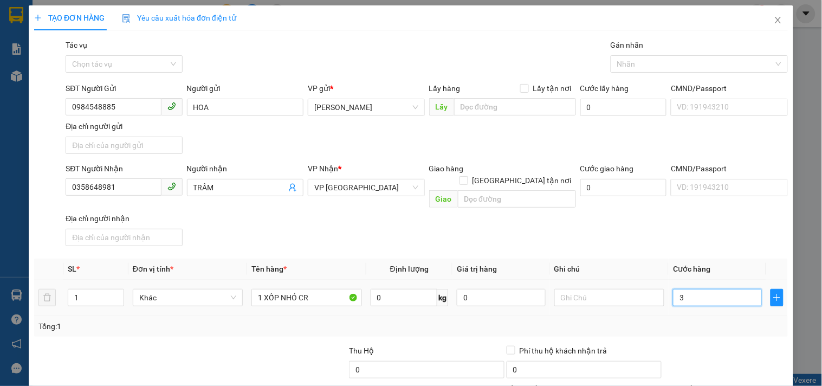
type input "30"
type input "30.000"
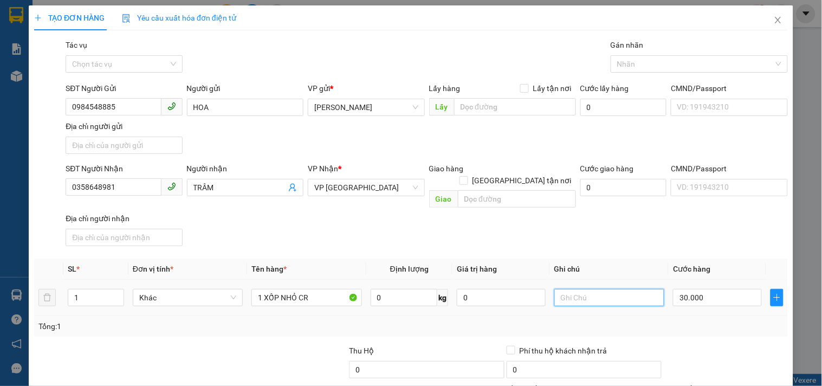
click at [597, 289] on input "text" at bounding box center [610, 297] width 110 height 17
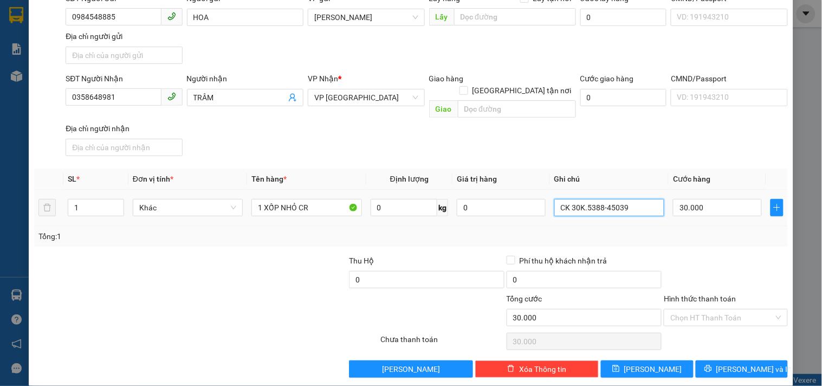
scroll to position [91, 0]
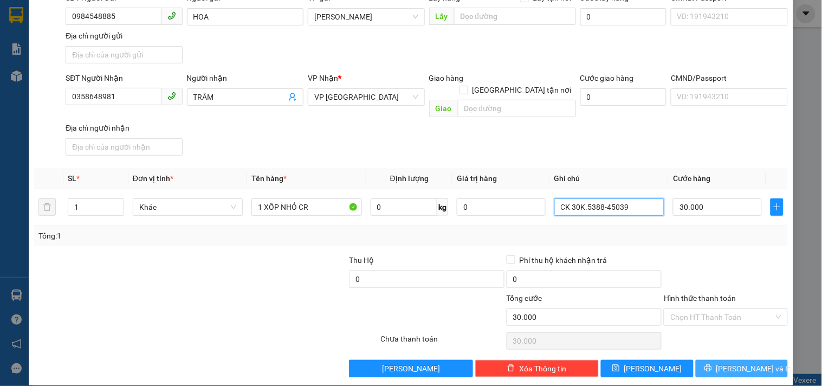
type input "CK 30K.5388-45039"
click at [734, 360] on button "[PERSON_NAME] và In" at bounding box center [742, 368] width 92 height 17
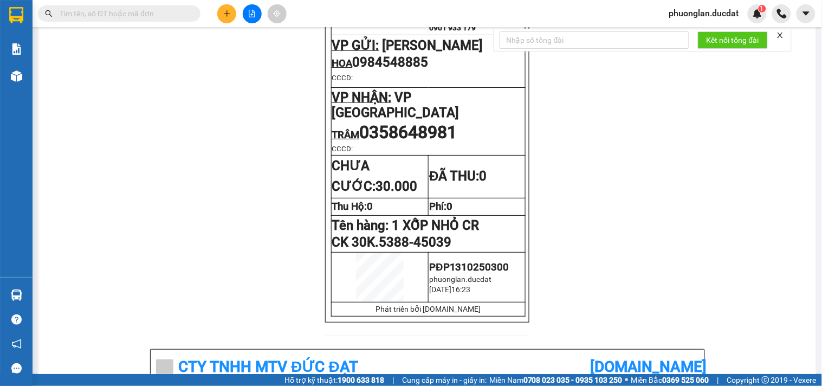
scroll to position [60, 0]
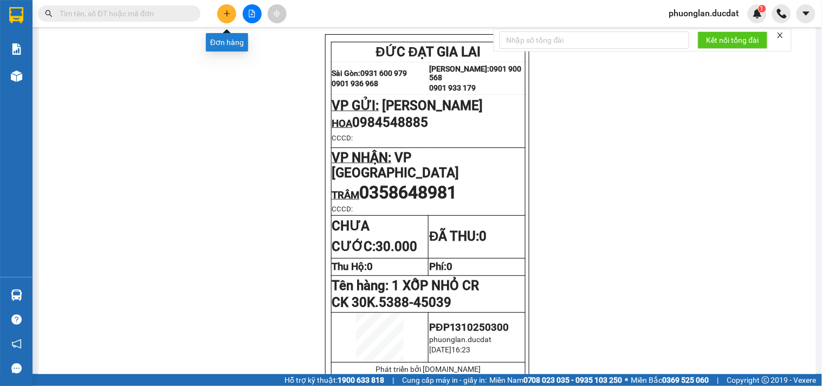
click at [229, 15] on icon "plus" at bounding box center [227, 14] width 8 height 8
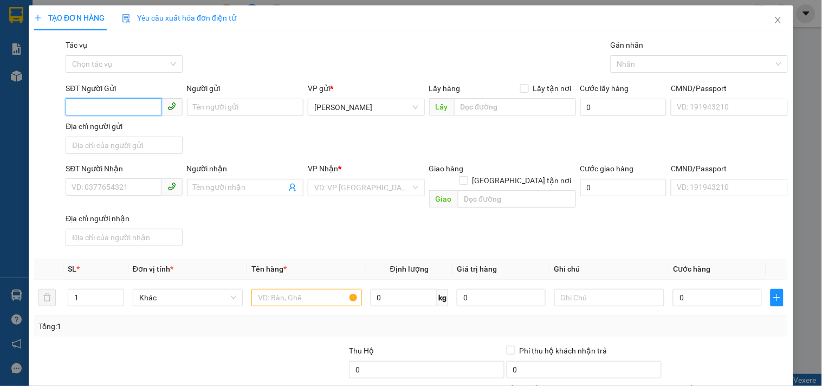
drag, startPoint x: 114, startPoint y: 104, endPoint x: 105, endPoint y: 119, distance: 18.5
click at [106, 115] on span at bounding box center [124, 107] width 117 height 17
type input "0348649075"
click at [232, 102] on input "Người gửi" at bounding box center [245, 107] width 117 height 17
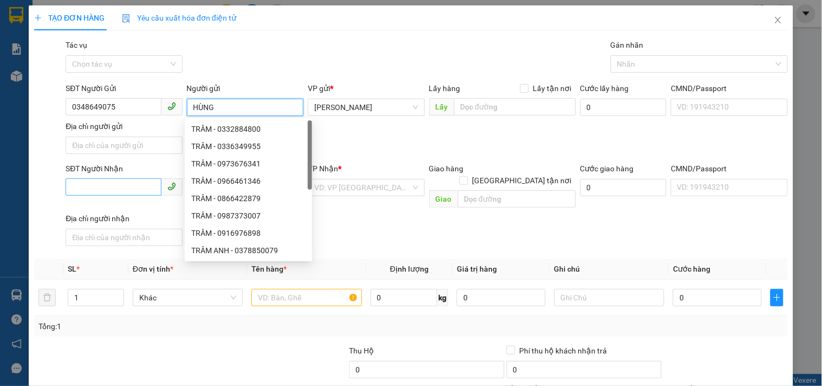
type input "HÙNG"
click at [95, 188] on input "SĐT Người Nhận" at bounding box center [113, 186] width 95 height 17
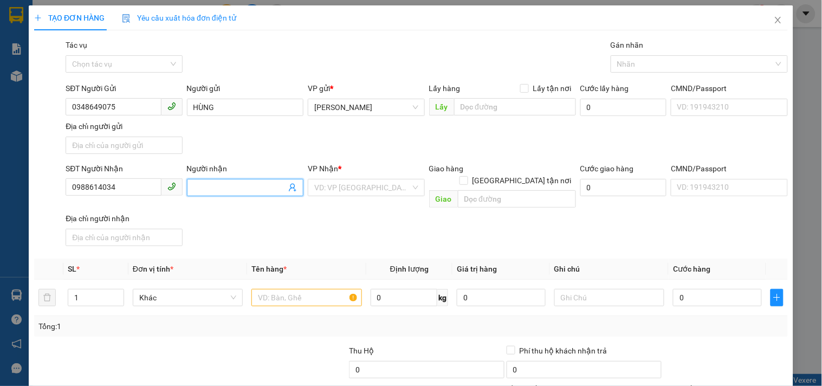
click at [197, 189] on input "Người nhận" at bounding box center [240, 188] width 93 height 12
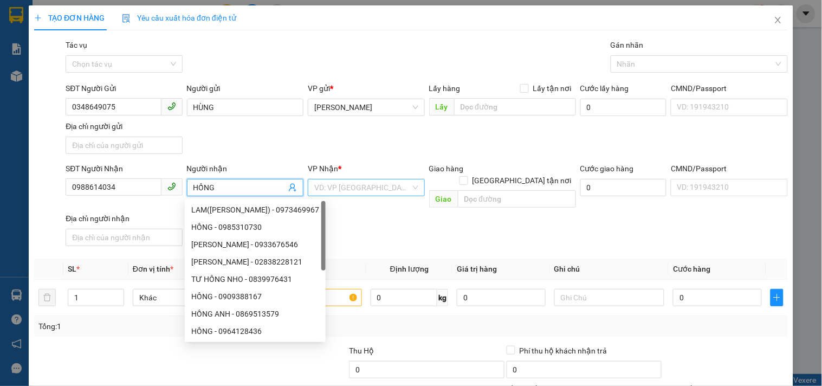
click at [393, 194] on input "search" at bounding box center [362, 187] width 96 height 16
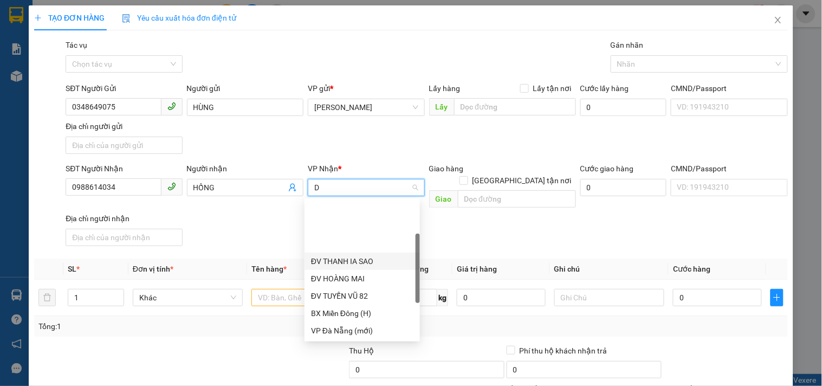
scroll to position [120, 0]
click at [366, 262] on div "Dọc đường ĐN" at bounding box center [362, 262] width 102 height 12
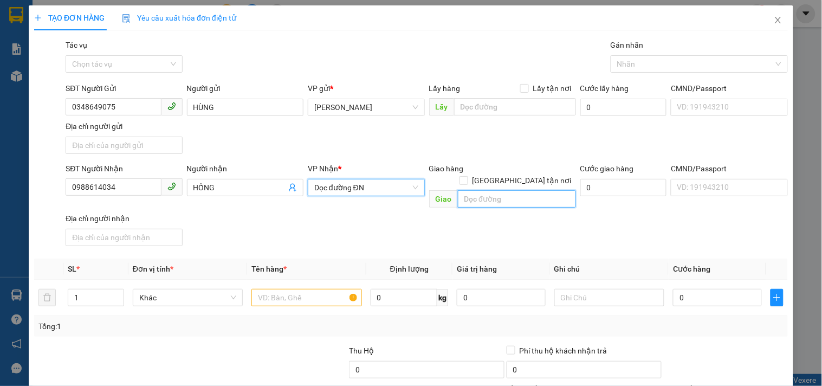
click at [476, 190] on input "text" at bounding box center [517, 198] width 118 height 17
click at [510, 190] on input "text" at bounding box center [517, 198] width 118 height 17
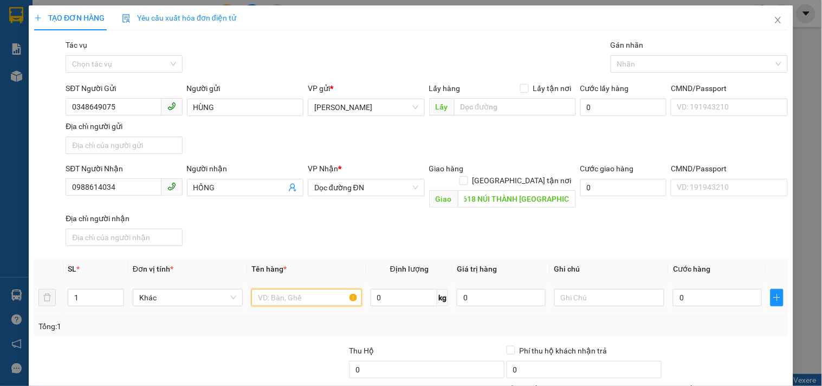
drag, startPoint x: 299, startPoint y: 284, endPoint x: 323, endPoint y: 284, distance: 23.3
click at [299, 289] on input "text" at bounding box center [307, 297] width 110 height 17
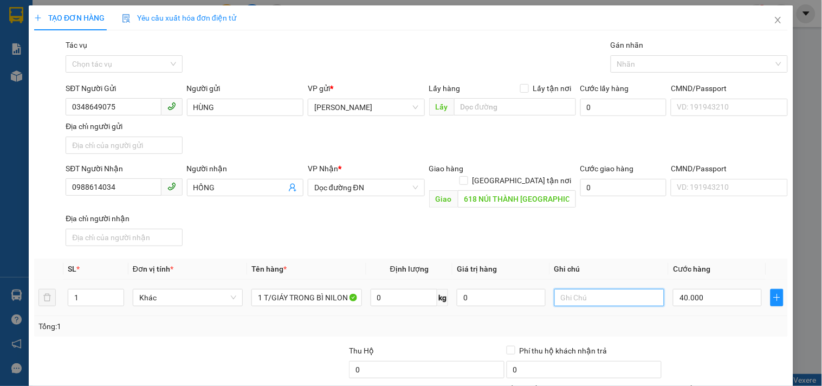
click at [608, 290] on input "text" at bounding box center [610, 297] width 110 height 17
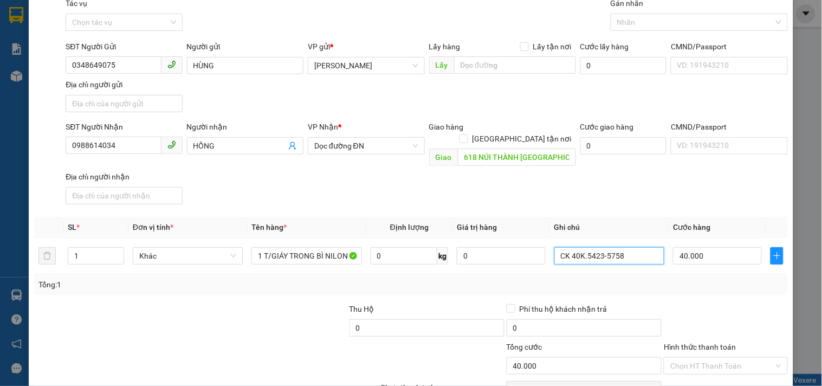
scroll to position [91, 0]
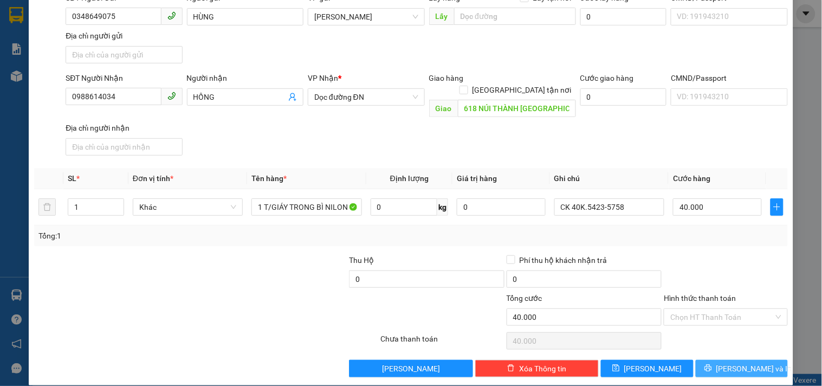
click at [715, 360] on button "[PERSON_NAME] và In" at bounding box center [742, 368] width 92 height 17
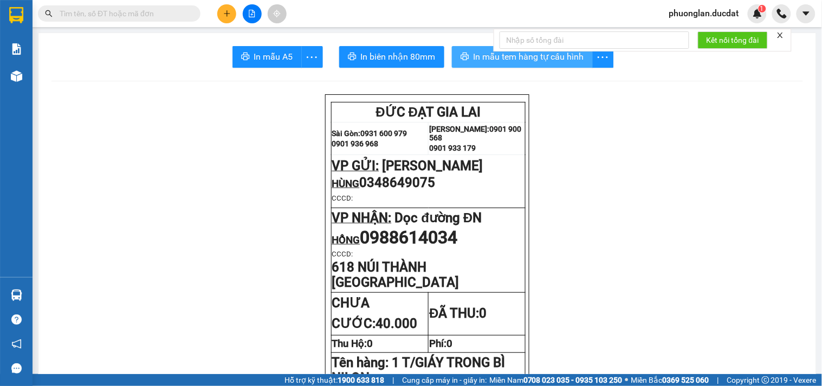
click at [461, 56] on icon "printer" at bounding box center [465, 57] width 8 height 8
click at [228, 16] on icon "plus" at bounding box center [227, 14] width 8 height 8
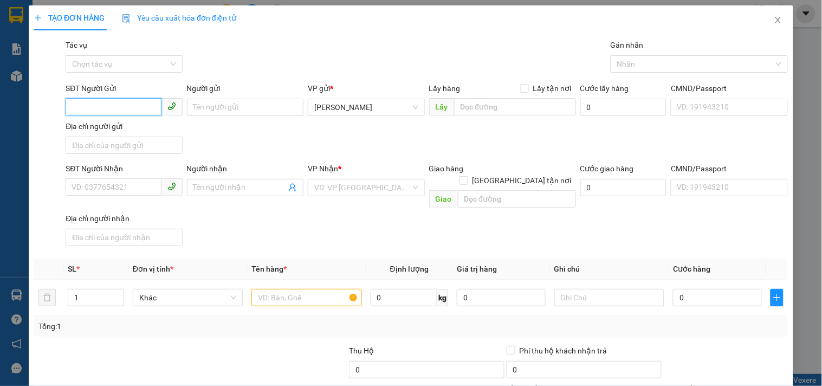
click at [105, 105] on input "SĐT Người Gửi" at bounding box center [113, 106] width 95 height 17
click at [113, 127] on div "0906744894" at bounding box center [123, 129] width 102 height 12
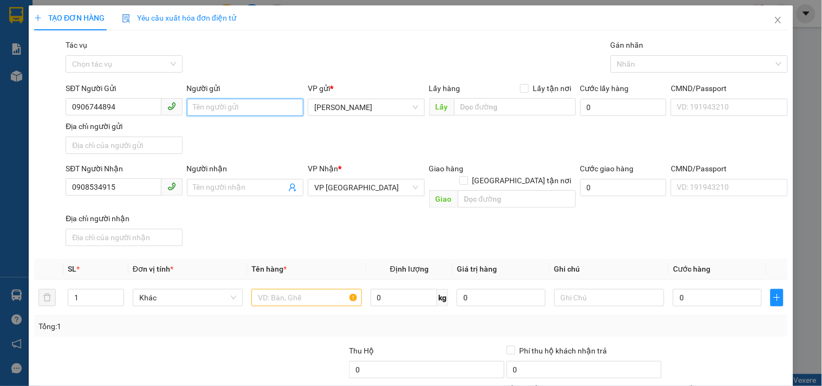
click at [214, 108] on input "Người gửi" at bounding box center [245, 107] width 117 height 17
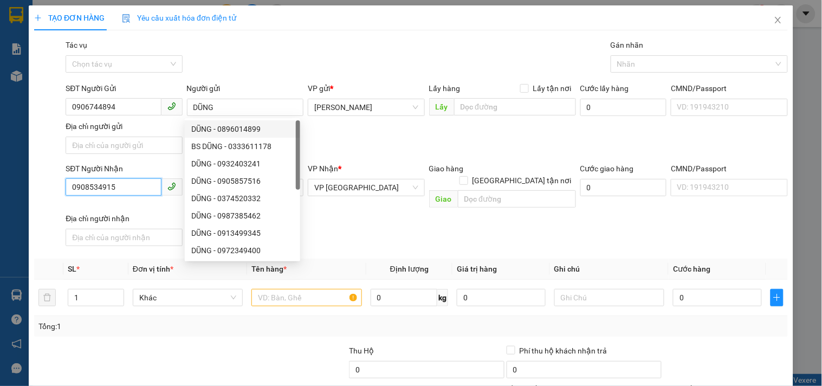
click at [120, 185] on input "0908534915" at bounding box center [113, 186] width 95 height 17
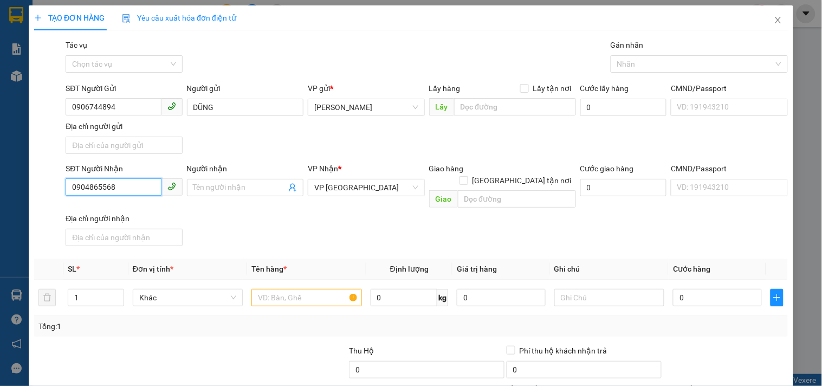
click at [87, 186] on input "0904865568" at bounding box center [113, 186] width 95 height 17
click at [93, 208] on div "0901865568 - SINH" at bounding box center [123, 210] width 102 height 12
click at [310, 289] on input "text" at bounding box center [307, 297] width 110 height 17
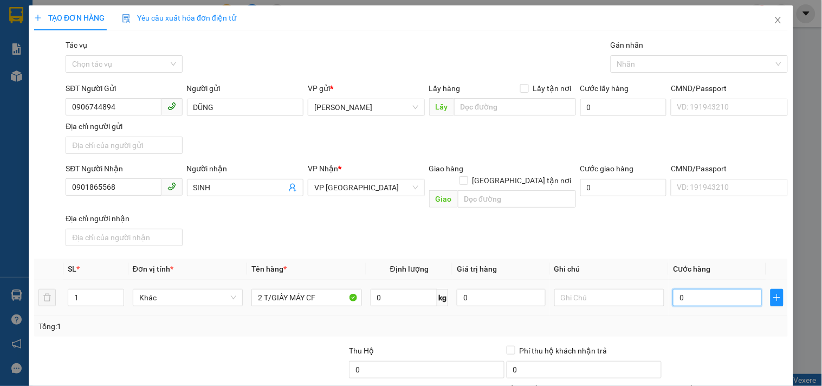
click at [716, 289] on input "0" at bounding box center [717, 297] width 89 height 17
click at [455, 168] on span "Giao hàng" at bounding box center [446, 168] width 35 height 9
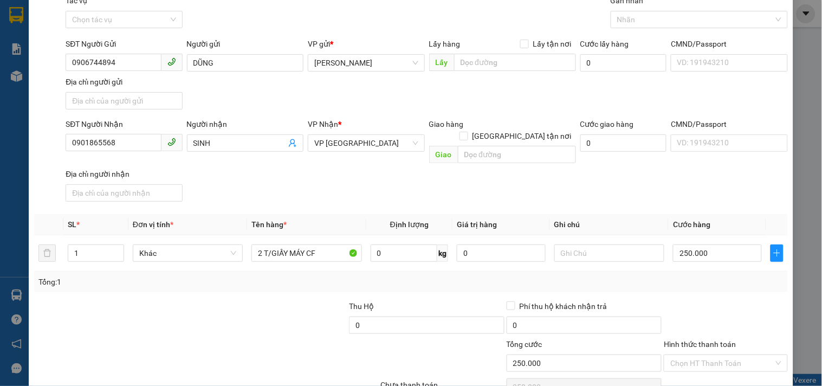
scroll to position [91, 0]
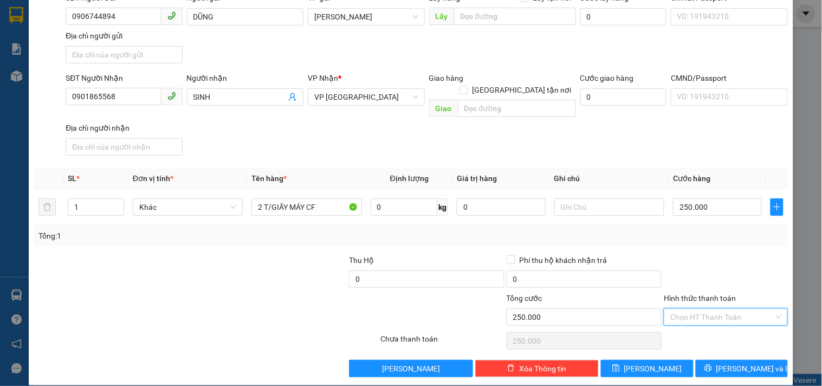
click at [707, 309] on input "Hình thức thanh toán" at bounding box center [722, 317] width 103 height 16
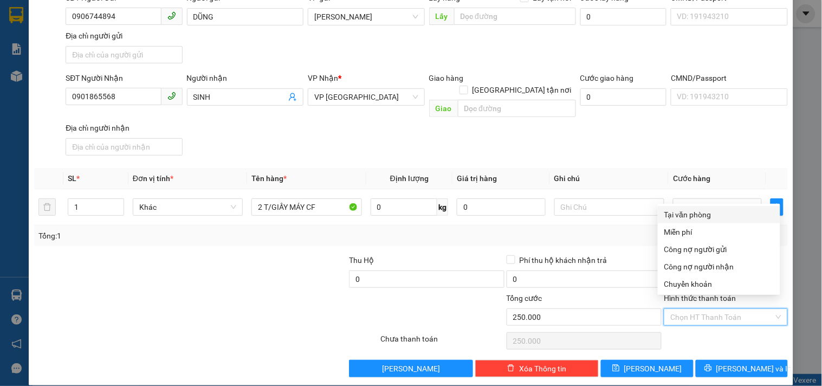
click at [690, 210] on div "Tại văn phòng" at bounding box center [720, 215] width 110 height 12
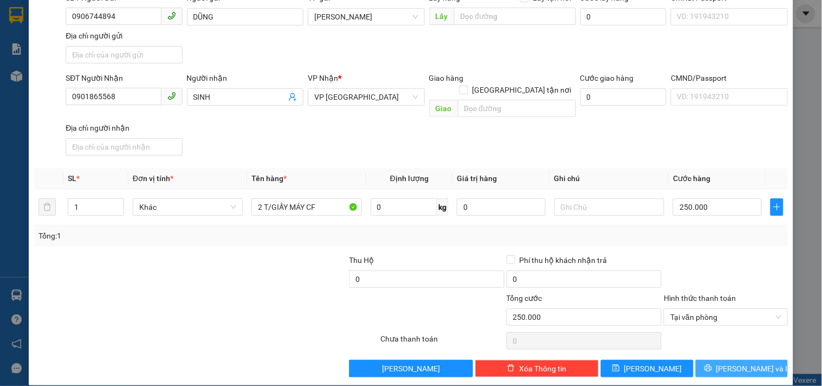
click at [703, 360] on button "[PERSON_NAME] và In" at bounding box center [742, 368] width 92 height 17
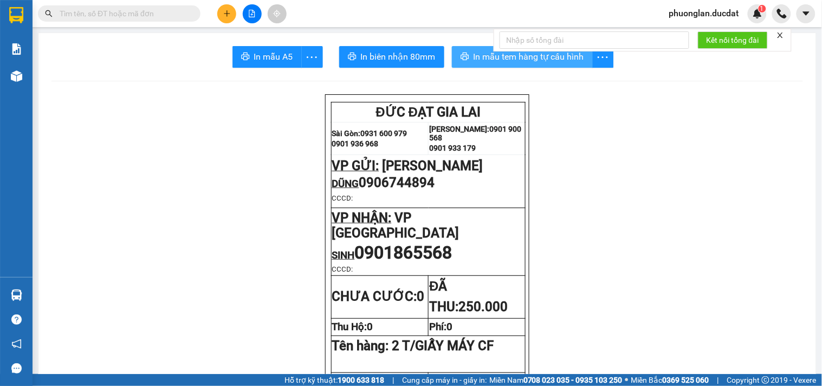
click at [474, 61] on span "In mẫu tem hàng tự cấu hình" at bounding box center [529, 57] width 111 height 14
click at [229, 10] on icon "plus" at bounding box center [227, 14] width 8 height 8
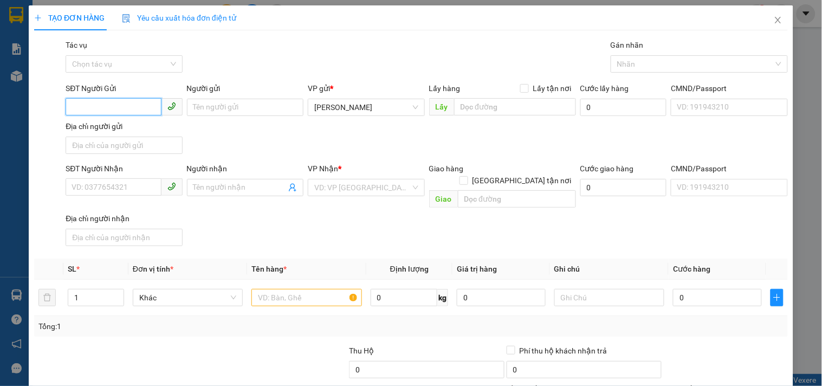
click at [110, 110] on input "SĐT Người Gửi" at bounding box center [113, 106] width 95 height 17
click at [208, 105] on input "Người gửi" at bounding box center [245, 107] width 117 height 17
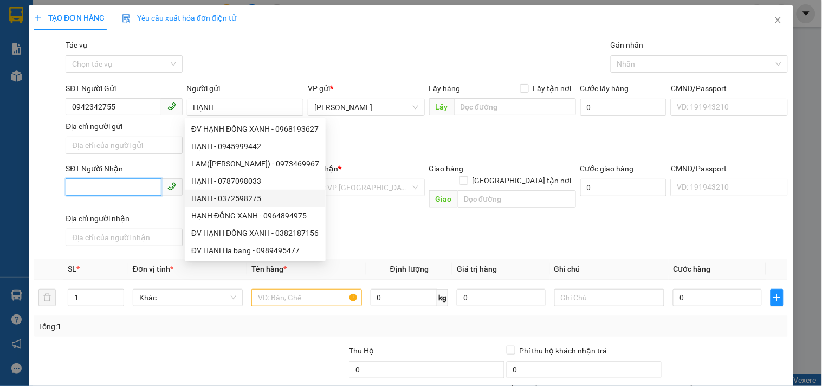
click at [134, 187] on input "SĐT Người Nhận" at bounding box center [113, 186] width 95 height 17
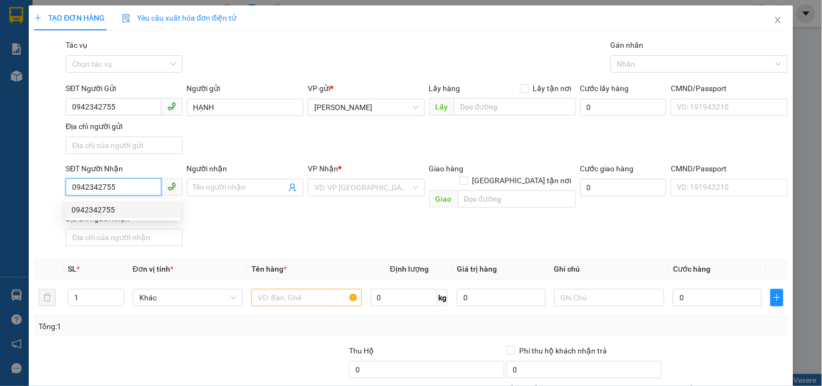
click at [139, 205] on div "0942342755" at bounding box center [123, 210] width 102 height 12
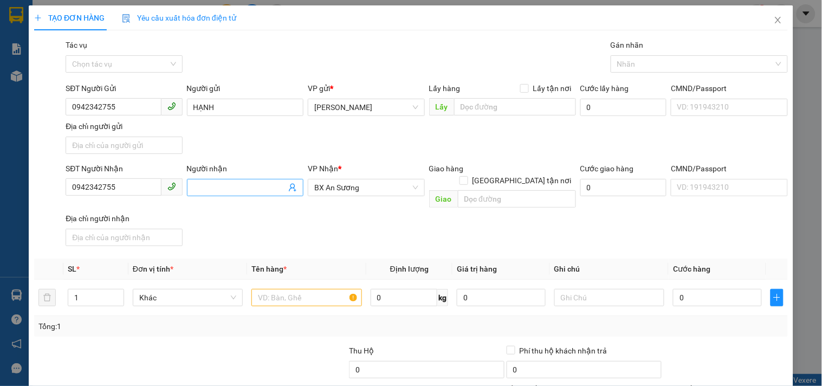
click at [253, 187] on input "Người nhận" at bounding box center [240, 188] width 93 height 12
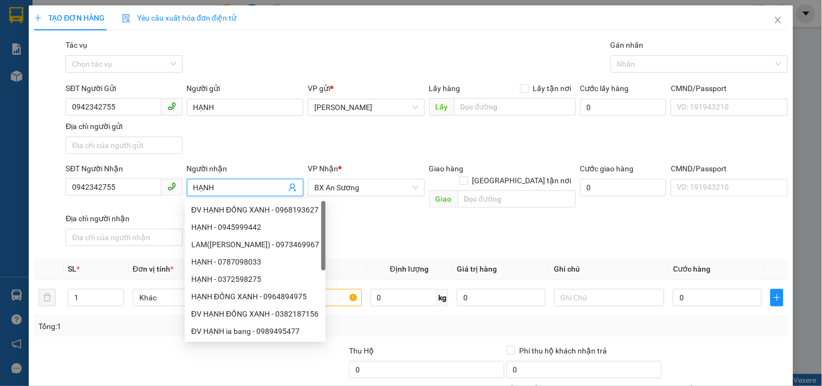
click at [385, 218] on div "SĐT Người Nhận 0942342755 Người nhận HẠNH VP Nhận * BX An Sương Giao hàng Giao …" at bounding box center [426, 207] width 727 height 88
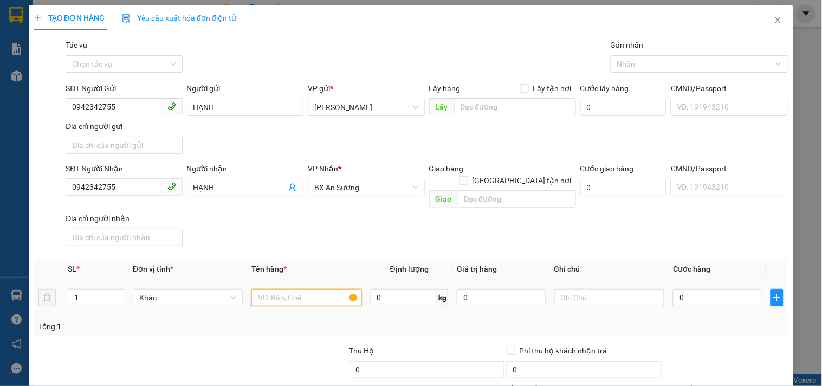
click at [337, 289] on input "text" at bounding box center [307, 297] width 110 height 17
click at [299, 289] on input "text" at bounding box center [307, 297] width 110 height 17
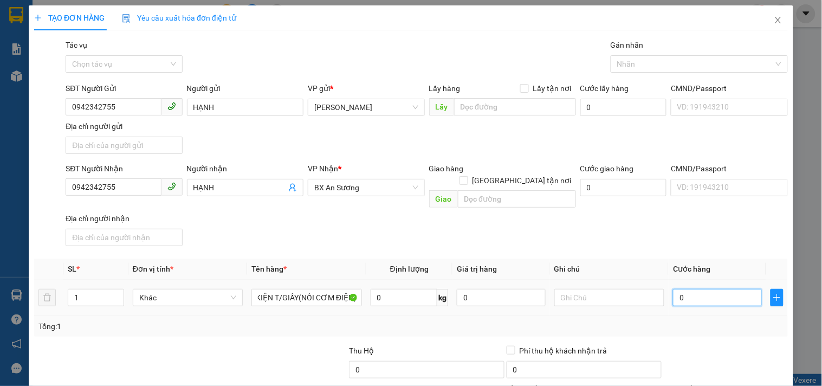
click at [717, 291] on input "0" at bounding box center [717, 297] width 89 height 17
drag, startPoint x: 697, startPoint y: 318, endPoint x: 689, endPoint y: 316, distance: 8.6
click at [695, 320] on div "Tổng: 1" at bounding box center [410, 326] width 745 height 12
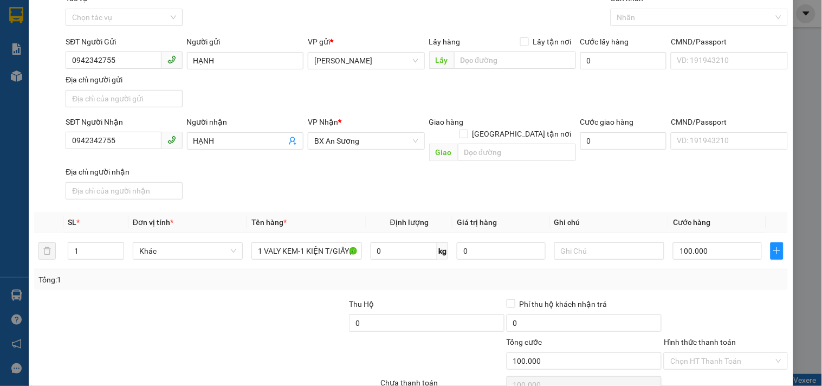
scroll to position [91, 0]
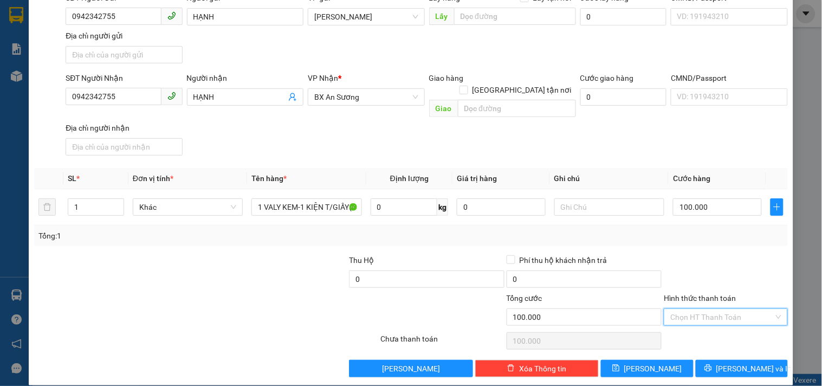
click at [719, 309] on input "Hình thức thanh toán" at bounding box center [722, 317] width 103 height 16
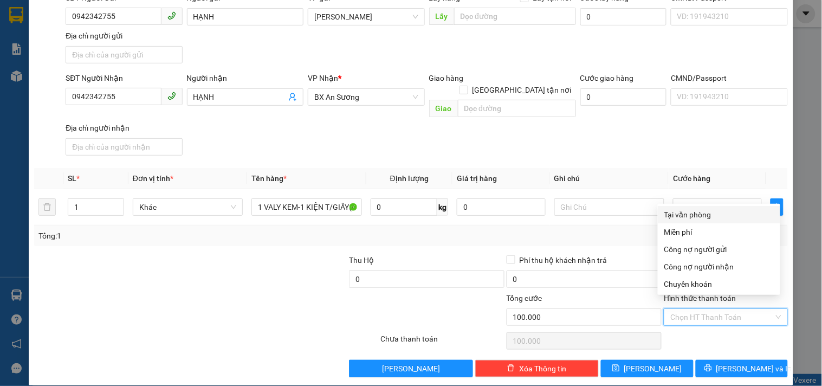
click at [691, 212] on div "Tại văn phòng" at bounding box center [720, 215] width 110 height 12
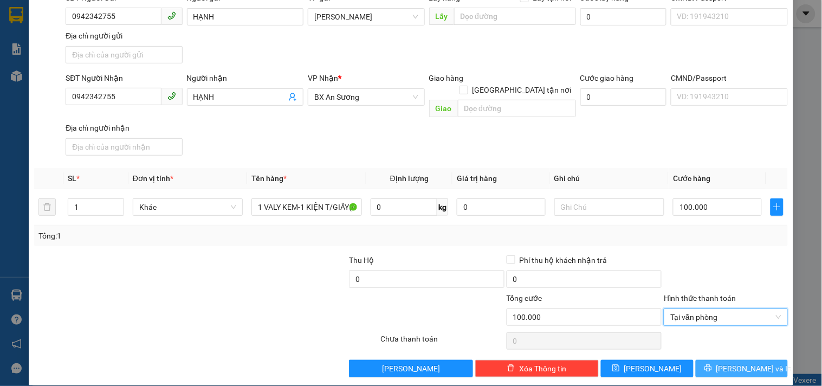
click at [731, 363] on span "[PERSON_NAME] và In" at bounding box center [755, 369] width 76 height 12
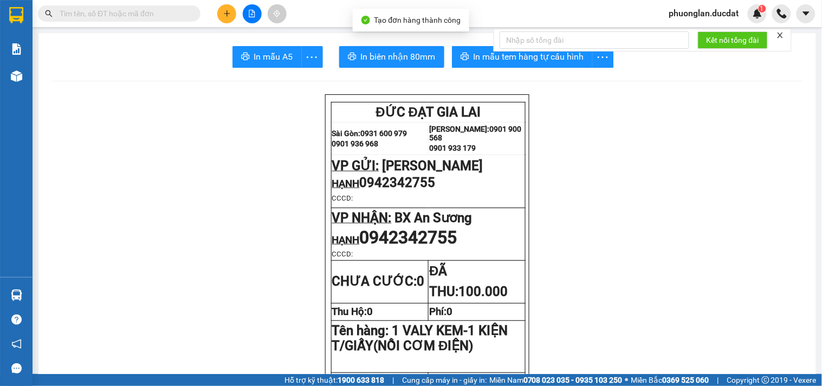
click at [494, 52] on div "Kết nối tổng đài" at bounding box center [643, 40] width 298 height 23
click at [508, 54] on span "In mẫu tem hàng tự cấu hình" at bounding box center [529, 57] width 111 height 14
click at [229, 12] on icon "plus" at bounding box center [227, 14] width 8 height 8
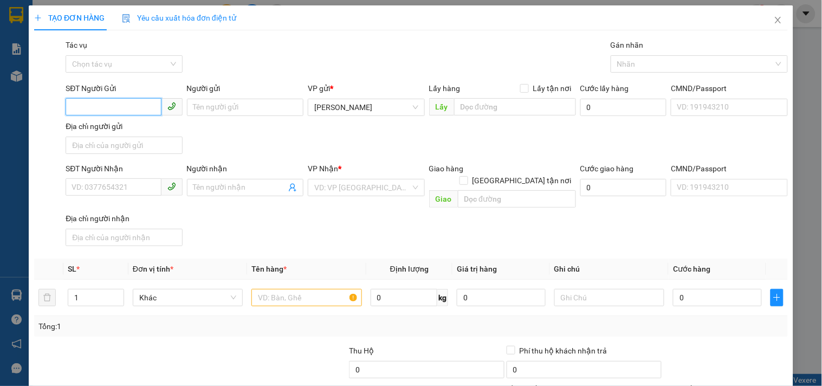
drag, startPoint x: 134, startPoint y: 107, endPoint x: 133, endPoint y: 113, distance: 5.5
click at [133, 113] on input "SĐT Người Gửi" at bounding box center [113, 106] width 95 height 17
click at [139, 190] on input "SĐT Người Nhận" at bounding box center [113, 186] width 95 height 17
click at [208, 186] on input "Người nhận" at bounding box center [240, 188] width 93 height 12
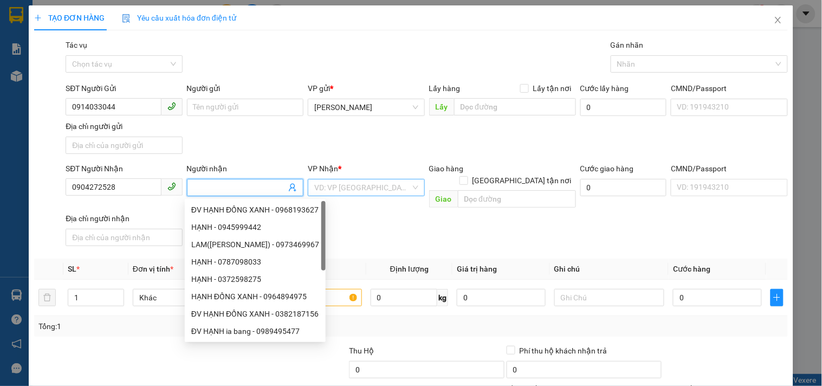
click at [363, 188] on input "search" at bounding box center [362, 187] width 96 height 16
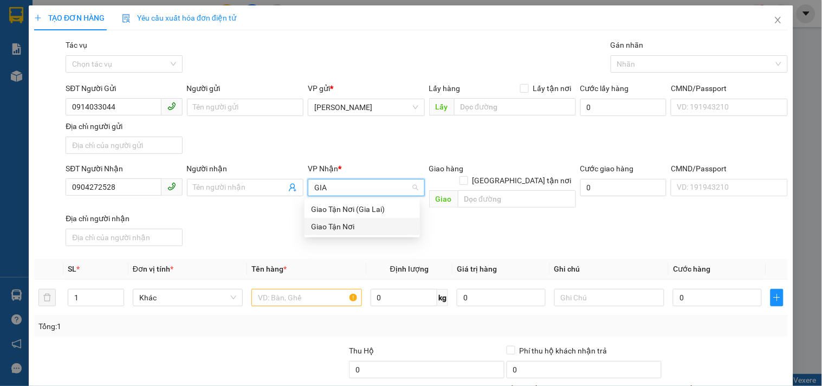
click at [361, 218] on div "Giao Tận Nơi" at bounding box center [362, 226] width 115 height 17
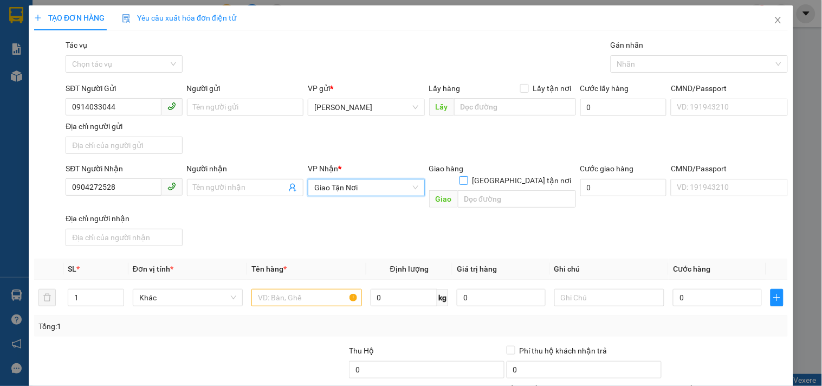
click at [467, 176] on input "[GEOGRAPHIC_DATA] tận nơi" at bounding box center [464, 180] width 8 height 8
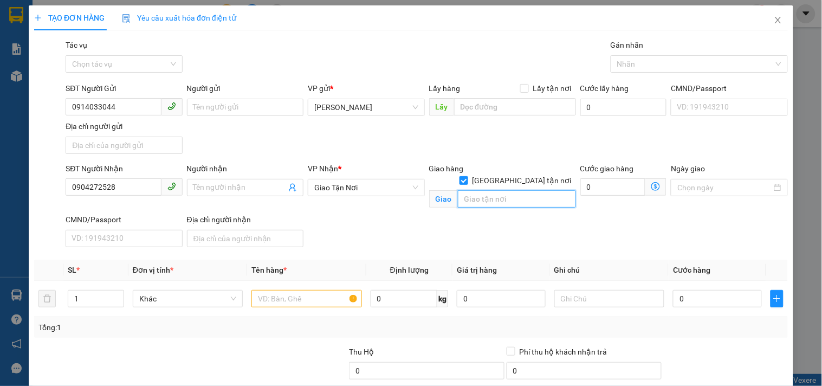
click at [513, 192] on input "text" at bounding box center [517, 198] width 118 height 17
click at [291, 304] on input "text" at bounding box center [307, 298] width 110 height 17
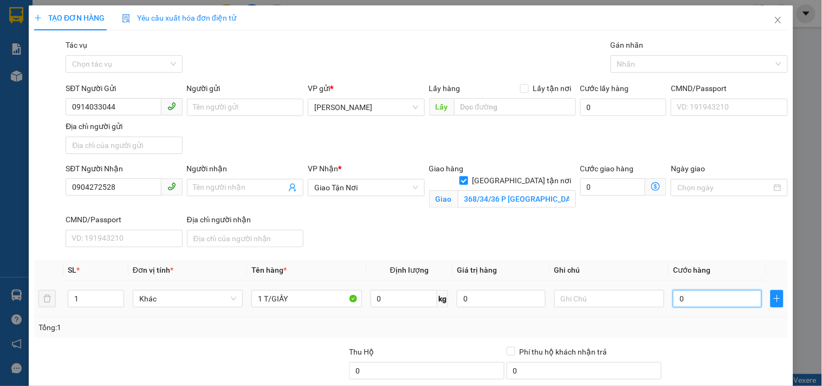
click at [736, 301] on input "0" at bounding box center [717, 298] width 89 height 17
drag, startPoint x: 629, startPoint y: 296, endPoint x: 635, endPoint y: 305, distance: 10.5
click at [631, 305] on input "text" at bounding box center [610, 298] width 110 height 17
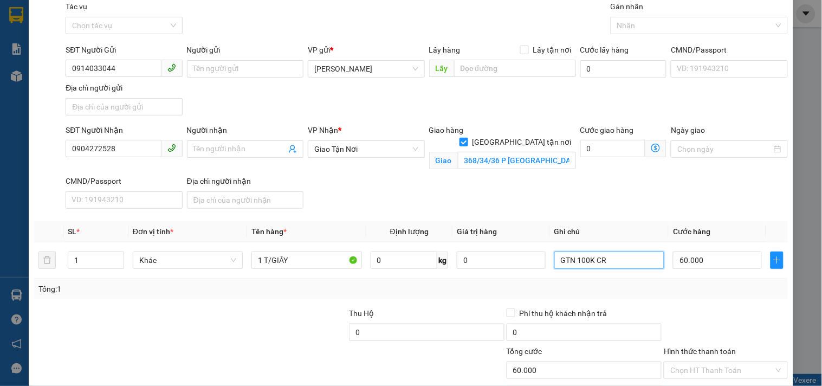
scroll to position [104, 0]
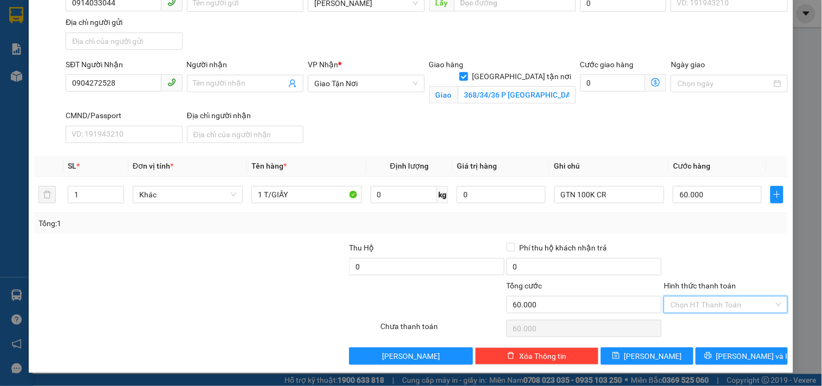
click at [700, 307] on input "Hình thức thanh toán" at bounding box center [722, 305] width 103 height 16
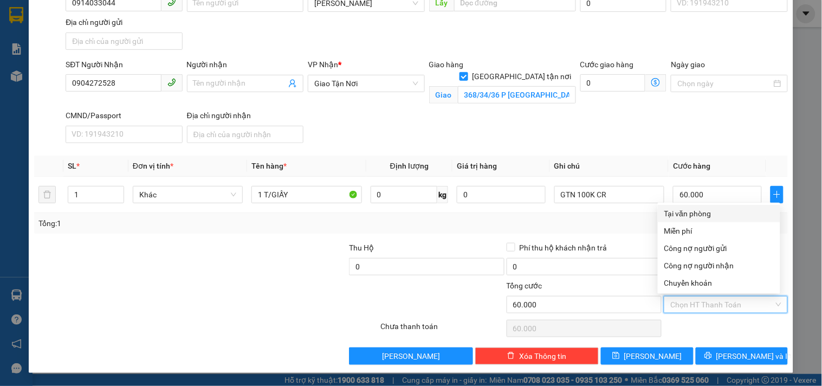
click at [706, 217] on div "Tại văn phòng" at bounding box center [720, 214] width 110 height 12
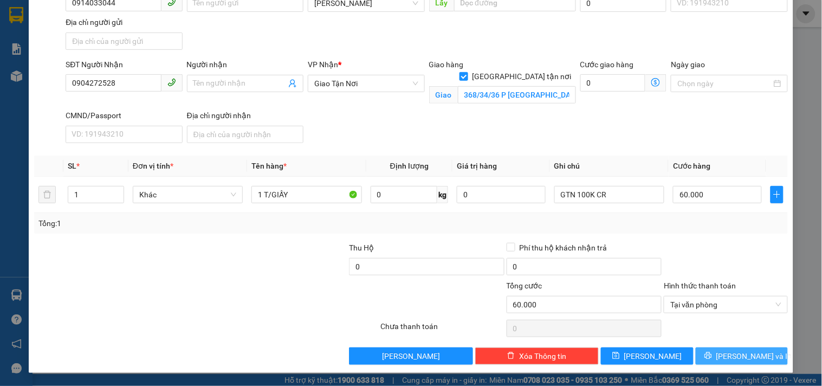
click at [728, 360] on span "[PERSON_NAME] và In" at bounding box center [755, 356] width 76 height 12
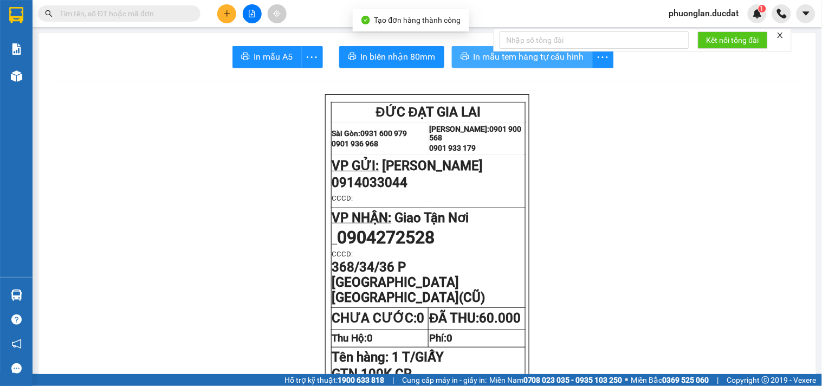
click at [506, 58] on span "In mẫu tem hàng tự cấu hình" at bounding box center [529, 57] width 111 height 14
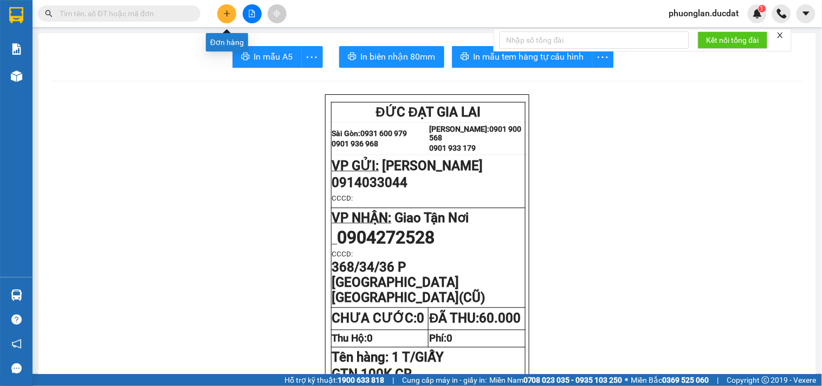
click at [230, 15] on icon "plus" at bounding box center [227, 14] width 8 height 8
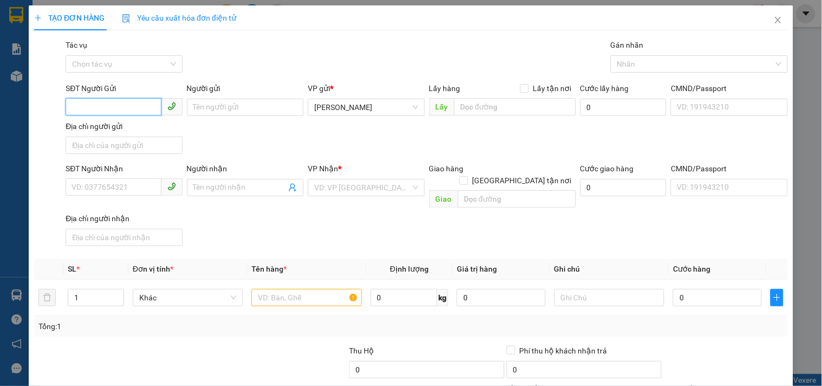
click at [139, 105] on input "SĐT Người Gửi" at bounding box center [113, 106] width 95 height 17
click at [203, 113] on input "Người gửi" at bounding box center [245, 107] width 117 height 17
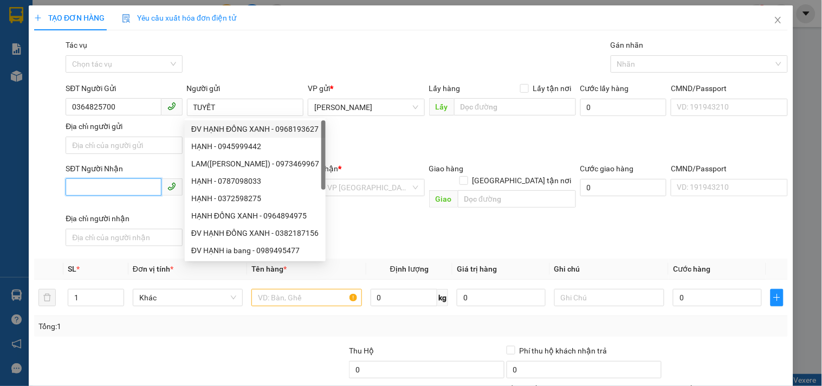
click at [96, 188] on input "SĐT Người Nhận" at bounding box center [113, 186] width 95 height 17
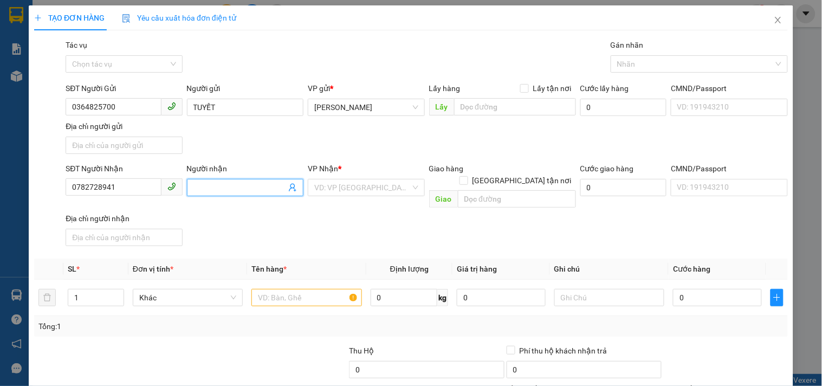
click at [217, 188] on input "Người nhận" at bounding box center [240, 188] width 93 height 12
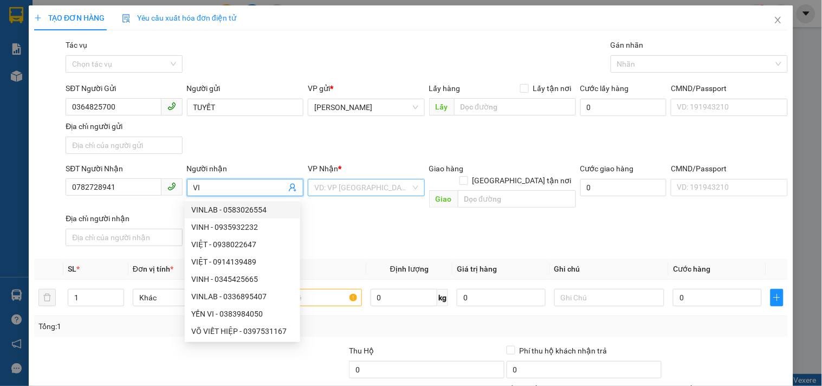
click at [334, 182] on input "search" at bounding box center [362, 187] width 96 height 16
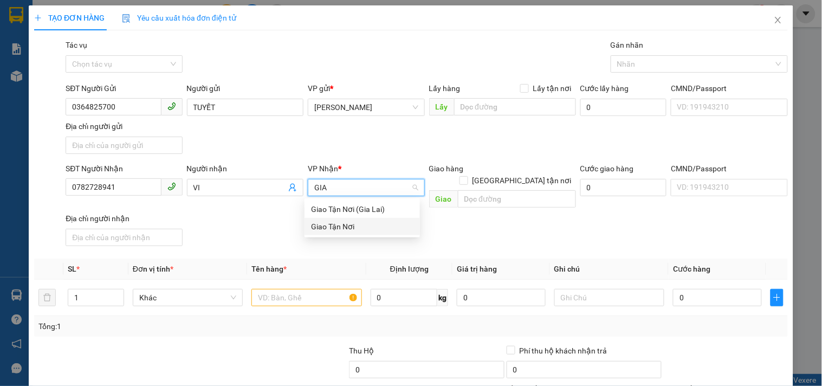
click at [356, 227] on div "Giao Tận Nơi" at bounding box center [362, 227] width 102 height 12
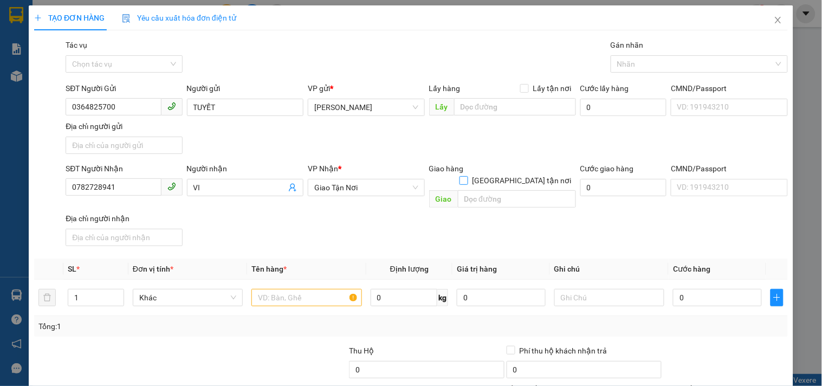
click at [467, 176] on input "[GEOGRAPHIC_DATA] tận nơi" at bounding box center [464, 180] width 8 height 8
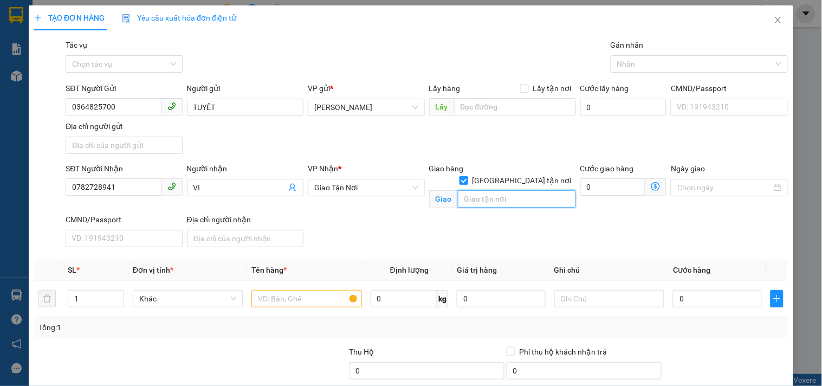
click at [513, 190] on input "text" at bounding box center [517, 198] width 118 height 17
click at [331, 299] on input "text" at bounding box center [307, 298] width 110 height 17
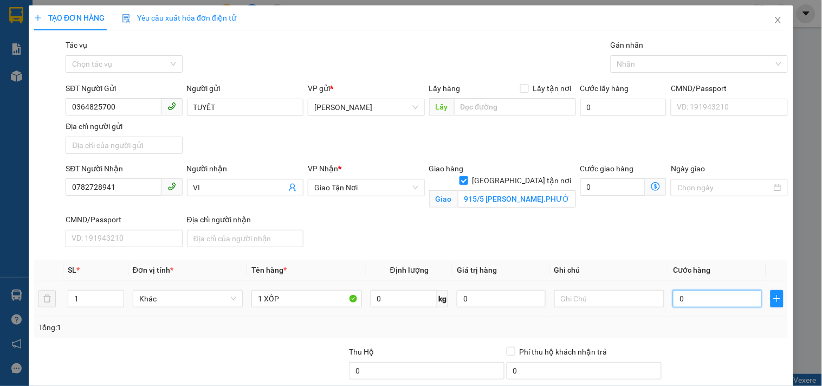
click at [735, 295] on input "0" at bounding box center [717, 298] width 89 height 17
click at [643, 298] on input "text" at bounding box center [610, 298] width 110 height 17
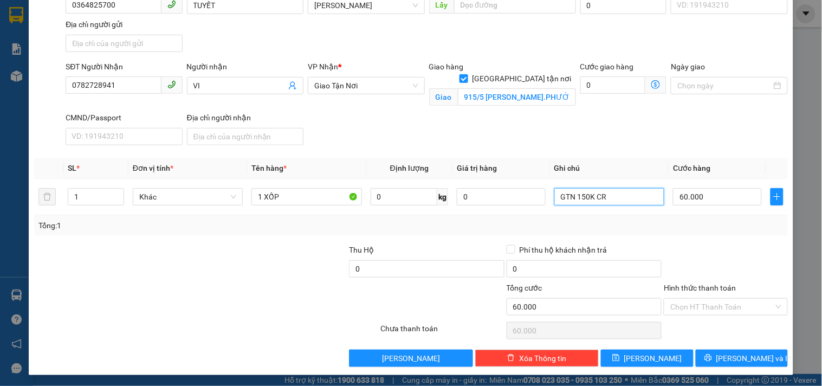
scroll to position [104, 0]
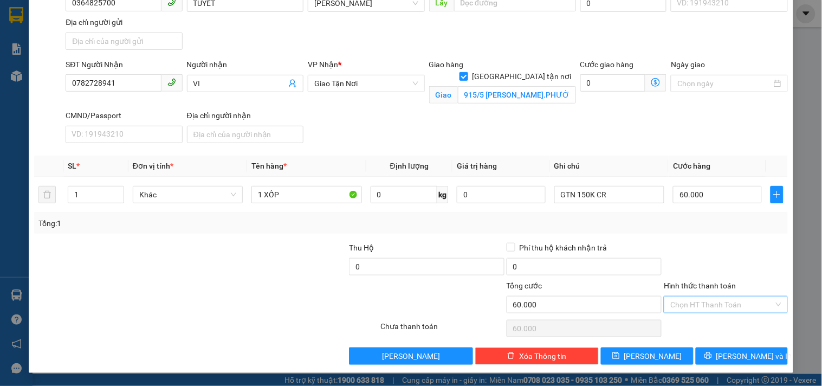
drag, startPoint x: 702, startPoint y: 309, endPoint x: 700, endPoint y: 296, distance: 13.2
click at [702, 306] on input "Hình thức thanh toán" at bounding box center [722, 305] width 103 height 16
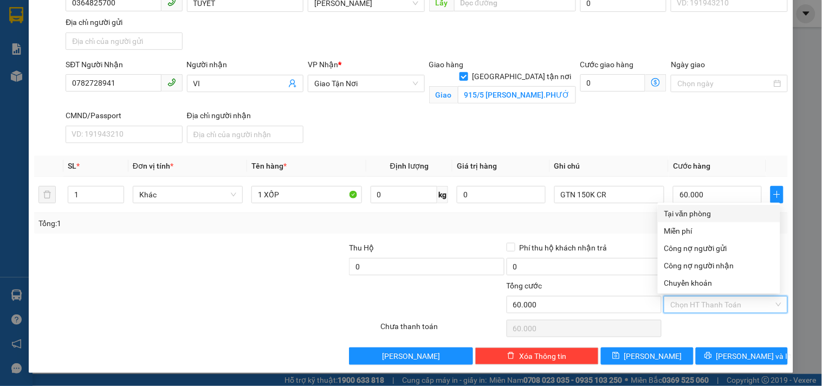
click at [683, 214] on div "Tại văn phòng" at bounding box center [720, 214] width 110 height 12
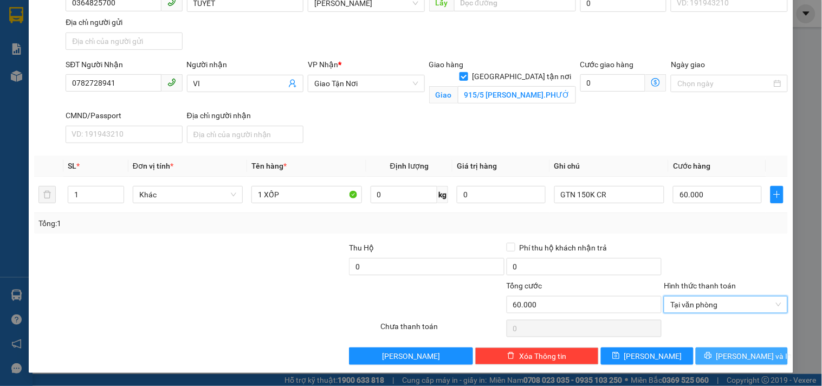
click at [731, 356] on span "[PERSON_NAME] và In" at bounding box center [755, 356] width 76 height 12
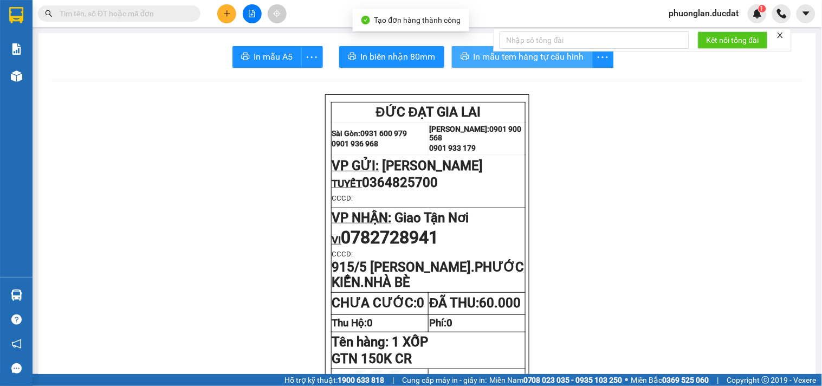
click at [524, 57] on span "In mẫu tem hàng tự cấu hình" at bounding box center [529, 57] width 111 height 14
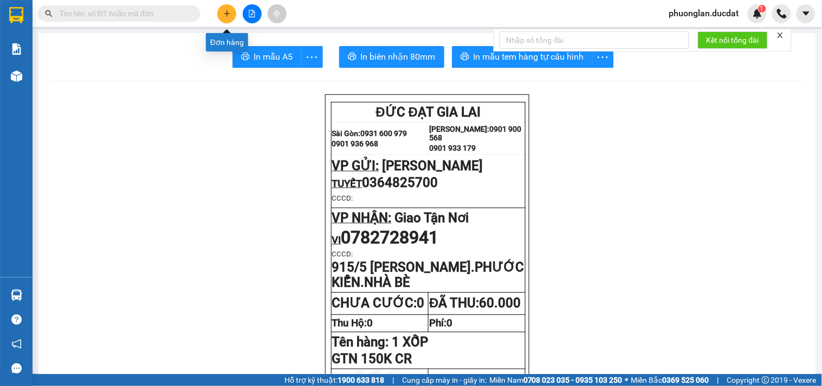
click at [227, 14] on icon "plus" at bounding box center [227, 13] width 6 height 1
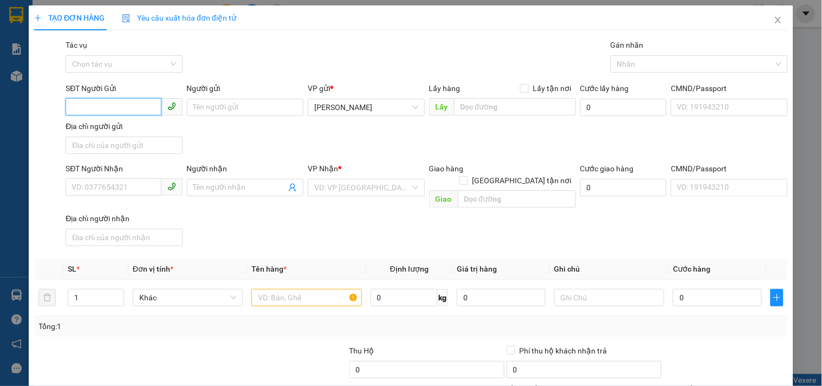
click at [127, 106] on input "SĐT Người Gửi" at bounding box center [113, 106] width 95 height 17
drag, startPoint x: 223, startPoint y: 110, endPoint x: 224, endPoint y: 120, distance: 10.4
click at [223, 112] on input "Người gửi" at bounding box center [245, 107] width 117 height 17
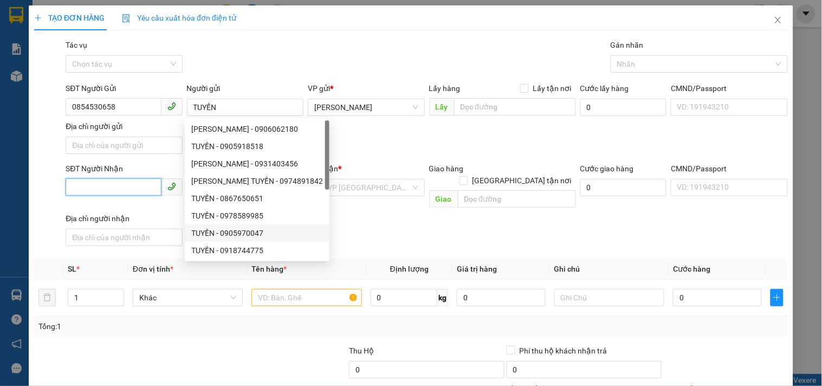
click at [130, 185] on input "SĐT Người Nhận" at bounding box center [113, 186] width 95 height 17
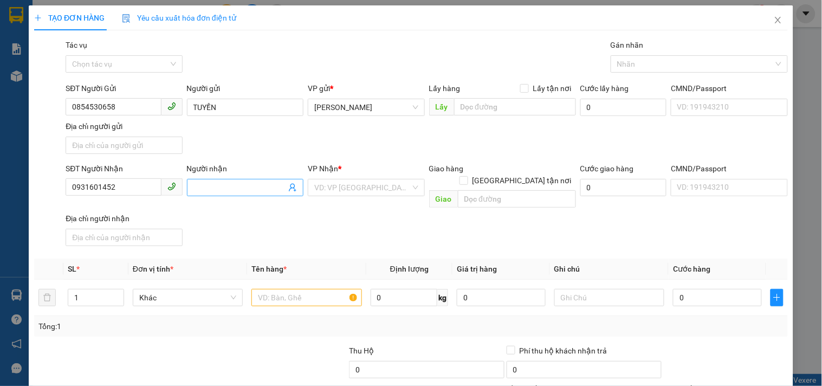
click at [202, 185] on input "Người nhận" at bounding box center [240, 188] width 93 height 12
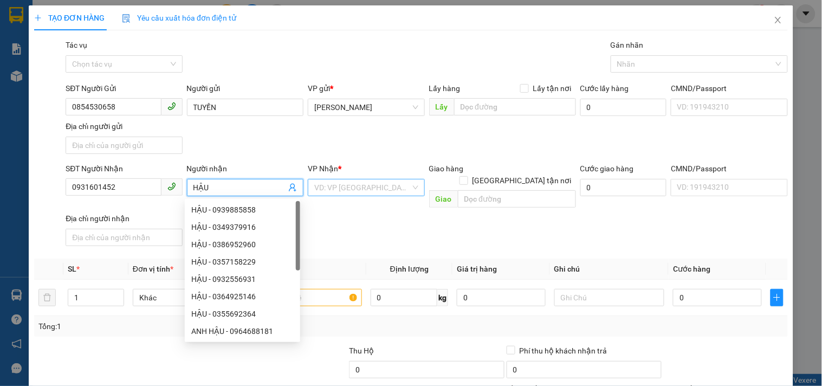
click at [367, 192] on input "search" at bounding box center [362, 187] width 96 height 16
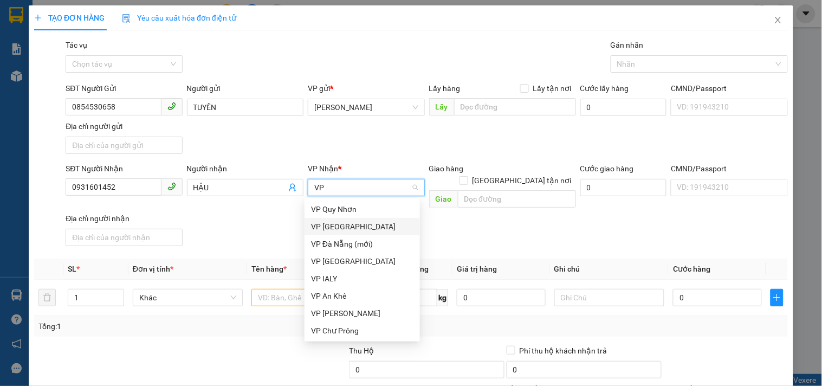
click at [359, 227] on div "VP [GEOGRAPHIC_DATA]" at bounding box center [362, 227] width 102 height 12
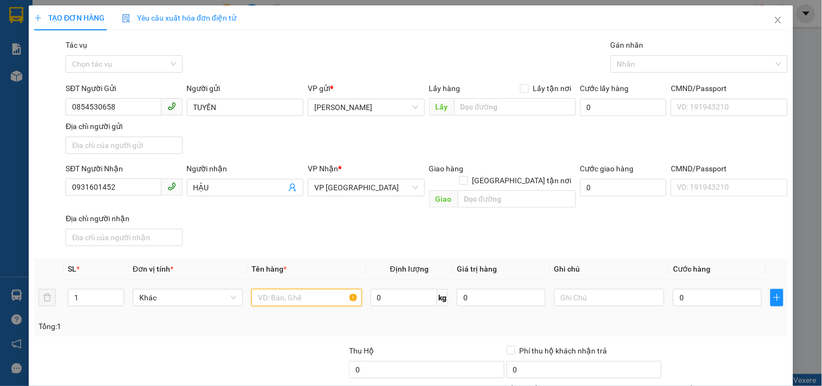
click at [306, 289] on input "text" at bounding box center [307, 297] width 110 height 17
click at [681, 291] on input "0" at bounding box center [717, 297] width 89 height 17
click at [661, 245] on div "Transit Pickup Surcharge Ids Transit Deliver Surcharge Ids Transit Deliver Surc…" at bounding box center [411, 253] width 754 height 429
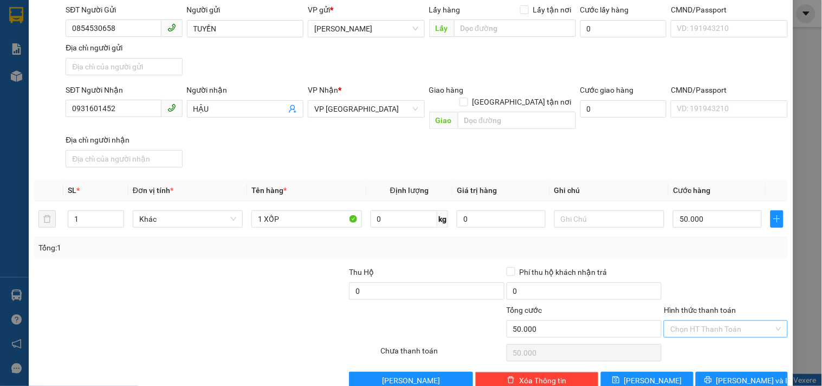
scroll to position [91, 0]
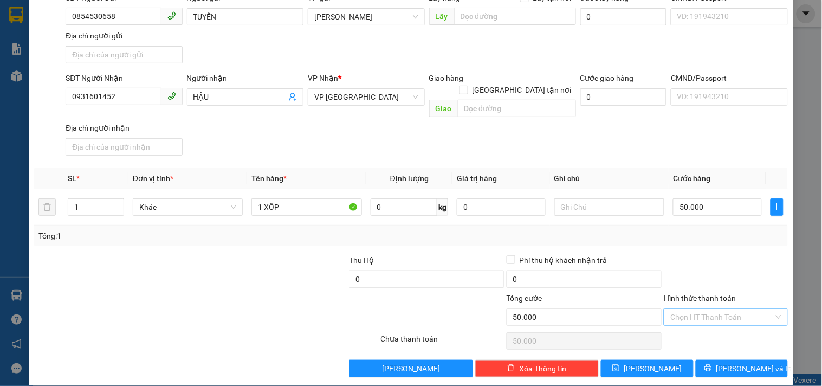
click at [724, 309] on input "Hình thức thanh toán" at bounding box center [722, 317] width 103 height 16
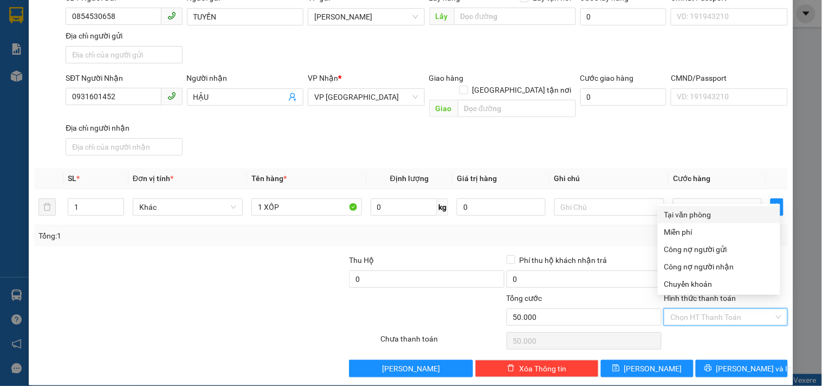
click at [685, 216] on div "Tại văn phòng" at bounding box center [720, 215] width 110 height 12
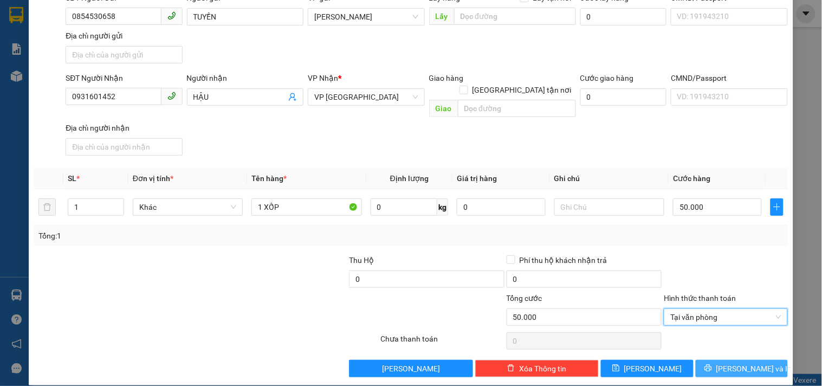
click at [723, 361] on button "[PERSON_NAME] và In" at bounding box center [742, 368] width 92 height 17
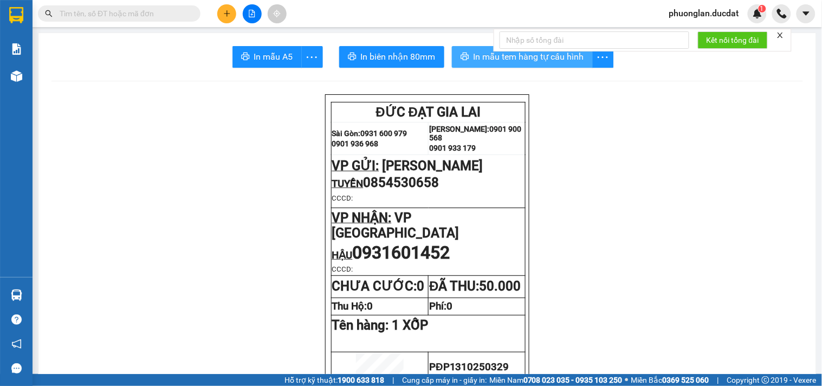
click at [477, 52] on span "In mẫu tem hàng tự cấu hình" at bounding box center [529, 57] width 111 height 14
click at [227, 11] on icon "plus" at bounding box center [227, 13] width 1 height 6
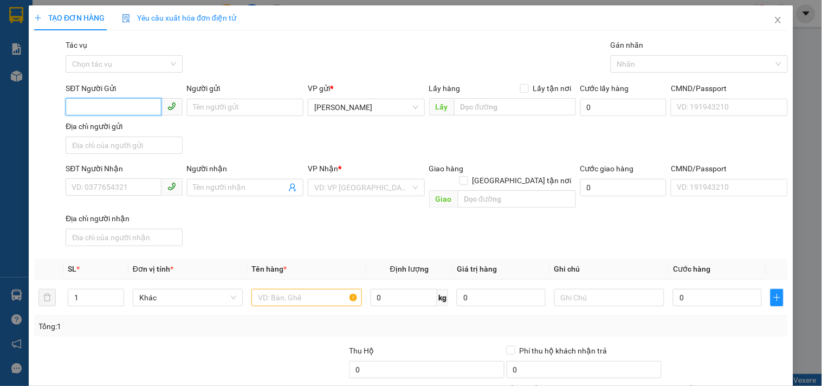
click at [110, 108] on input "SĐT Người Gửi" at bounding box center [113, 106] width 95 height 17
drag, startPoint x: 141, startPoint y: 132, endPoint x: 144, endPoint y: 172, distance: 40.8
click at [141, 131] on div "0909661919 - [GEOGRAPHIC_DATA]" at bounding box center [133, 129] width 122 height 12
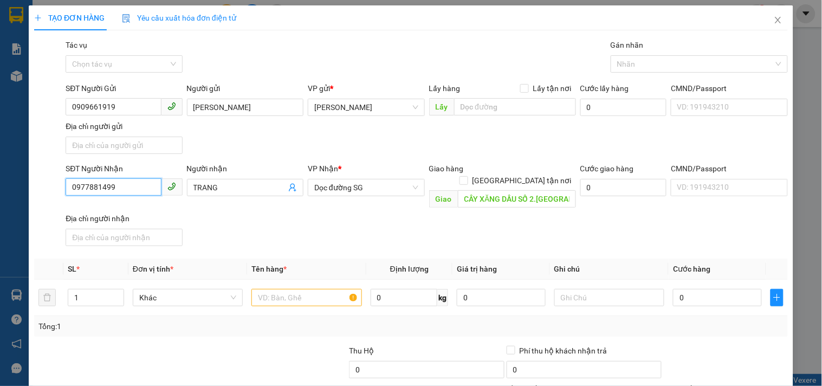
click at [133, 191] on input "0977881499" at bounding box center [113, 186] width 95 height 17
click at [146, 213] on div "0356238037" at bounding box center [123, 210] width 102 height 12
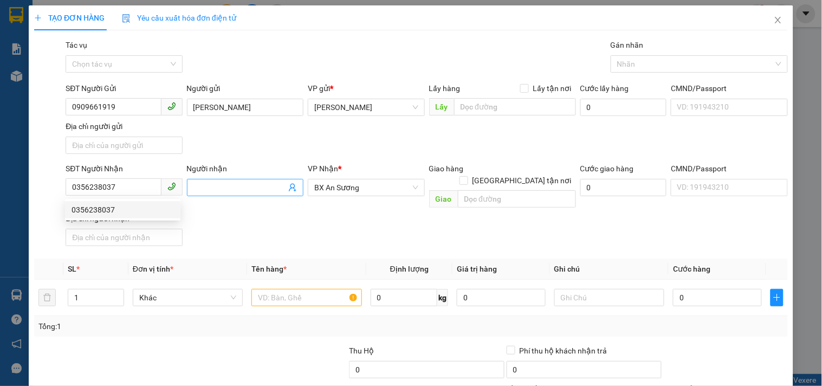
click at [224, 194] on span at bounding box center [245, 187] width 117 height 17
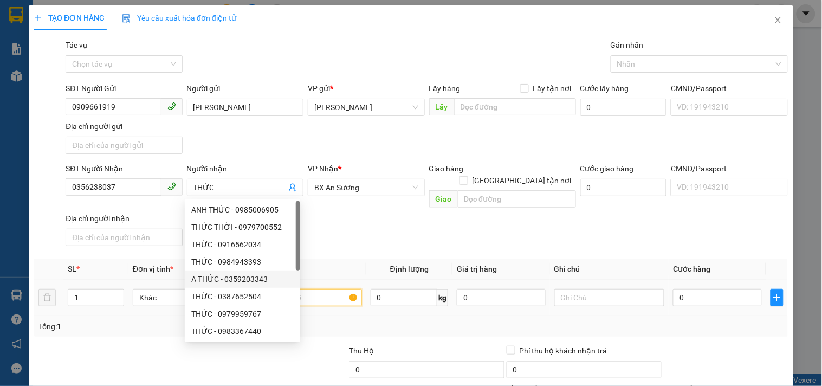
drag, startPoint x: 334, startPoint y: 285, endPoint x: 320, endPoint y: 299, distance: 19.9
click at [327, 295] on div at bounding box center [307, 298] width 110 height 22
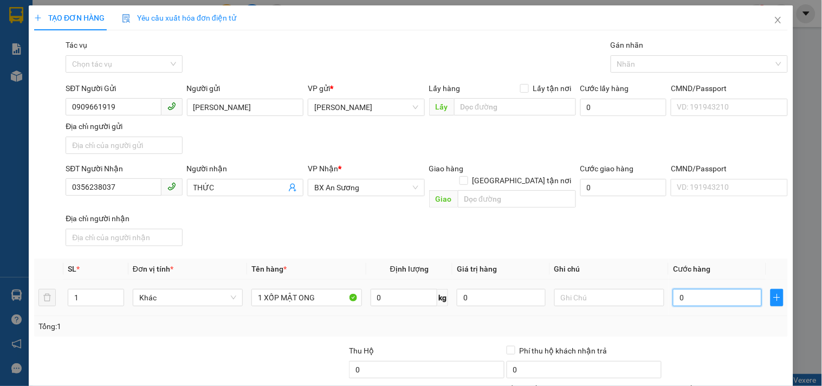
click at [725, 289] on input "0" at bounding box center [717, 297] width 89 height 17
click at [615, 289] on input "text" at bounding box center [610, 297] width 110 height 17
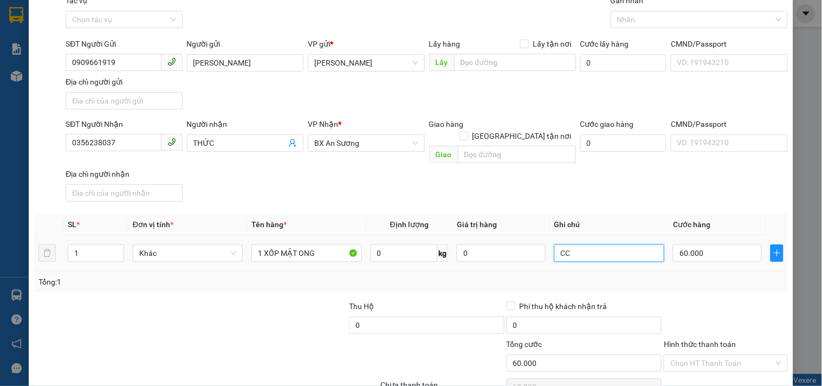
scroll to position [91, 0]
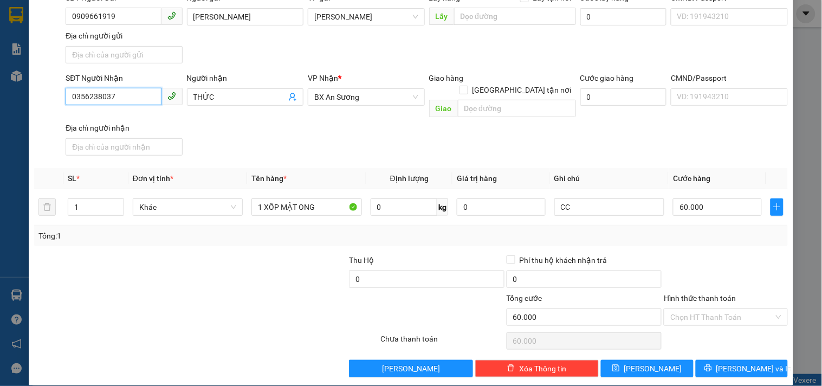
click at [139, 92] on input "0356238037" at bounding box center [113, 96] width 95 height 17
click at [712, 364] on icon "printer" at bounding box center [709, 368] width 8 height 8
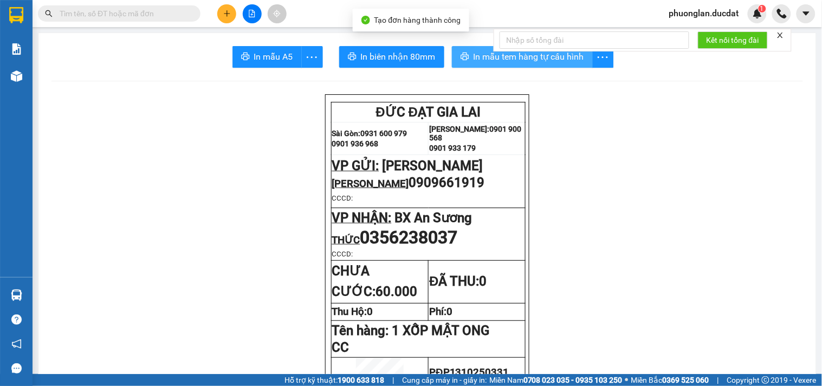
click at [480, 53] on span "In mẫu tem hàng tự cấu hình" at bounding box center [529, 57] width 111 height 14
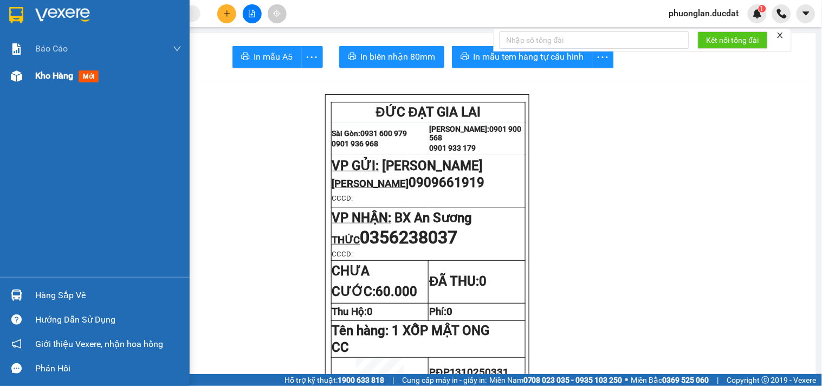
click at [44, 76] on span "Kho hàng" at bounding box center [54, 75] width 38 height 10
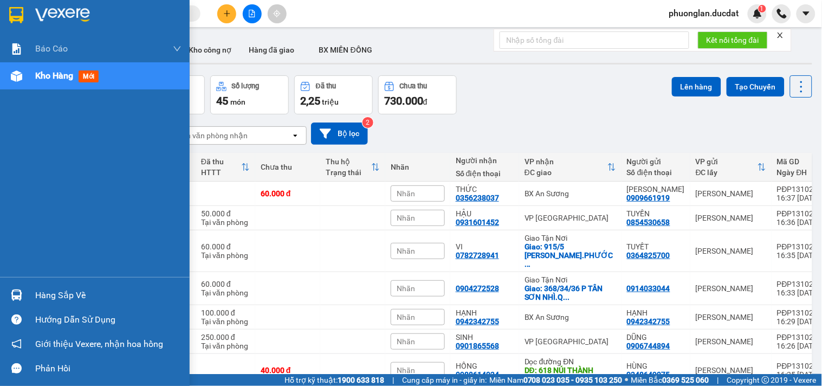
click at [43, 76] on span "Kho hàng" at bounding box center [54, 75] width 38 height 10
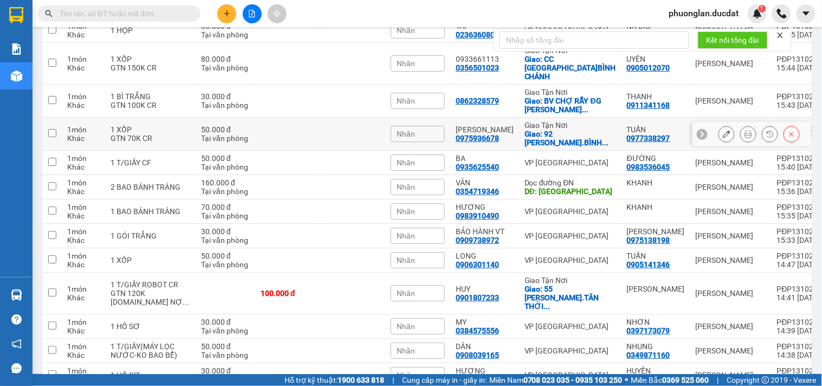
scroll to position [963, 0]
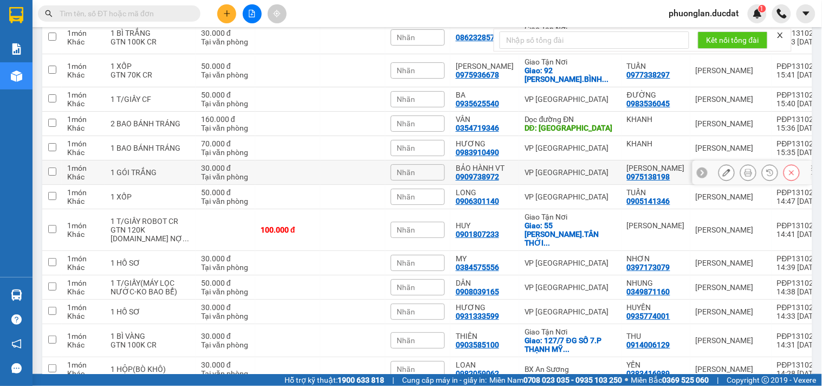
click at [745, 176] on icon at bounding box center [749, 173] width 8 height 8
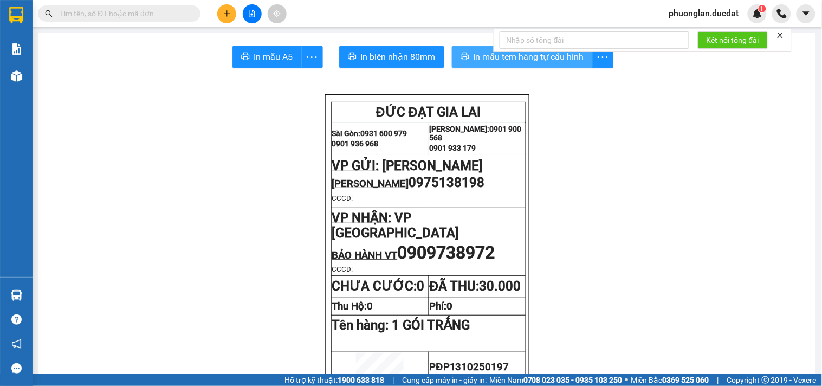
click at [474, 60] on span "In mẫu tem hàng tự cấu hình" at bounding box center [529, 57] width 111 height 14
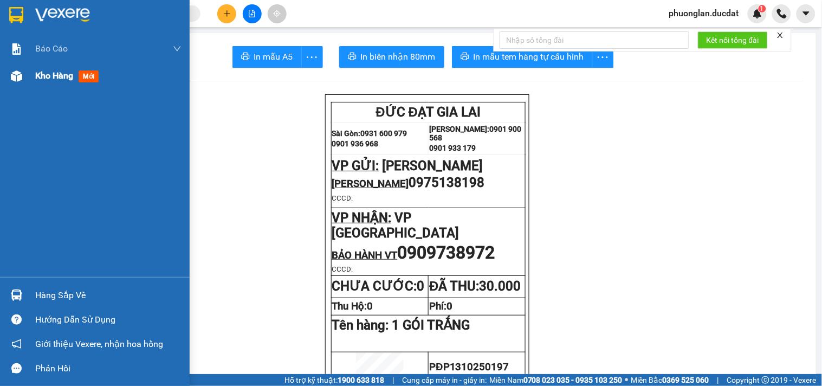
click at [45, 76] on span "Kho hàng" at bounding box center [54, 75] width 38 height 10
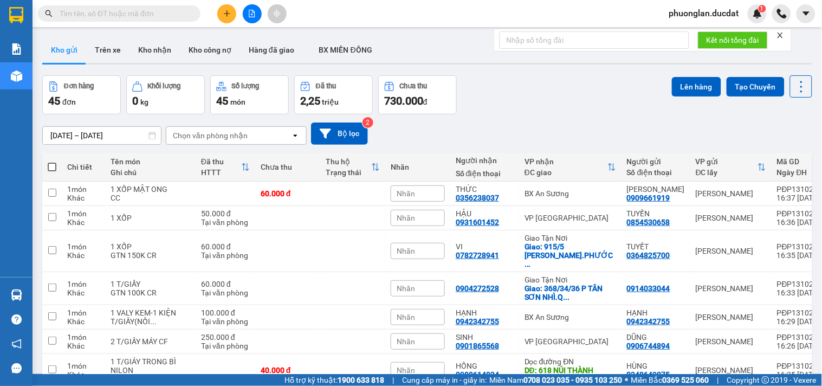
click at [245, 138] on div "Chọn văn phòng nhận" at bounding box center [228, 135] width 125 height 17
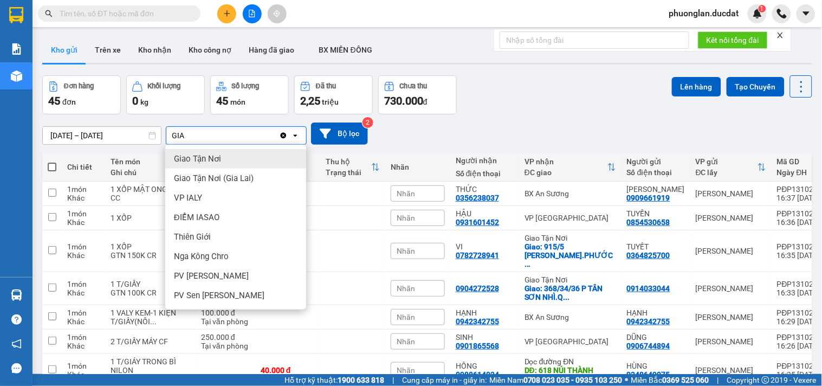
click at [236, 158] on div "Giao Tận Nơi" at bounding box center [235, 159] width 141 height 20
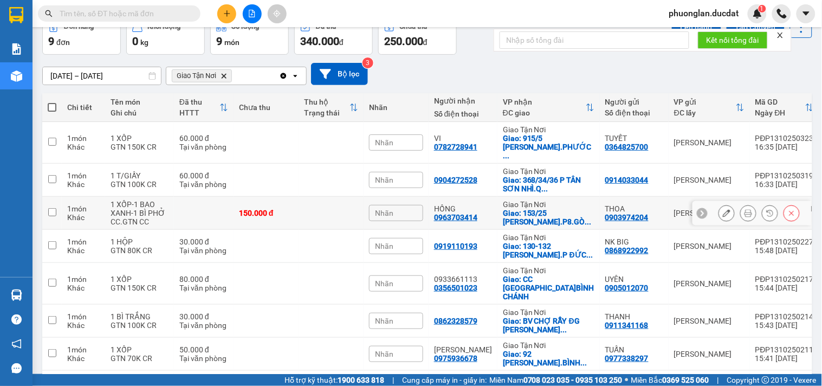
scroll to position [60, 0]
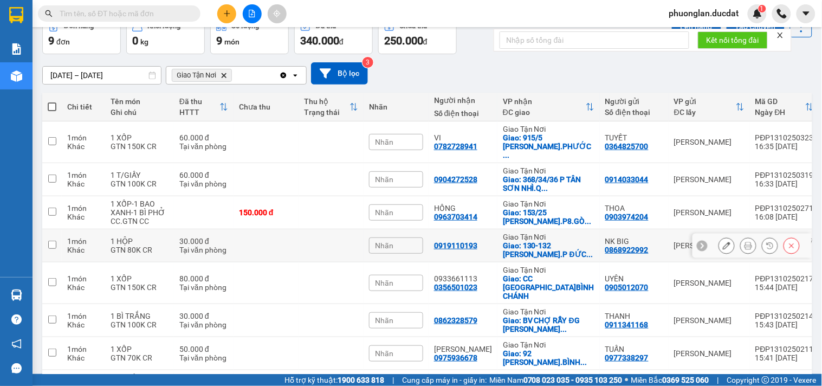
click at [741, 246] on button at bounding box center [748, 245] width 15 height 19
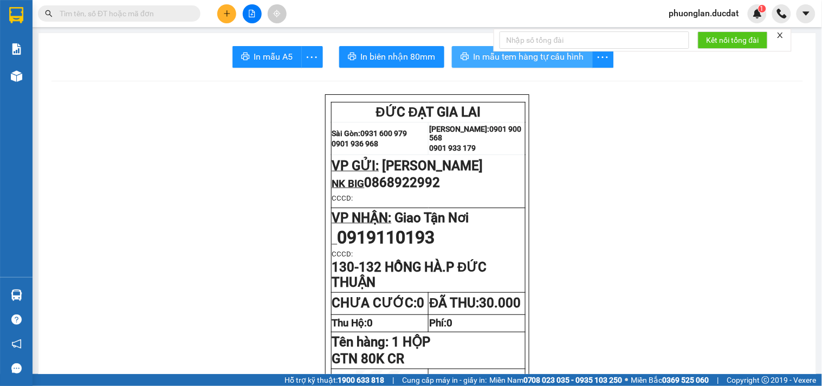
click at [476, 62] on span "In mẫu tem hàng tự cấu hình" at bounding box center [529, 57] width 111 height 14
click at [222, 18] on button at bounding box center [226, 13] width 19 height 19
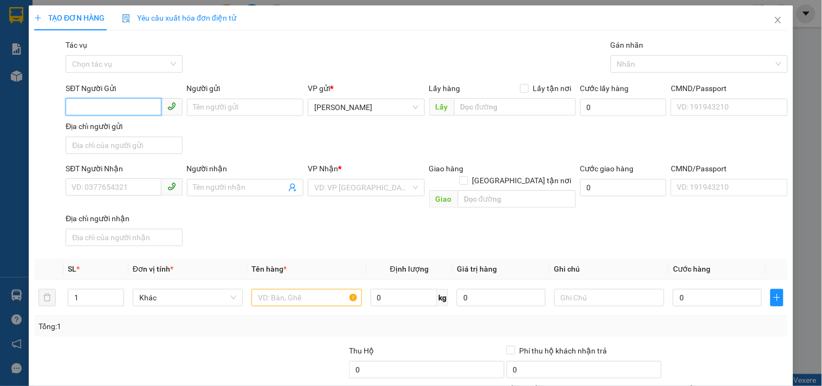
click at [115, 104] on input "SĐT Người Gửi" at bounding box center [113, 106] width 95 height 17
drag, startPoint x: 202, startPoint y: 103, endPoint x: 183, endPoint y: 101, distance: 19.0
click at [202, 102] on input "Người gửi" at bounding box center [245, 107] width 117 height 17
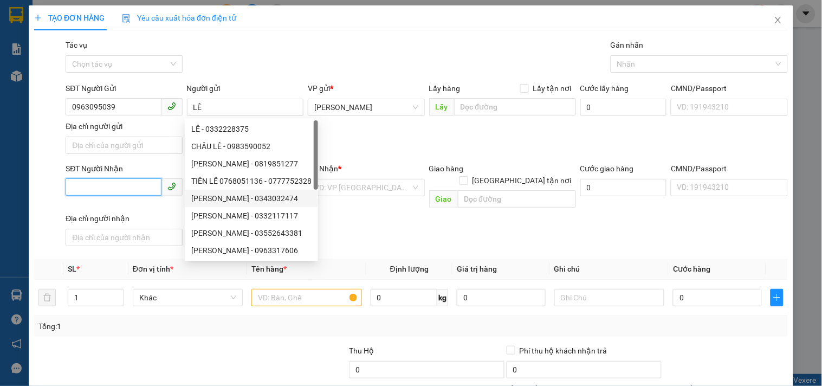
drag, startPoint x: 99, startPoint y: 183, endPoint x: 100, endPoint y: 197, distance: 14.1
click at [99, 188] on input "SĐT Người Nhận" at bounding box center [113, 186] width 95 height 17
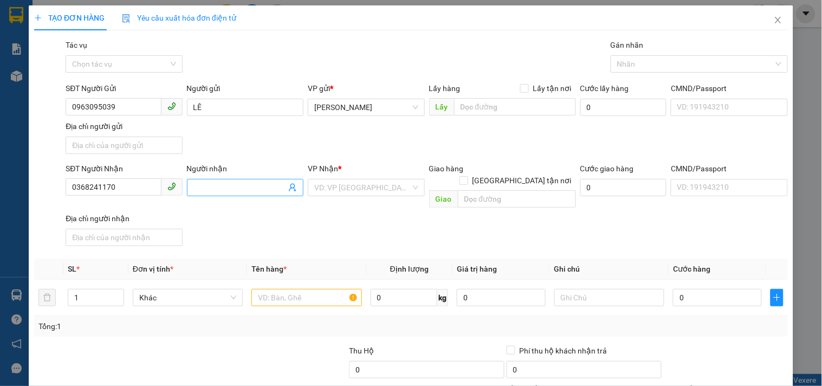
click at [217, 178] on div "Người nhận" at bounding box center [245, 171] width 117 height 16
click at [261, 195] on span at bounding box center [245, 187] width 117 height 17
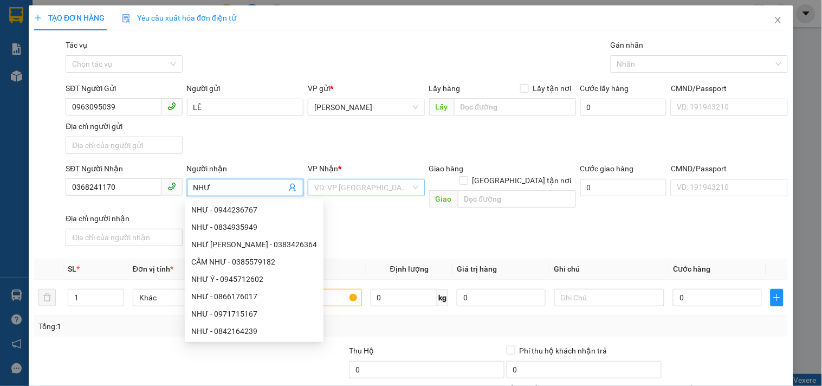
click at [372, 198] on body "Kết quả tìm kiếm ( 0 ) Bộ lọc No Data phuonglan.ducdat 1 Báo cáo Doanh số tạo đ…" at bounding box center [411, 193] width 822 height 386
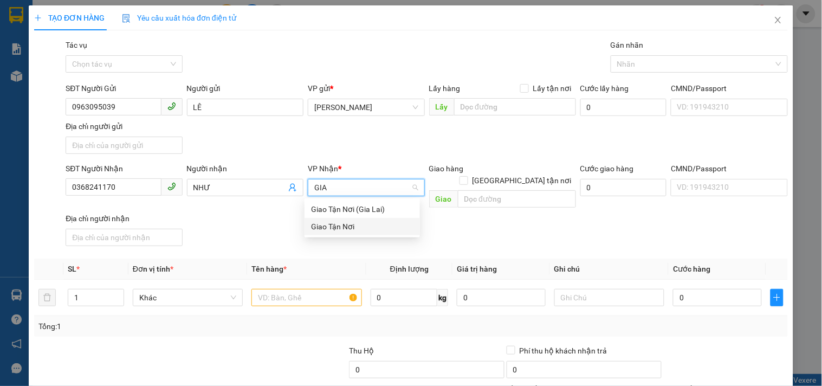
click at [351, 220] on div "Giao Tận Nơi" at bounding box center [362, 226] width 115 height 17
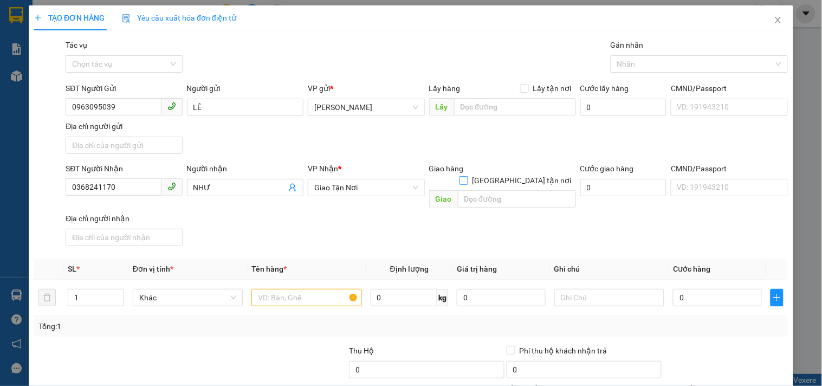
click at [467, 176] on input "[GEOGRAPHIC_DATA] tận nơi" at bounding box center [464, 180] width 8 height 8
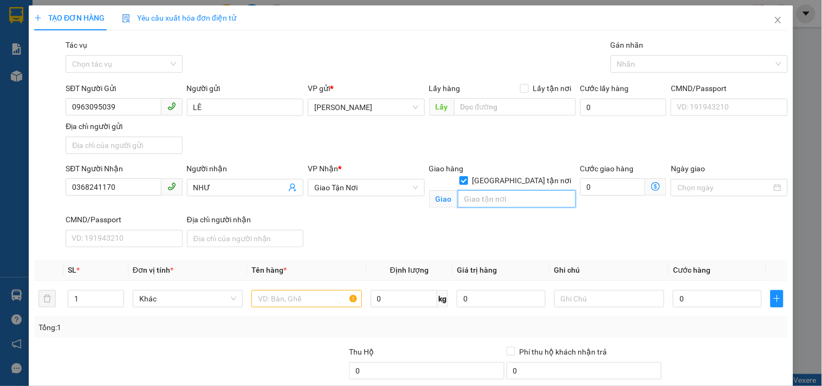
click at [528, 190] on input "text" at bounding box center [517, 198] width 118 height 17
click at [319, 301] on input "text" at bounding box center [307, 298] width 110 height 17
click at [669, 301] on td "0" at bounding box center [718, 299] width 98 height 36
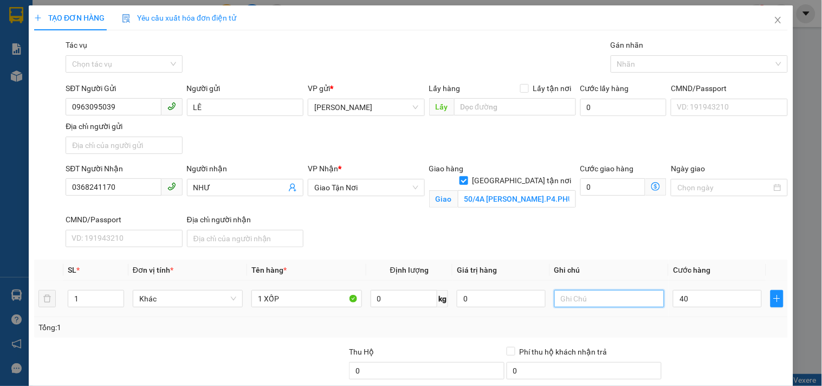
click at [610, 304] on input "text" at bounding box center [610, 298] width 110 height 17
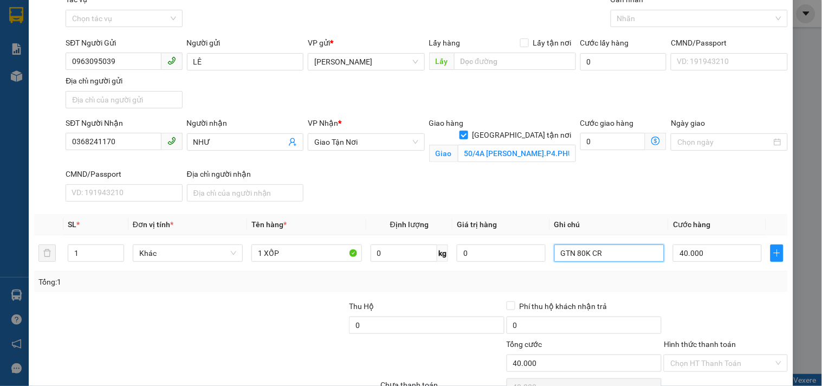
scroll to position [104, 0]
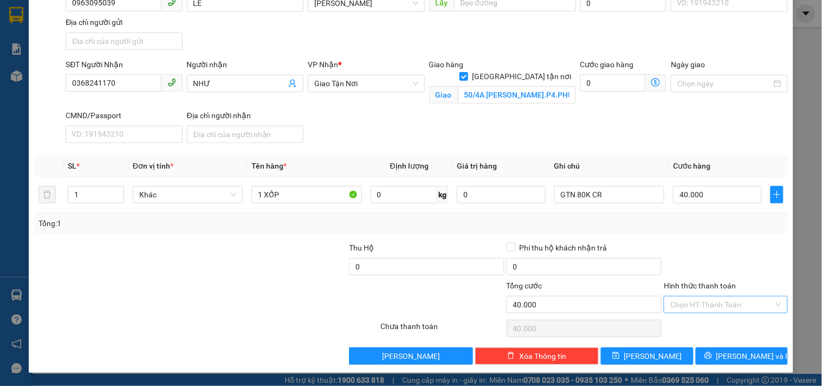
click at [746, 307] on input "Hình thức thanh toán" at bounding box center [722, 305] width 103 height 16
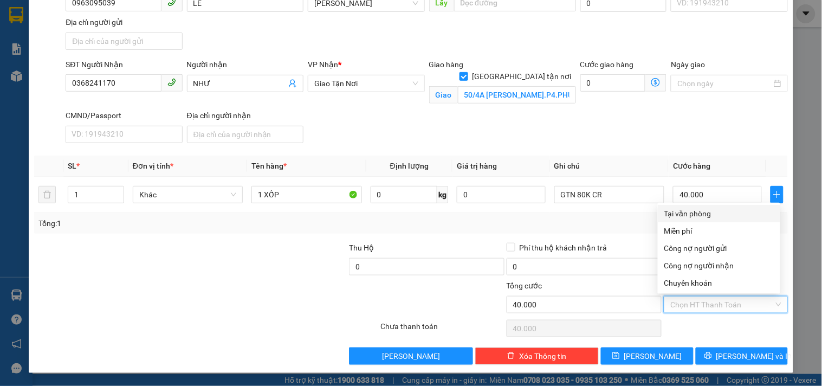
click at [682, 210] on div "Tại văn phòng" at bounding box center [720, 214] width 110 height 12
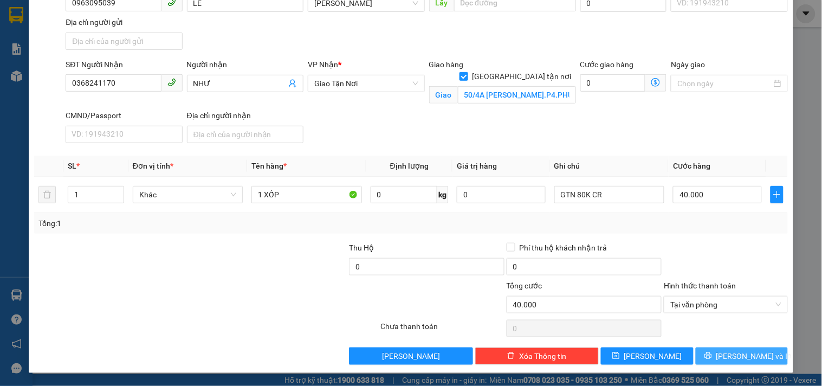
click at [725, 358] on span "[PERSON_NAME] và In" at bounding box center [755, 356] width 76 height 12
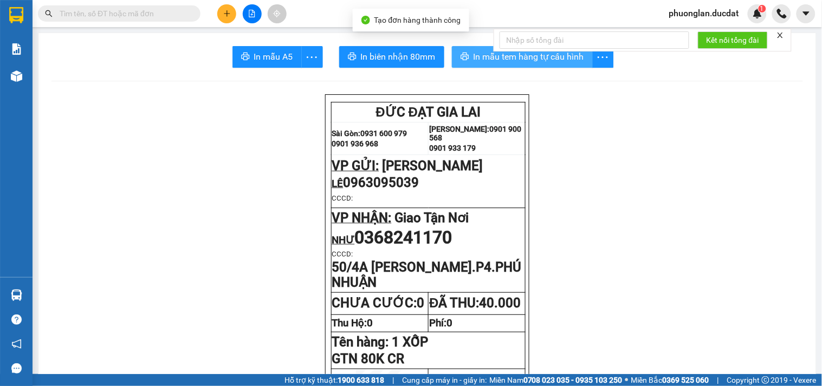
click at [474, 60] on span "In mẫu tem hàng tự cấu hình" at bounding box center [529, 57] width 111 height 14
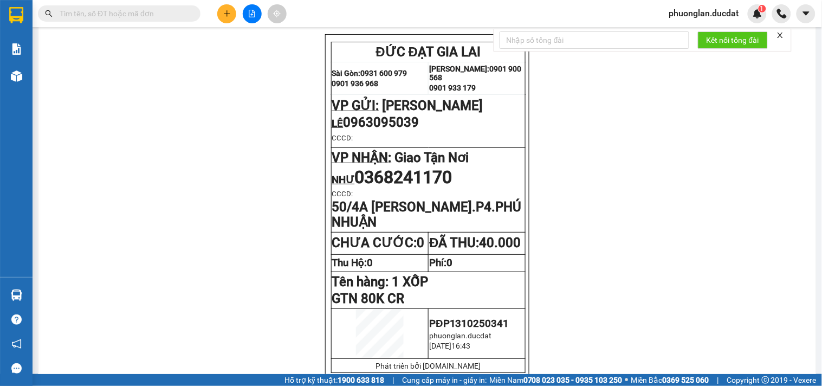
scroll to position [120, 0]
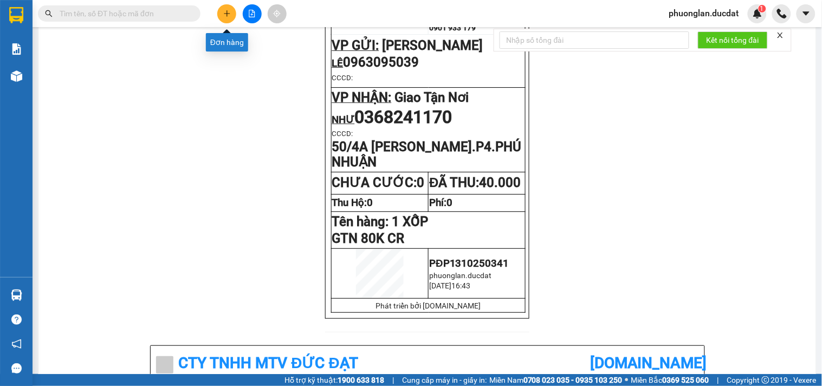
click at [222, 14] on button at bounding box center [226, 13] width 19 height 19
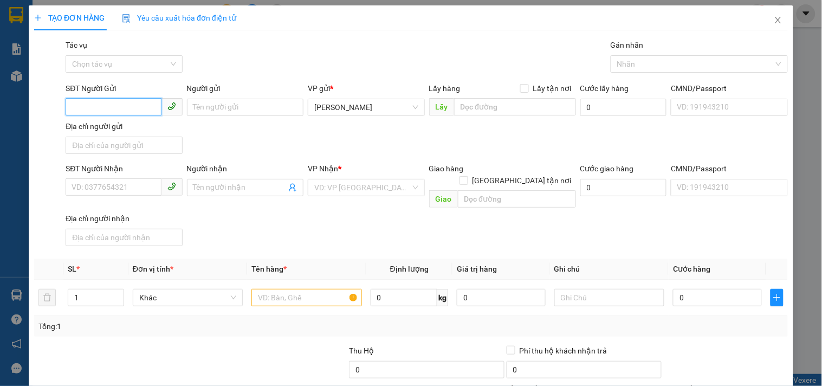
click at [117, 111] on input "SĐT Người Gửi" at bounding box center [113, 106] width 95 height 17
click at [123, 130] on div "0372494479 - NK TÂM" at bounding box center [123, 129] width 102 height 12
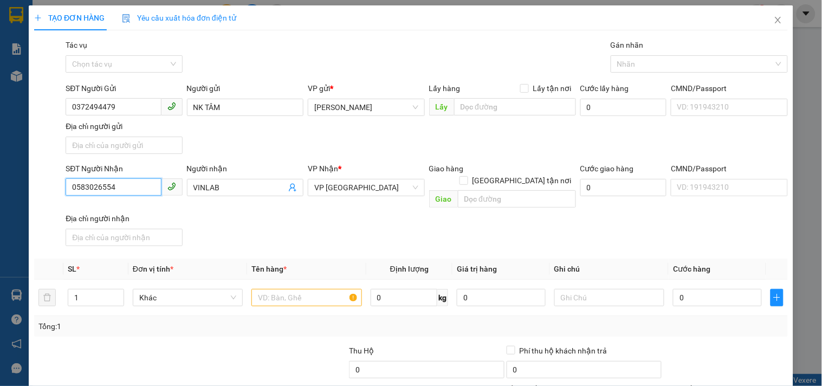
click at [137, 190] on input "0583026554" at bounding box center [113, 186] width 95 height 17
click at [146, 208] on div "0583026554 - VINLAB" at bounding box center [123, 210] width 102 height 12
click at [330, 196] on div "VP [GEOGRAPHIC_DATA]" at bounding box center [366, 187] width 117 height 17
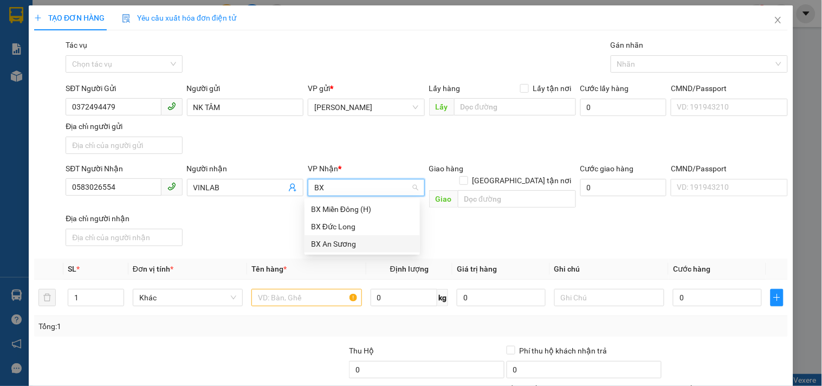
click at [340, 240] on div "BX An Sương" at bounding box center [362, 244] width 102 height 12
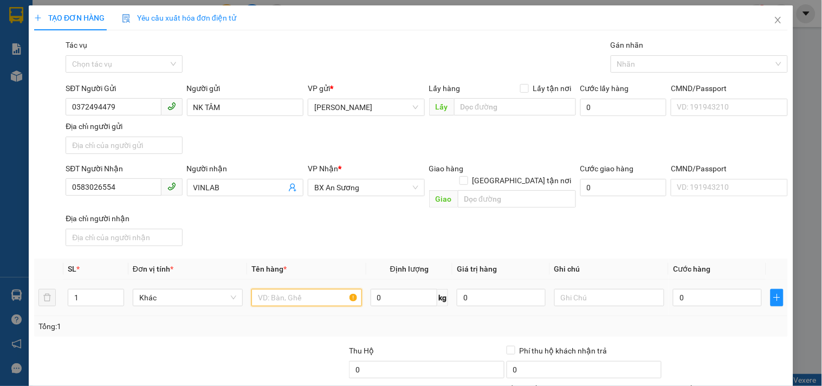
click at [308, 294] on input "text" at bounding box center [307, 297] width 110 height 17
click at [718, 290] on input "0" at bounding box center [717, 297] width 89 height 17
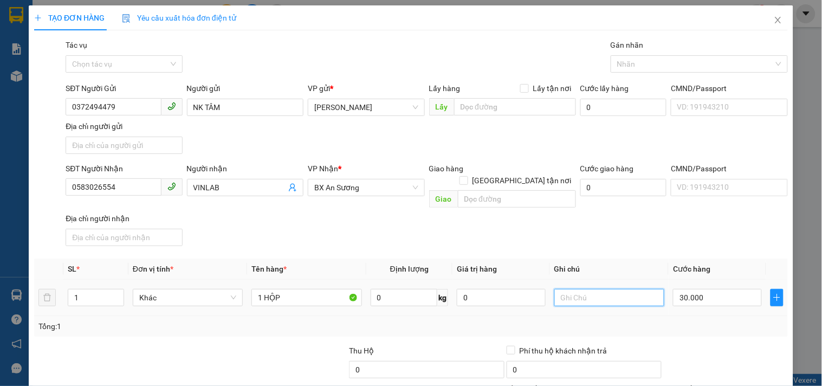
click at [622, 289] on input "text" at bounding box center [610, 297] width 110 height 17
click at [137, 190] on input "0583026554" at bounding box center [113, 186] width 95 height 17
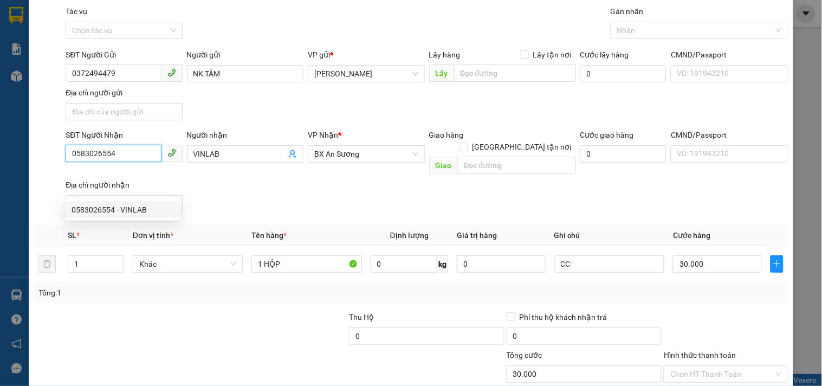
scroll to position [91, 0]
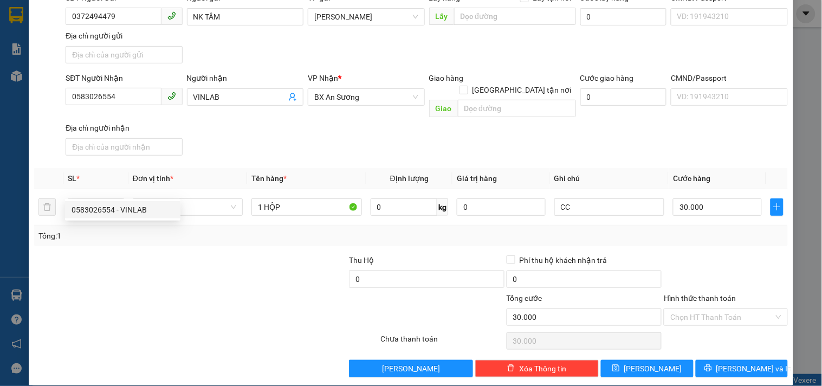
click at [695, 344] on div "Transit Pickup Surcharge Ids Transit Deliver Surcharge Ids Transit Deliver Surc…" at bounding box center [411, 162] width 754 height 429
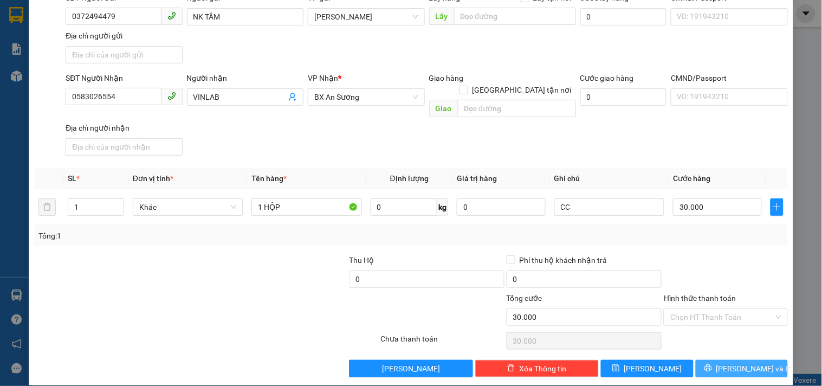
click at [699, 360] on button "[PERSON_NAME] và In" at bounding box center [742, 368] width 92 height 17
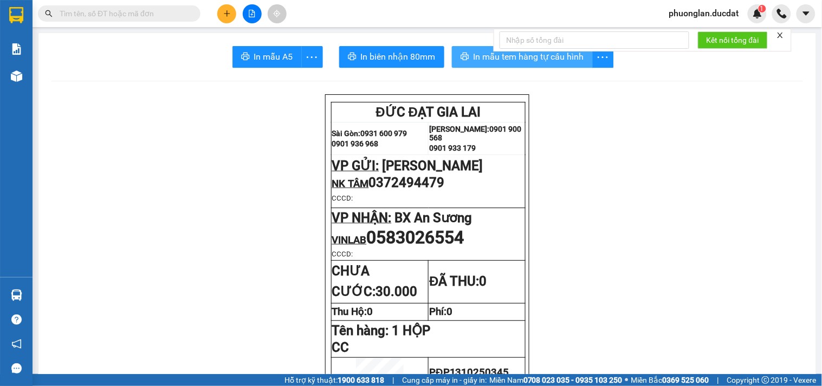
click at [464, 59] on icon "printer" at bounding box center [465, 56] width 9 height 9
click at [230, 17] on icon "plus" at bounding box center [227, 14] width 8 height 8
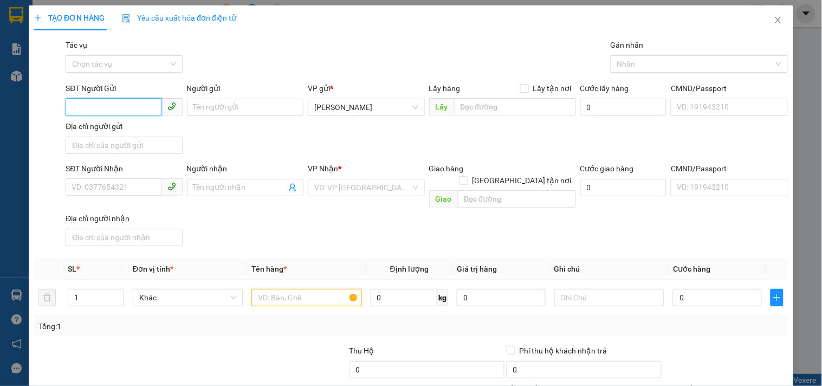
click at [131, 113] on input "SĐT Người Gửi" at bounding box center [113, 106] width 95 height 17
click at [123, 128] on div "0384748171 - HẰNG" at bounding box center [123, 129] width 102 height 12
drag, startPoint x: 270, startPoint y: 288, endPoint x: 262, endPoint y: 287, distance: 7.7
click at [263, 289] on input "text" at bounding box center [307, 297] width 110 height 17
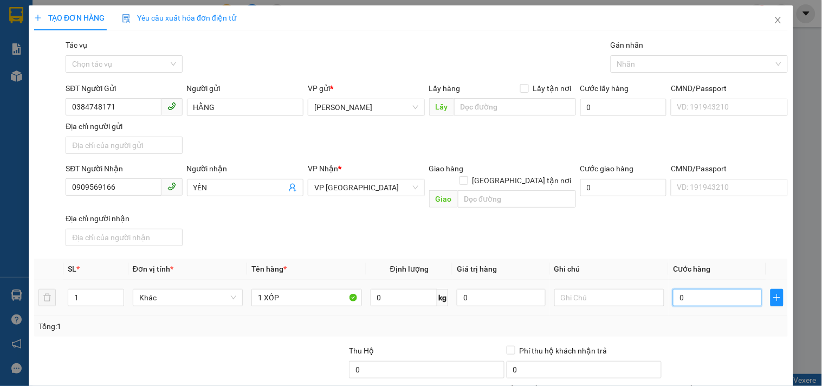
click at [698, 289] on input "0" at bounding box center [717, 297] width 89 height 17
click at [600, 289] on input "text" at bounding box center [610, 297] width 110 height 17
click at [129, 182] on input "0909569166" at bounding box center [113, 186] width 95 height 17
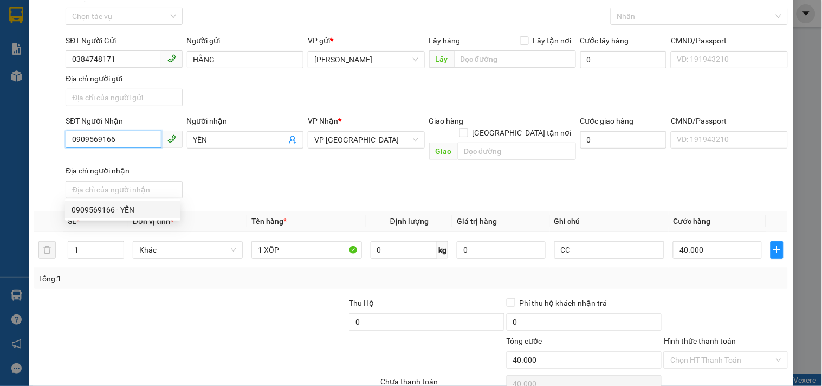
scroll to position [91, 0]
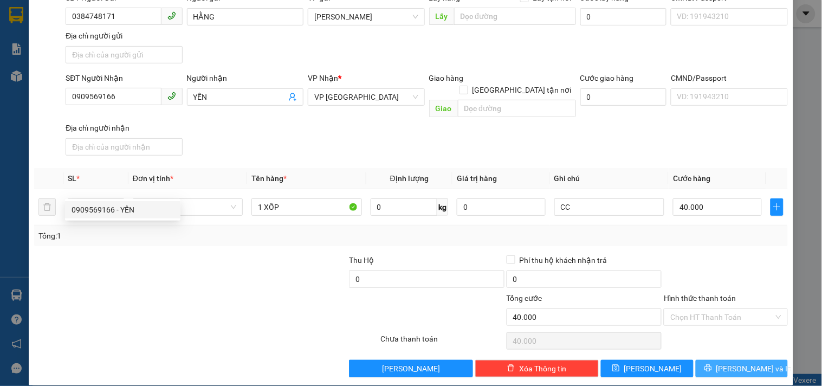
drag, startPoint x: 706, startPoint y: 358, endPoint x: 697, endPoint y: 359, distance: 9.2
click at [705, 360] on button "[PERSON_NAME] và In" at bounding box center [742, 368] width 92 height 17
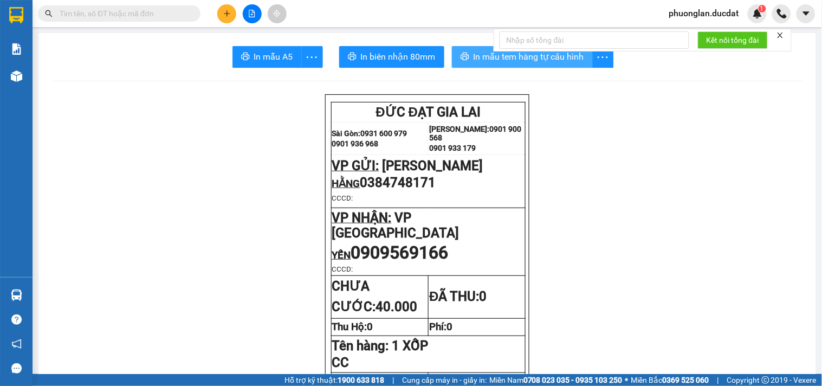
click at [465, 60] on button "In mẫu tem hàng tự cấu hình" at bounding box center [522, 57] width 141 height 22
click at [217, 15] on button at bounding box center [226, 13] width 19 height 19
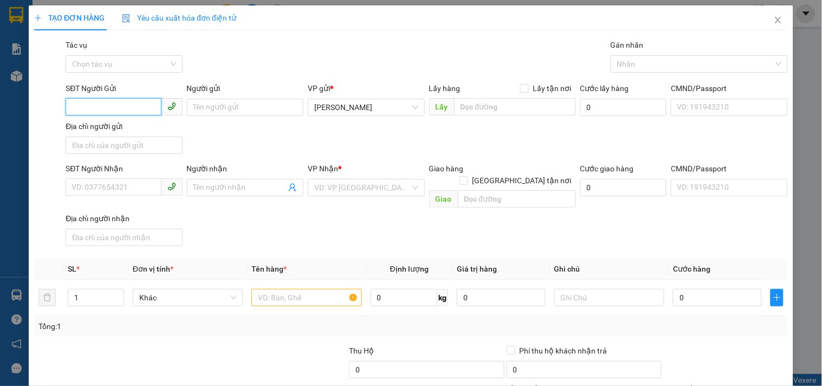
click at [148, 110] on input "SĐT Người Gửi" at bounding box center [113, 106] width 95 height 17
drag, startPoint x: 149, startPoint y: 131, endPoint x: 142, endPoint y: 188, distance: 57.4
click at [149, 131] on div "0397484873 - HẰNG" at bounding box center [123, 129] width 102 height 12
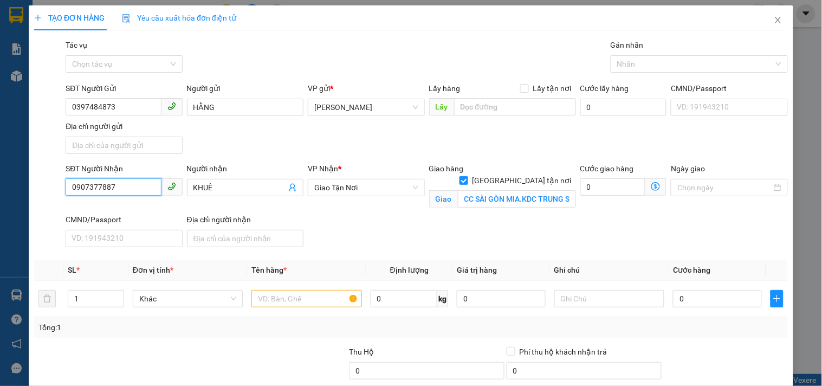
click at [138, 193] on input "0907377887" at bounding box center [113, 186] width 95 height 17
click at [111, 206] on div "0911301136 - [GEOGRAPHIC_DATA]" at bounding box center [133, 210] width 122 height 12
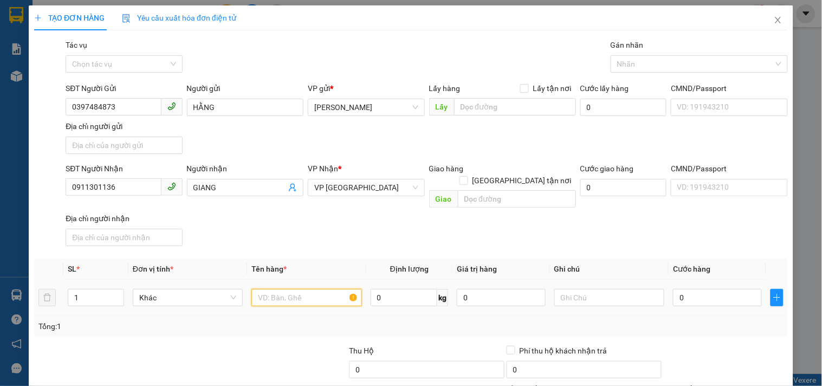
click at [319, 289] on input "text" at bounding box center [307, 297] width 110 height 17
click at [671, 212] on div "SĐT Người Nhận 0911301136 Người nhận GIANG VP Nhận * VP [GEOGRAPHIC_DATA] Giao …" at bounding box center [426, 207] width 727 height 88
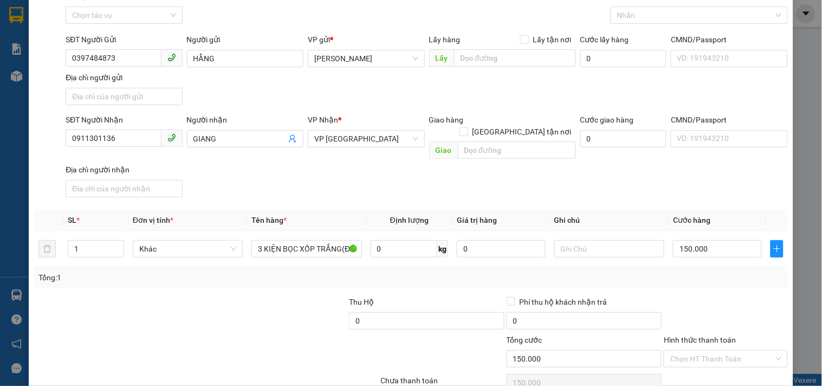
scroll to position [91, 0]
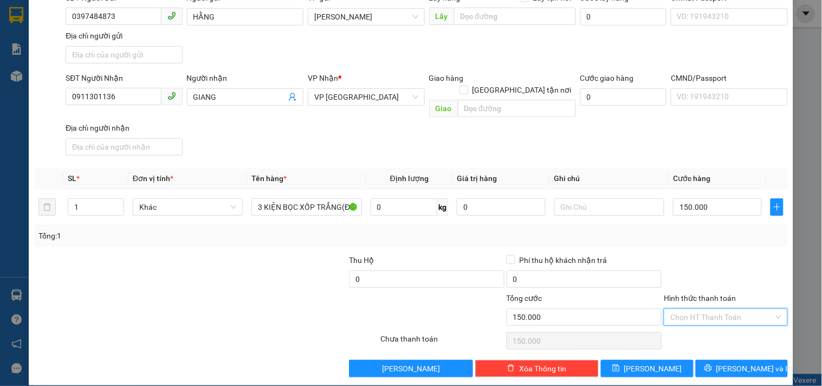
click at [707, 309] on input "Hình thức thanh toán" at bounding box center [722, 317] width 103 height 16
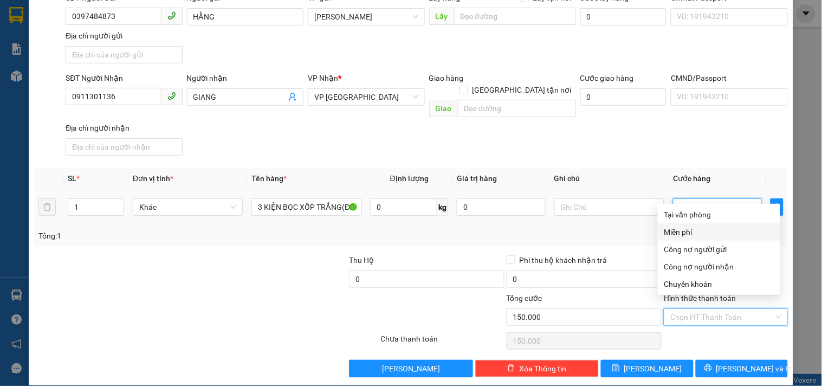
click at [692, 202] on input "150.000" at bounding box center [717, 206] width 89 height 17
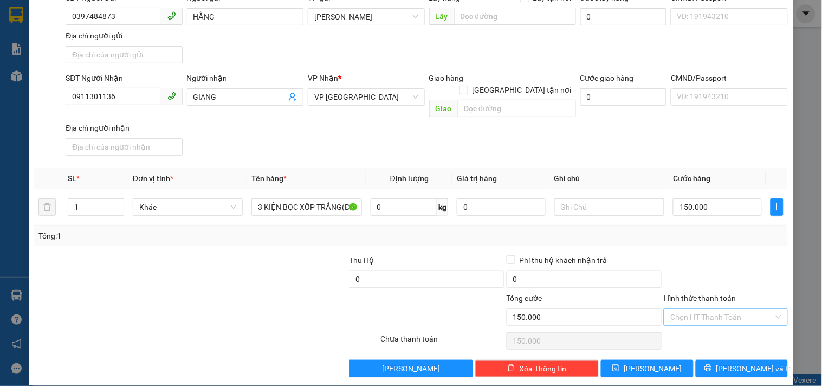
click at [706, 309] on input "Hình thức thanh toán" at bounding box center [722, 317] width 103 height 16
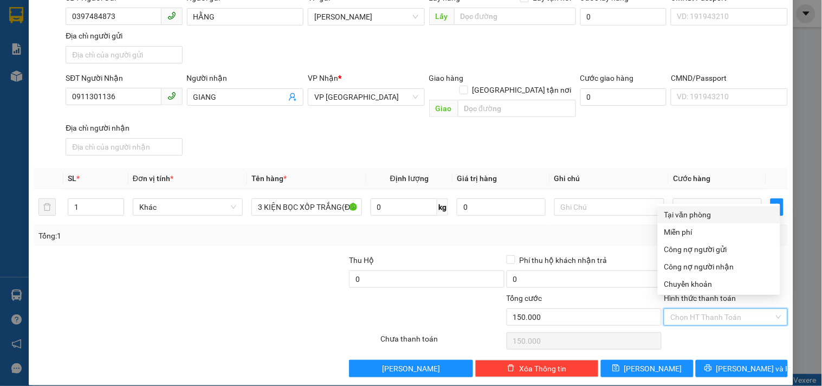
click at [700, 214] on div "Tại văn phòng" at bounding box center [720, 215] width 110 height 12
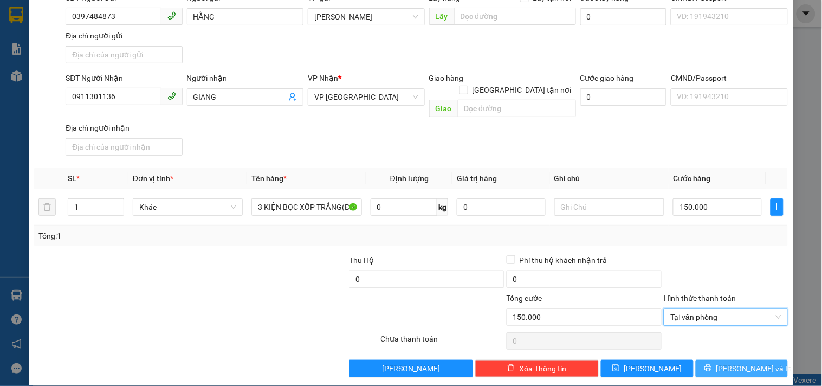
click at [729, 363] on span "[PERSON_NAME] và In" at bounding box center [755, 369] width 76 height 12
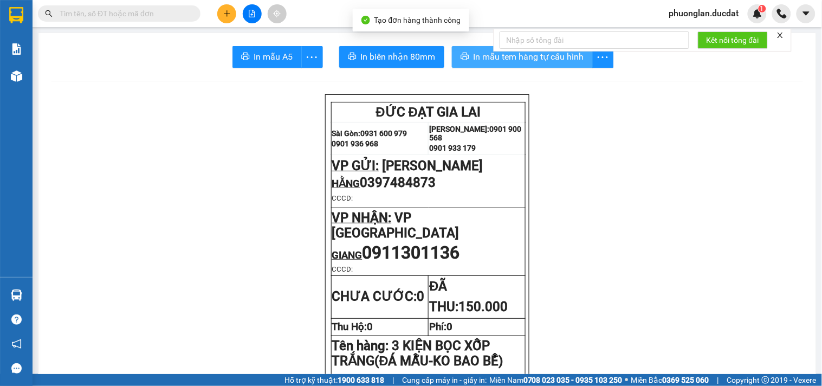
click at [474, 57] on span "In mẫu tem hàng tự cấu hình" at bounding box center [529, 57] width 111 height 14
click at [461, 57] on icon "printer" at bounding box center [465, 57] width 8 height 8
click at [228, 9] on button at bounding box center [226, 13] width 19 height 19
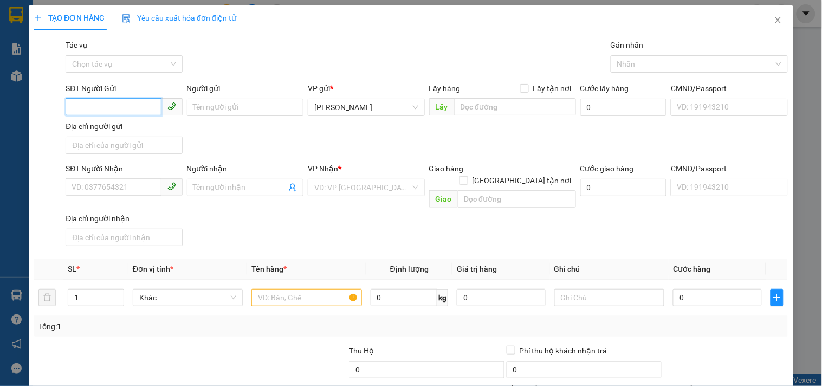
click at [116, 104] on input "SĐT Người Gửi" at bounding box center [113, 106] width 95 height 17
click at [120, 132] on div "0356308715" at bounding box center [123, 129] width 102 height 12
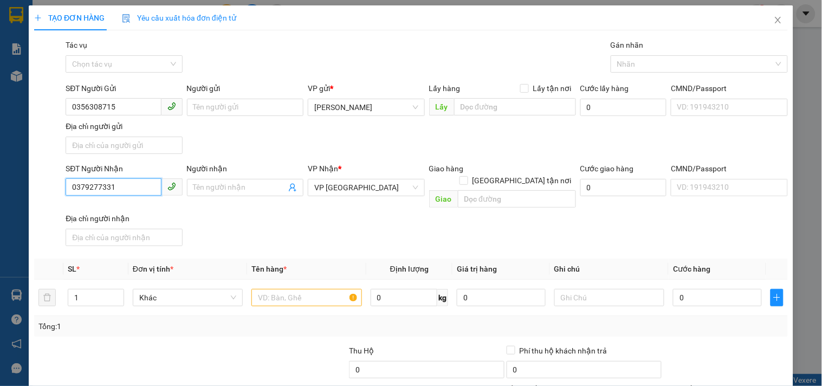
click at [120, 184] on input "0379277331" at bounding box center [113, 186] width 95 height 17
click at [252, 191] on input "Người nhận" at bounding box center [240, 188] width 93 height 12
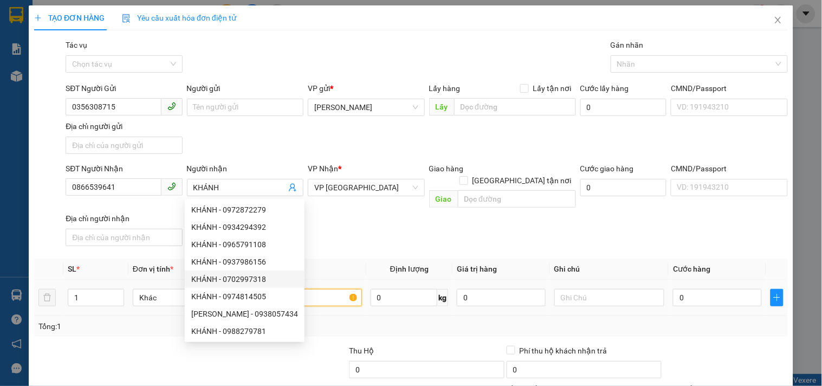
click at [322, 289] on input "text" at bounding box center [307, 297] width 110 height 17
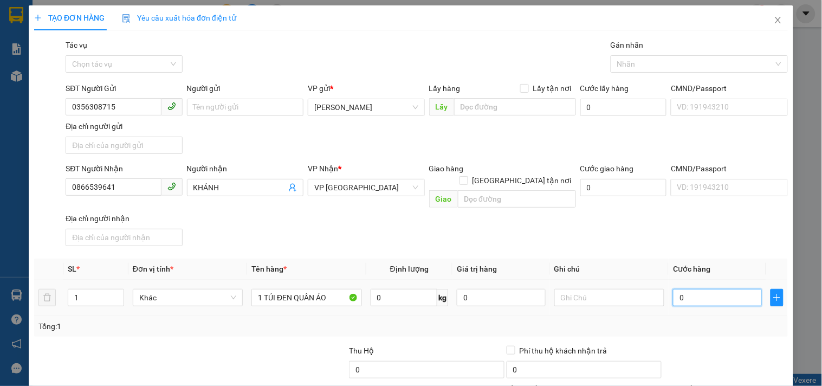
click at [686, 289] on input "0" at bounding box center [717, 297] width 89 height 17
click at [638, 289] on input "text" at bounding box center [610, 297] width 110 height 17
click at [151, 193] on input "0866539641" at bounding box center [113, 186] width 95 height 17
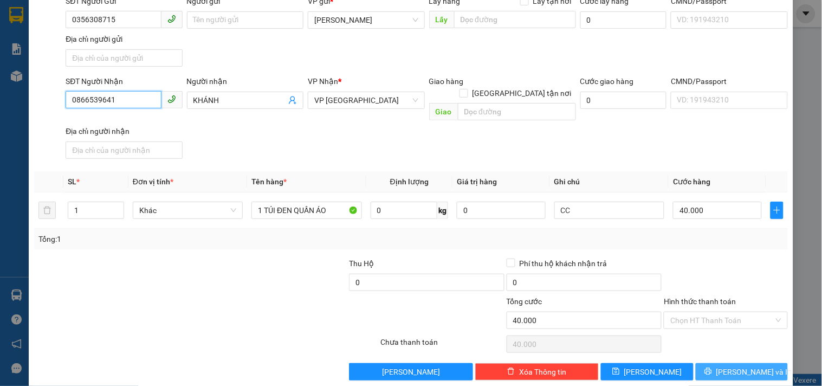
scroll to position [91, 0]
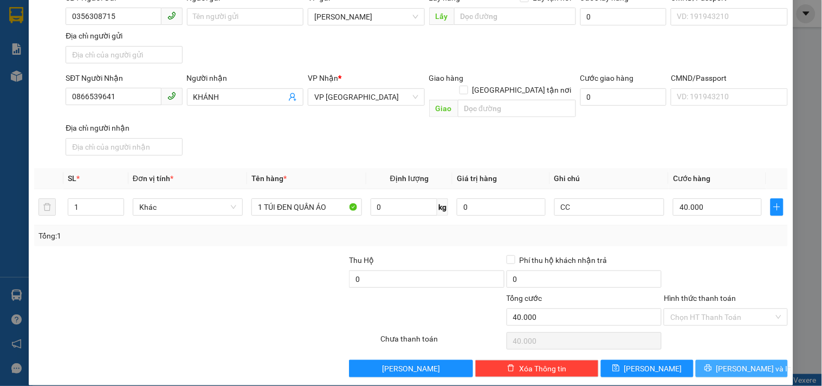
click at [719, 360] on button "[PERSON_NAME] và In" at bounding box center [742, 368] width 92 height 17
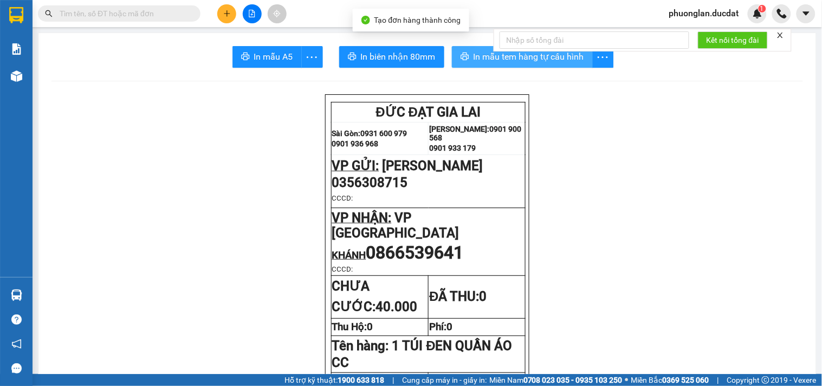
click at [487, 57] on span "In mẫu tem hàng tự cấu hình" at bounding box center [529, 57] width 111 height 14
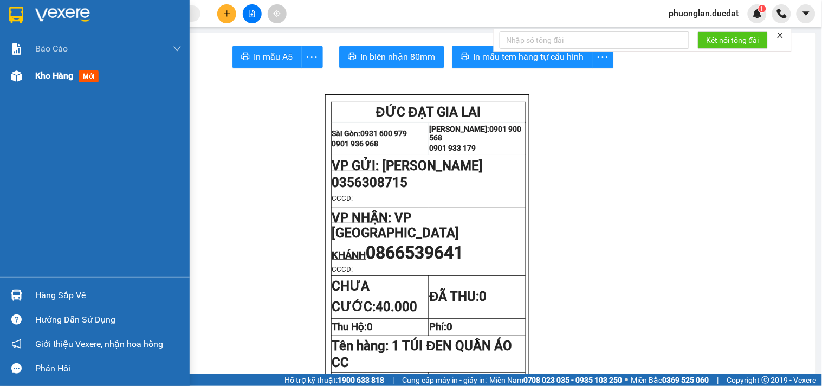
click at [40, 77] on span "Kho hàng" at bounding box center [54, 75] width 38 height 10
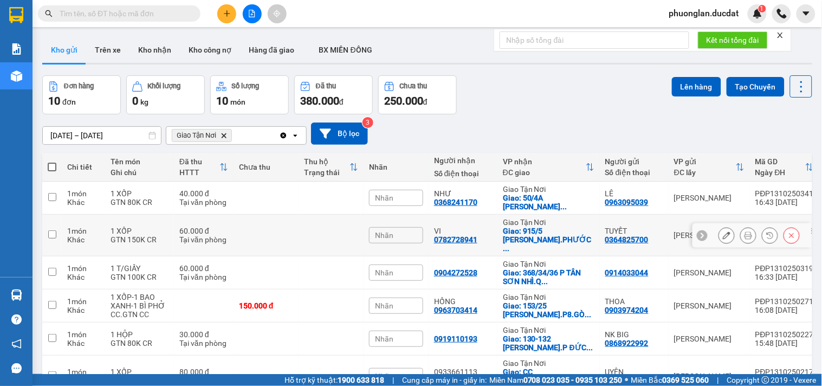
click at [286, 240] on td at bounding box center [266, 236] width 65 height 42
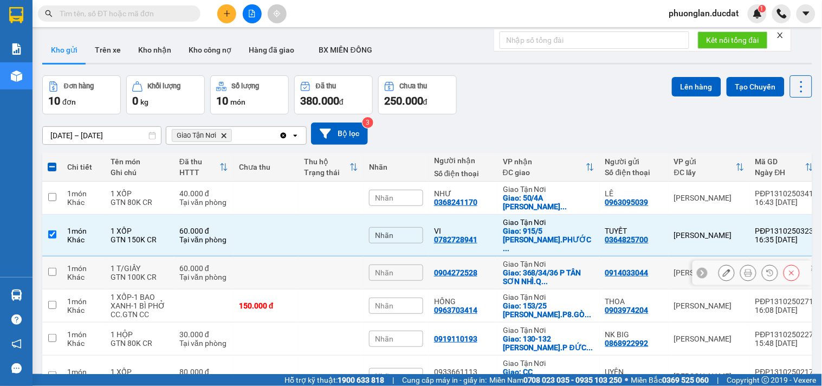
click at [290, 260] on td at bounding box center [266, 272] width 65 height 33
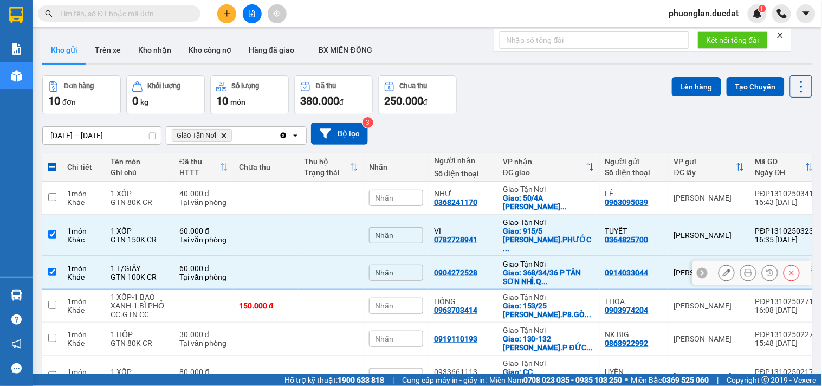
scroll to position [120, 0]
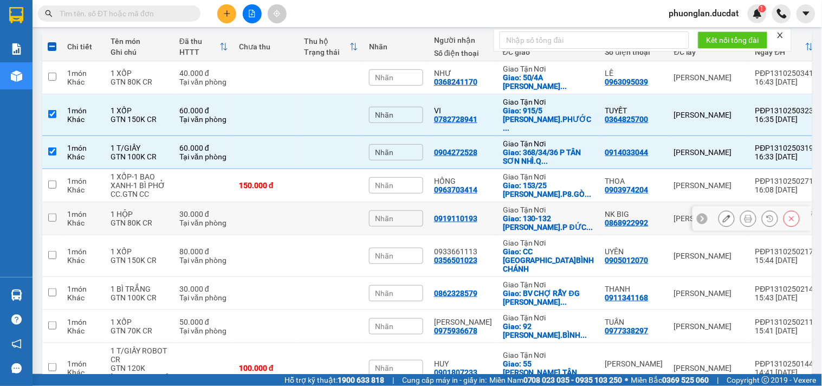
click at [273, 226] on td at bounding box center [266, 218] width 65 height 33
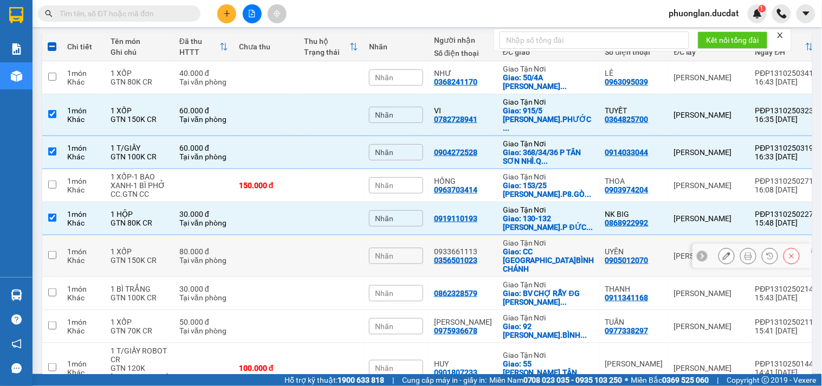
click at [270, 247] on td at bounding box center [266, 256] width 65 height 42
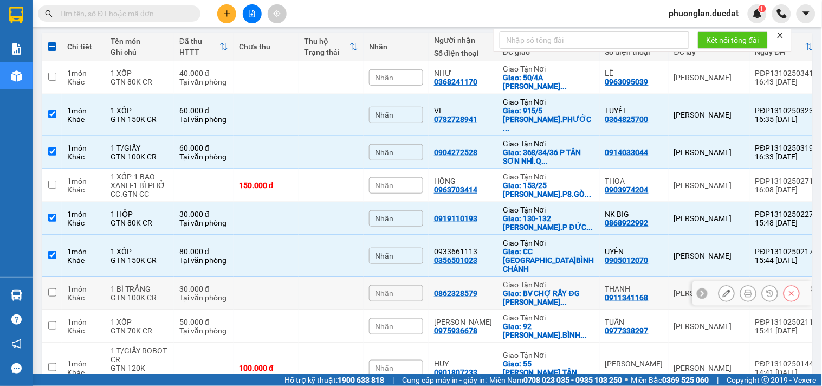
drag, startPoint x: 273, startPoint y: 282, endPoint x: 279, endPoint y: 275, distance: 9.2
click at [274, 280] on td at bounding box center [266, 293] width 65 height 33
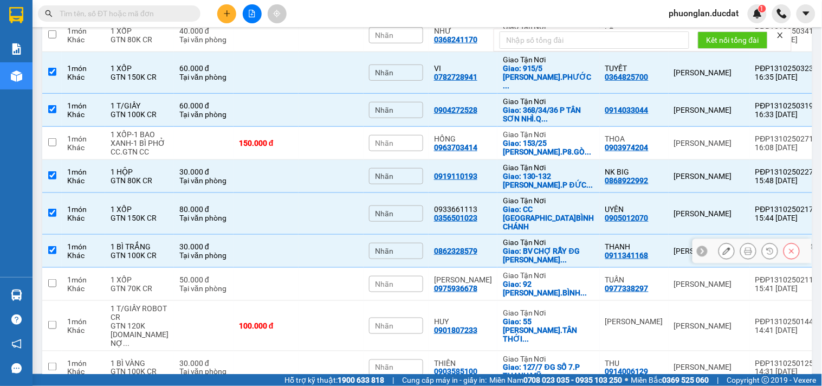
scroll to position [181, 0]
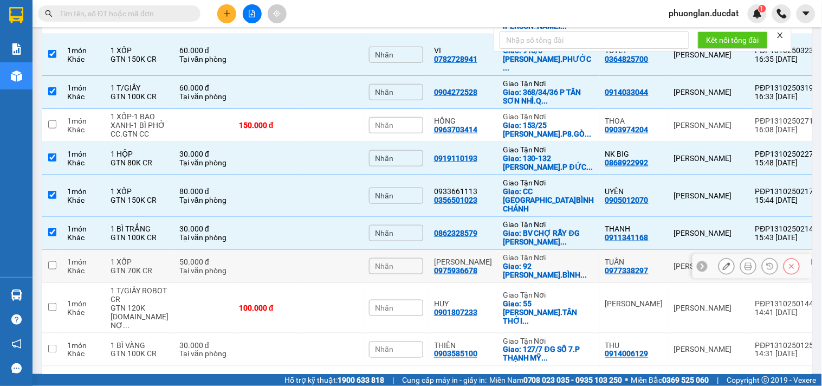
click at [248, 257] on td at bounding box center [266, 266] width 65 height 33
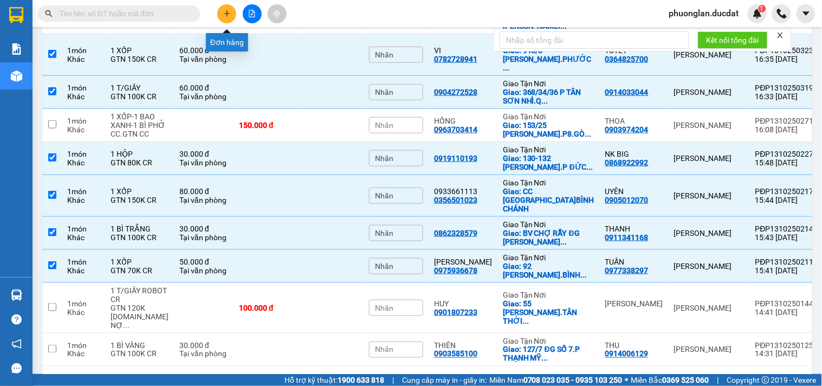
click at [229, 17] on icon "plus" at bounding box center [227, 14] width 8 height 8
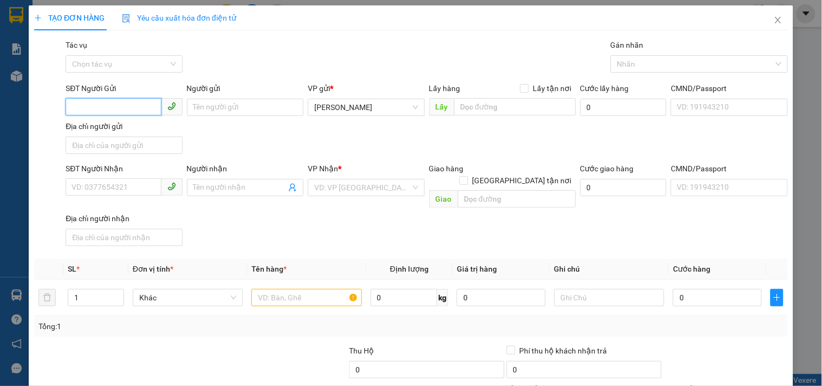
click at [133, 106] on input "SĐT Người Gửi" at bounding box center [113, 106] width 95 height 17
click at [120, 128] on div "0918362374" at bounding box center [123, 129] width 102 height 12
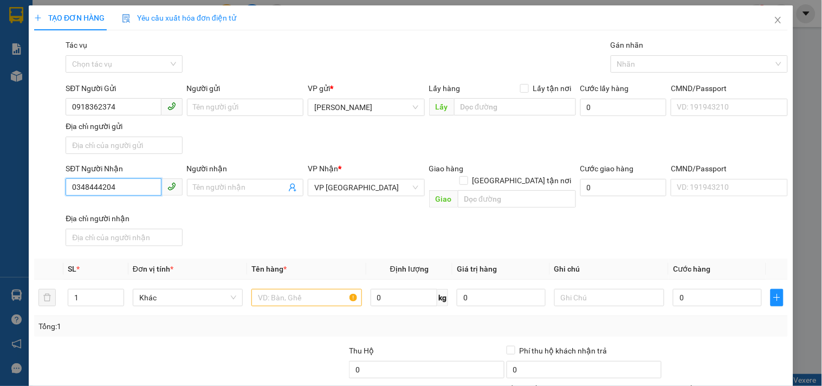
drag, startPoint x: 120, startPoint y: 184, endPoint x: 0, endPoint y: 228, distance: 127.9
click at [0, 228] on div "TẠO ĐƠN HÀNG Yêu cầu xuất hóa đơn điện tử Transit Pickup Surcharge Ids Transit …" at bounding box center [411, 193] width 822 height 386
click at [200, 189] on input "Người nhận" at bounding box center [240, 188] width 93 height 12
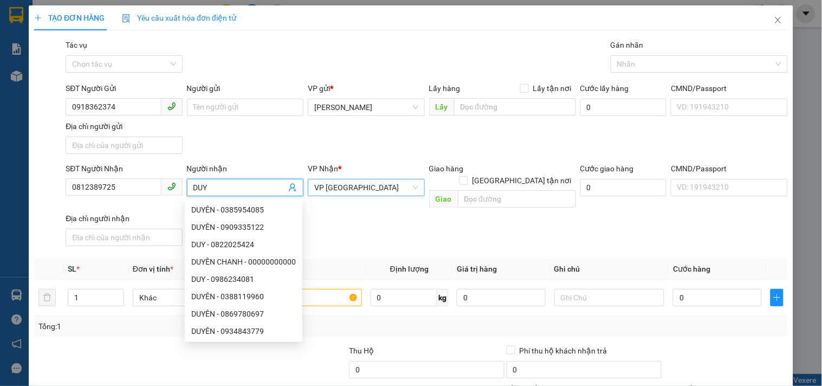
click at [350, 185] on span "VP [GEOGRAPHIC_DATA]" at bounding box center [366, 187] width 104 height 16
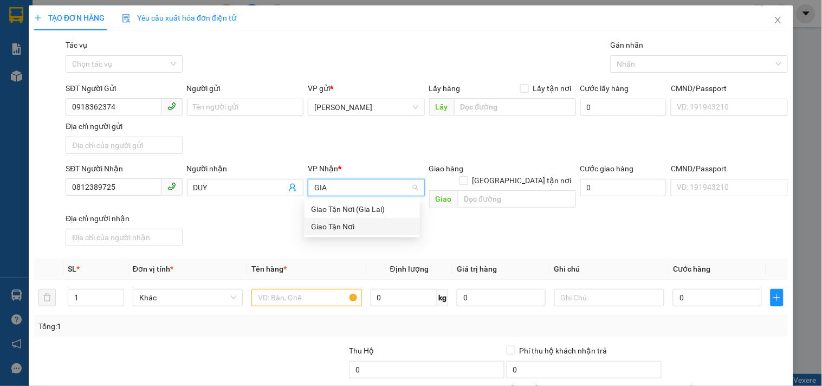
click at [357, 232] on div "Giao Tận Nơi" at bounding box center [362, 227] width 102 height 12
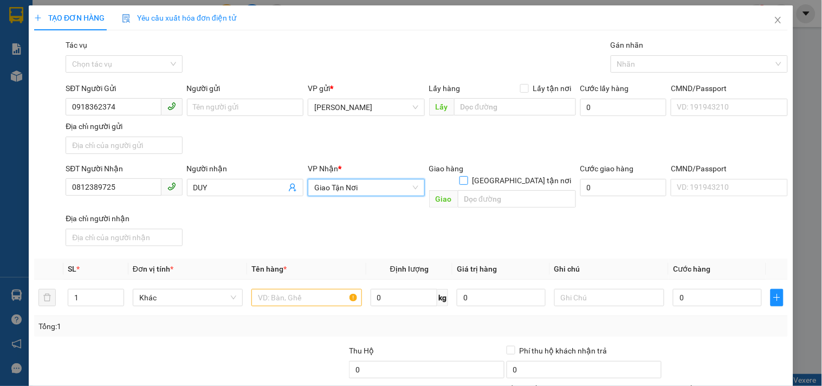
click at [467, 176] on input "[GEOGRAPHIC_DATA] tận nơi" at bounding box center [464, 180] width 8 height 8
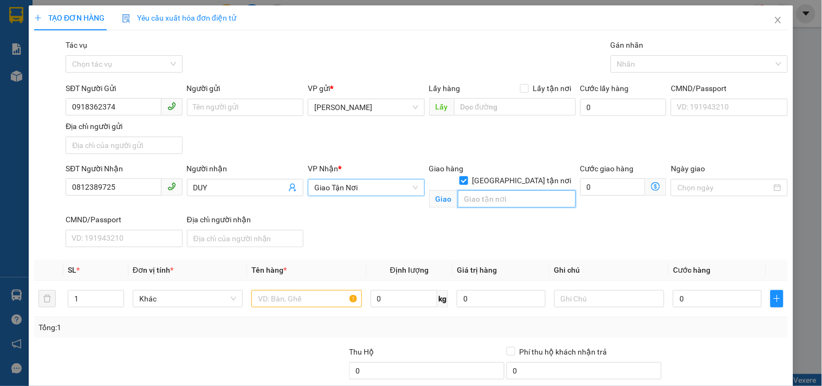
click at [524, 190] on input "text" at bounding box center [517, 198] width 118 height 17
drag, startPoint x: 324, startPoint y: 291, endPoint x: 312, endPoint y: 284, distance: 14.1
click at [323, 291] on input "text" at bounding box center [307, 298] width 110 height 17
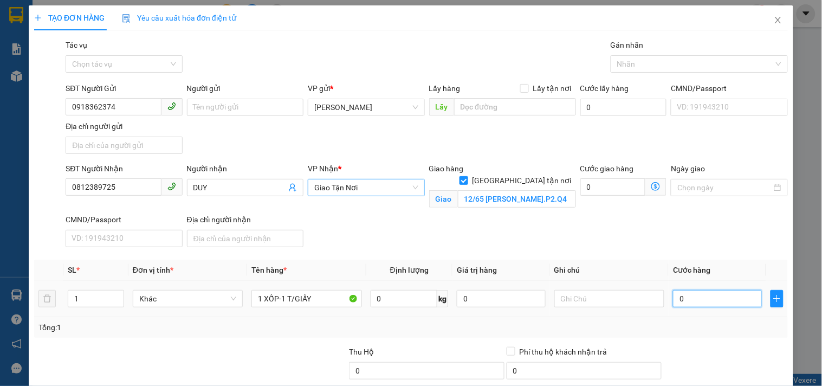
click at [698, 301] on input "0" at bounding box center [717, 298] width 89 height 17
click at [586, 305] on input "text" at bounding box center [610, 298] width 110 height 17
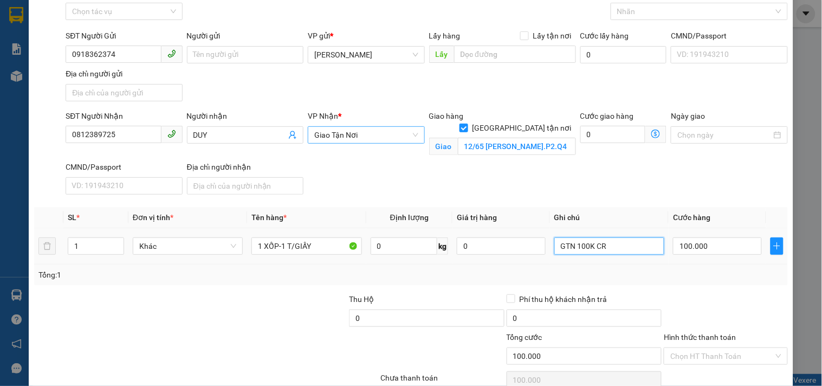
scroll to position [104, 0]
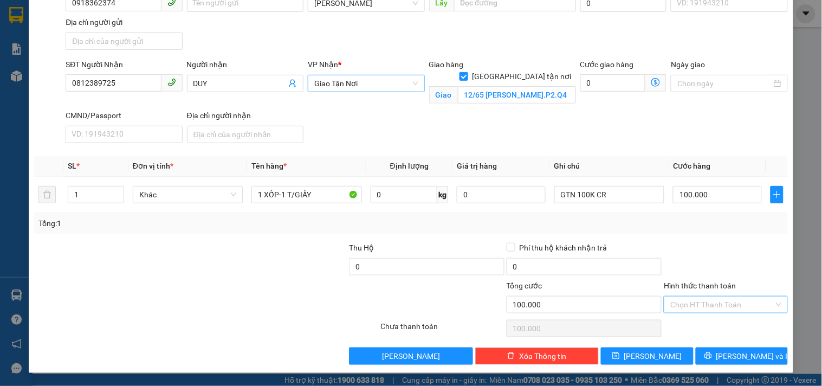
click at [680, 304] on input "Hình thức thanh toán" at bounding box center [722, 305] width 103 height 16
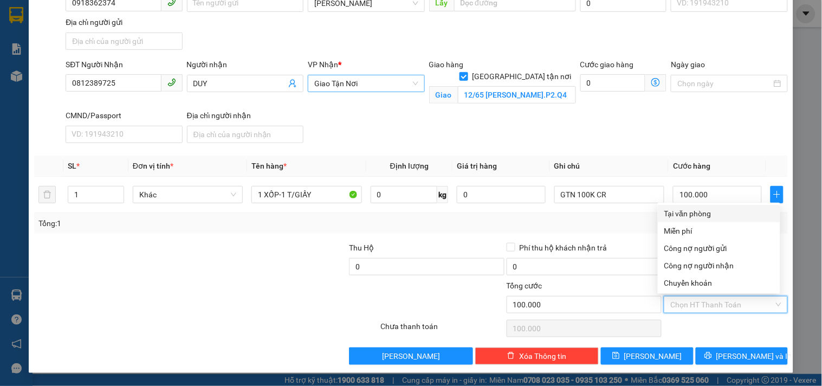
click at [678, 217] on div "Tại văn phòng" at bounding box center [720, 214] width 110 height 12
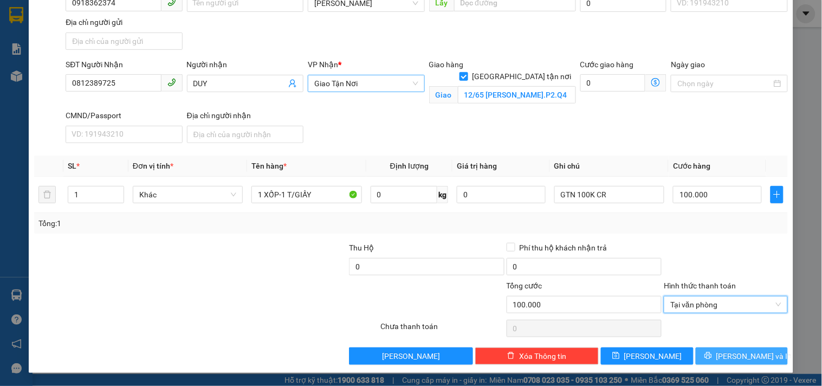
drag, startPoint x: 725, startPoint y: 351, endPoint x: 714, endPoint y: 326, distance: 27.9
click at [722, 348] on button "[PERSON_NAME] và In" at bounding box center [742, 356] width 92 height 17
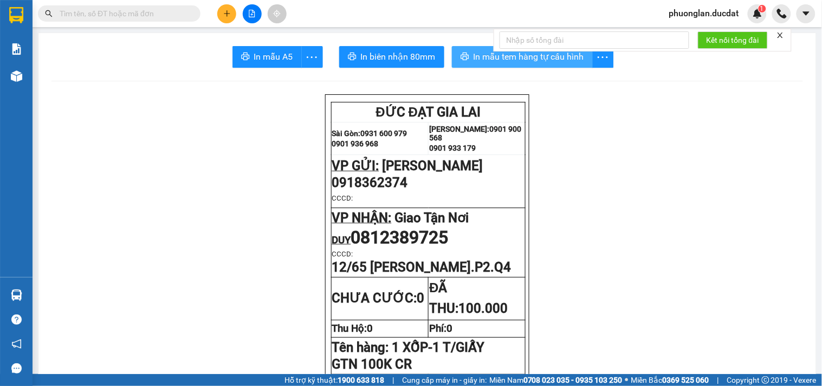
click at [480, 57] on span "In mẫu tem hàng tự cấu hình" at bounding box center [529, 57] width 111 height 14
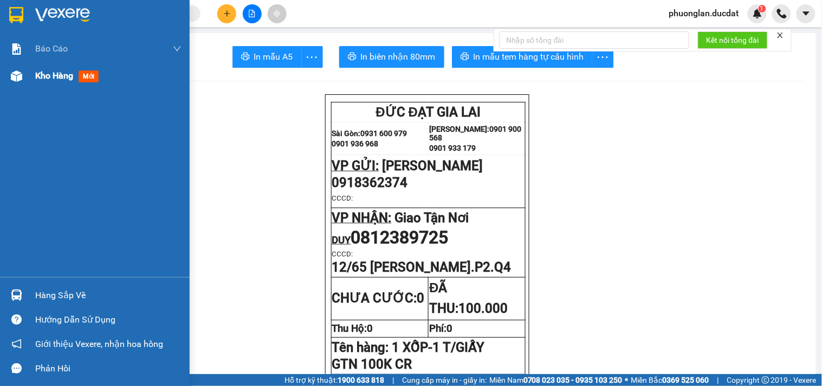
click at [45, 72] on span "Kho hàng" at bounding box center [54, 75] width 38 height 10
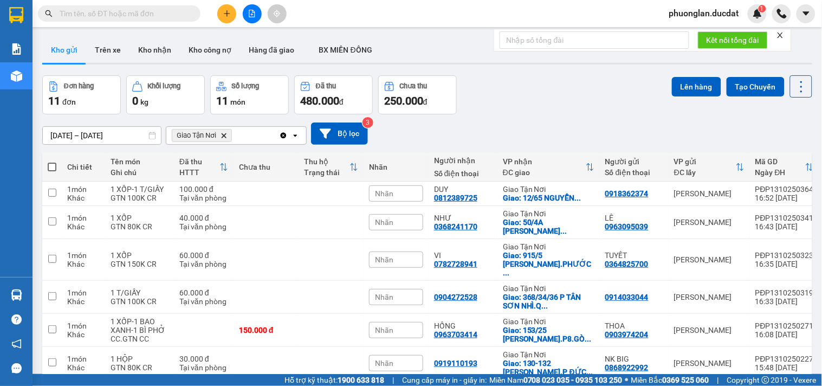
click at [282, 137] on icon "Clear all" at bounding box center [283, 135] width 9 height 9
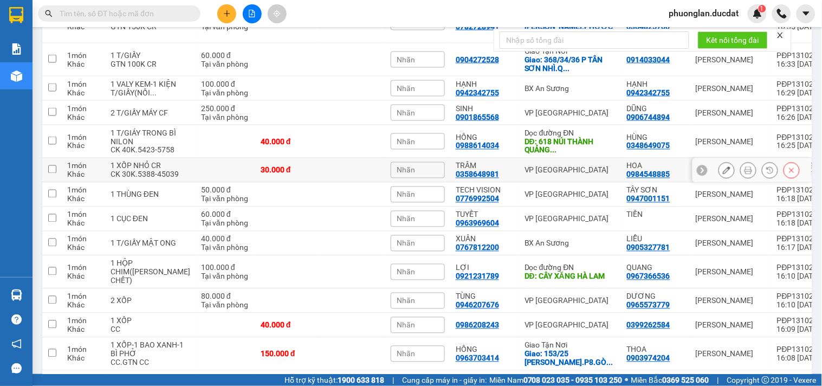
scroll to position [361, 0]
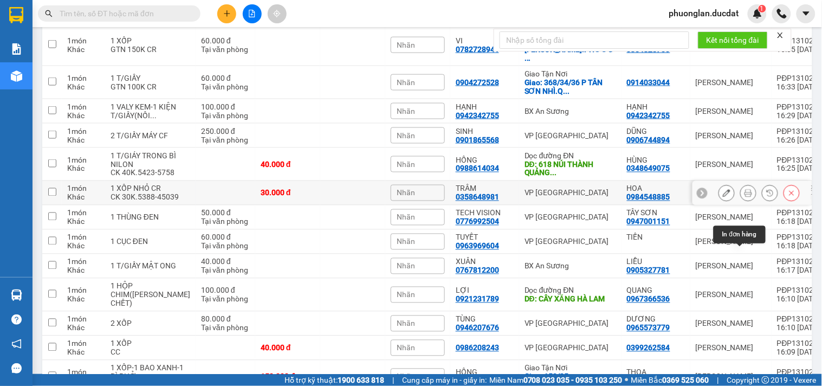
click at [741, 203] on button at bounding box center [748, 193] width 15 height 19
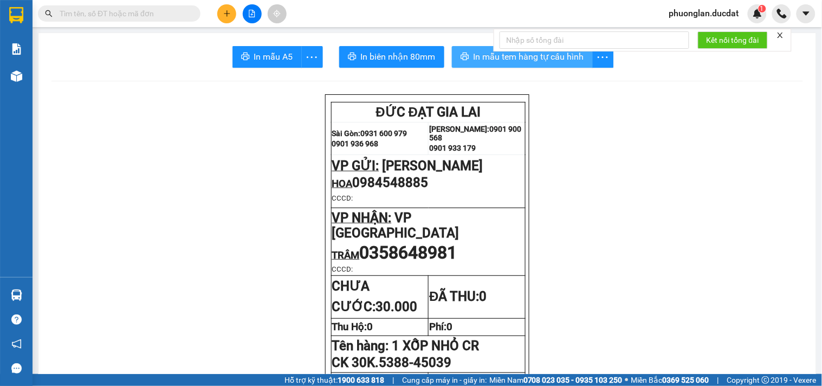
click at [479, 53] on span "In mẫu tem hàng tự cấu hình" at bounding box center [529, 57] width 111 height 14
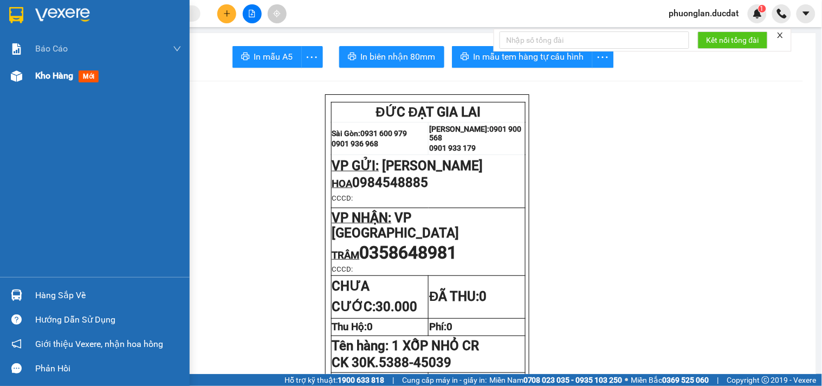
click at [54, 73] on span "Kho hàng" at bounding box center [54, 75] width 38 height 10
click at [47, 74] on span "Kho hàng" at bounding box center [54, 75] width 38 height 10
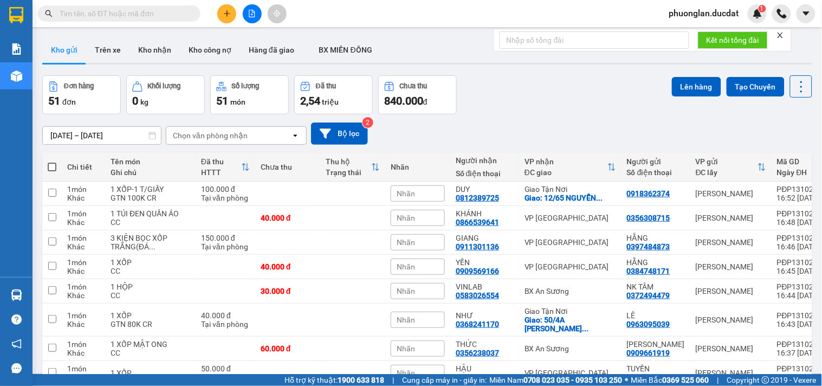
click at [258, 137] on div "Chọn văn phòng nhận" at bounding box center [228, 135] width 125 height 17
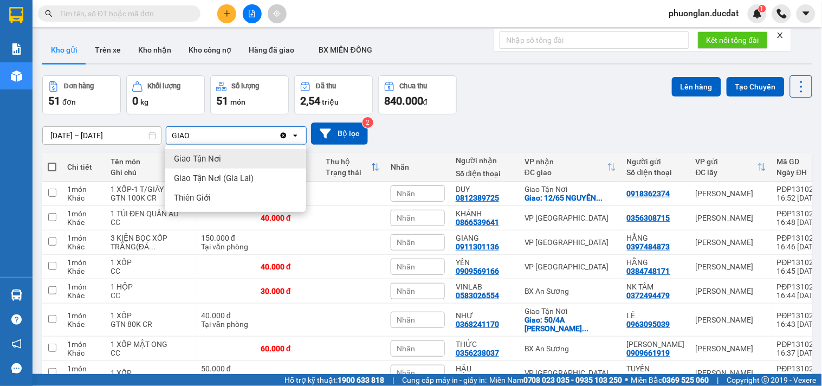
click at [217, 159] on span "Giao Tận Nơi" at bounding box center [197, 158] width 47 height 11
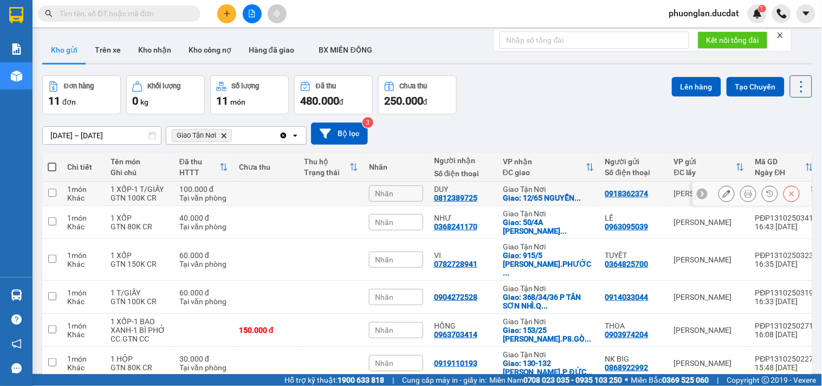
click at [322, 201] on td at bounding box center [331, 194] width 65 height 24
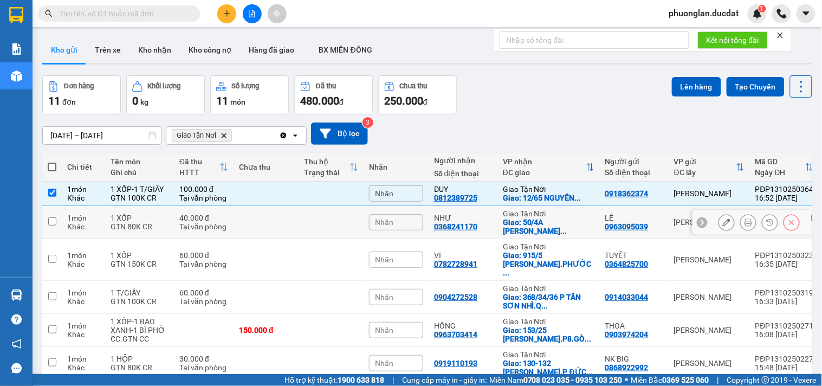
click at [316, 226] on td at bounding box center [331, 222] width 65 height 33
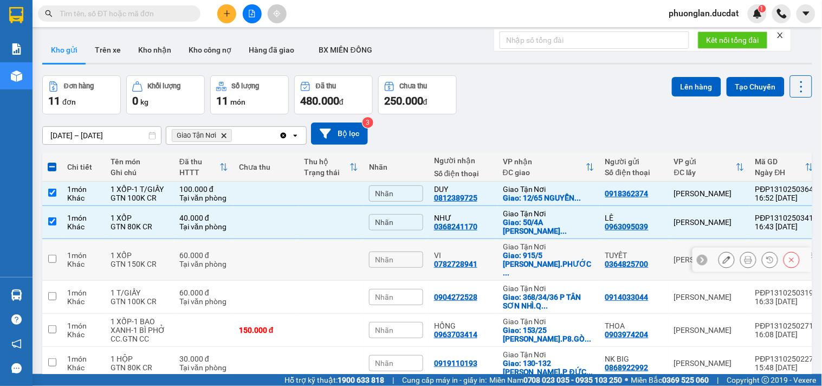
click at [296, 266] on td at bounding box center [266, 260] width 65 height 42
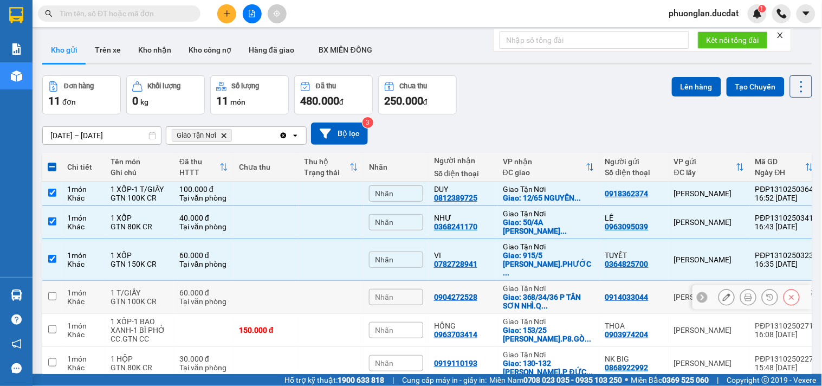
click at [228, 300] on div "Tại văn phòng" at bounding box center [203, 301] width 49 height 9
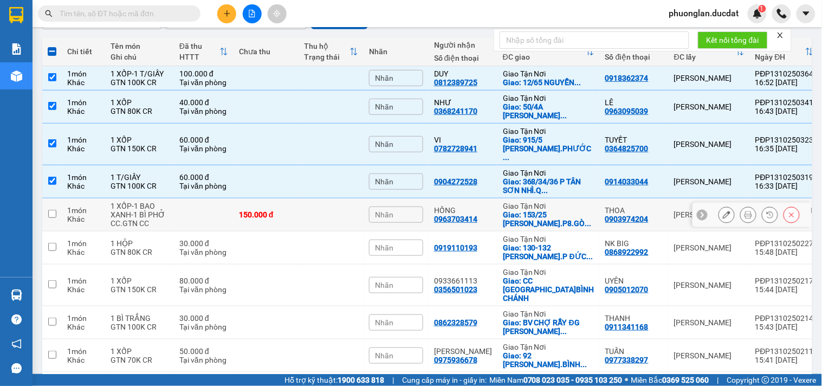
scroll to position [120, 0]
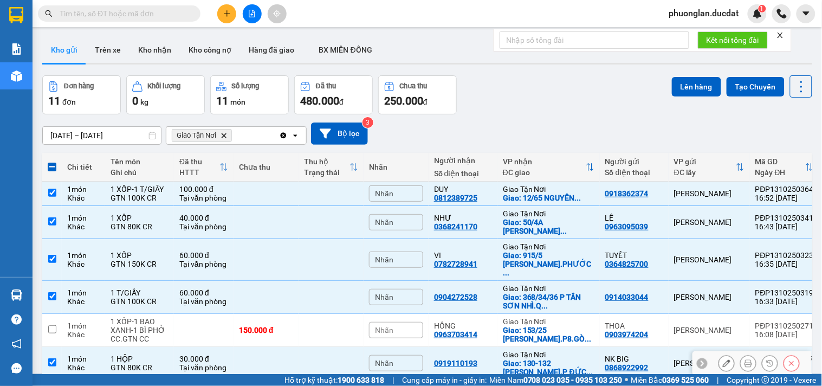
scroll to position [120, 0]
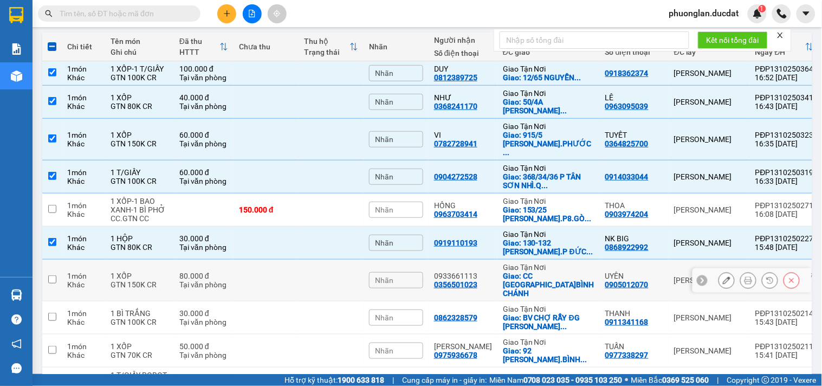
click at [236, 274] on td at bounding box center [266, 281] width 65 height 42
checkbox input "true"
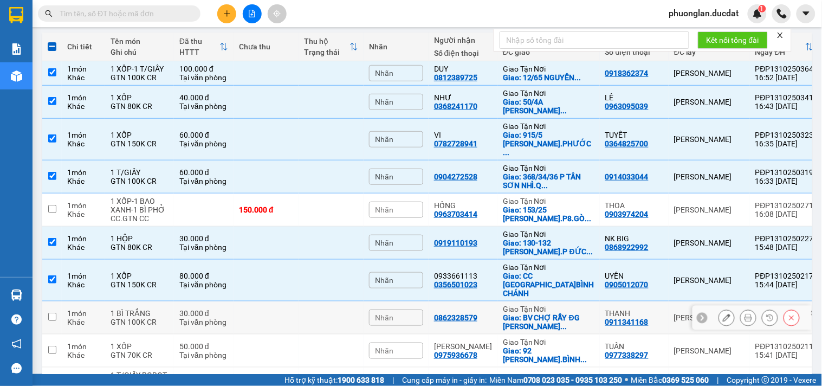
click at [233, 313] on td "30.000 đ Tại văn phòng" at bounding box center [204, 317] width 60 height 33
checkbox input "true"
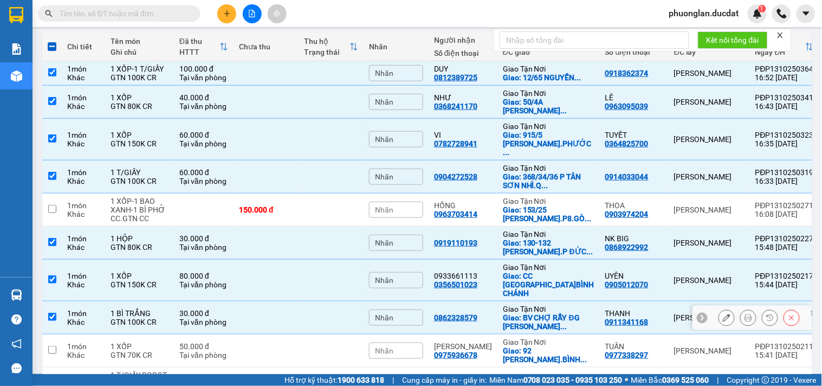
scroll to position [234, 0]
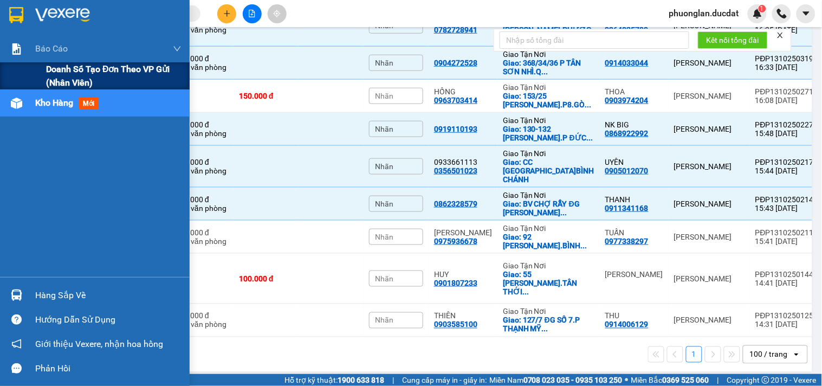
click at [52, 73] on span "Doanh số tạo đơn theo VP gửi (nhân viên)" at bounding box center [114, 75] width 136 height 27
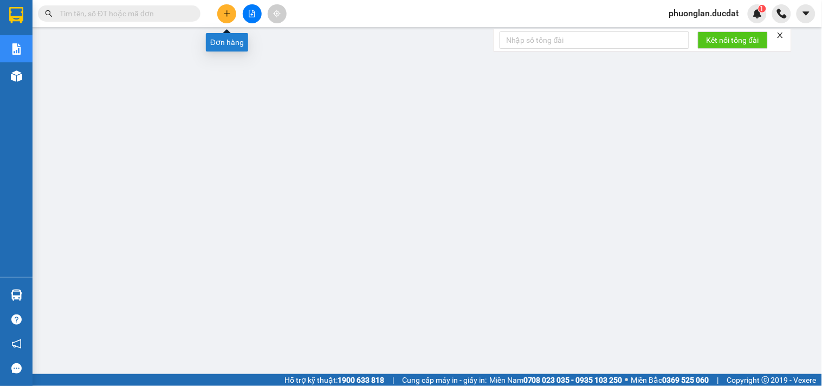
click at [226, 12] on icon "plus" at bounding box center [227, 14] width 8 height 8
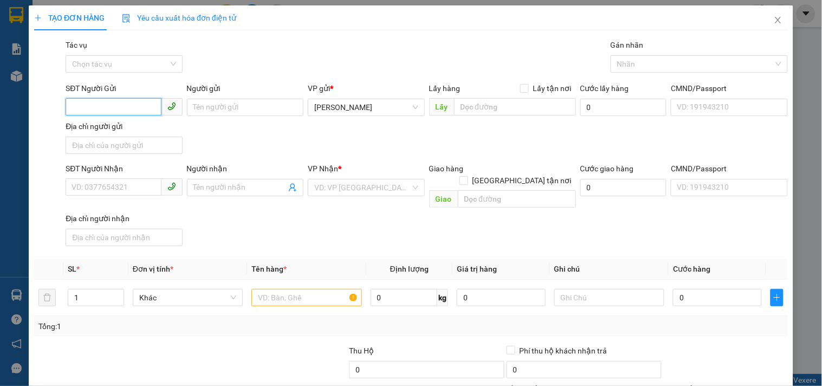
click at [95, 104] on input "SĐT Người Gửi" at bounding box center [113, 106] width 95 height 17
type input "0706250943"
click at [118, 126] on div "0706250943" at bounding box center [123, 129] width 102 height 12
type input "0936439471"
type input "HUY"
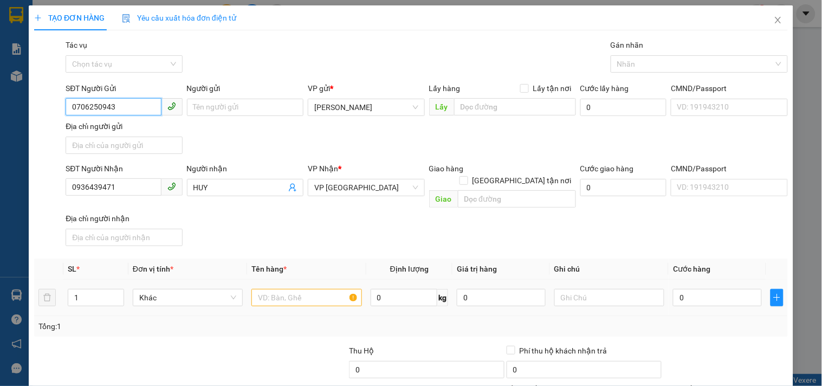
type input "0706250943"
click at [263, 289] on input "text" at bounding box center [307, 297] width 110 height 17
click at [337, 178] on div "VP Nhận *" at bounding box center [366, 171] width 117 height 16
click at [324, 190] on span "VP [GEOGRAPHIC_DATA]" at bounding box center [366, 187] width 104 height 16
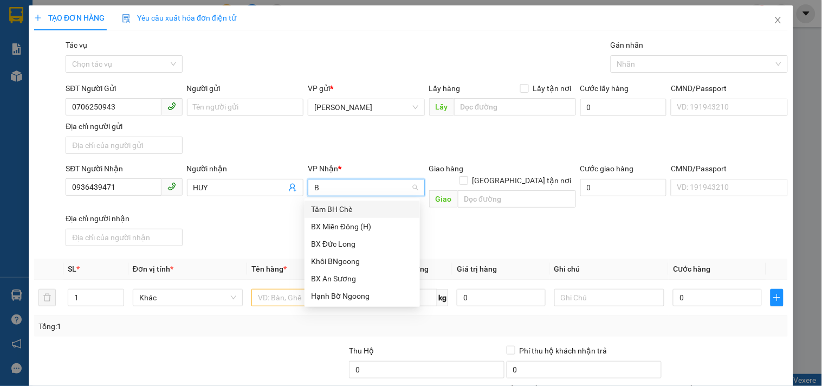
type input "BX"
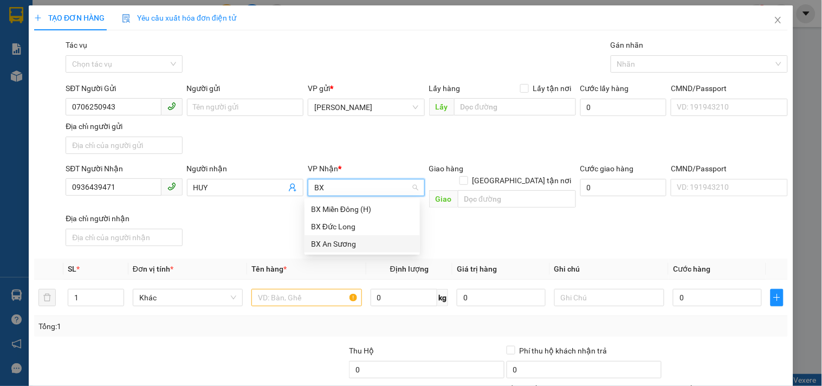
click at [336, 246] on div "BX An Sương" at bounding box center [362, 244] width 102 height 12
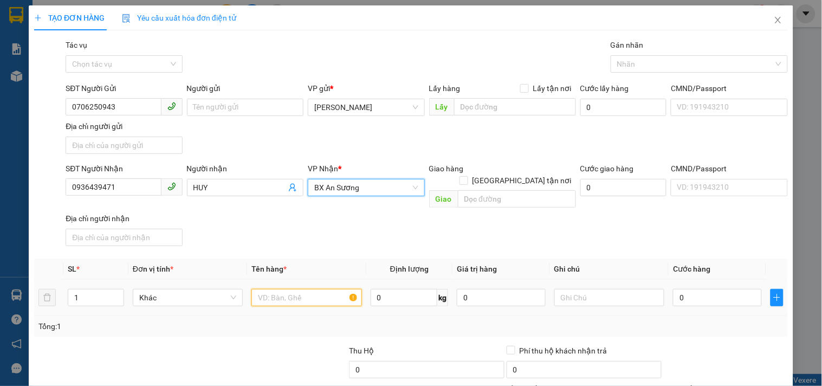
drag, startPoint x: 307, startPoint y: 285, endPoint x: 298, endPoint y: 284, distance: 8.8
click at [307, 289] on input "text" at bounding box center [307, 297] width 110 height 17
type input "1 XỐP"
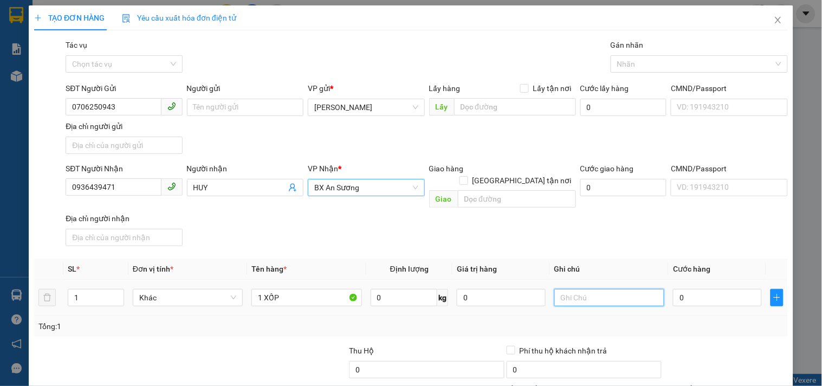
drag, startPoint x: 629, startPoint y: 288, endPoint x: 591, endPoint y: 247, distance: 56.4
click at [621, 289] on input "text" at bounding box center [610, 297] width 110 height 17
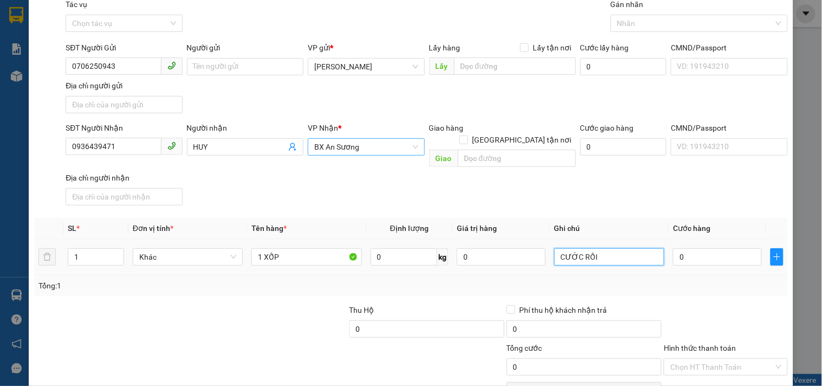
scroll to position [91, 0]
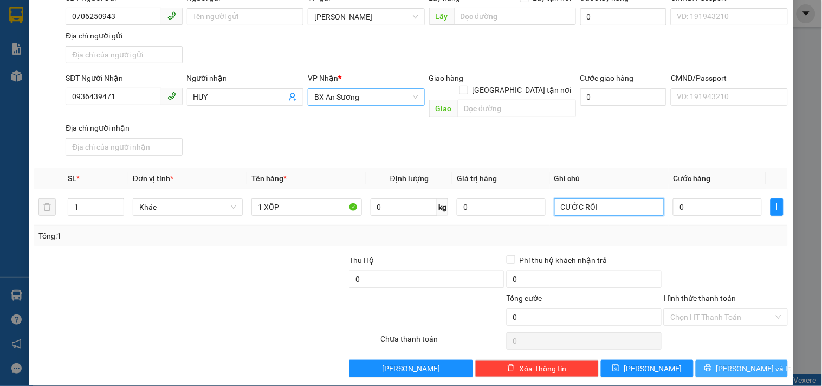
type input "CƯỚC RỒI"
click at [700, 360] on button "[PERSON_NAME] và In" at bounding box center [742, 368] width 92 height 17
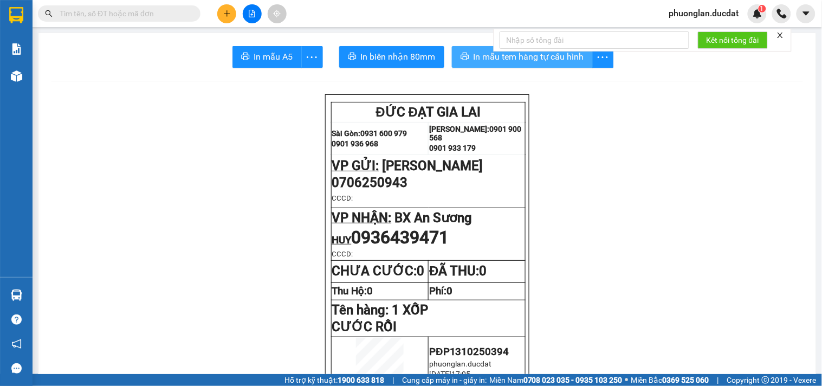
click at [484, 59] on span "In mẫu tem hàng tự cấu hình" at bounding box center [529, 57] width 111 height 14
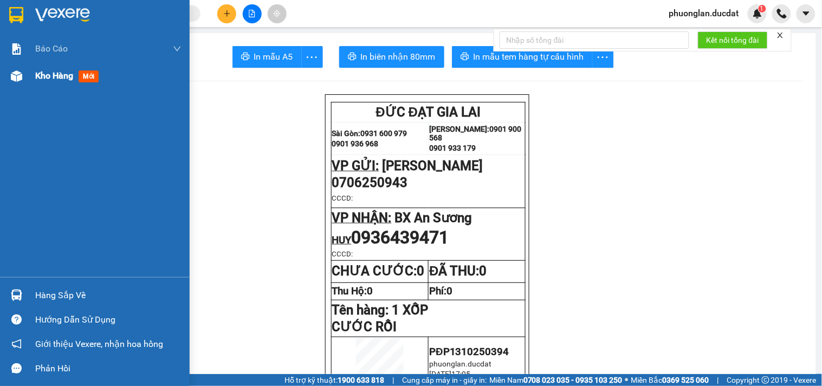
click at [47, 76] on span "Kho hàng" at bounding box center [54, 75] width 38 height 10
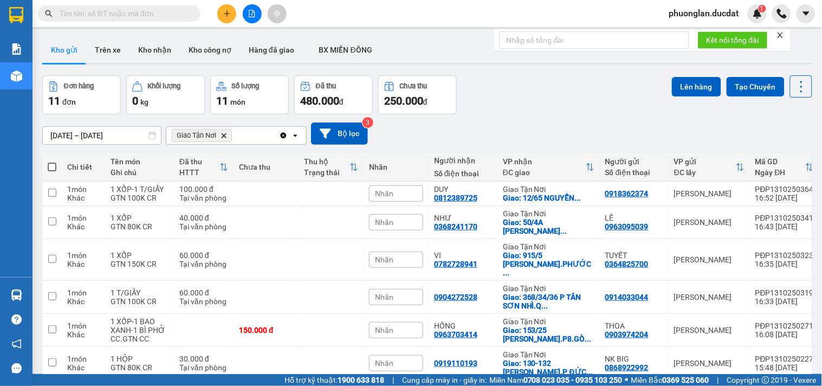
click at [282, 134] on icon "Clear all" at bounding box center [284, 135] width 6 height 6
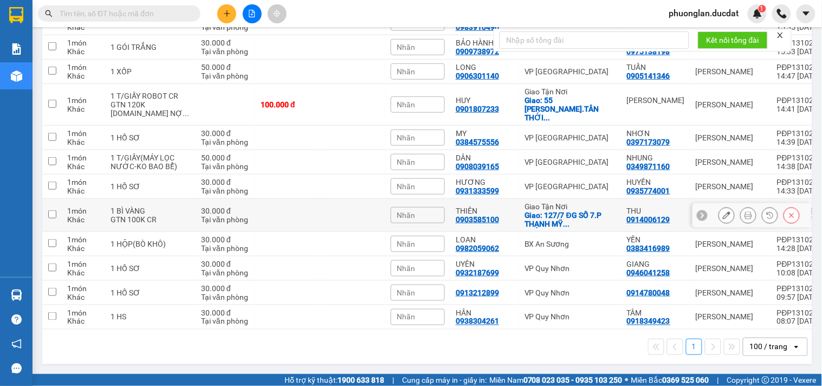
scroll to position [1367, 0]
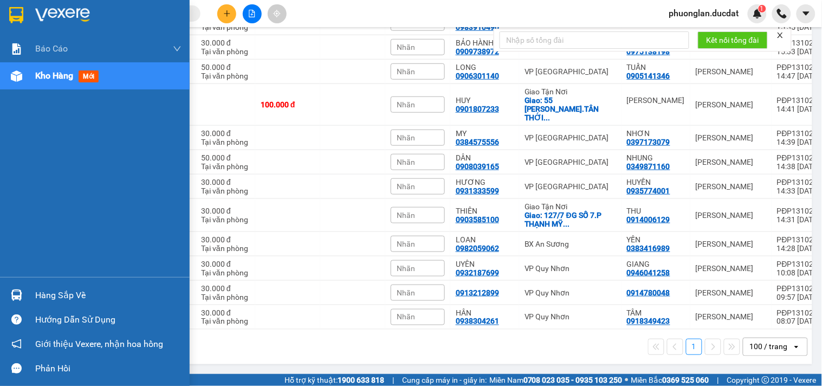
click at [61, 76] on span "Kho hàng" at bounding box center [54, 75] width 38 height 10
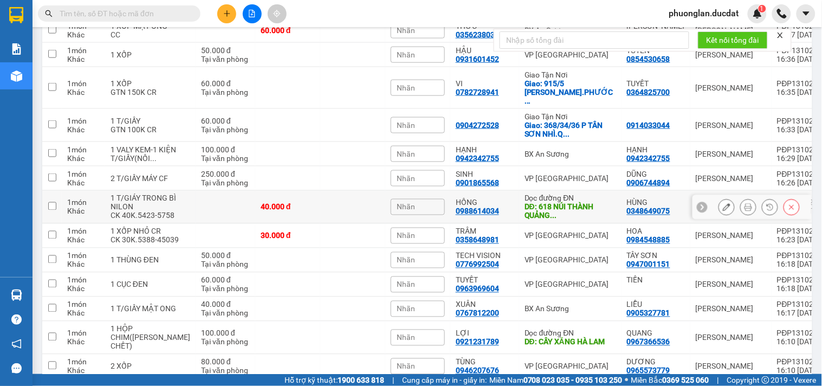
scroll to position [0, 0]
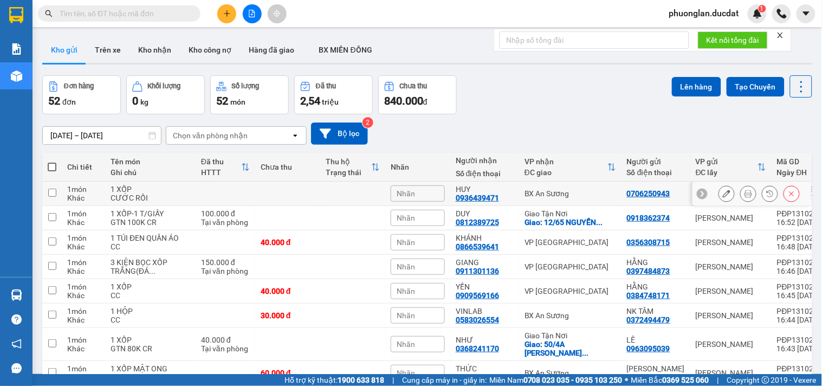
click at [723, 196] on icon at bounding box center [727, 194] width 8 height 8
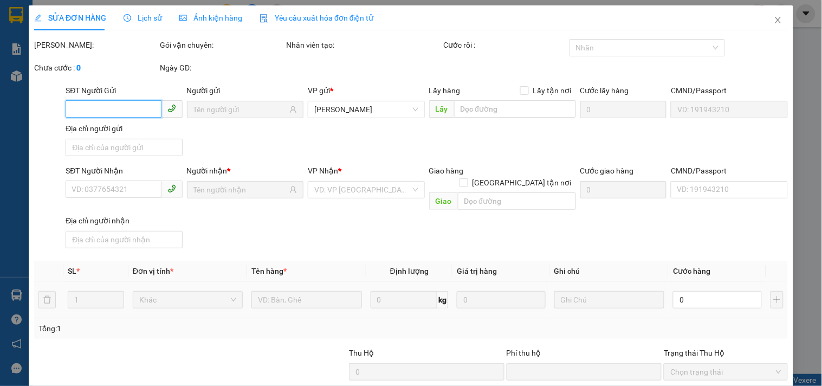
type input "0706250943"
type input "0936439471"
type input "0"
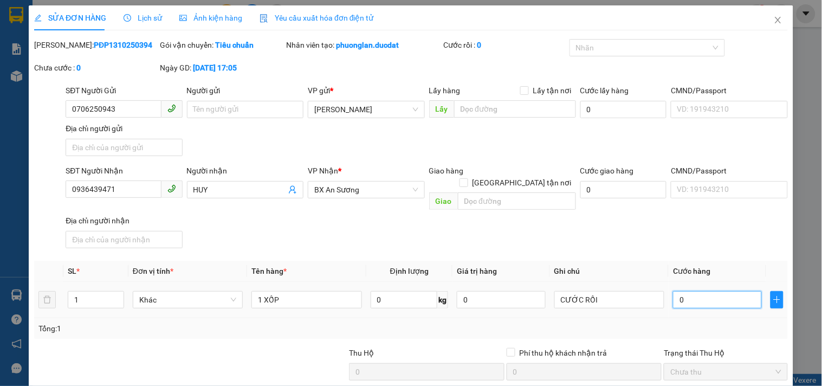
click at [686, 291] on input "0" at bounding box center [717, 299] width 89 height 17
type input "5"
type input "50"
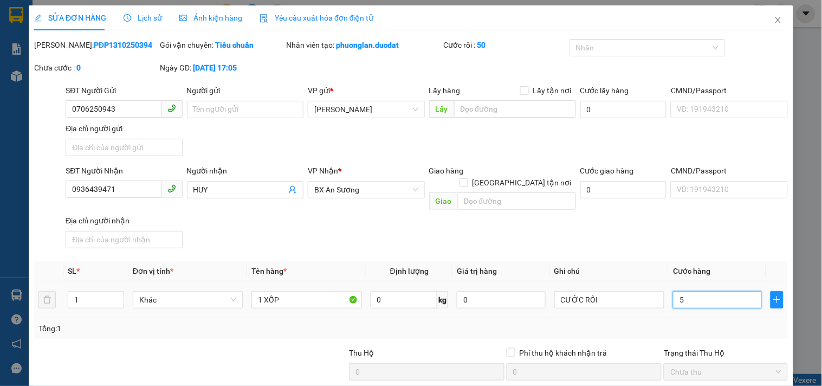
type input "50"
type input "50.000"
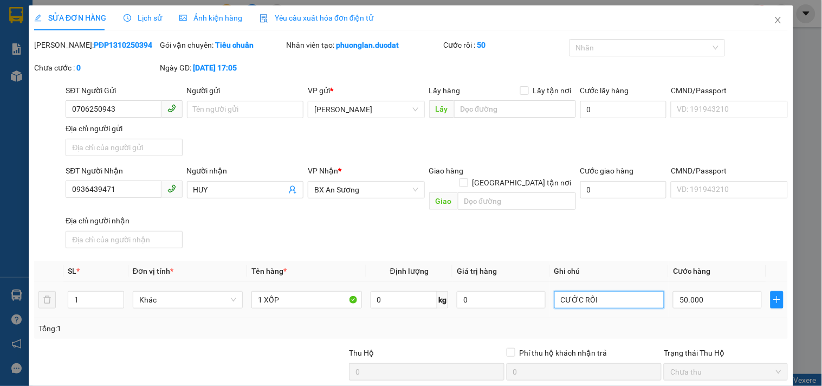
click at [605, 291] on input "CƯỚC RỒI" at bounding box center [610, 299] width 110 height 17
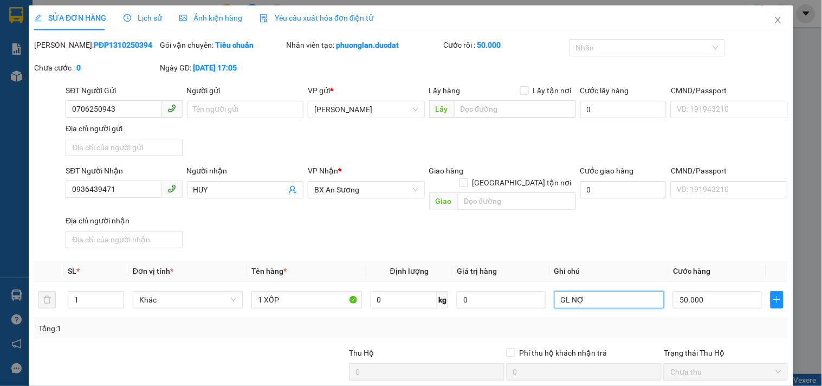
type input "GL NỢ"
click at [626, 248] on div "Total Paid Fee 0 Total UnPaid Fee 0 Cash Collection Total Fee Mã ĐH: PĐP1310250…" at bounding box center [411, 254] width 754 height 431
click at [129, 185] on input "0936439471" at bounding box center [113, 189] width 95 height 17
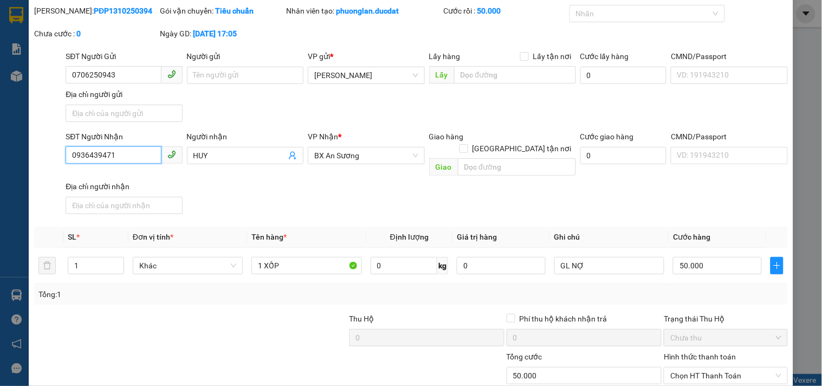
scroll to position [93, 0]
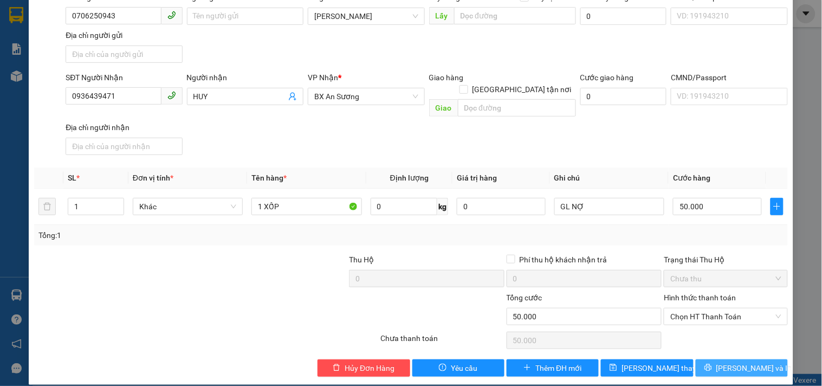
click at [711, 359] on button "[PERSON_NAME] và In" at bounding box center [742, 367] width 92 height 17
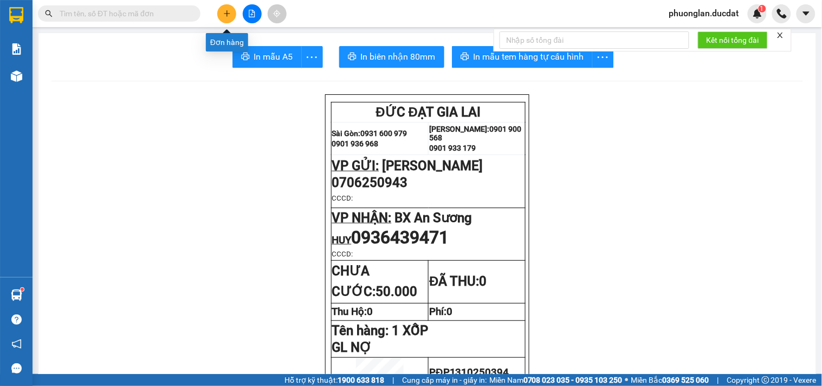
click at [225, 15] on icon "plus" at bounding box center [227, 14] width 8 height 8
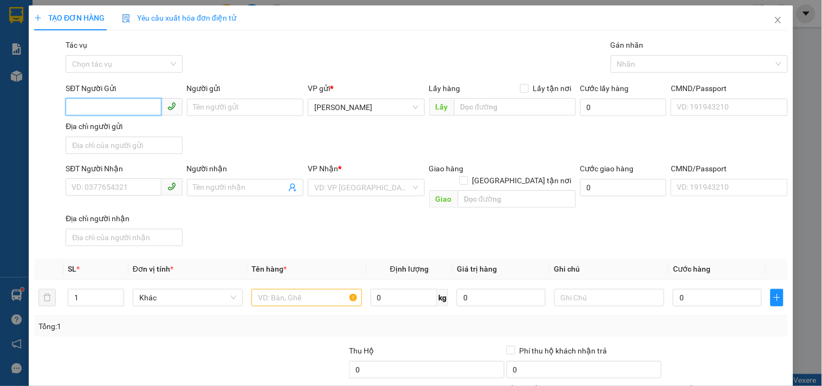
click at [142, 98] on input "SĐT Người Gửi" at bounding box center [113, 106] width 95 height 17
type input "0334636952"
click at [106, 134] on div "0334636952 - LY" at bounding box center [123, 129] width 102 height 12
type input "LY"
type input "0933325222"
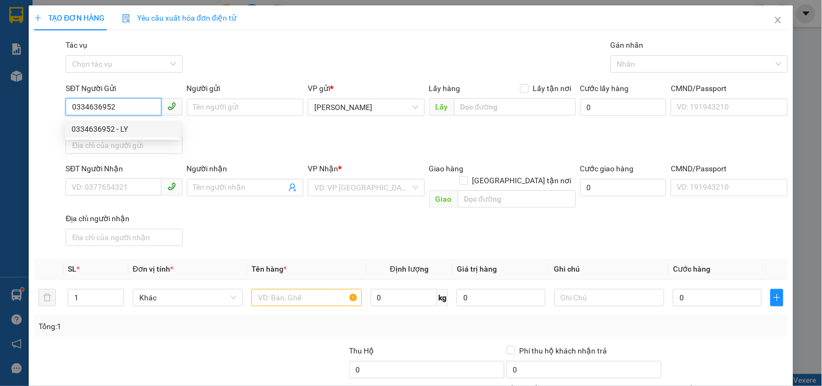
type input "BV HOÀN MỸ, B PHƯỚC"
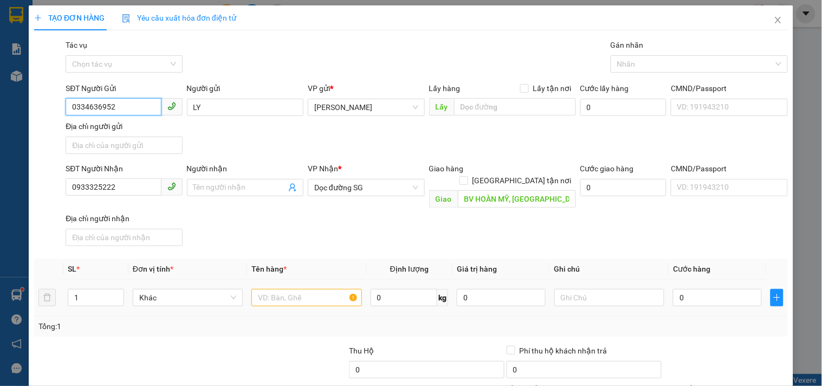
type input "0334636952"
click at [269, 289] on input "text" at bounding box center [307, 297] width 110 height 17
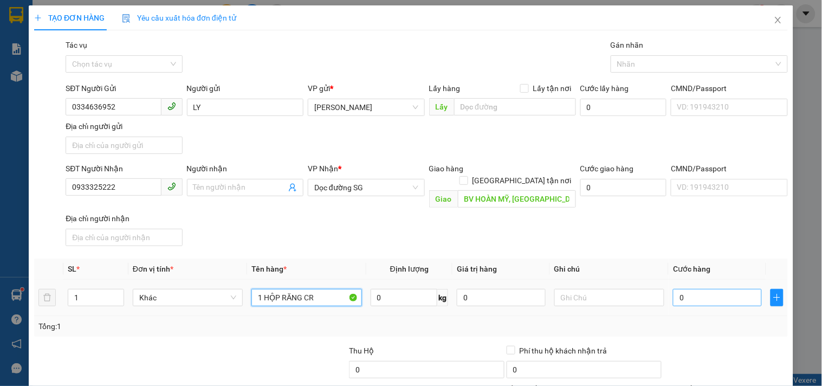
type input "1 HỘP RĂNG CR"
click at [693, 289] on input "0" at bounding box center [717, 297] width 89 height 17
type input "3"
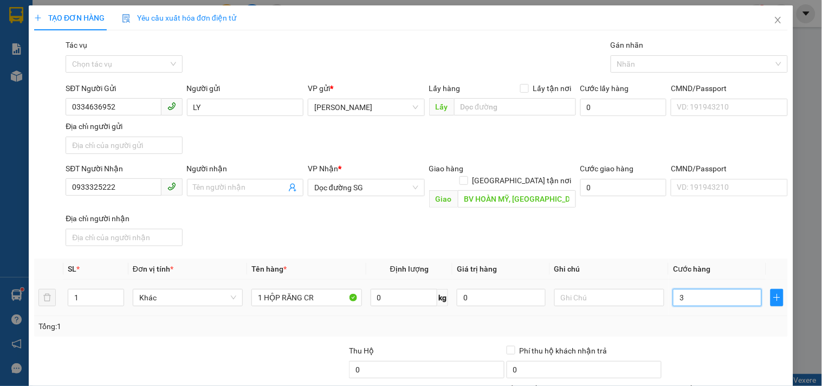
type input "30"
type input "30.000"
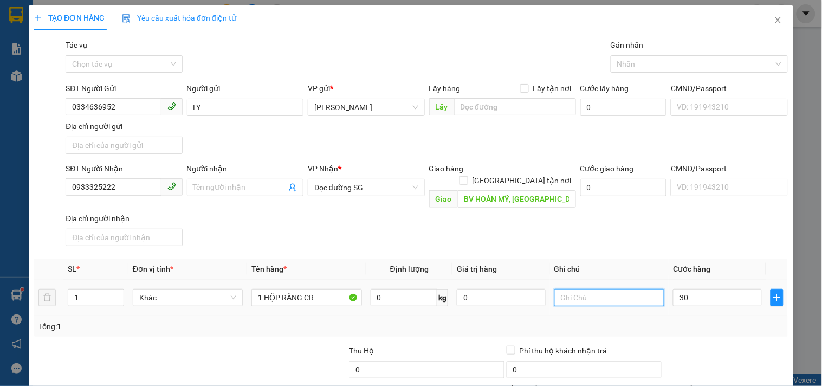
type input "30.000"
click at [615, 289] on input "text" at bounding box center [610, 297] width 110 height 17
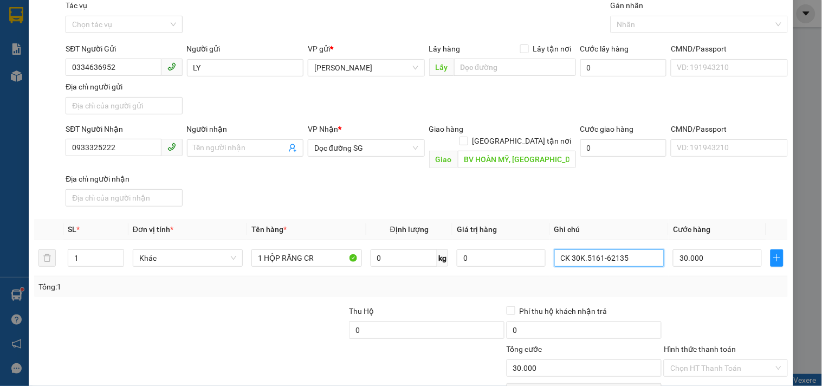
scroll to position [91, 0]
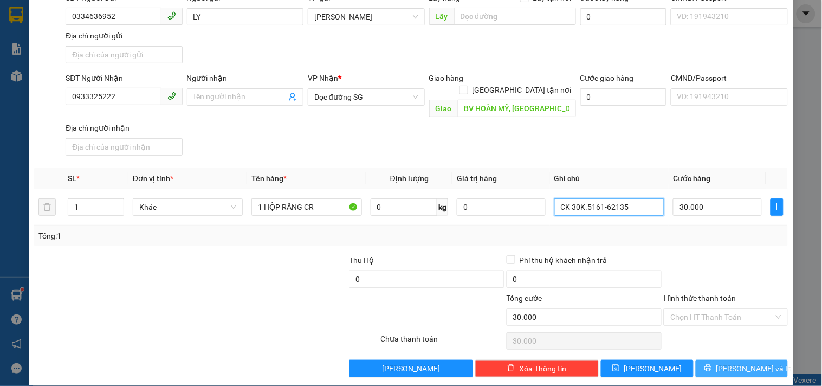
type input "CK 30K.5161-62135"
click at [706, 360] on button "[PERSON_NAME] và In" at bounding box center [742, 368] width 92 height 17
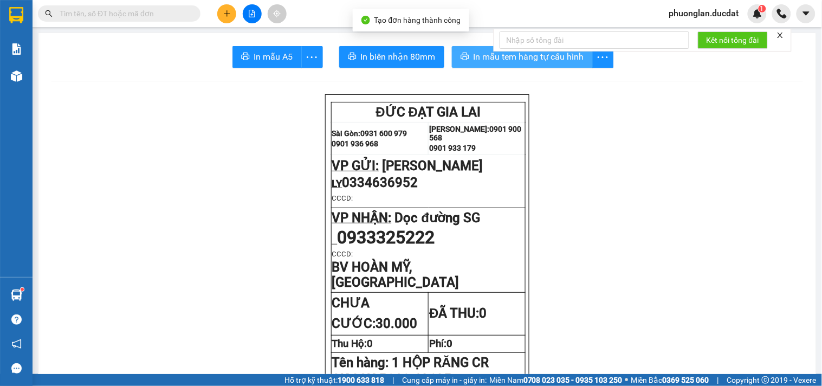
click at [484, 58] on span "In mẫu tem hàng tự cấu hình" at bounding box center [529, 57] width 111 height 14
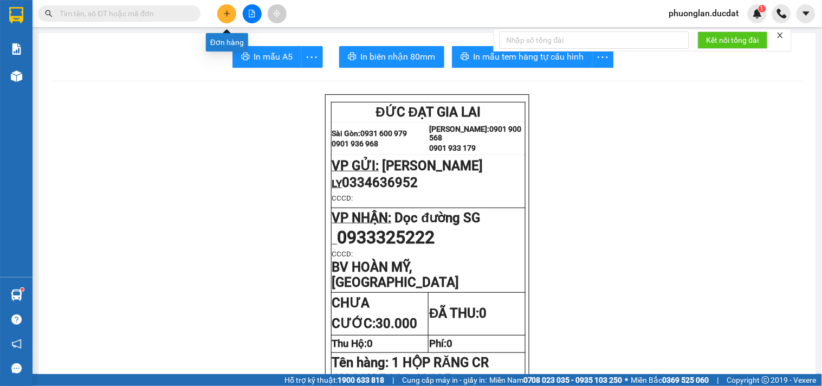
click at [225, 15] on icon "plus" at bounding box center [227, 14] width 8 height 8
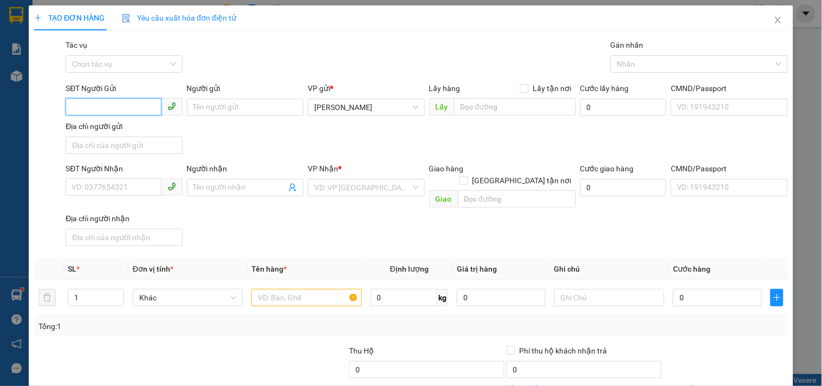
click at [110, 110] on input "SĐT Người Gửi" at bounding box center [113, 106] width 95 height 17
type input "0349949459"
click at [114, 130] on div "0349949459 - SANG" at bounding box center [123, 129] width 102 height 12
type input "SANG"
type input "0968002047"
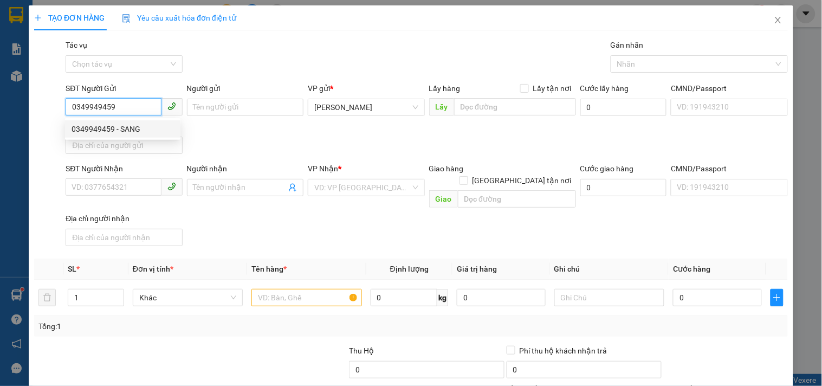
type input "HƯNG"
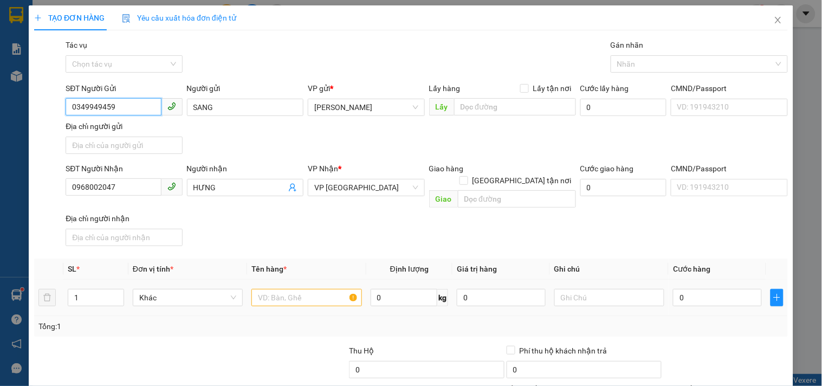
type input "0349949459"
drag, startPoint x: 267, startPoint y: 288, endPoint x: 257, endPoint y: 282, distance: 11.7
click at [267, 289] on input "text" at bounding box center [307, 297] width 110 height 17
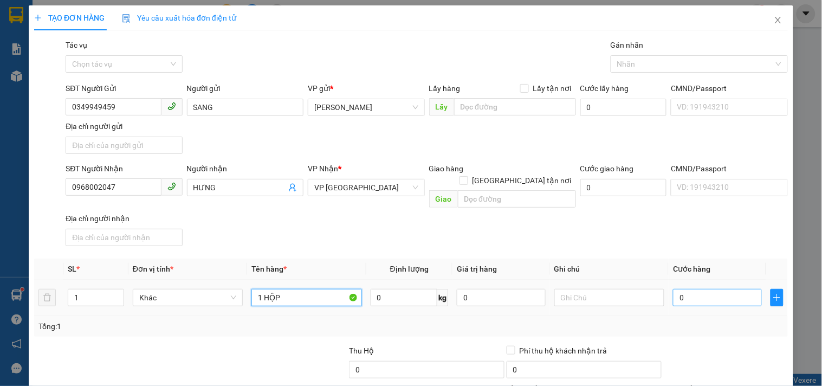
type input "1 HỘP"
click at [673, 289] on input "0" at bounding box center [717, 297] width 89 height 17
type input "3"
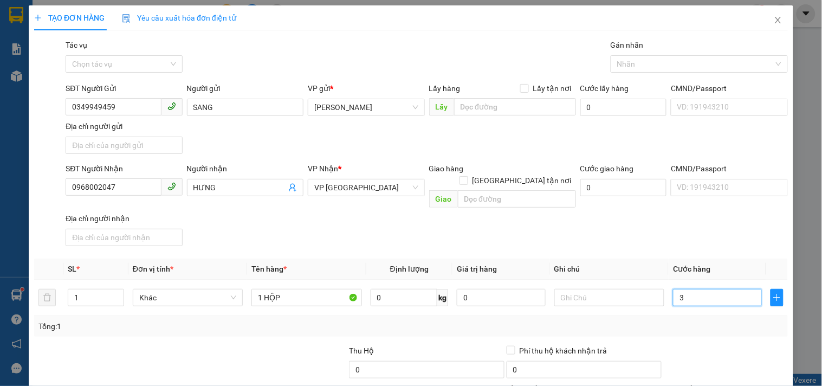
type input "30"
type input "30.000"
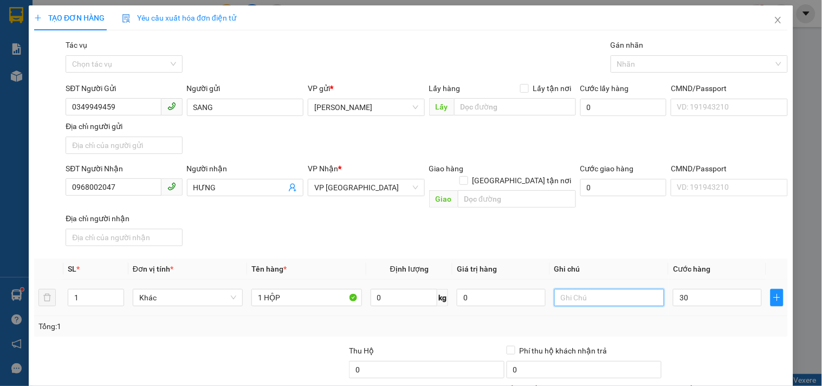
type input "30.000"
click at [599, 289] on input "text" at bounding box center [610, 297] width 110 height 17
type input "CC"
click at [144, 189] on input "0968002047" at bounding box center [113, 186] width 95 height 17
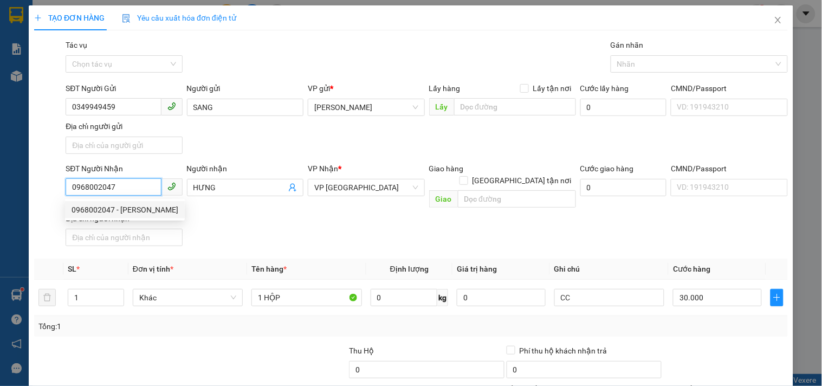
scroll to position [91, 0]
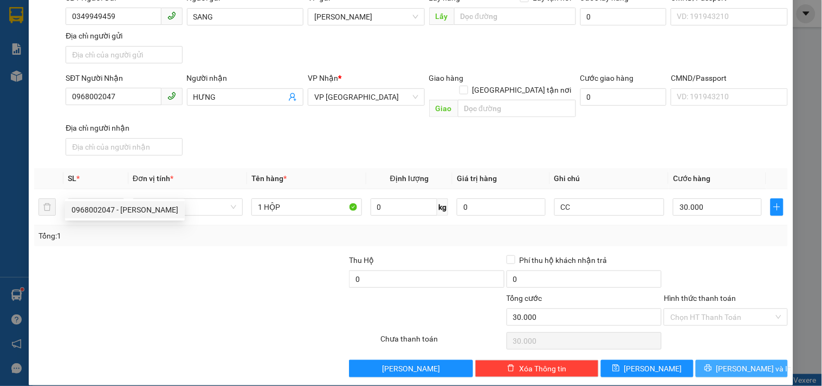
click at [729, 363] on span "[PERSON_NAME] và In" at bounding box center [755, 369] width 76 height 12
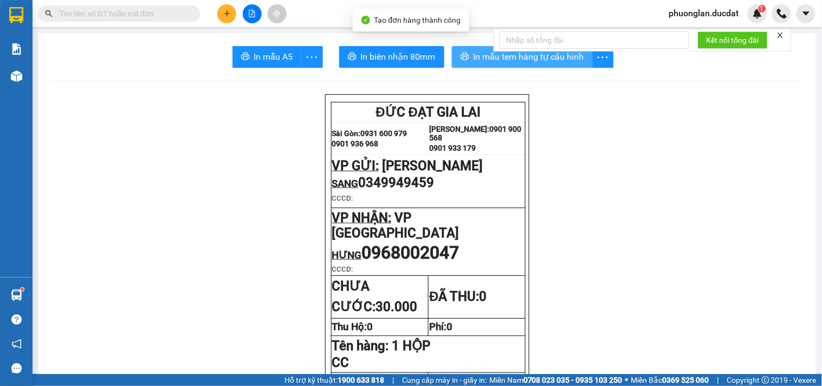
click at [481, 51] on span "In mẫu tem hàng tự cấu hình" at bounding box center [529, 57] width 111 height 14
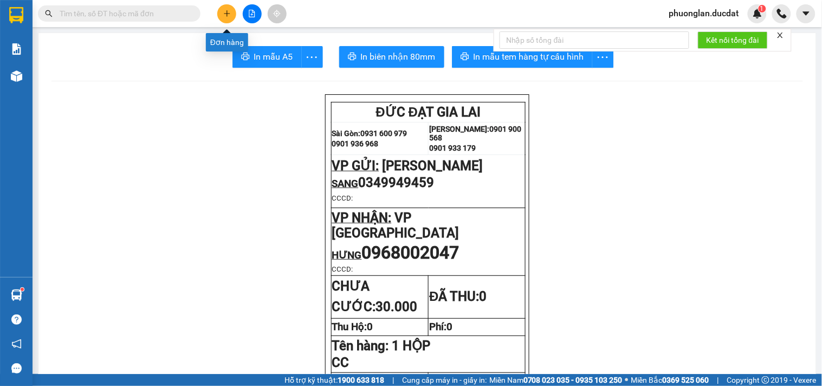
click at [228, 15] on icon "plus" at bounding box center [227, 14] width 8 height 8
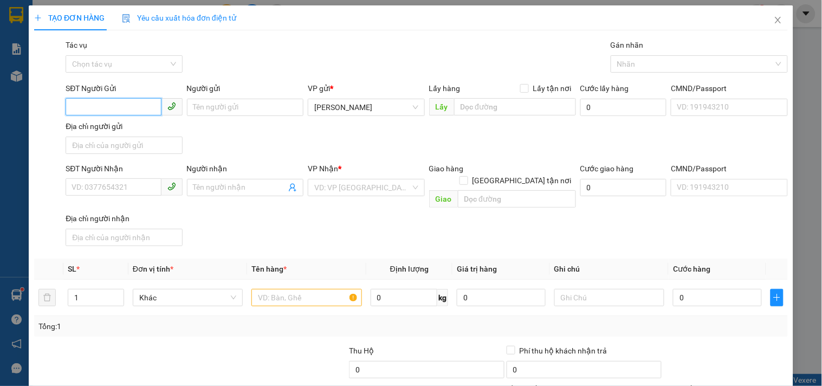
click at [143, 107] on input "SĐT Người Gửi" at bounding box center [113, 106] width 95 height 17
type input "0982998080"
drag, startPoint x: 126, startPoint y: 125, endPoint x: 132, endPoint y: 115, distance: 11.4
click at [126, 124] on div "0982998080 - BSI HÀ" at bounding box center [123, 129] width 102 height 12
type input "BSI HÀ"
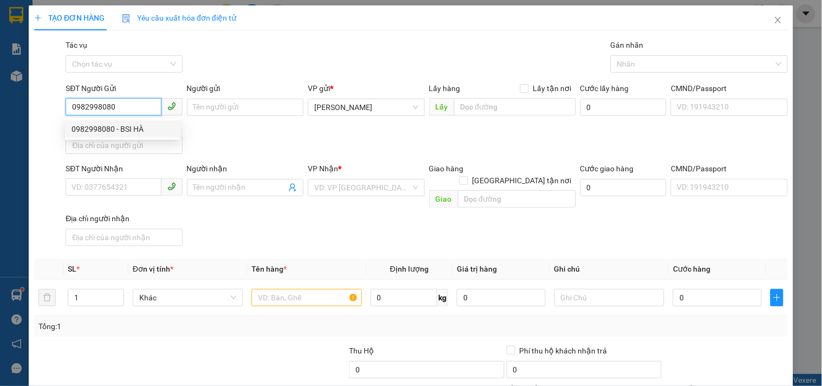
type input "0901456029"
type input "LAB Z"
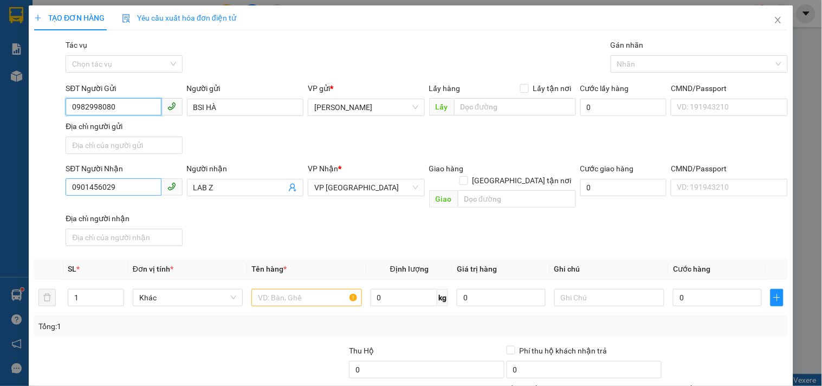
type input "0982998080"
click at [125, 194] on input "0901456029" at bounding box center [113, 186] width 95 height 17
type input "0967871453"
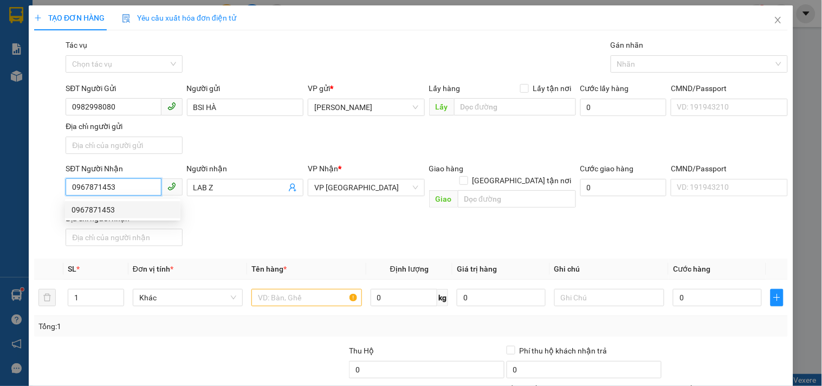
click at [132, 204] on div "0967871453" at bounding box center [123, 210] width 102 height 12
type input "0967871453"
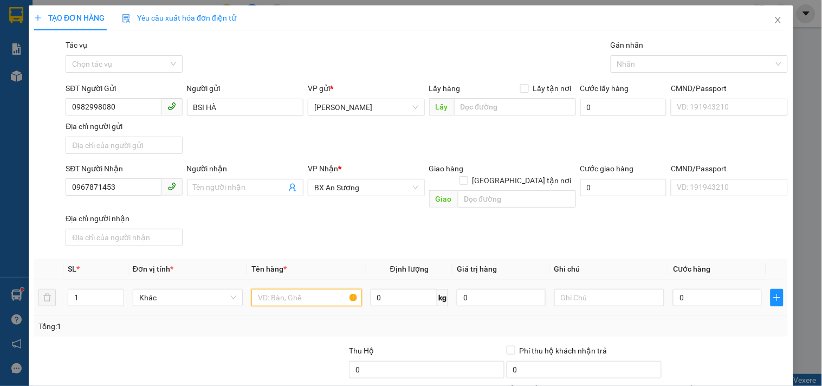
click at [312, 289] on input "text" at bounding box center [307, 297] width 110 height 17
type input "1 HỘP"
type input "3"
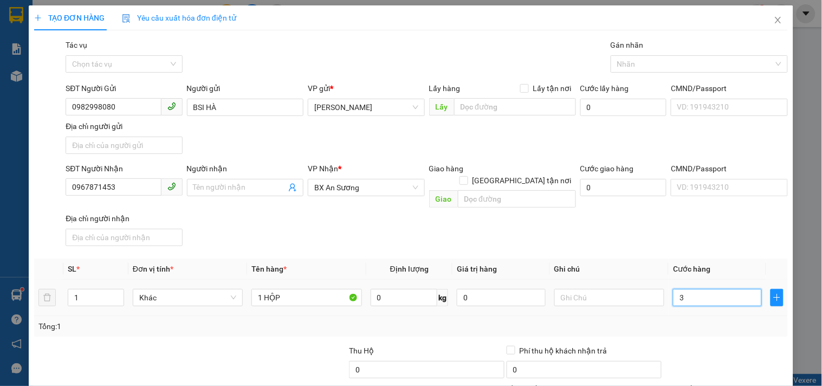
type input "30"
type input "30.000"
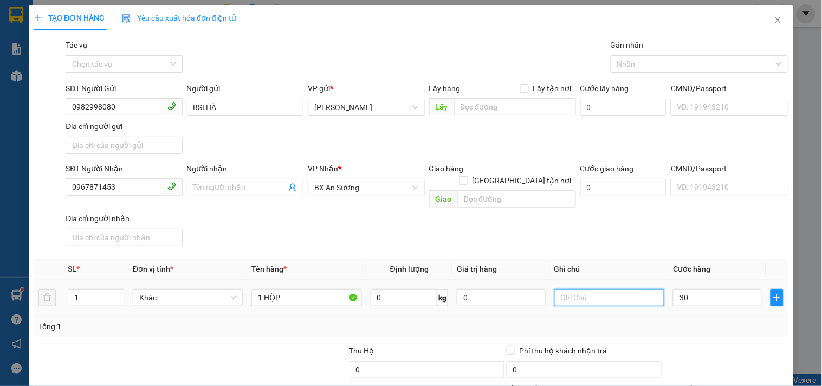
type input "30.000"
click at [565, 289] on input "text" at bounding box center [610, 297] width 110 height 17
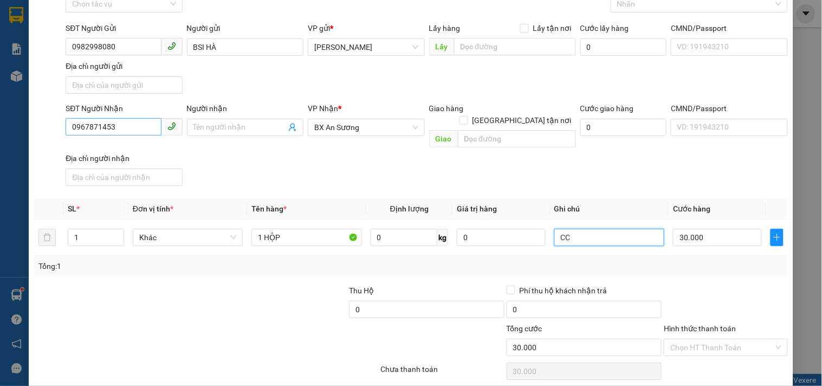
type input "CC"
click at [114, 131] on input "0967871453" at bounding box center [113, 126] width 95 height 17
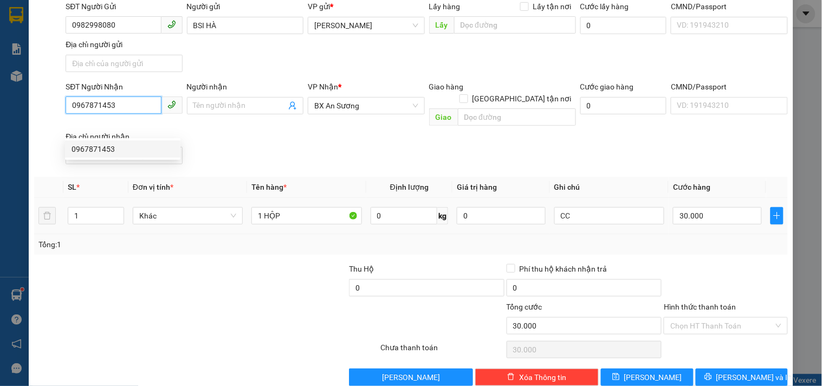
scroll to position [91, 0]
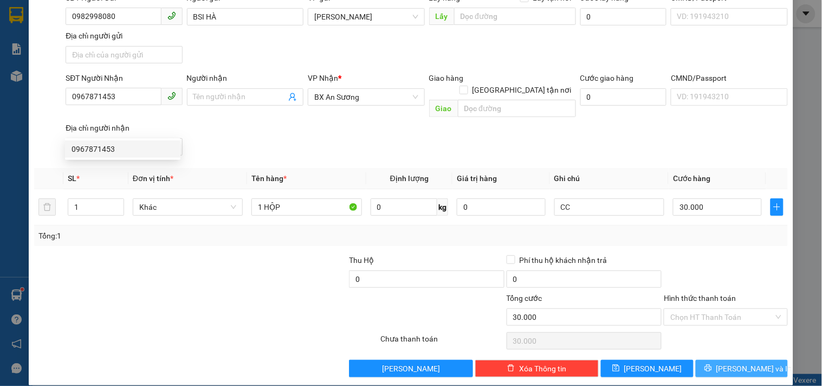
click at [724, 360] on button "[PERSON_NAME] và In" at bounding box center [742, 368] width 92 height 17
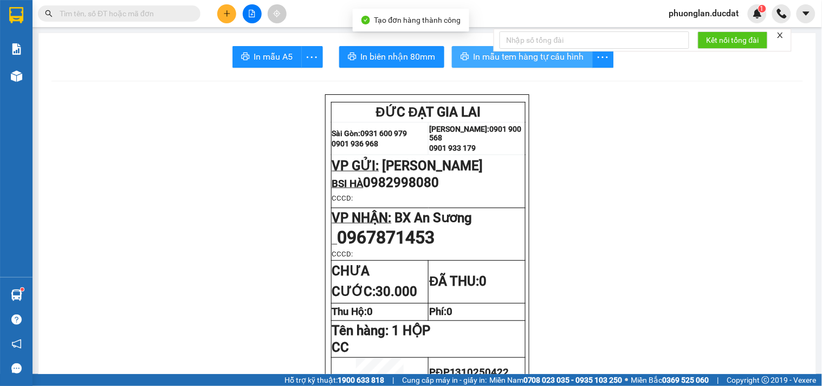
click at [486, 58] on span "In mẫu tem hàng tự cấu hình" at bounding box center [529, 57] width 111 height 14
click at [232, 13] on button at bounding box center [226, 13] width 19 height 19
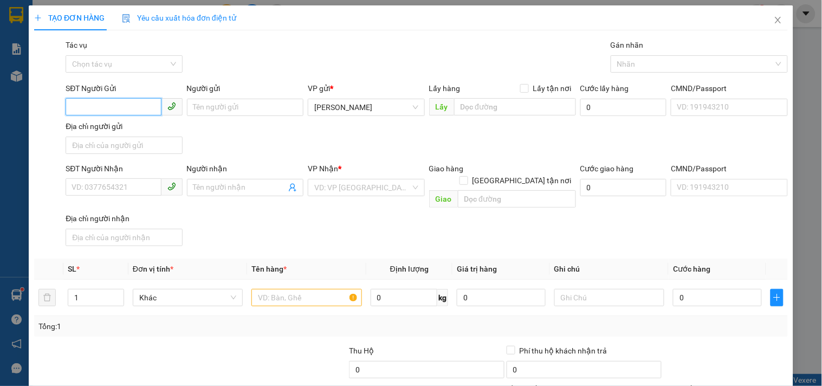
click at [99, 108] on input "SĐT Người Gửi" at bounding box center [113, 106] width 95 height 17
type input "0397080989"
click at [104, 126] on div "0397080989 - XUÂN THÀNH" at bounding box center [125, 129] width 107 height 12
type input "XUÂN THÀNH"
type input "02837271268"
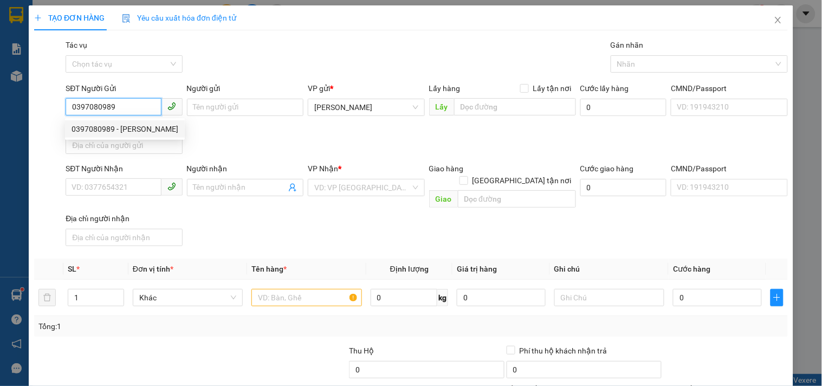
type input "VIỆT QUỐC"
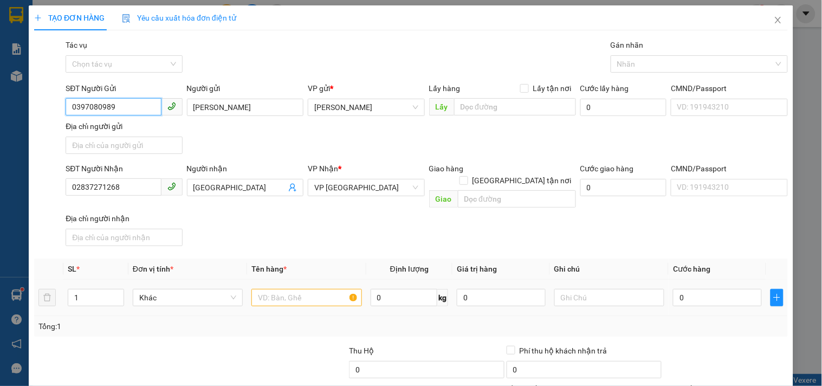
type input "0397080989"
drag, startPoint x: 266, startPoint y: 290, endPoint x: 259, endPoint y: 298, distance: 10.8
click at [263, 295] on div at bounding box center [307, 298] width 110 height 22
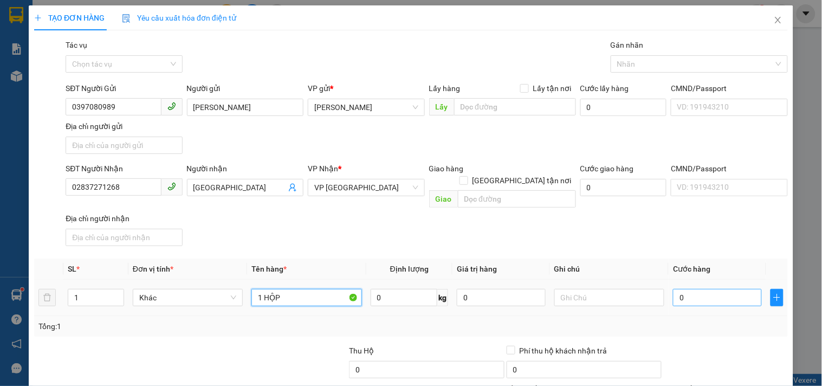
type input "1 HỘP"
type input "3"
type input "30"
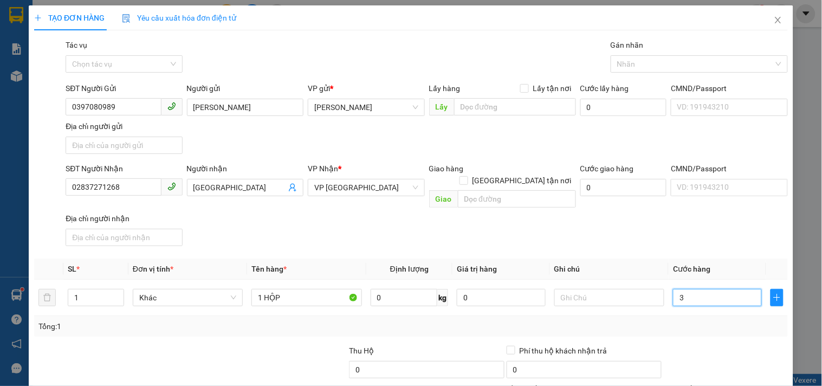
type input "30"
type input "30.000"
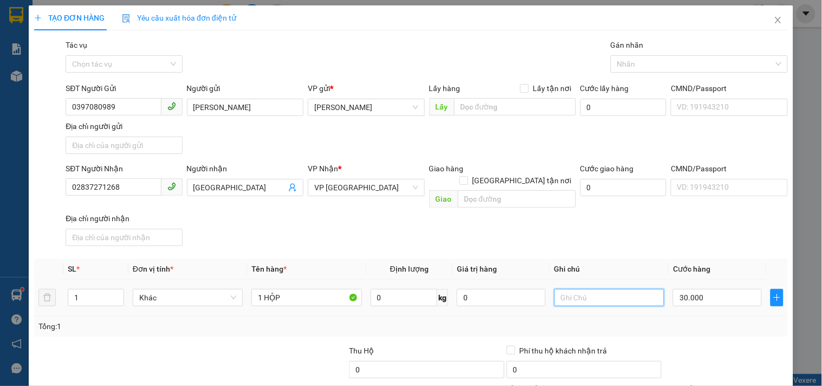
click at [576, 289] on input "text" at bounding box center [610, 297] width 110 height 17
click at [144, 183] on input "02837271268" at bounding box center [113, 186] width 95 height 17
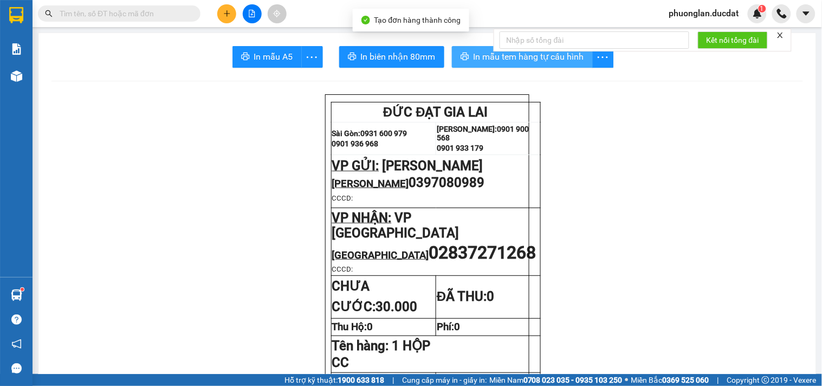
click at [474, 50] on span "In mẫu tem hàng tự cấu hình" at bounding box center [529, 57] width 111 height 14
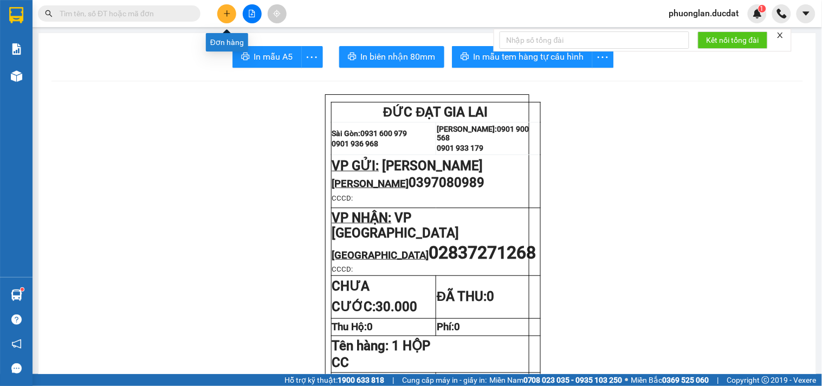
click at [224, 17] on icon "plus" at bounding box center [227, 14] width 8 height 8
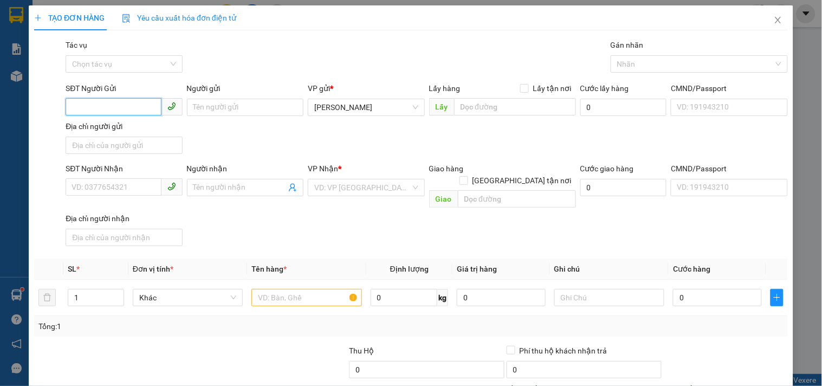
click at [138, 107] on input "SĐT Người Gửi" at bounding box center [113, 106] width 95 height 17
type input "0941339679"
click at [142, 126] on div "0941339679" at bounding box center [123, 129] width 102 height 12
type input "0976017777"
type input "0941339679"
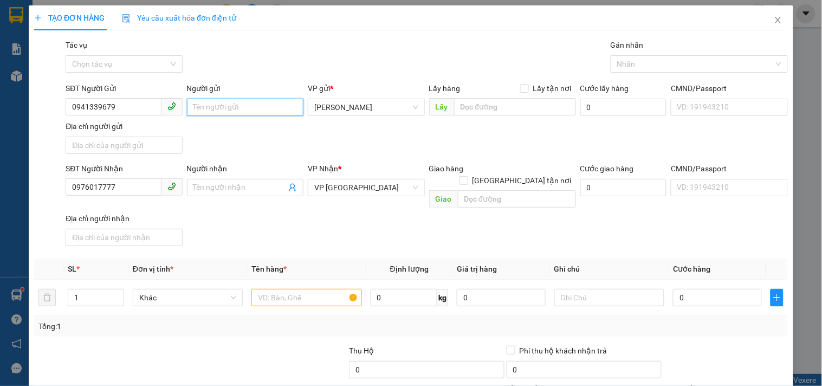
click at [228, 100] on input "Người gửi" at bounding box center [245, 107] width 117 height 17
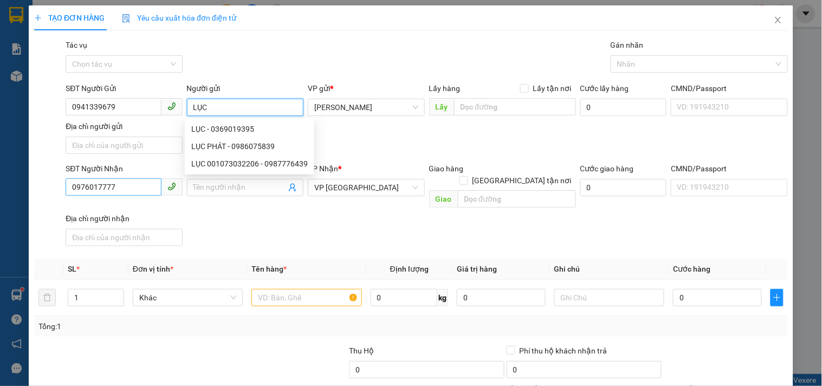
type input "LỤC"
click at [138, 190] on input "0976017777" at bounding box center [113, 186] width 95 height 17
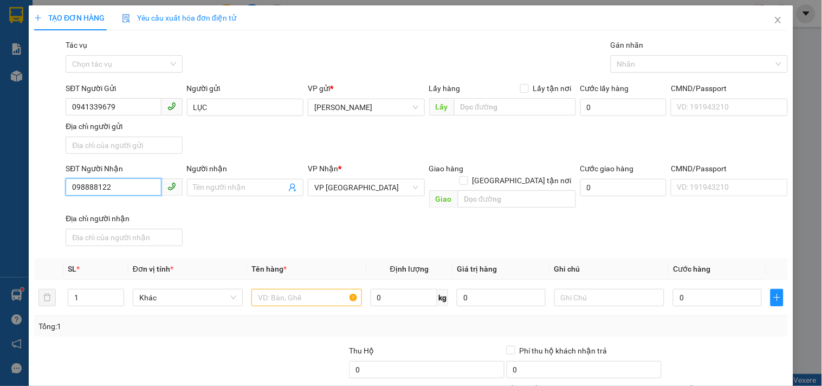
type input "0988881223"
click at [118, 203] on div "0988881223 - CƯỜNG" at bounding box center [122, 209] width 115 height 17
type input "CƯỜNG"
type input "0988881223"
click at [283, 289] on input "text" at bounding box center [307, 297] width 110 height 17
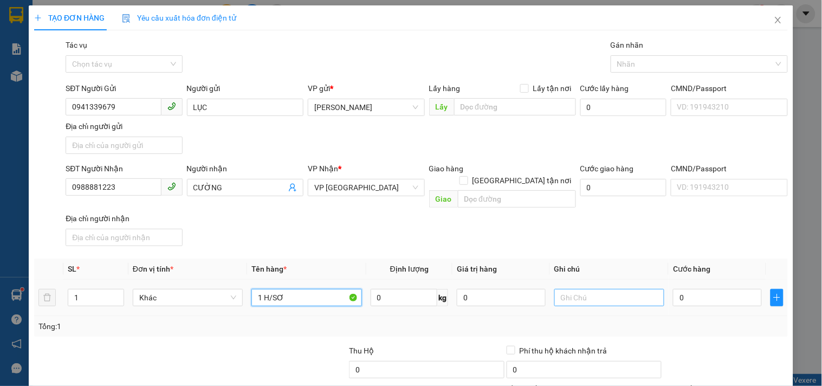
type input "1 H/SƠ"
drag, startPoint x: 567, startPoint y: 282, endPoint x: 394, endPoint y: 286, distance: 173.0
click at [565, 289] on input "text" at bounding box center [610, 297] width 110 height 17
type input "CƯỚC RỒI"
drag, startPoint x: 703, startPoint y: 352, endPoint x: 670, endPoint y: 274, distance: 85.0
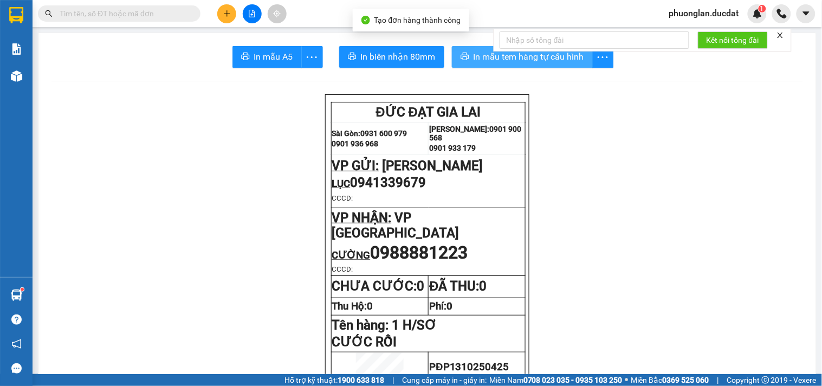
click at [480, 52] on span "In mẫu tem hàng tự cấu hình" at bounding box center [529, 57] width 111 height 14
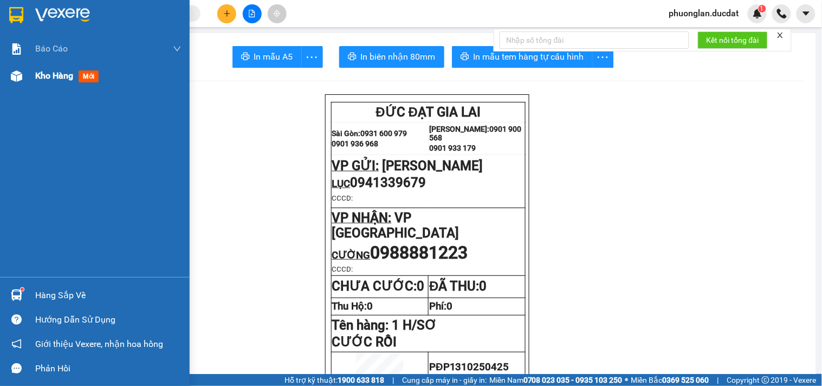
click at [45, 76] on span "Kho hàng" at bounding box center [54, 75] width 38 height 10
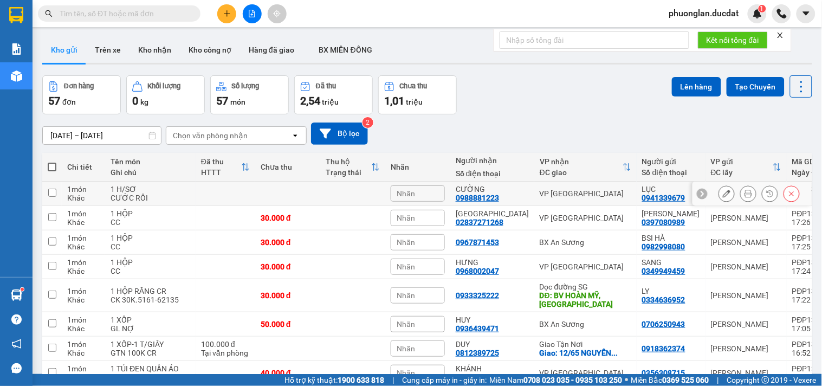
click at [723, 191] on icon at bounding box center [727, 194] width 8 height 8
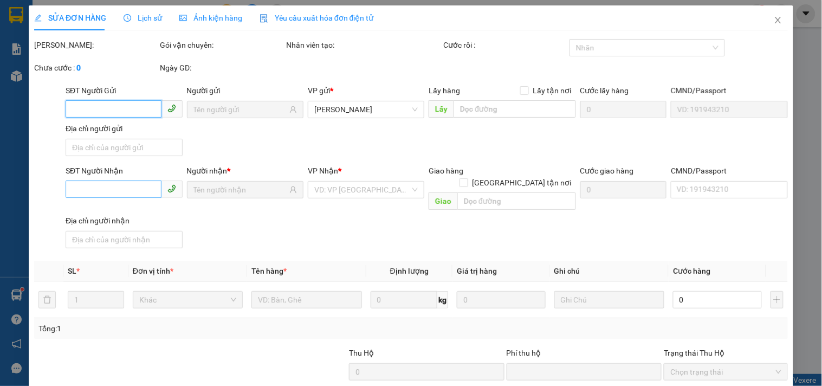
type input "0941339679"
type input "0988881223"
type input "0"
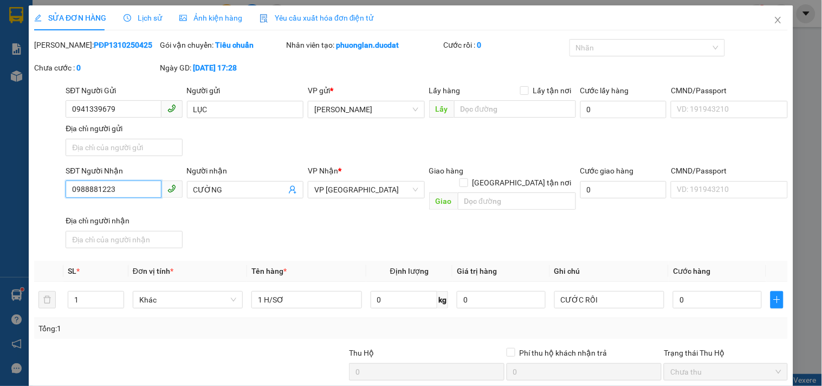
click at [128, 187] on input "0988881223" at bounding box center [113, 189] width 95 height 17
click at [698, 291] on input "0" at bounding box center [717, 299] width 89 height 17
type input "3"
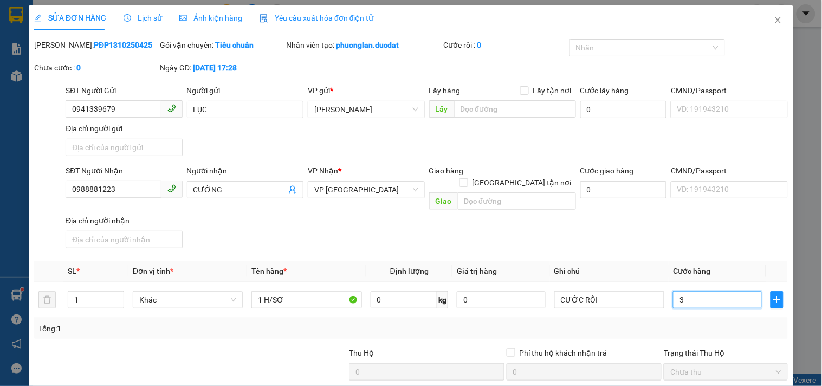
type input "3"
type input "30"
type input "30.000"
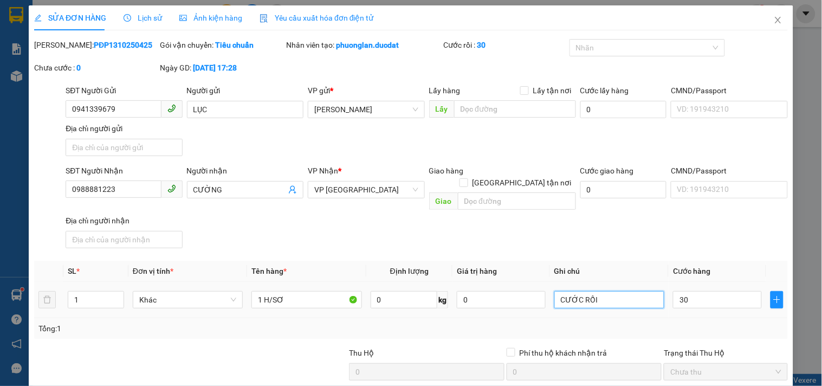
type input "30.000"
click at [611, 291] on input "CƯỚC RỒI" at bounding box center [610, 299] width 110 height 17
click at [610, 291] on input "CƯỚC RỒI" at bounding box center [610, 299] width 110 height 17
click at [620, 291] on input "CƯỚC RỒI" at bounding box center [610, 299] width 110 height 17
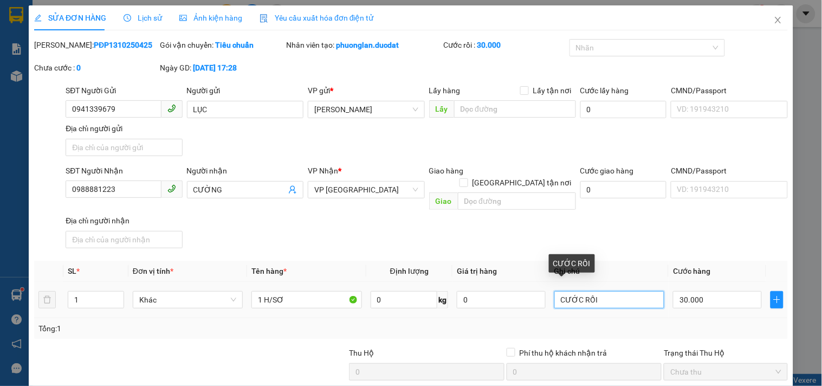
click at [620, 291] on input "CƯỚC RỒI" at bounding box center [610, 299] width 110 height 17
type input "GL NỢ"
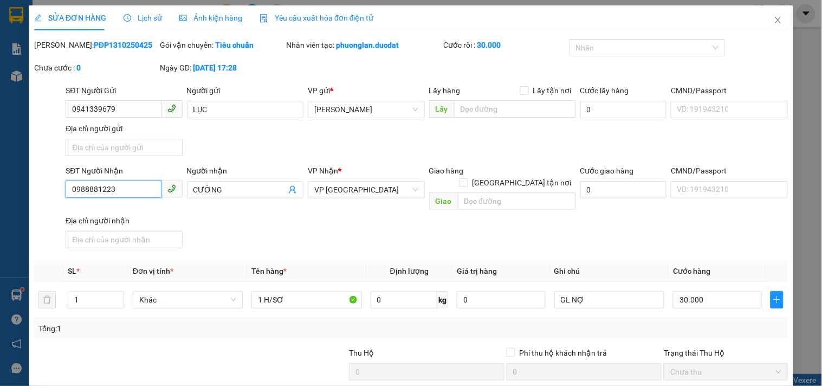
click at [137, 189] on input "0988881223" at bounding box center [113, 189] width 95 height 17
